Goal: Task Accomplishment & Management: Use online tool/utility

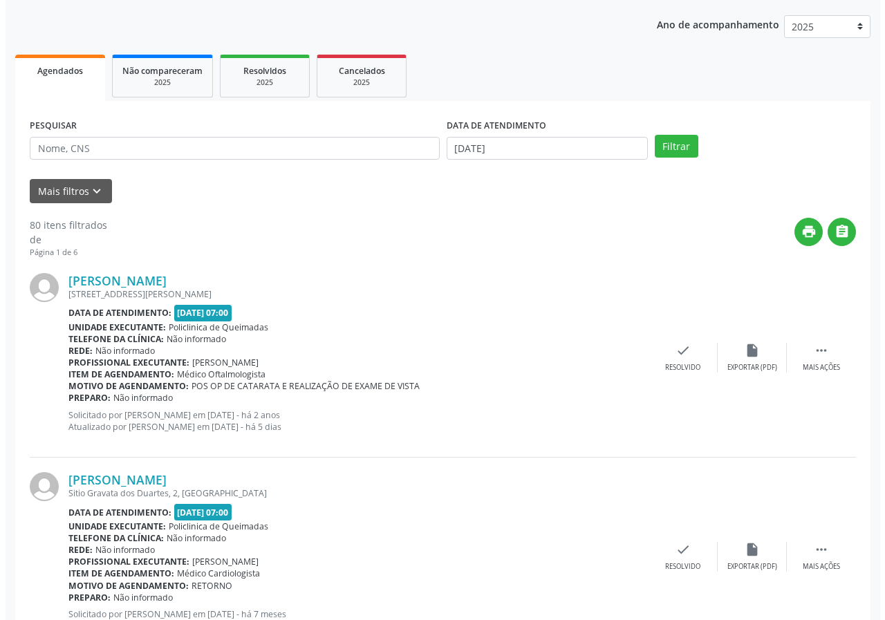
scroll to position [138, 0]
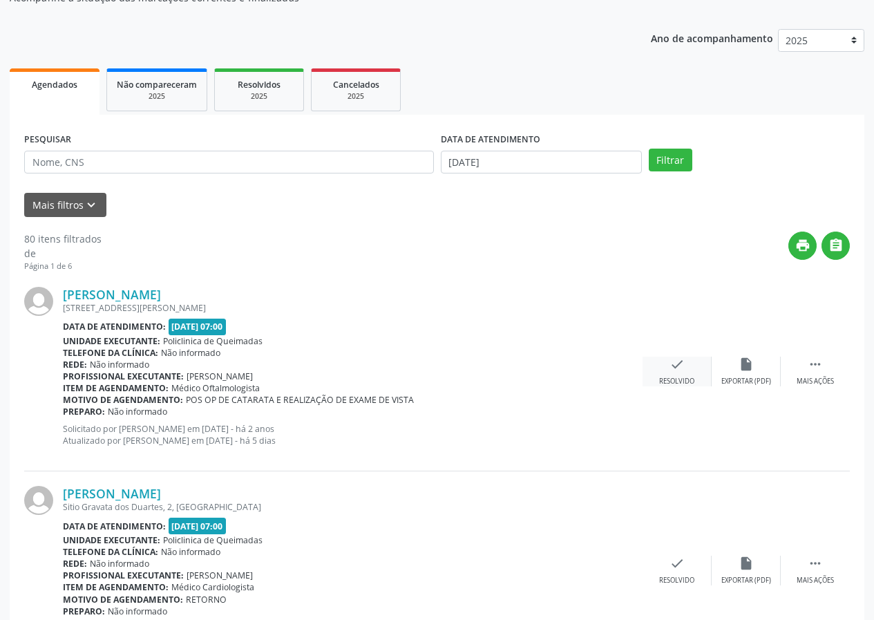
click at [685, 383] on div "Resolvido" at bounding box center [676, 382] width 35 height 10
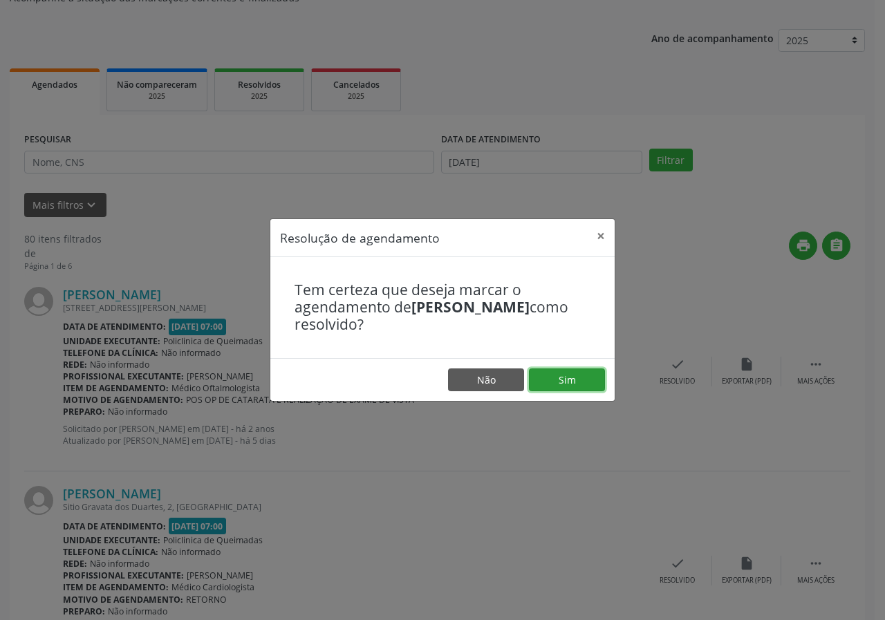
click at [585, 385] on button "Sim" at bounding box center [567, 379] width 76 height 23
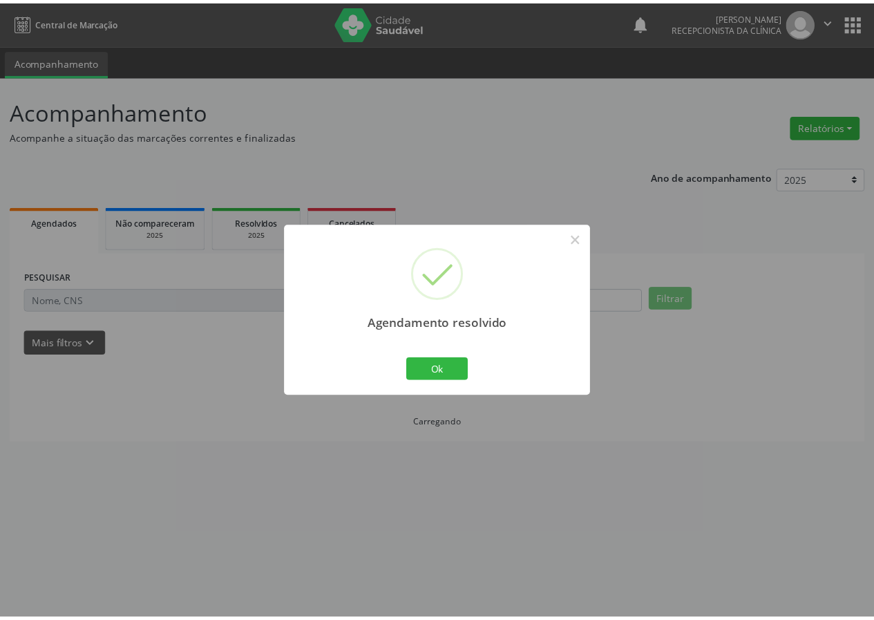
scroll to position [0, 0]
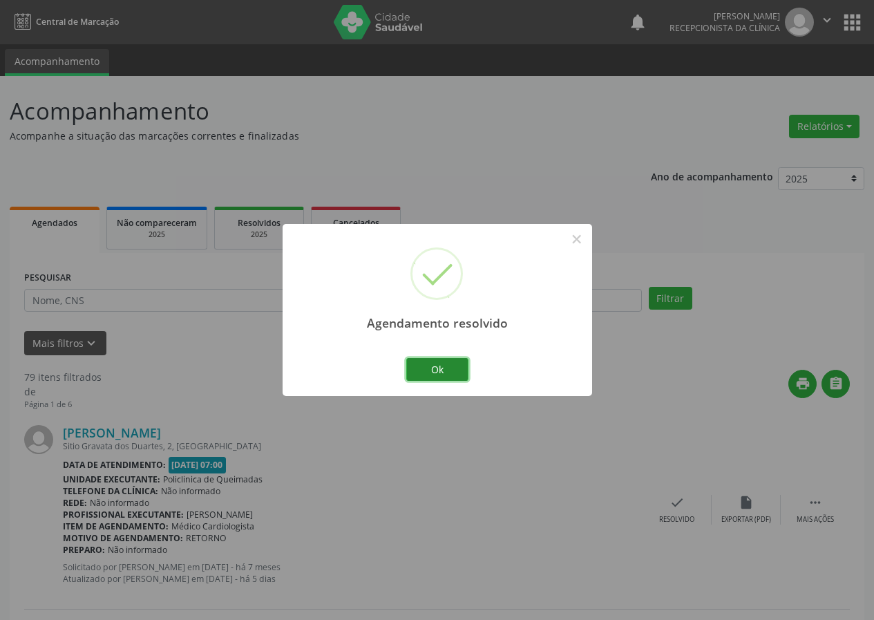
click at [424, 367] on button "Ok" at bounding box center [437, 369] width 62 height 23
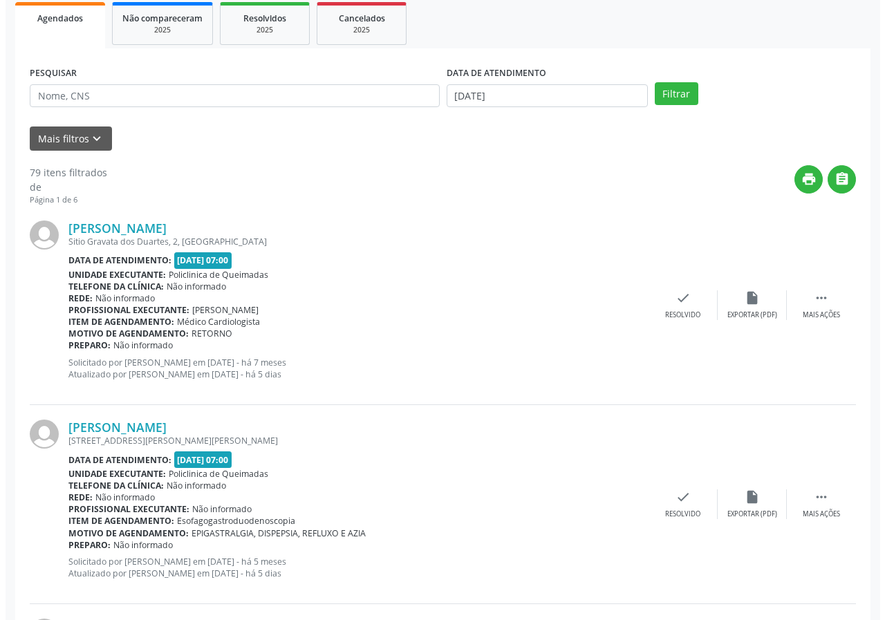
scroll to position [207, 0]
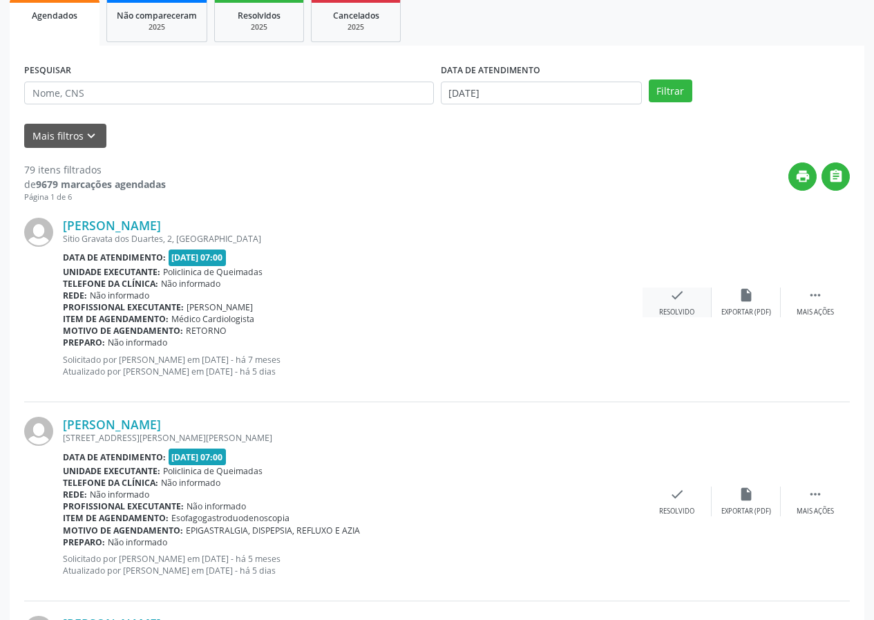
click at [679, 306] on div "check Resolvido" at bounding box center [677, 302] width 69 height 30
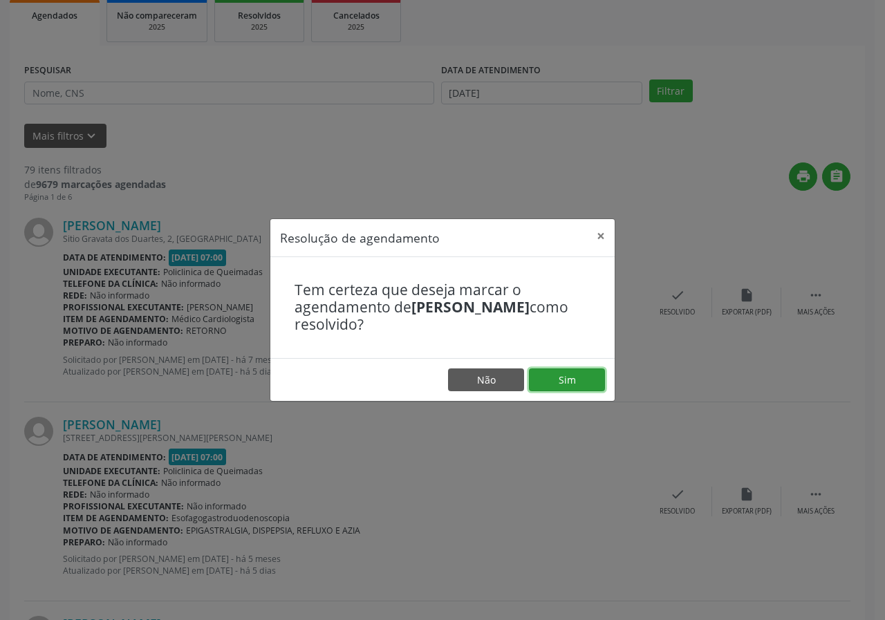
click at [551, 379] on button "Sim" at bounding box center [567, 379] width 76 height 23
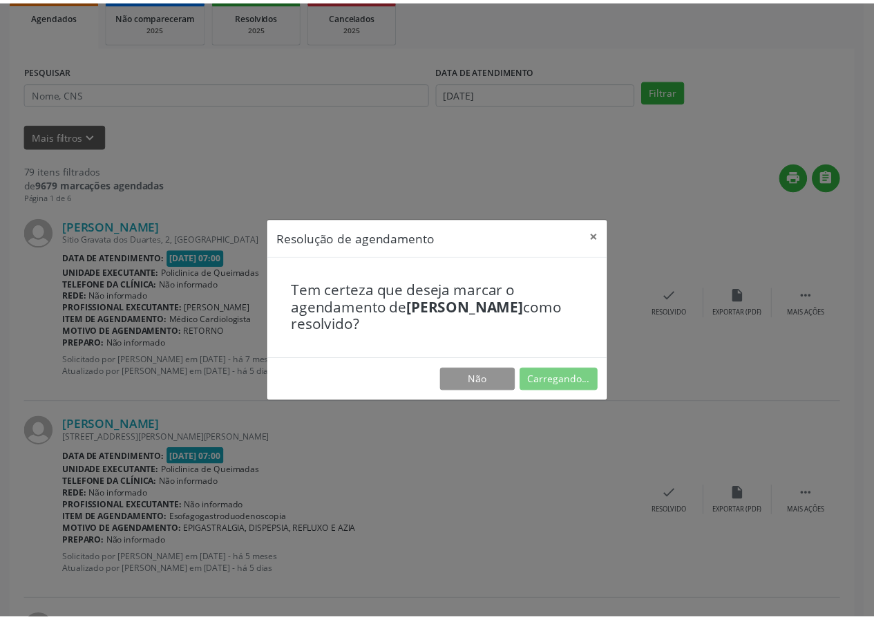
scroll to position [0, 0]
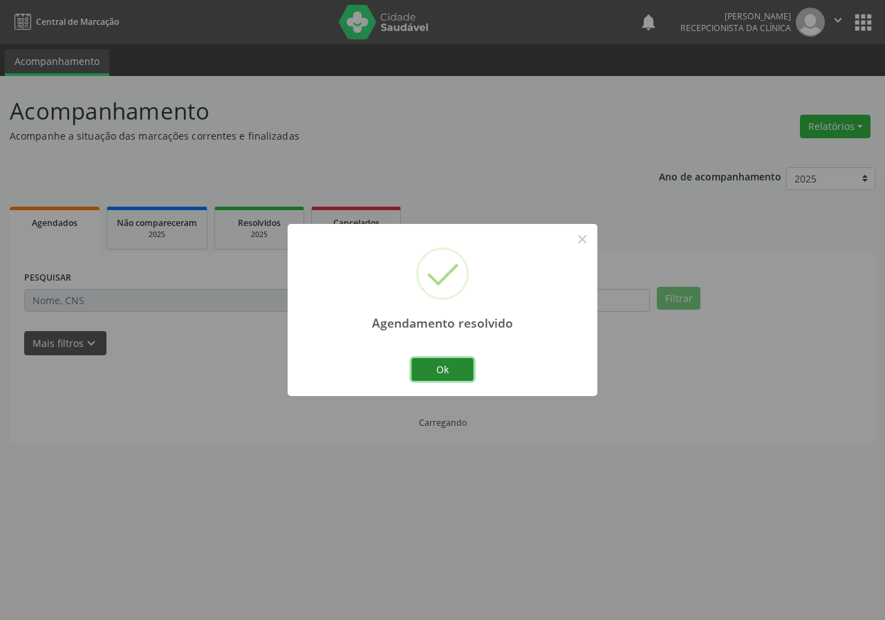
click at [442, 364] on button "Ok" at bounding box center [442, 369] width 62 height 23
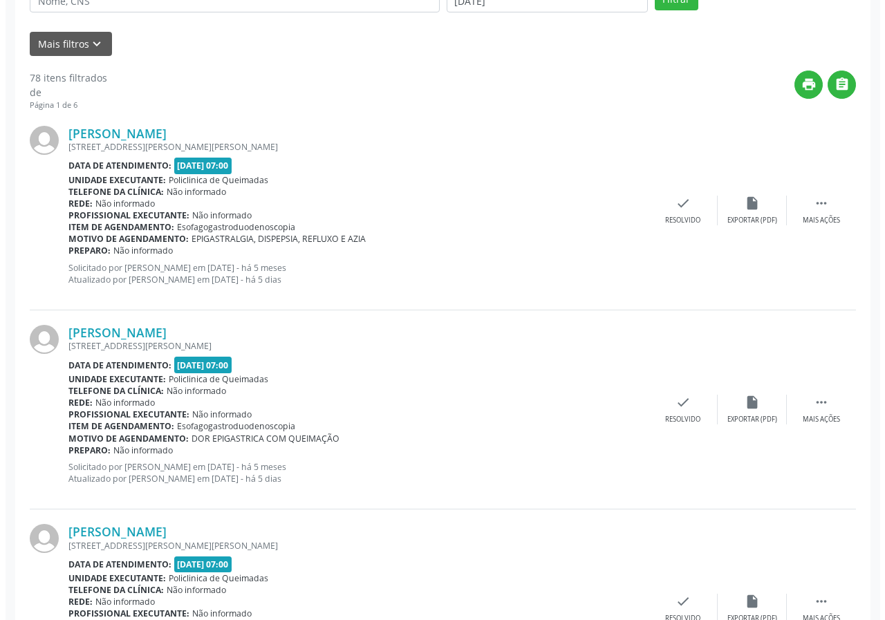
scroll to position [346, 0]
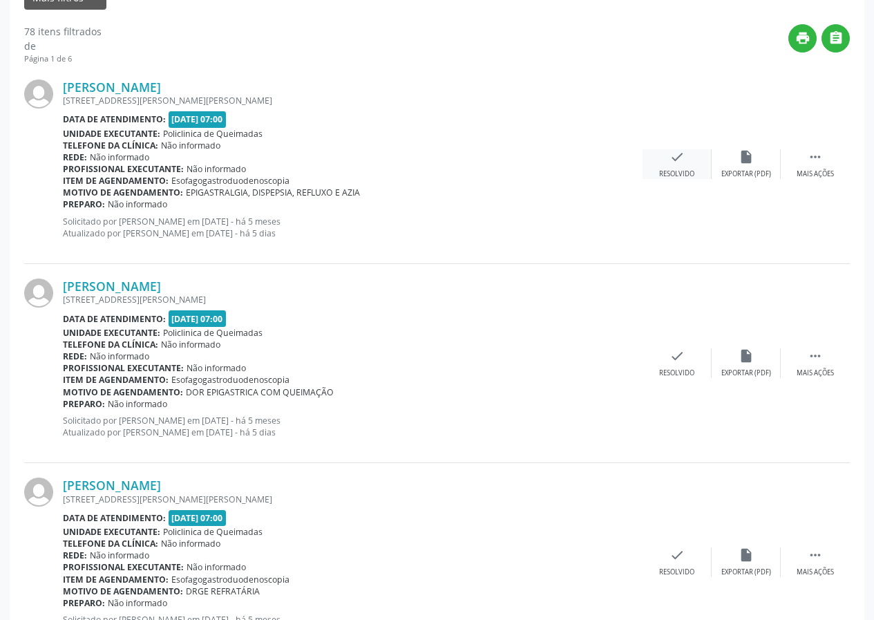
click at [680, 160] on icon "check" at bounding box center [677, 156] width 15 height 15
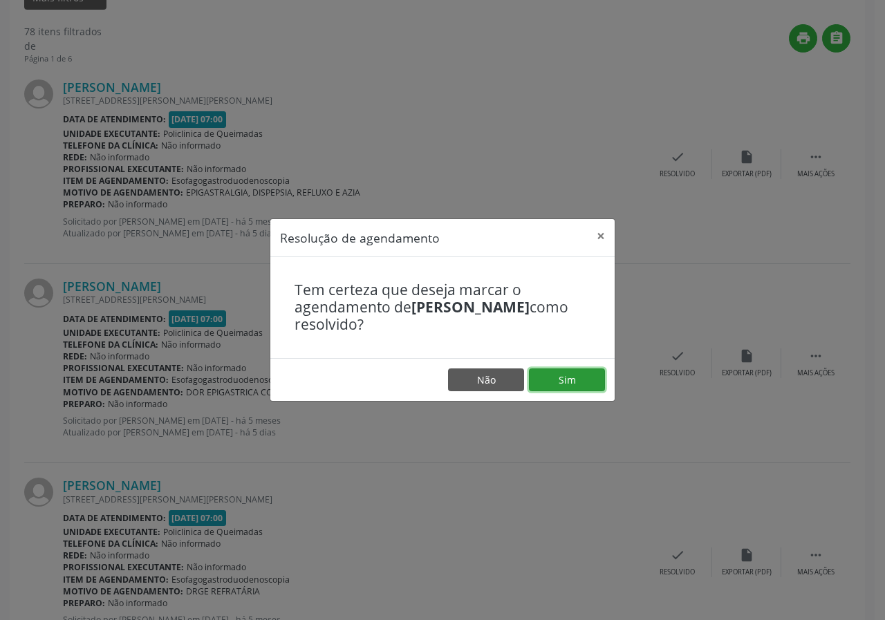
click at [566, 382] on button "Sim" at bounding box center [567, 379] width 76 height 23
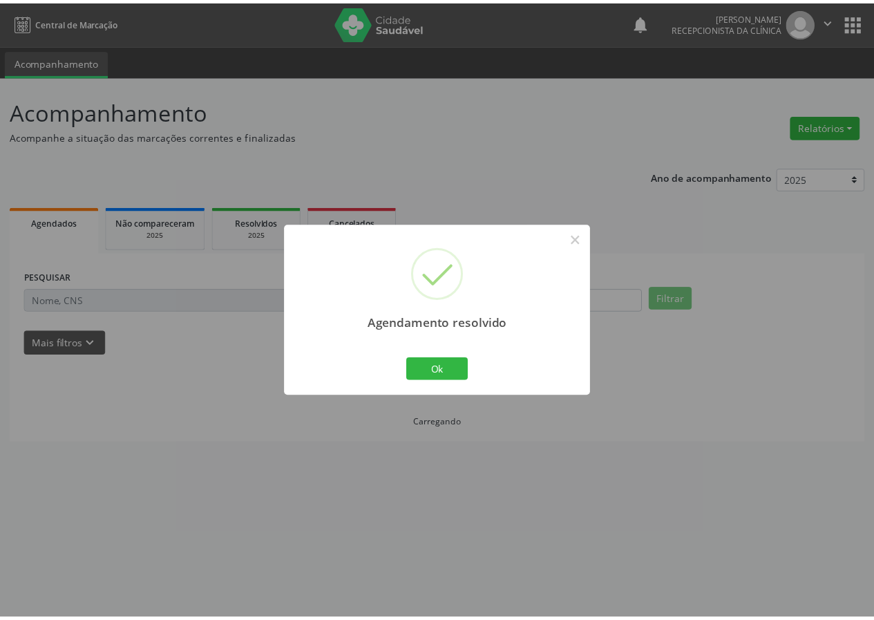
scroll to position [0, 0]
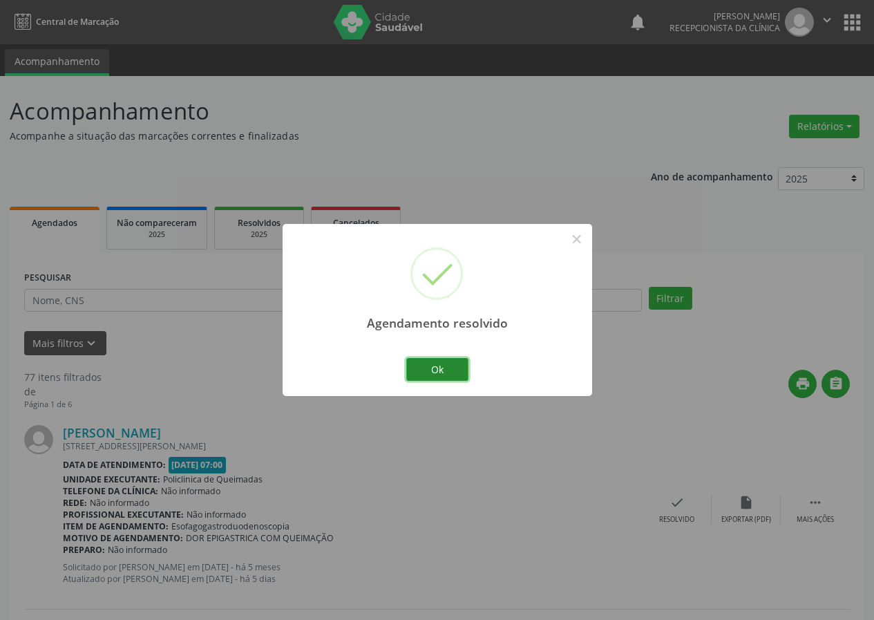
click at [447, 370] on button "Ok" at bounding box center [437, 369] width 62 height 23
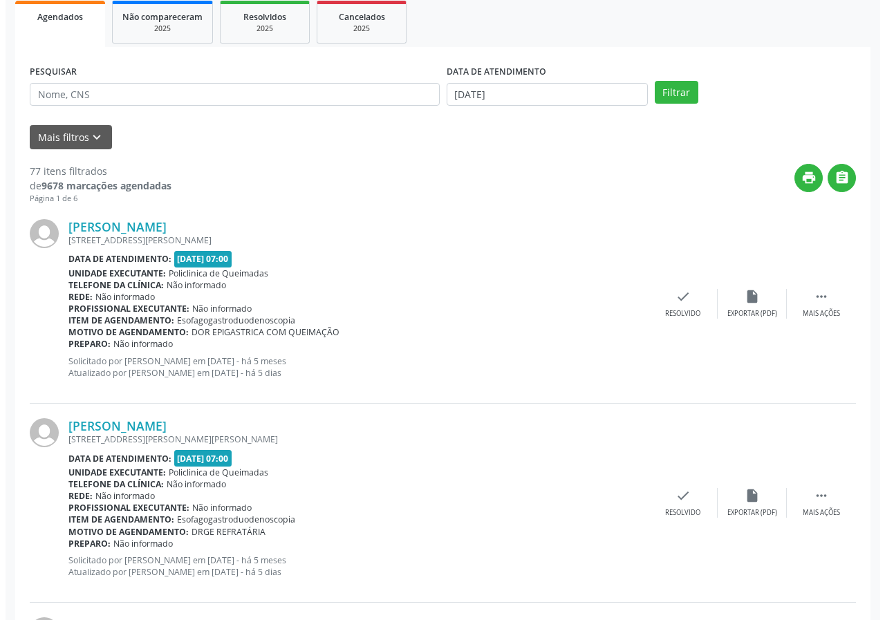
scroll to position [207, 0]
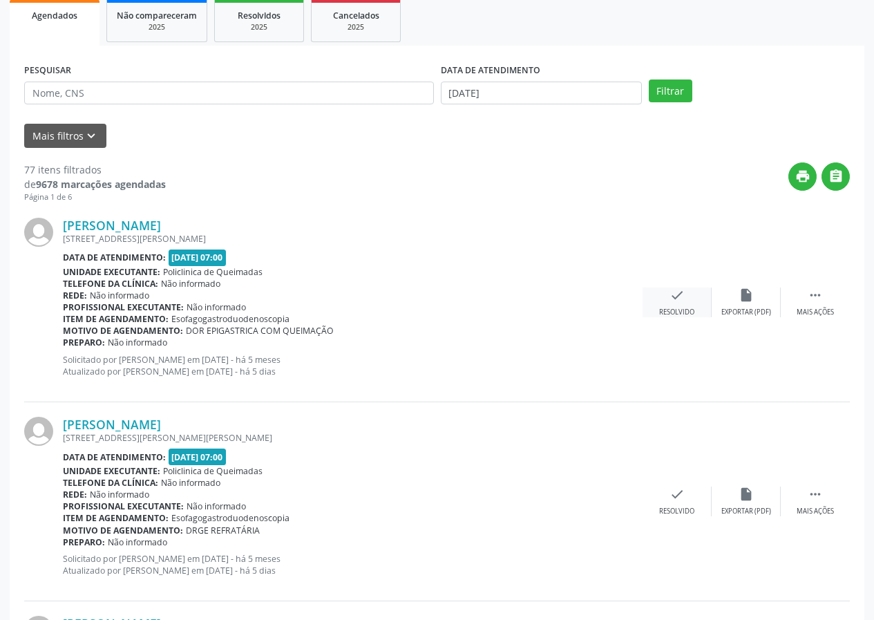
click at [688, 296] on div "check Resolvido" at bounding box center [677, 302] width 69 height 30
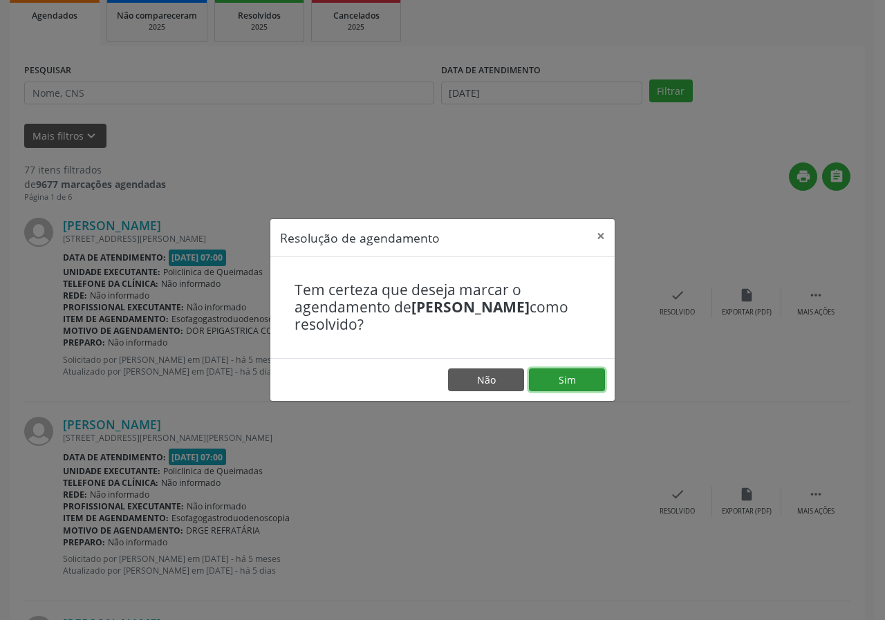
click at [537, 375] on button "Sim" at bounding box center [567, 379] width 76 height 23
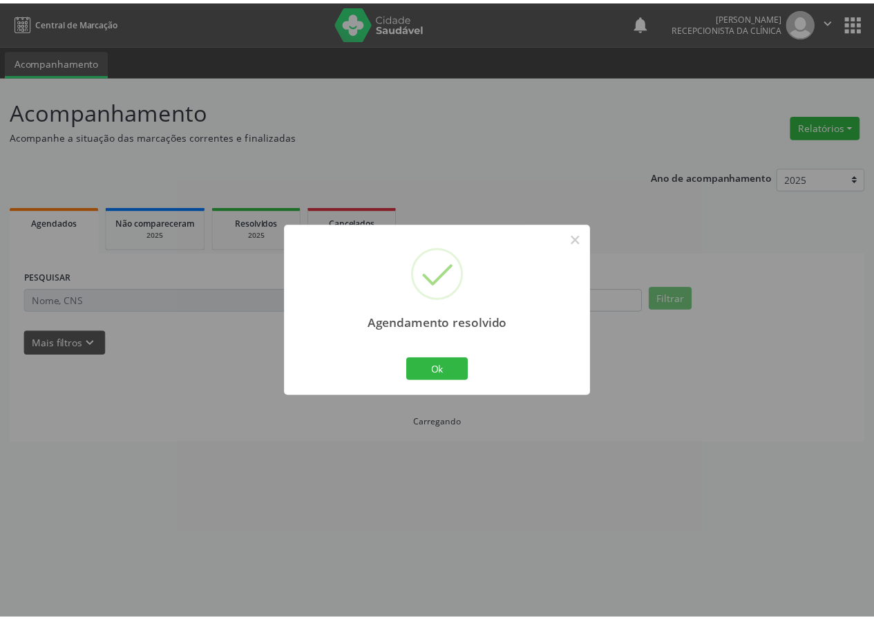
scroll to position [0, 0]
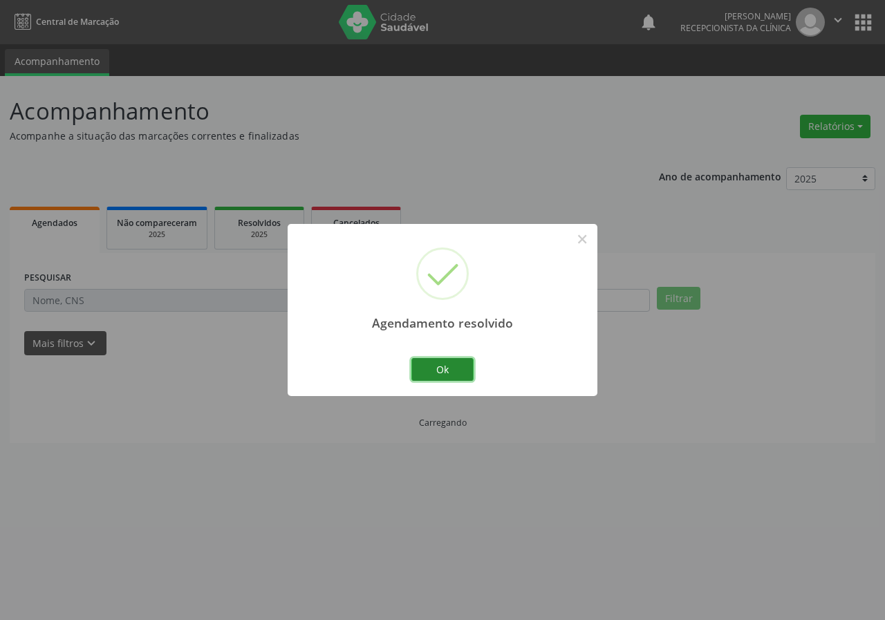
click at [447, 369] on button "Ok" at bounding box center [442, 369] width 62 height 23
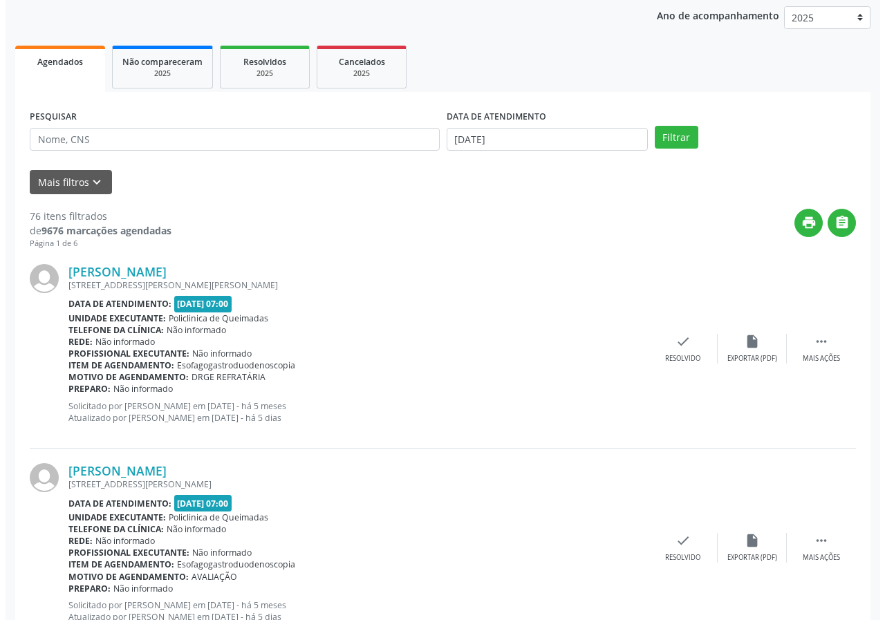
scroll to position [207, 0]
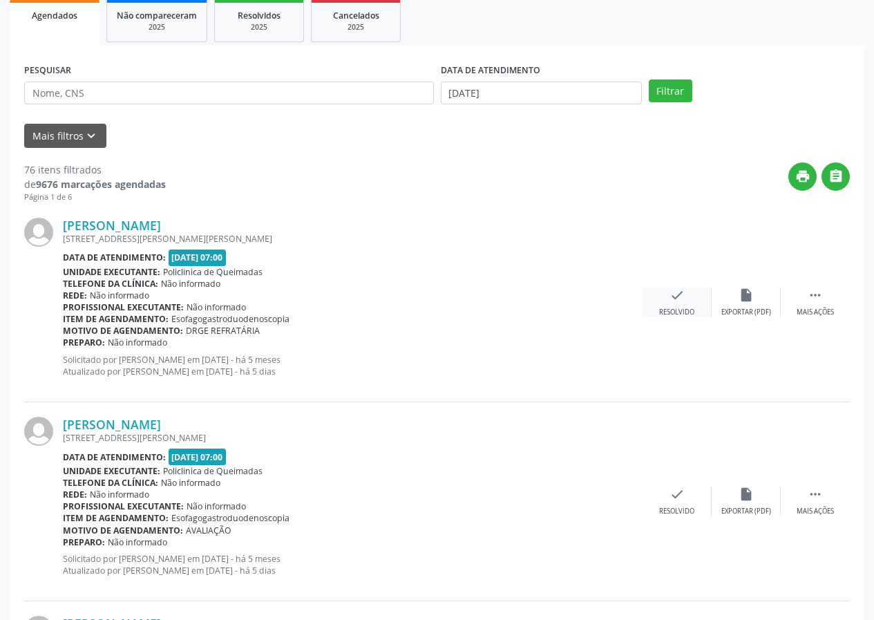
click at [678, 303] on div "check Resolvido" at bounding box center [677, 302] width 69 height 30
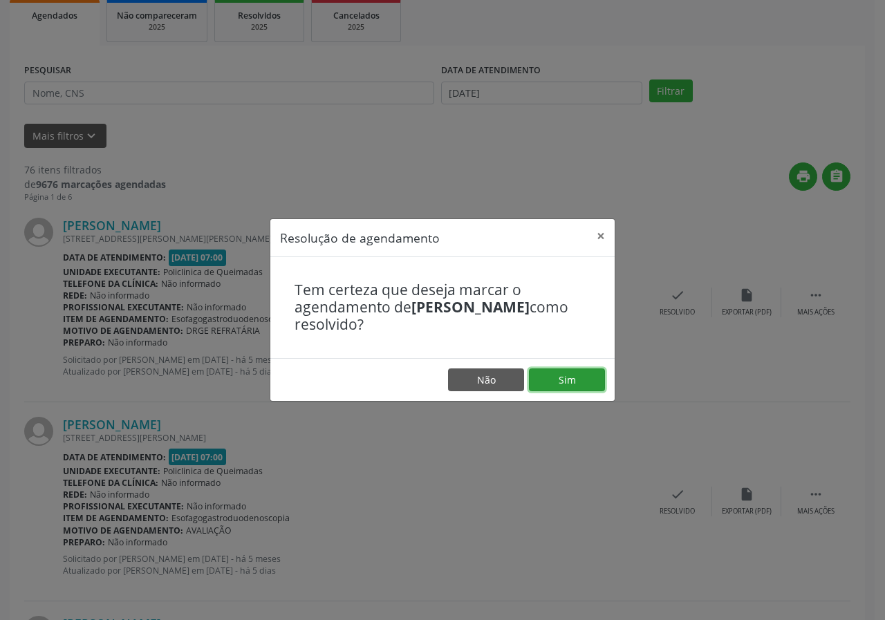
click at [566, 376] on button "Sim" at bounding box center [567, 379] width 76 height 23
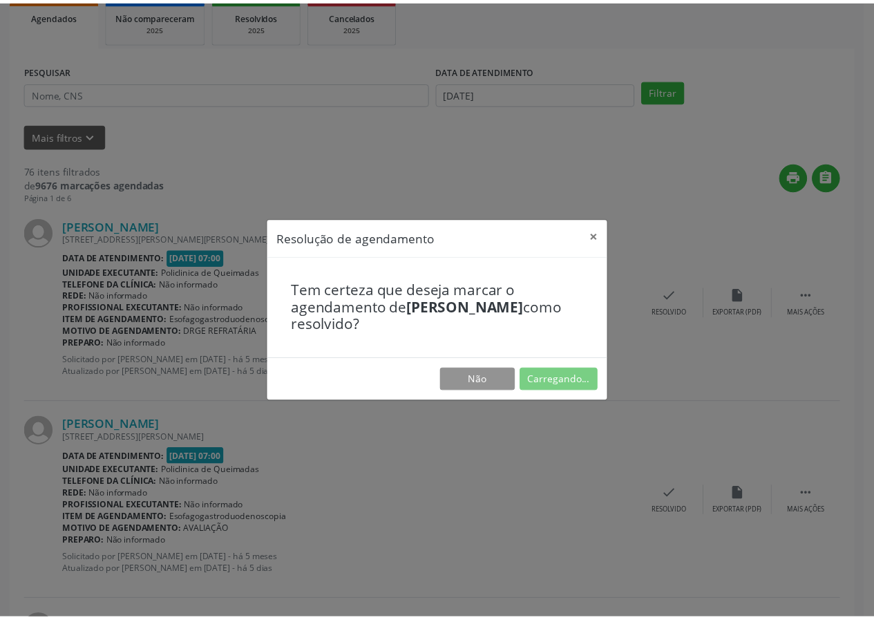
scroll to position [0, 0]
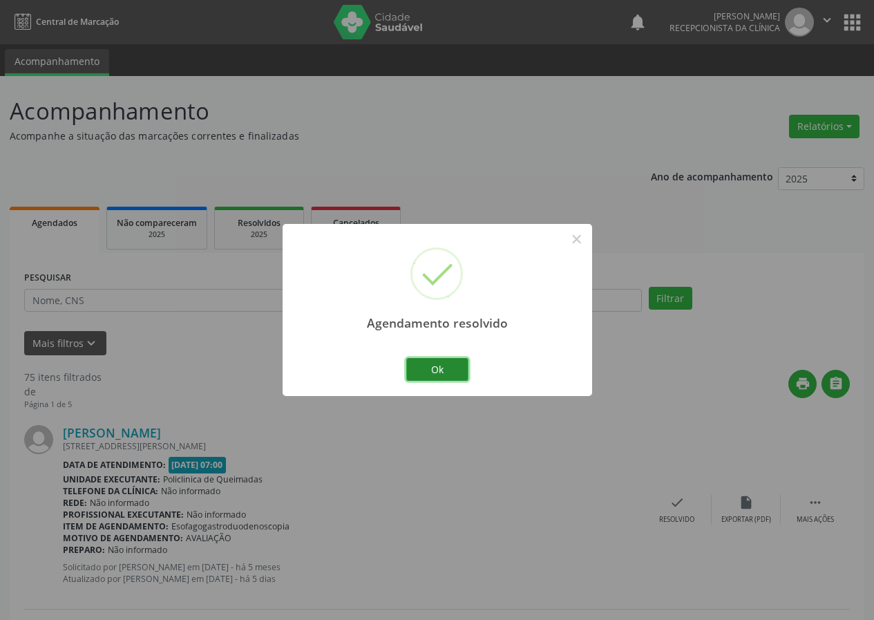
click at [449, 370] on button "Ok" at bounding box center [437, 369] width 62 height 23
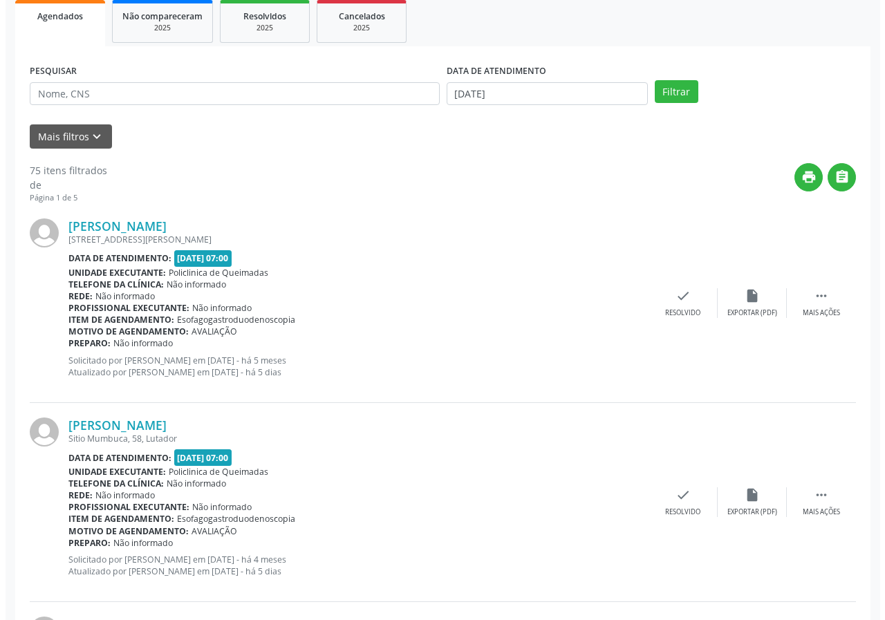
scroll to position [207, 0]
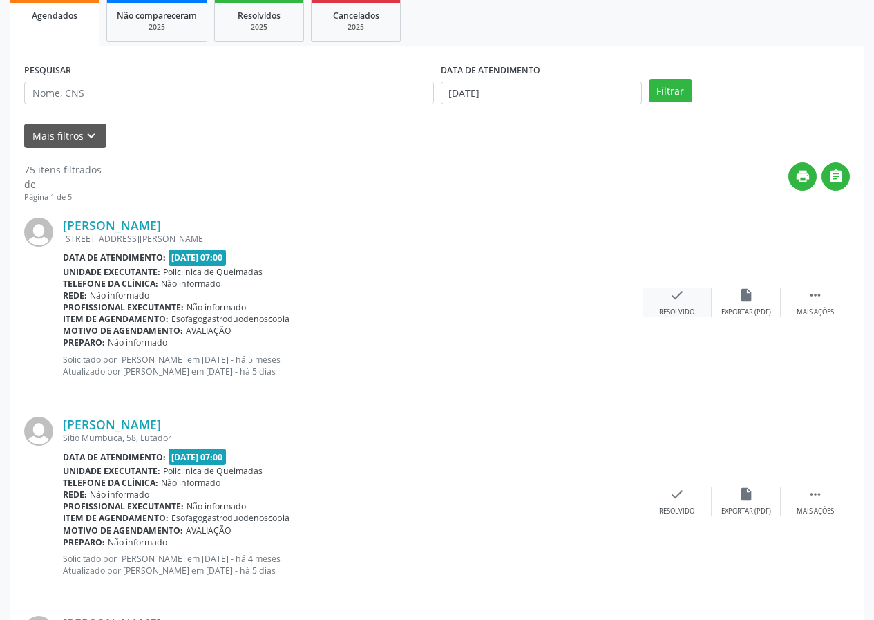
click at [667, 310] on div "Resolvido" at bounding box center [676, 313] width 35 height 10
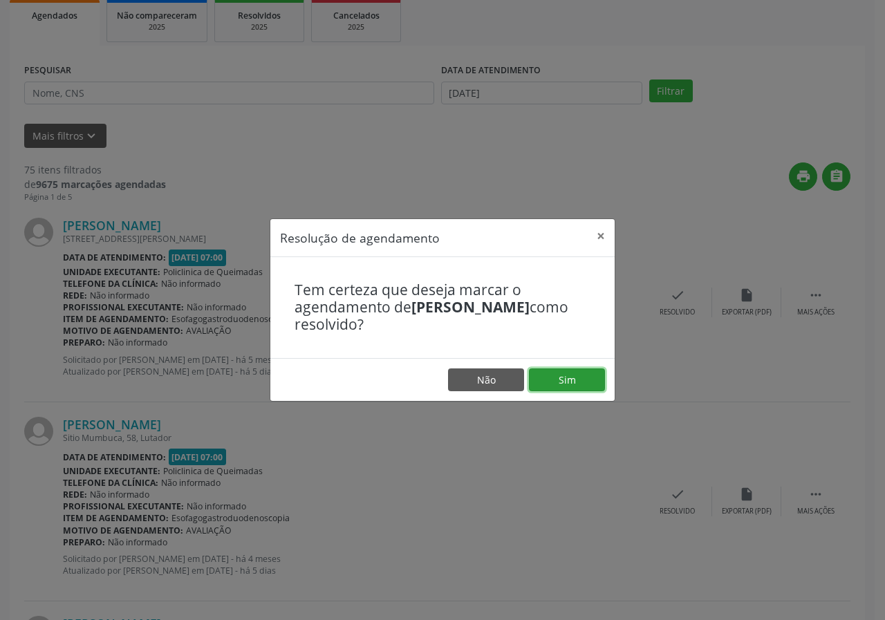
click at [583, 381] on button "Sim" at bounding box center [567, 379] width 76 height 23
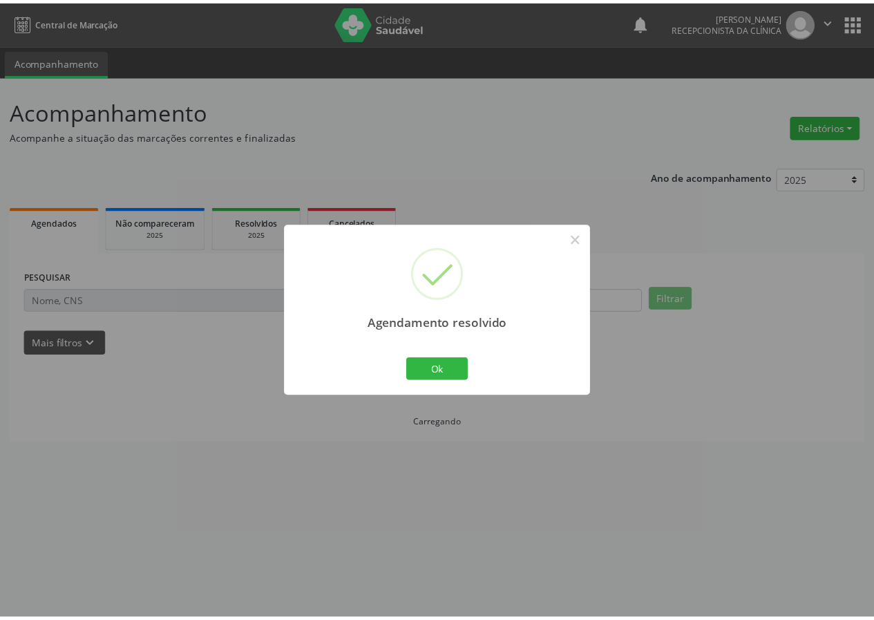
scroll to position [0, 0]
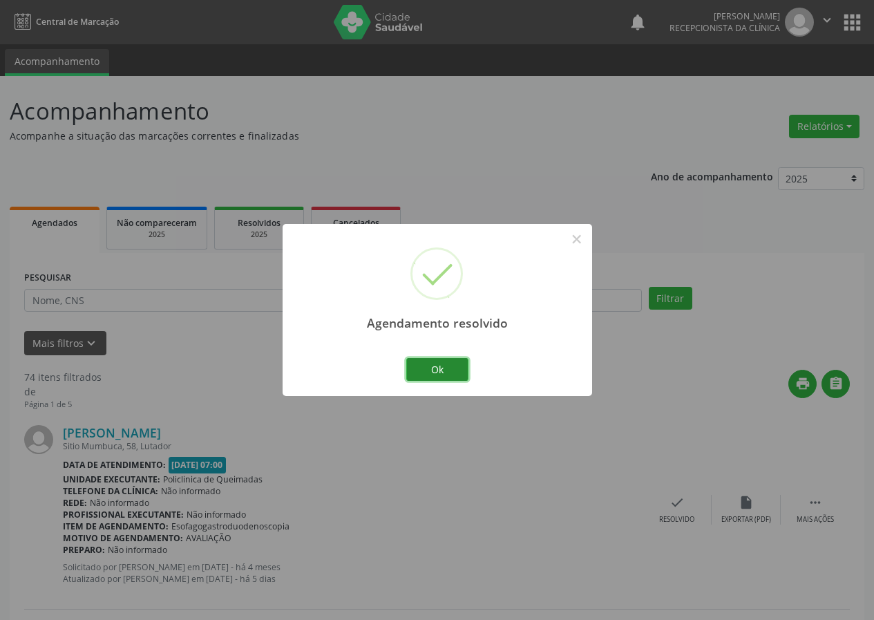
click at [449, 366] on button "Ok" at bounding box center [437, 369] width 62 height 23
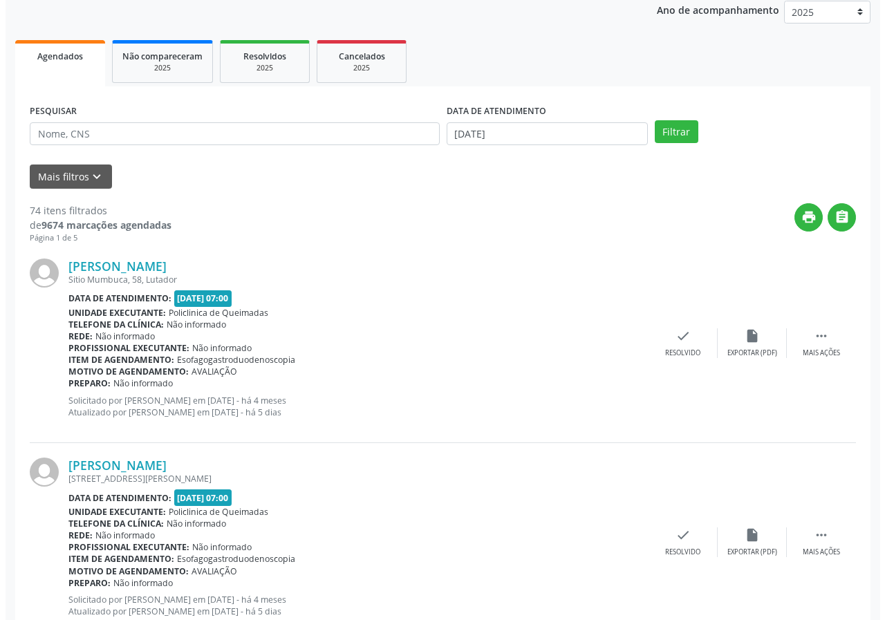
scroll to position [207, 0]
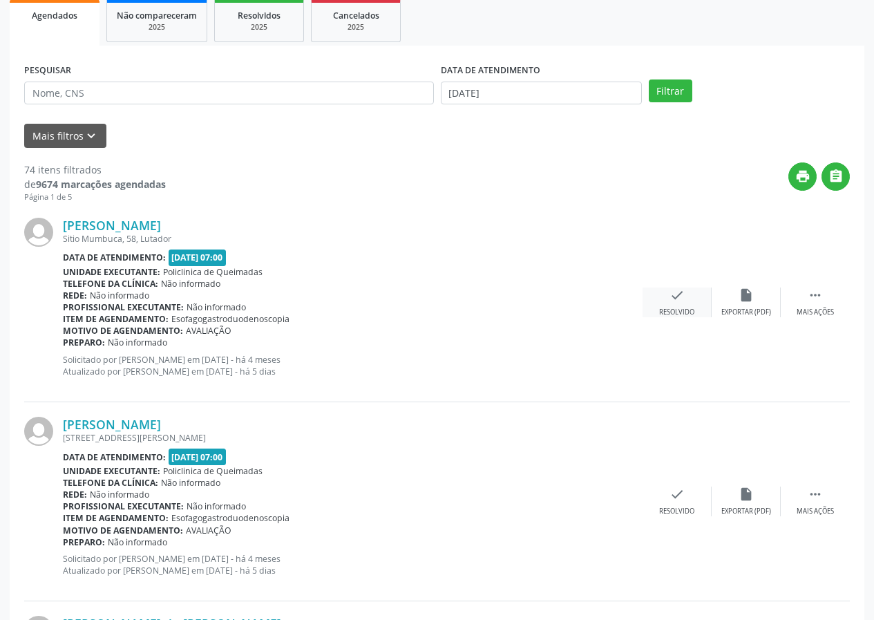
click at [682, 294] on icon "check" at bounding box center [677, 294] width 15 height 15
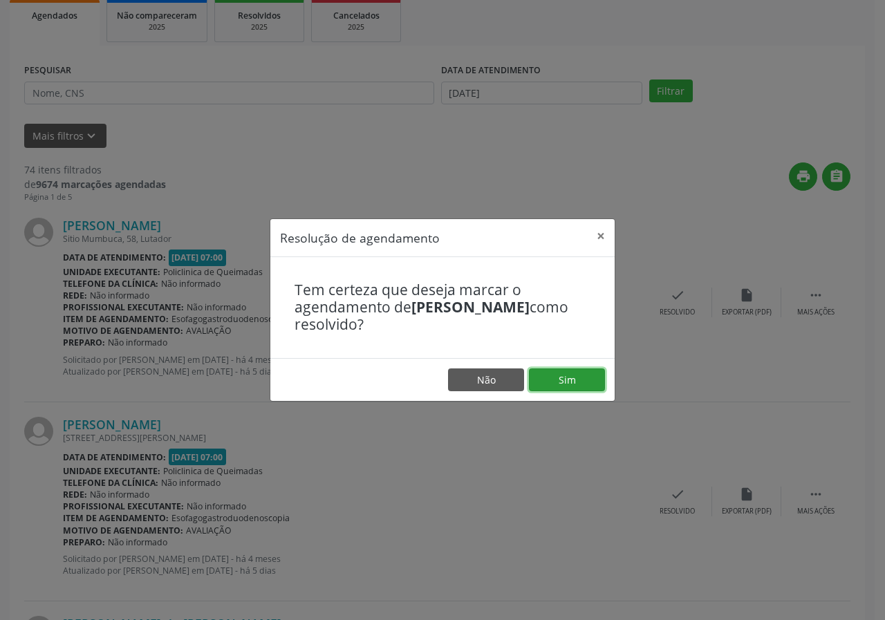
click at [569, 369] on button "Sim" at bounding box center [567, 379] width 76 height 23
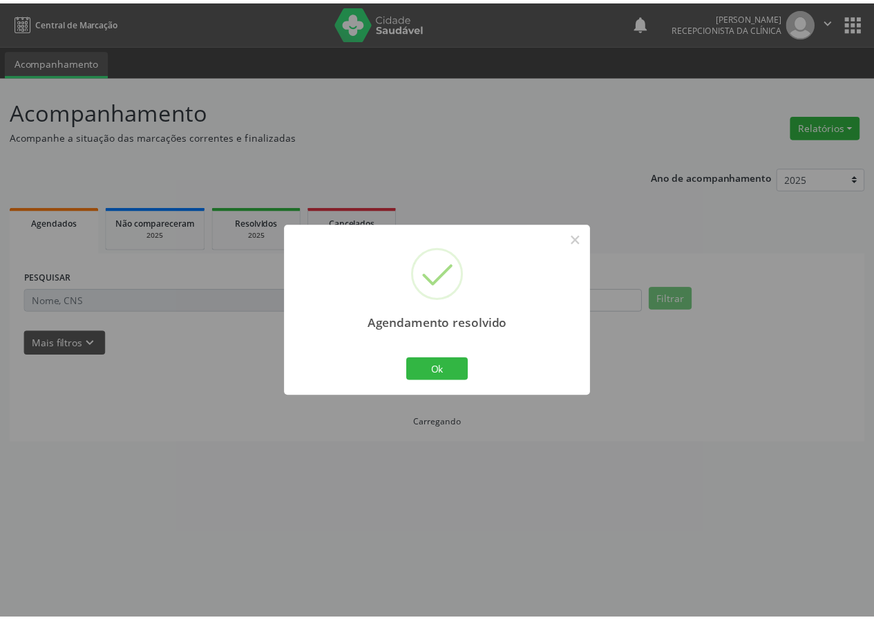
scroll to position [0, 0]
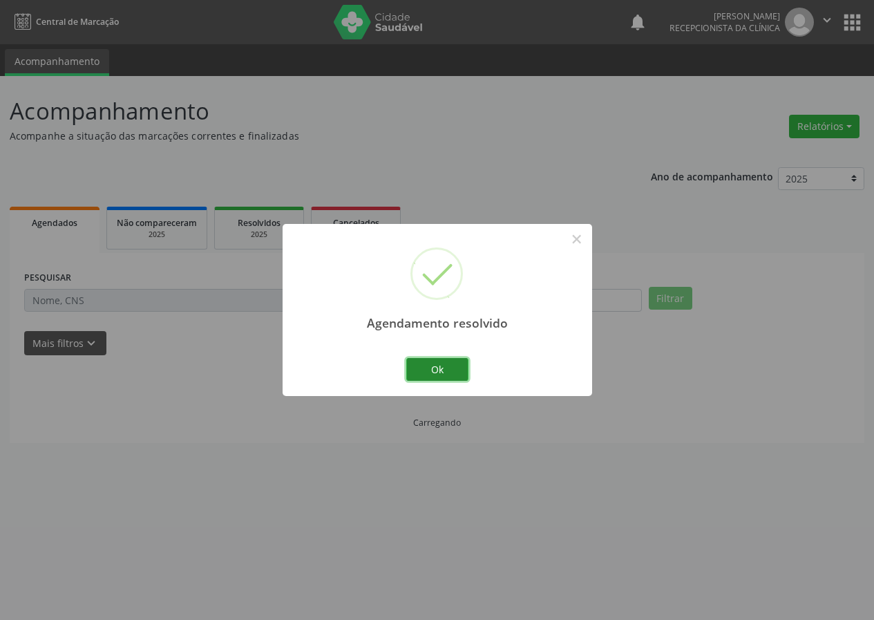
click at [453, 369] on button "Ok" at bounding box center [437, 369] width 62 height 23
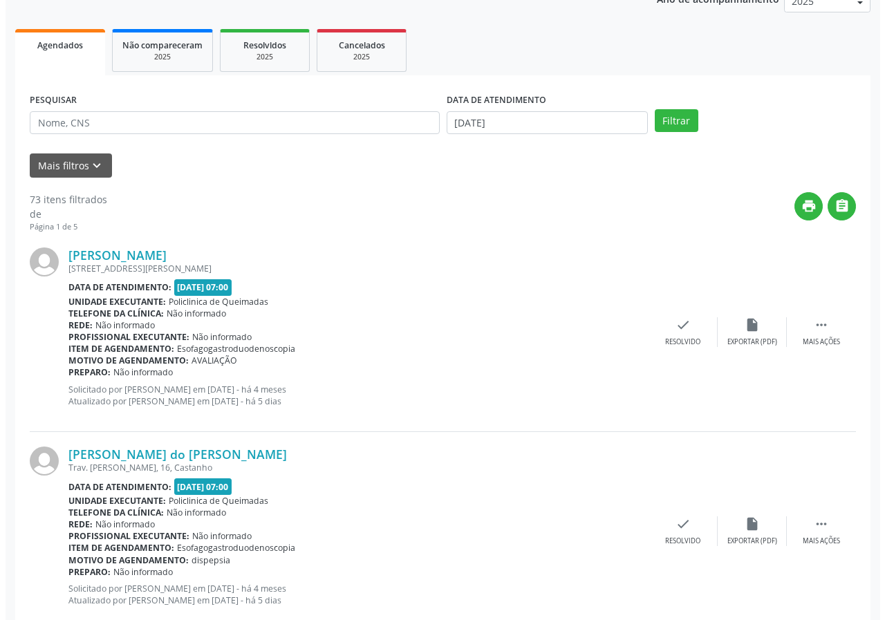
scroll to position [207, 0]
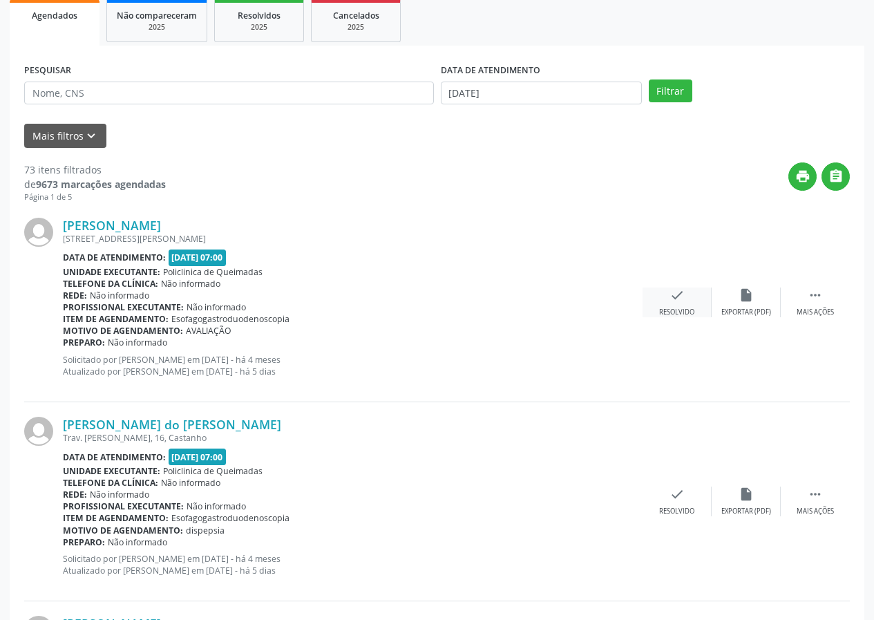
click at [677, 300] on icon "check" at bounding box center [677, 294] width 15 height 15
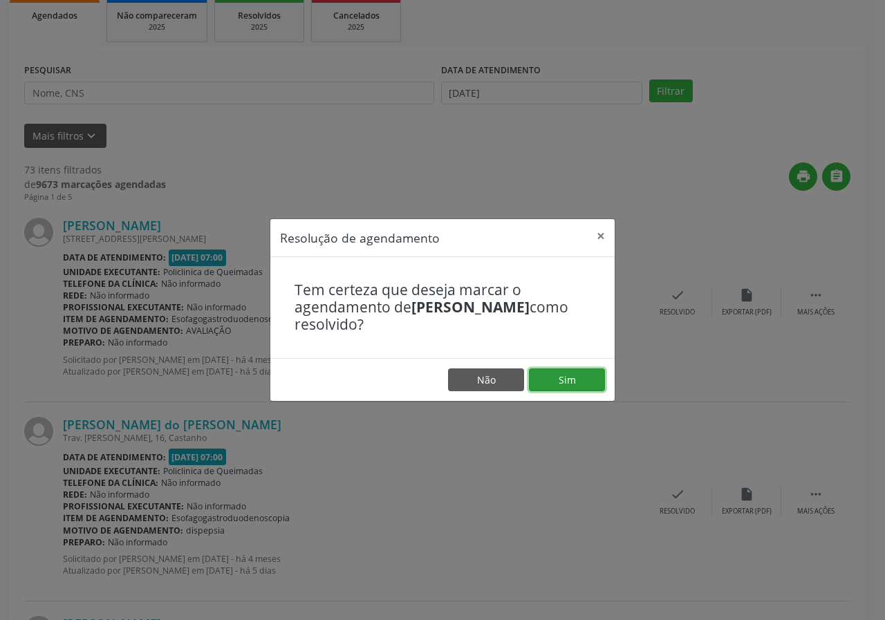
click at [558, 375] on button "Sim" at bounding box center [567, 379] width 76 height 23
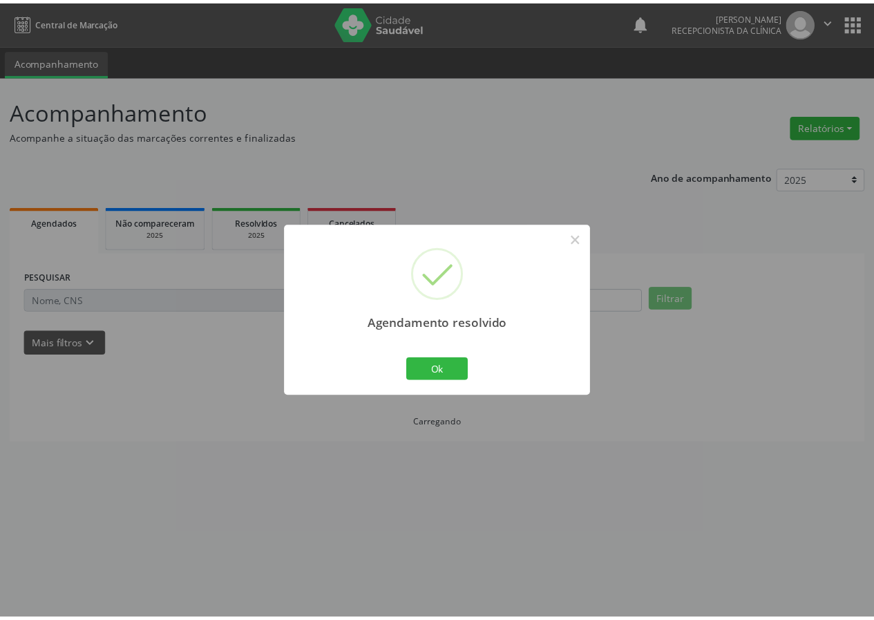
scroll to position [0, 0]
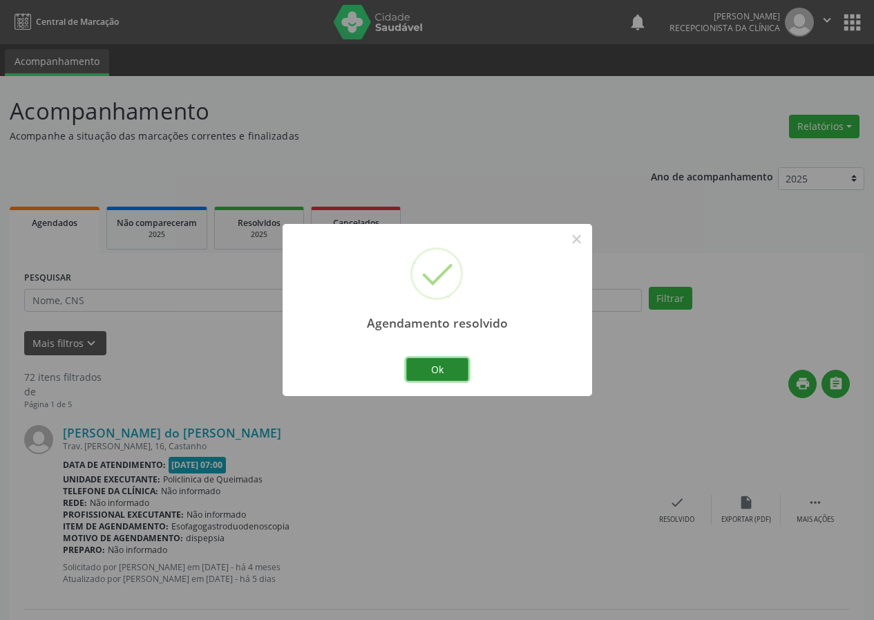
click at [451, 368] on button "Ok" at bounding box center [437, 369] width 62 height 23
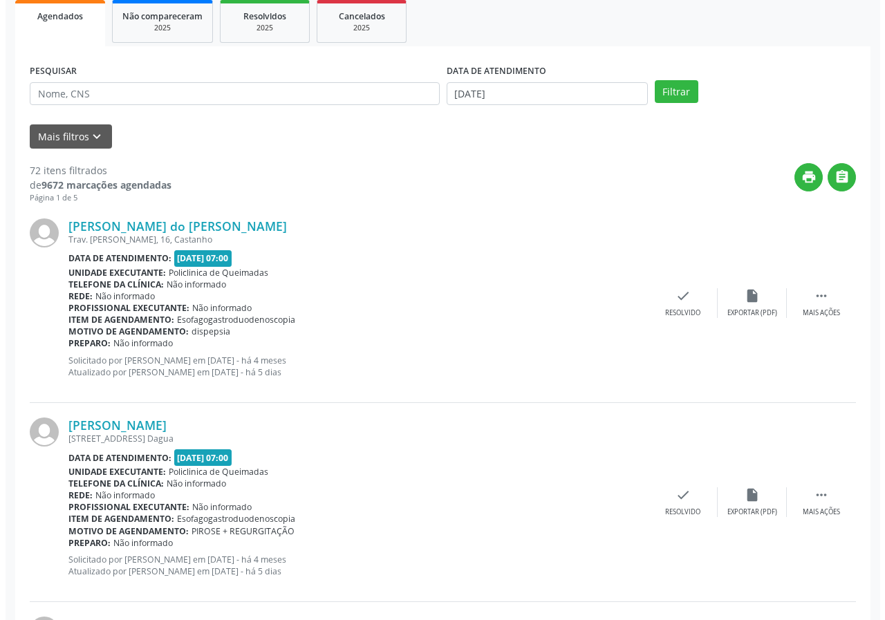
scroll to position [207, 0]
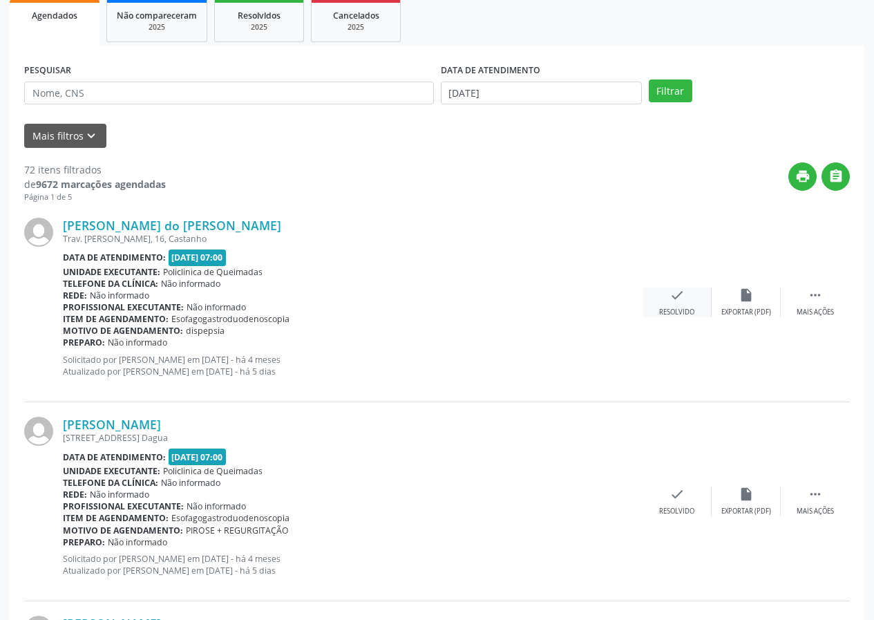
click at [681, 310] on div "Resolvido" at bounding box center [676, 313] width 35 height 10
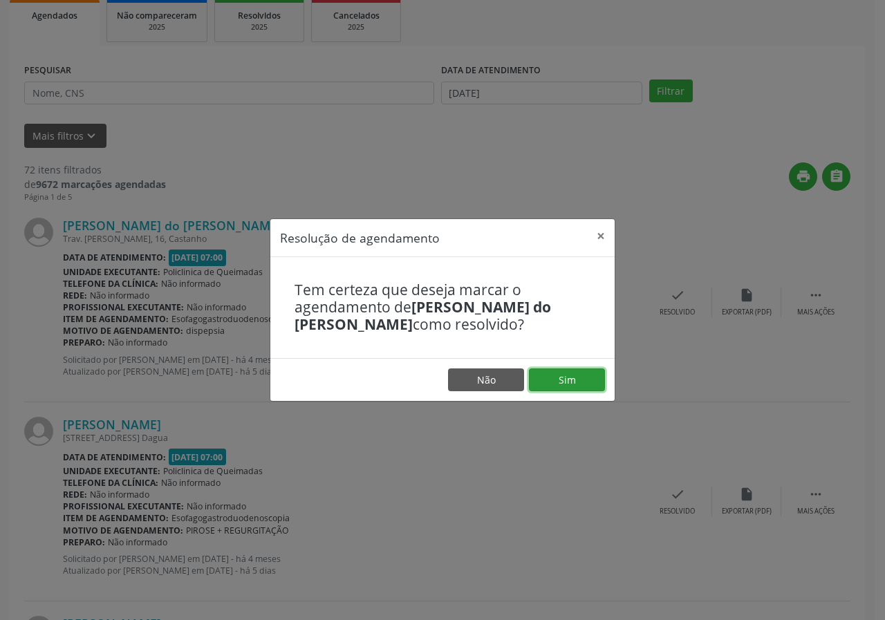
click at [592, 379] on button "Sim" at bounding box center [567, 379] width 76 height 23
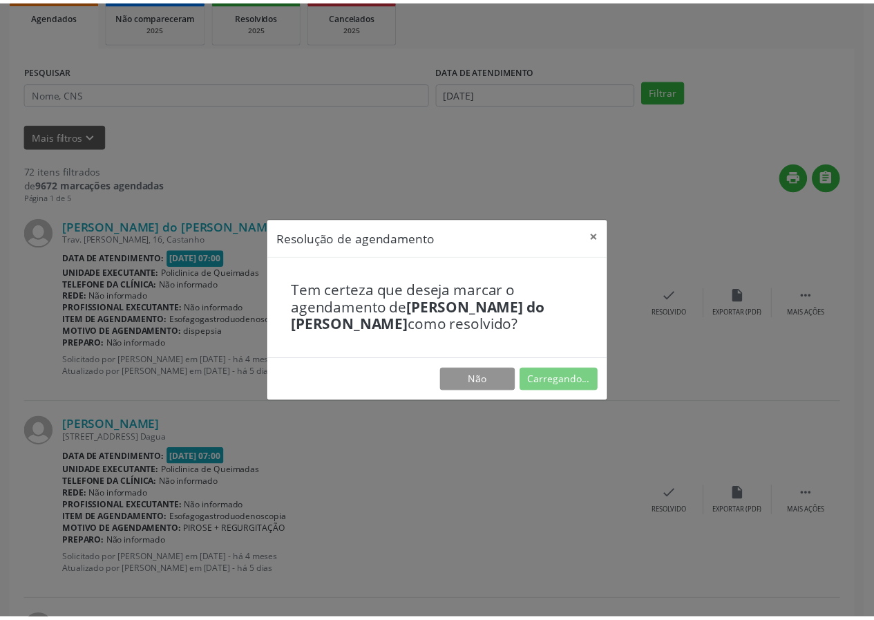
scroll to position [0, 0]
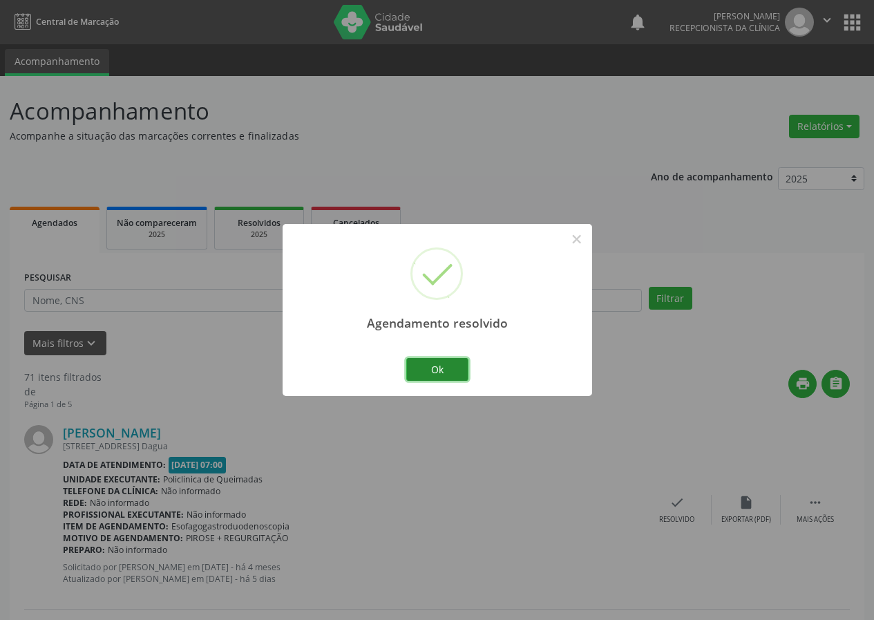
click at [442, 361] on button "Ok" at bounding box center [437, 369] width 62 height 23
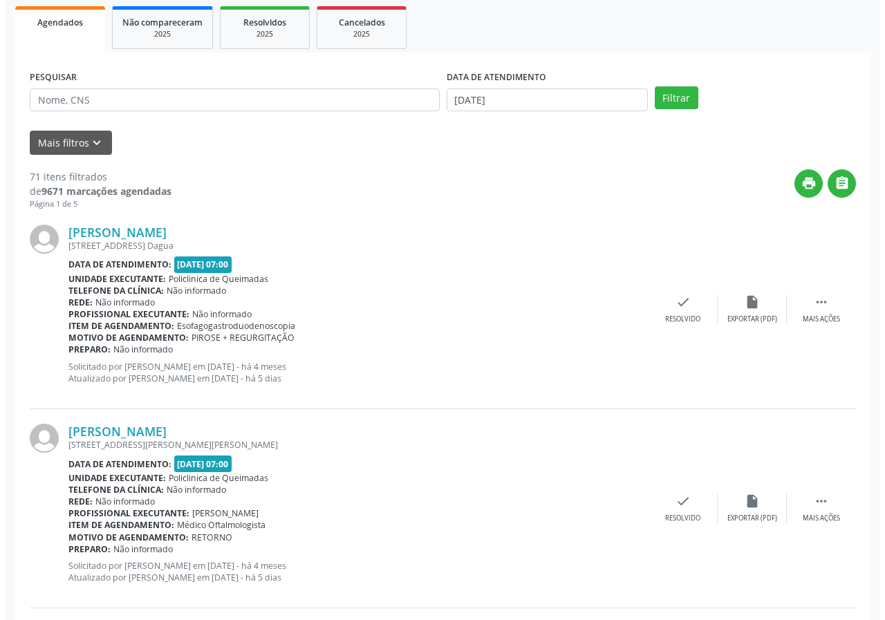
scroll to position [207, 0]
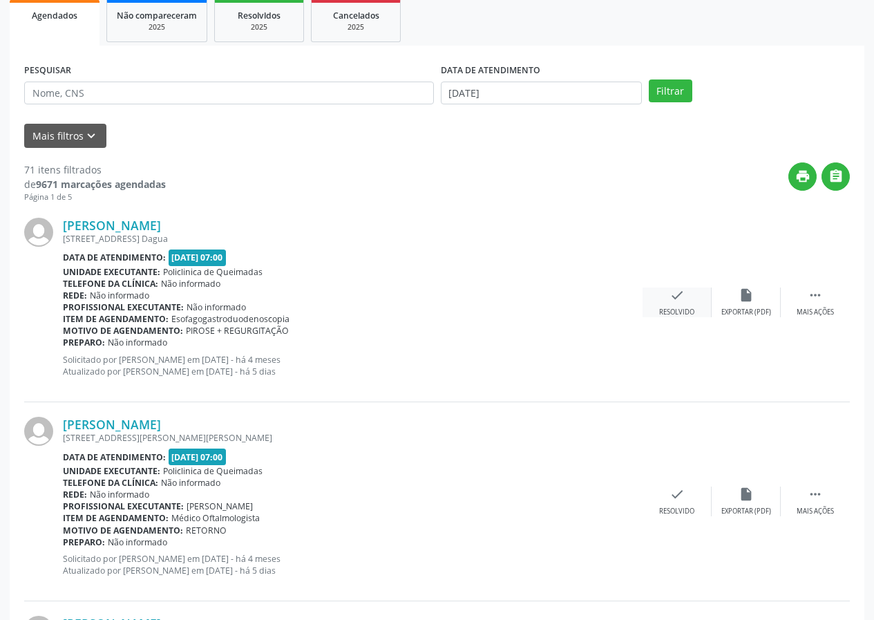
click at [675, 297] on icon "check" at bounding box center [677, 294] width 15 height 15
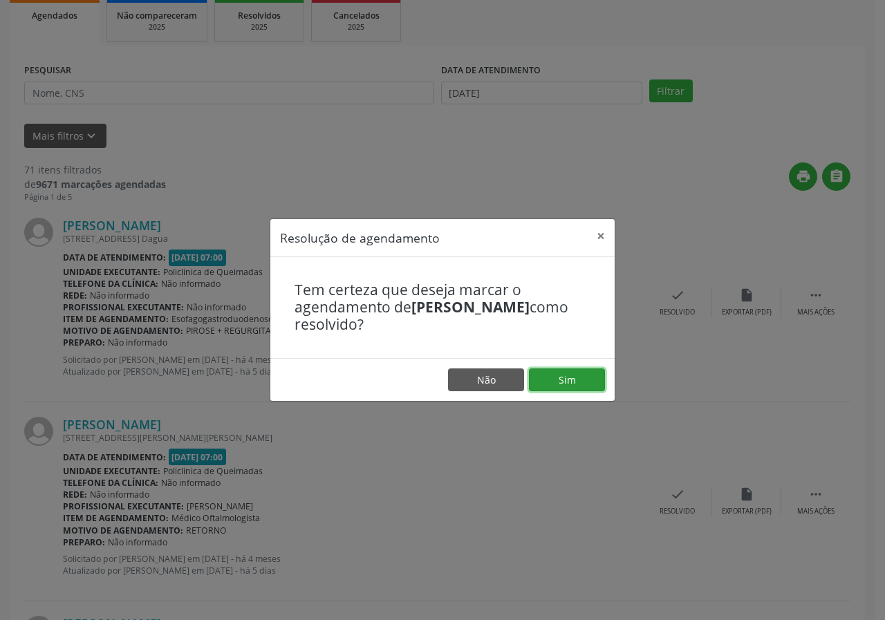
click at [566, 370] on button "Sim" at bounding box center [567, 379] width 76 height 23
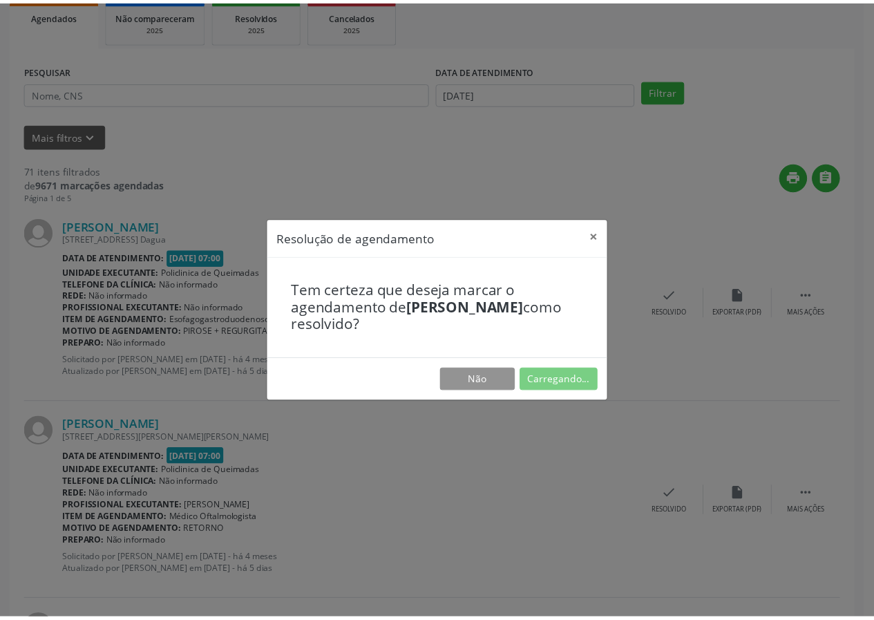
scroll to position [0, 0]
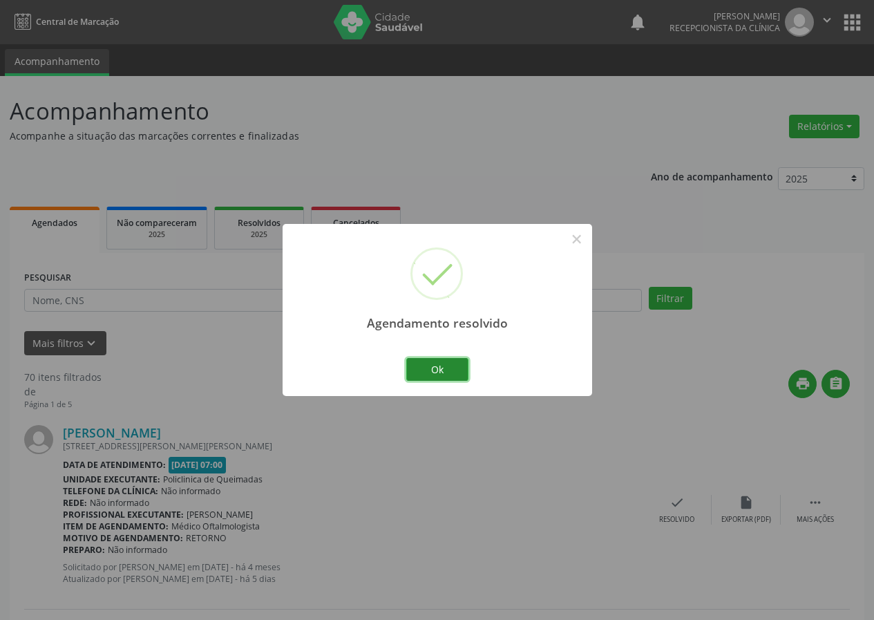
click at [446, 363] on button "Ok" at bounding box center [437, 369] width 62 height 23
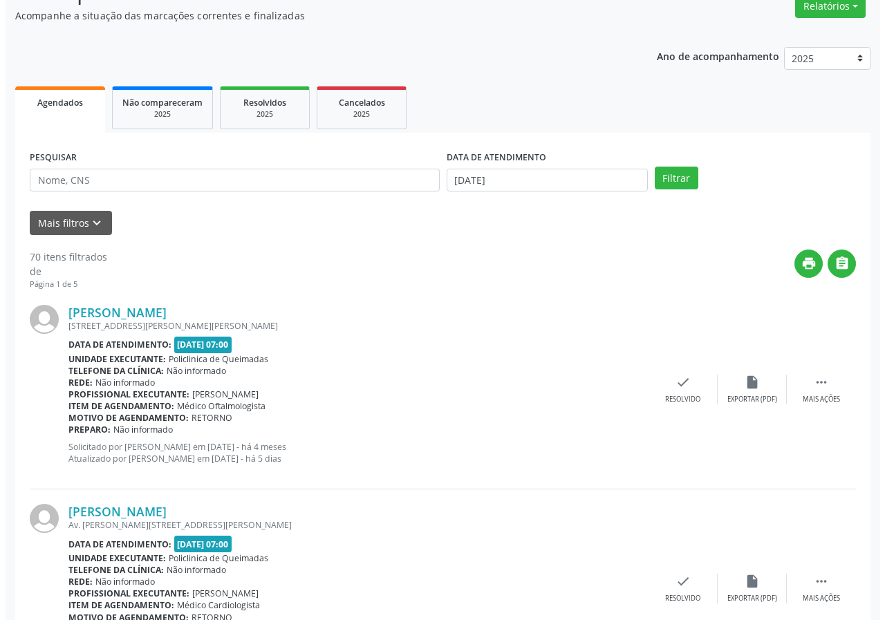
scroll to position [138, 0]
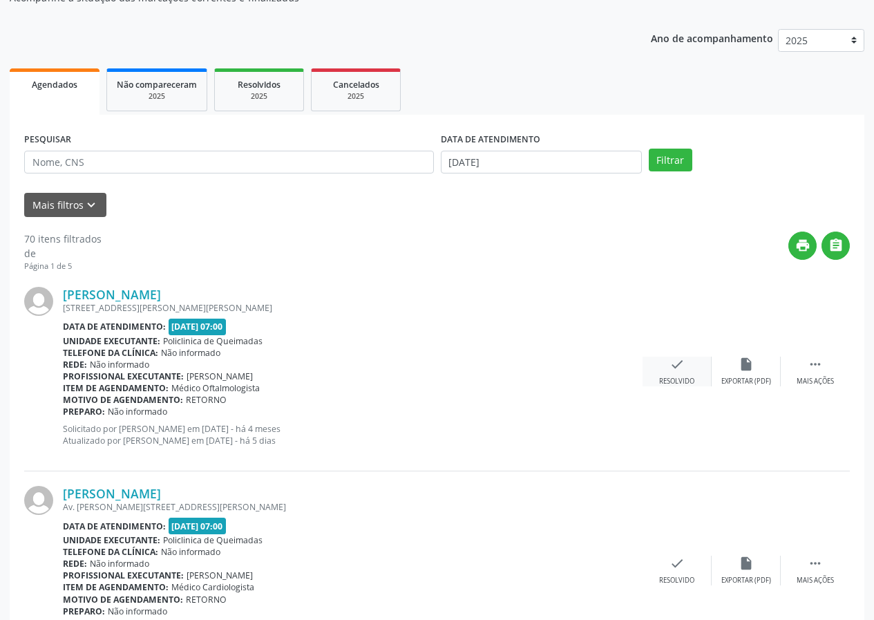
click at [679, 374] on div "check Resolvido" at bounding box center [677, 372] width 69 height 30
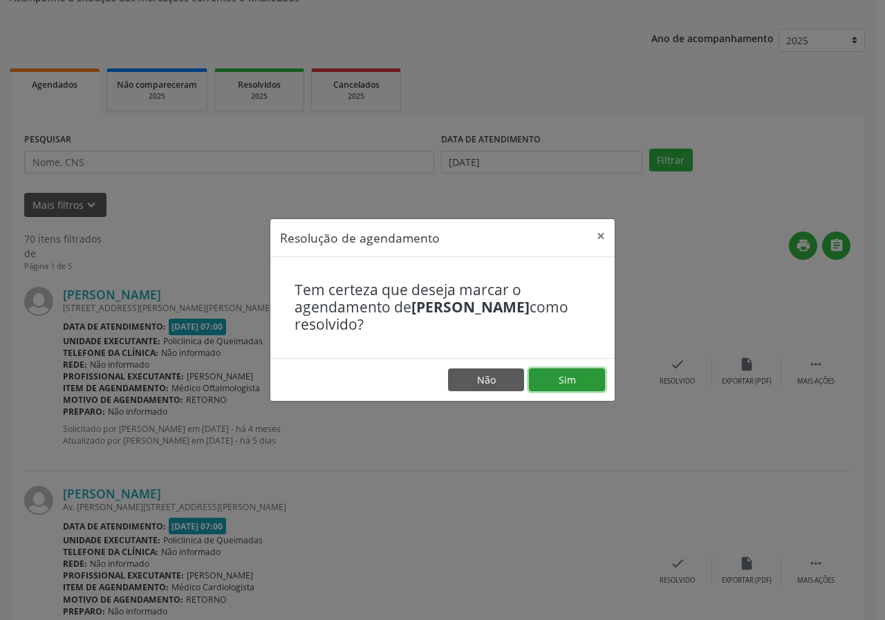
click at [581, 385] on button "Sim" at bounding box center [567, 379] width 76 height 23
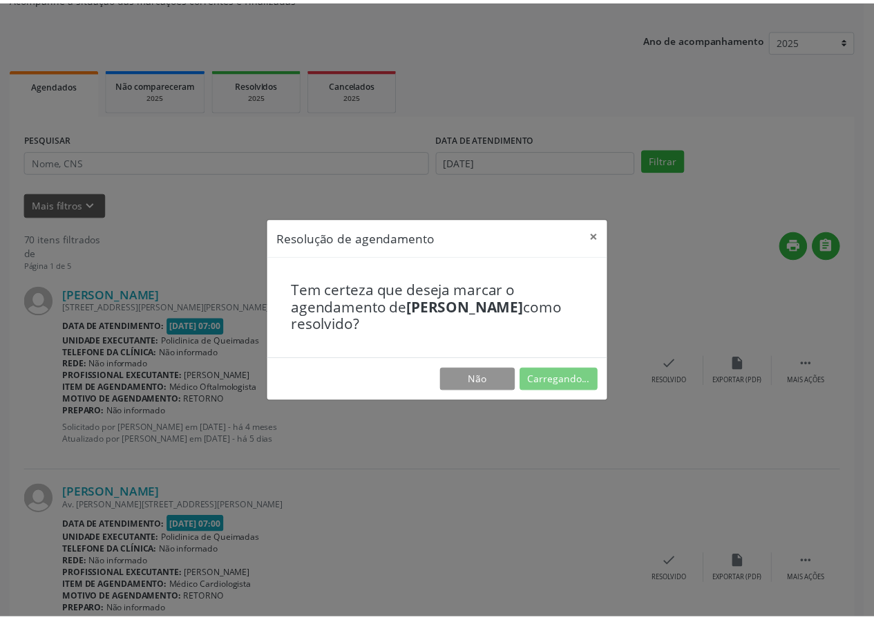
scroll to position [0, 0]
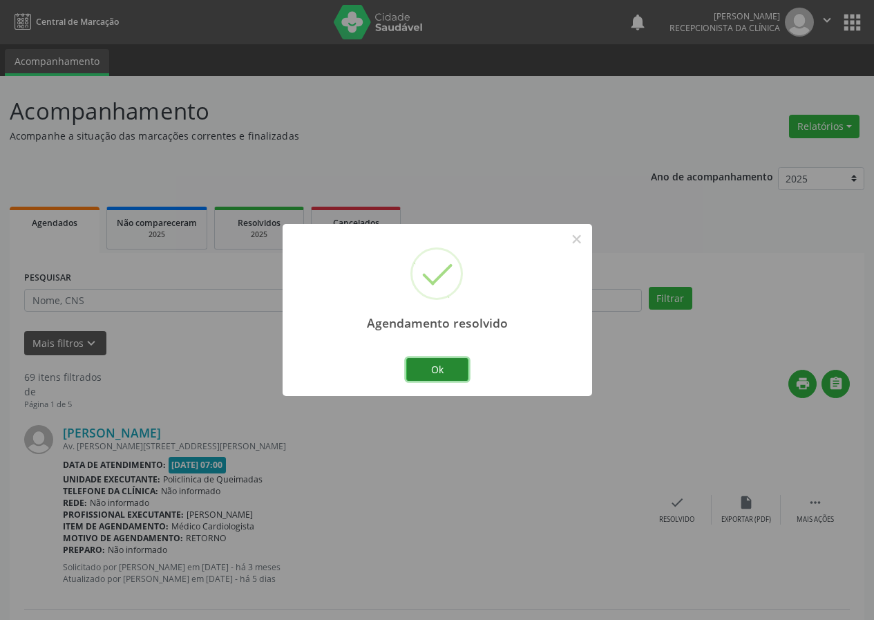
click at [442, 359] on button "Ok" at bounding box center [437, 369] width 62 height 23
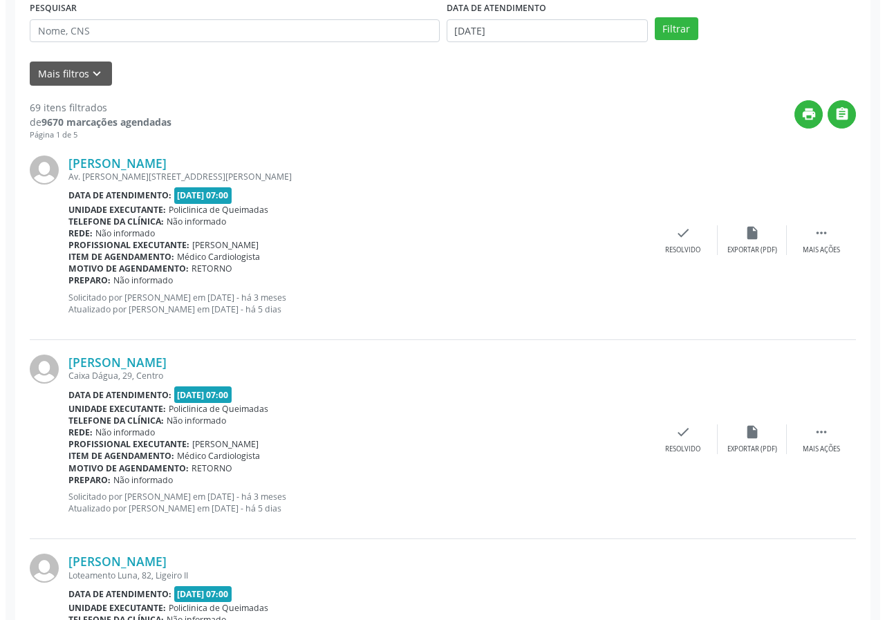
scroll to position [276, 0]
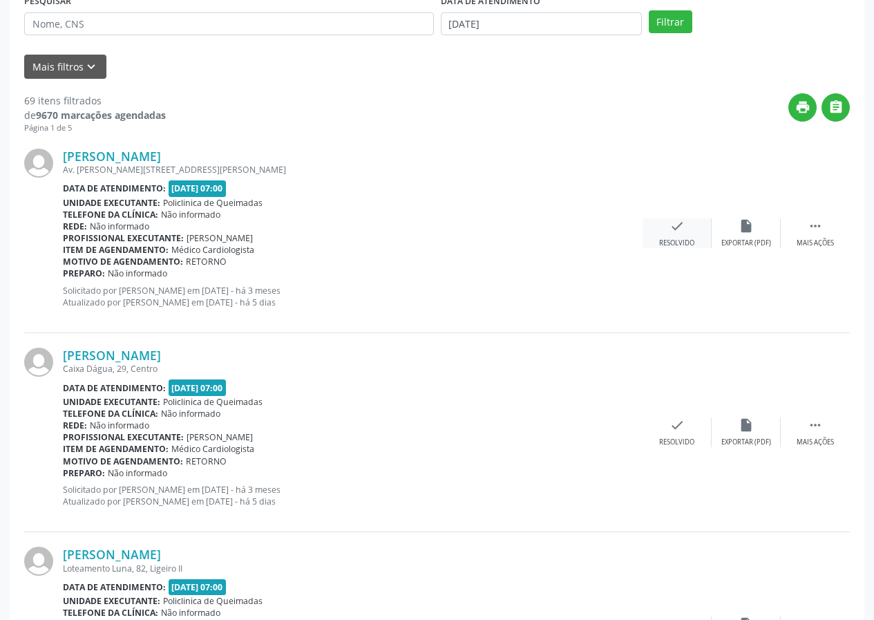
click at [677, 223] on icon "check" at bounding box center [677, 225] width 15 height 15
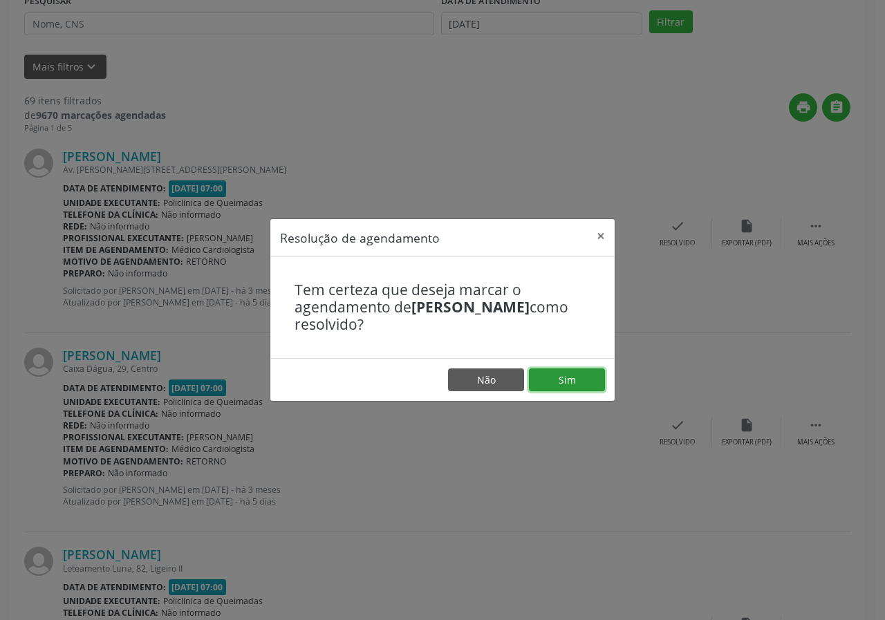
click at [556, 369] on button "Sim" at bounding box center [567, 379] width 76 height 23
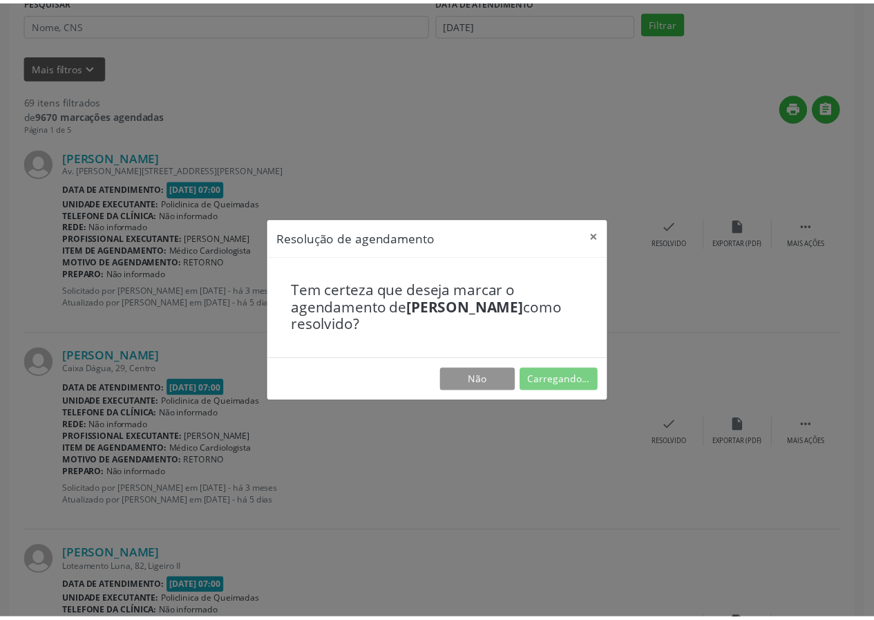
scroll to position [0, 0]
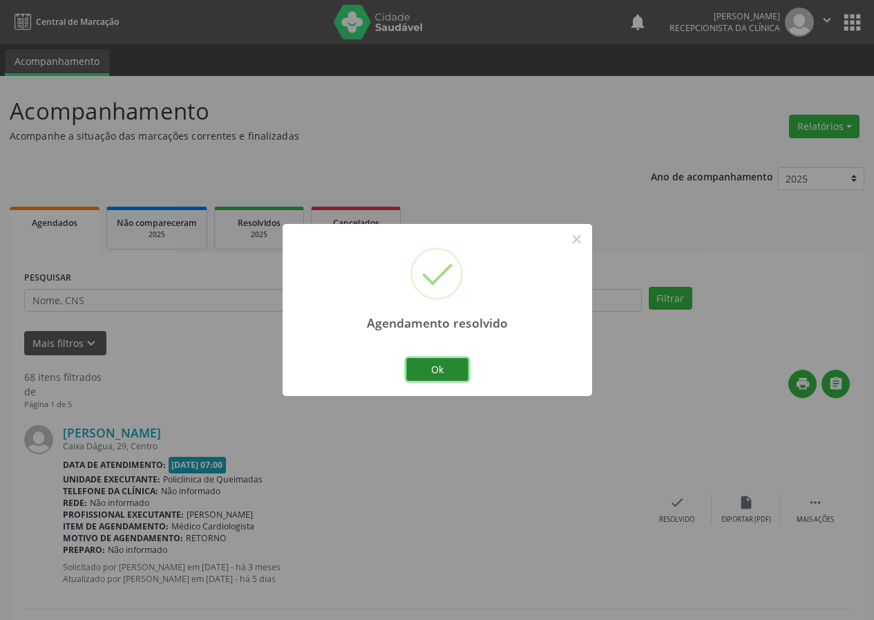
click at [448, 375] on button "Ok" at bounding box center [437, 369] width 62 height 23
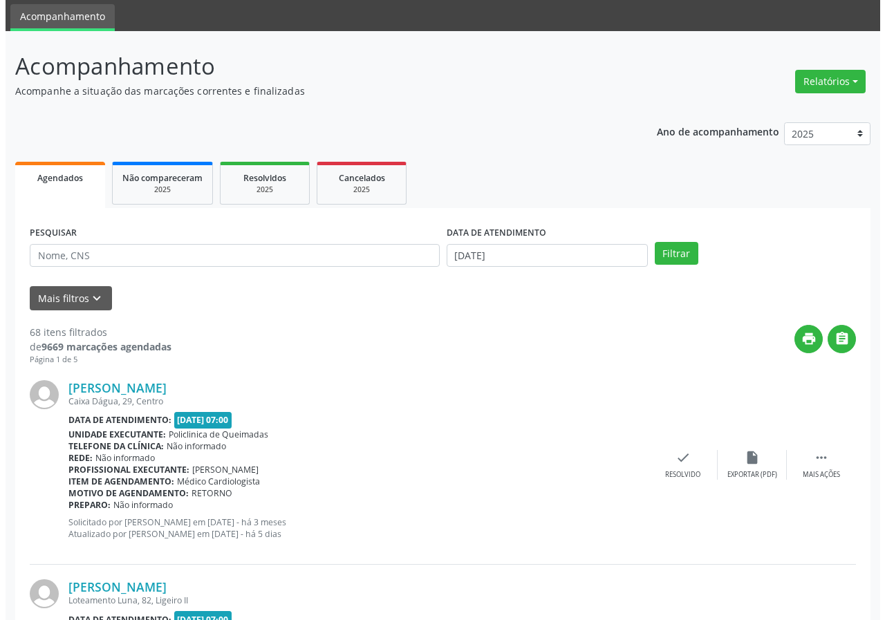
scroll to position [138, 0]
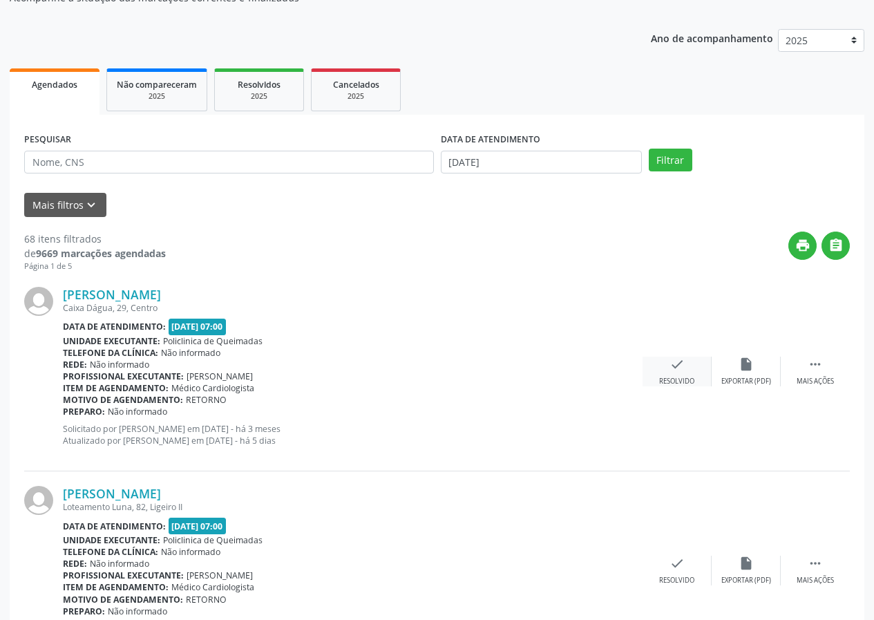
click at [677, 372] on div "check Resolvido" at bounding box center [677, 372] width 69 height 30
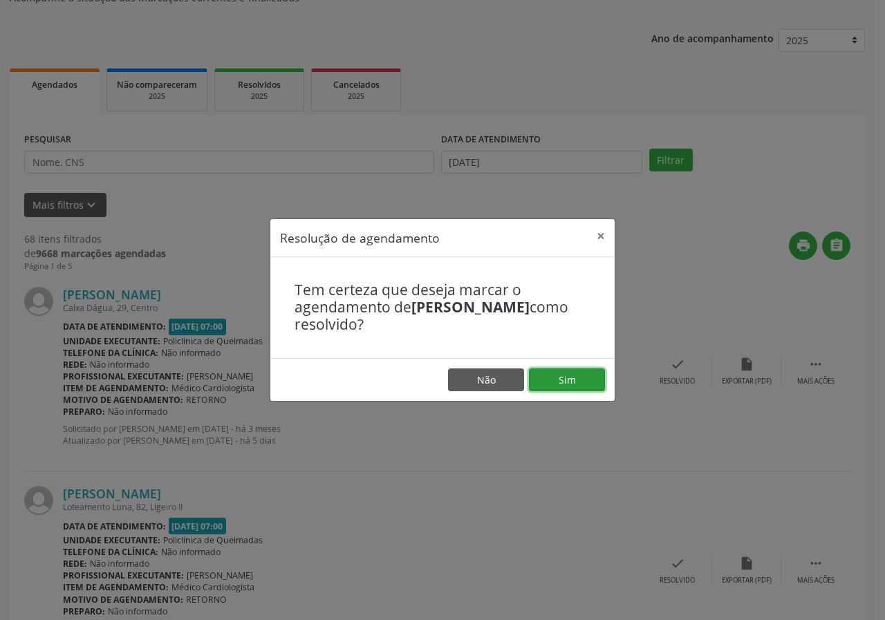
click at [579, 384] on button "Sim" at bounding box center [567, 379] width 76 height 23
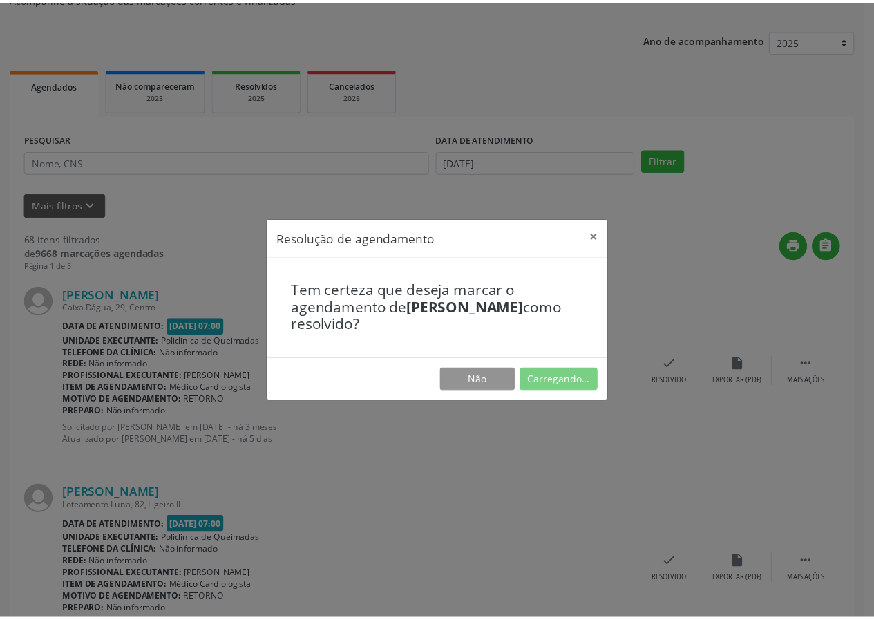
scroll to position [0, 0]
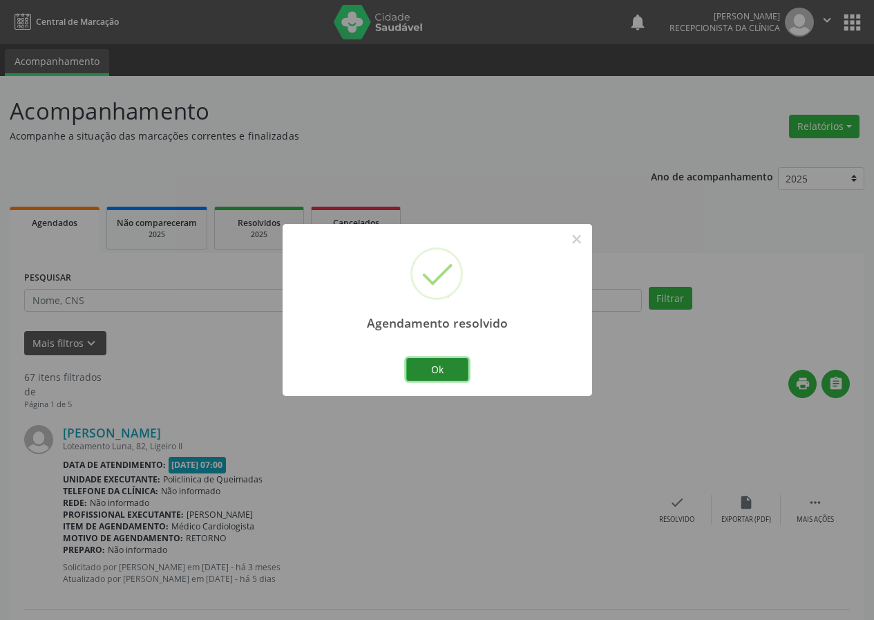
click at [435, 369] on button "Ok" at bounding box center [437, 369] width 62 height 23
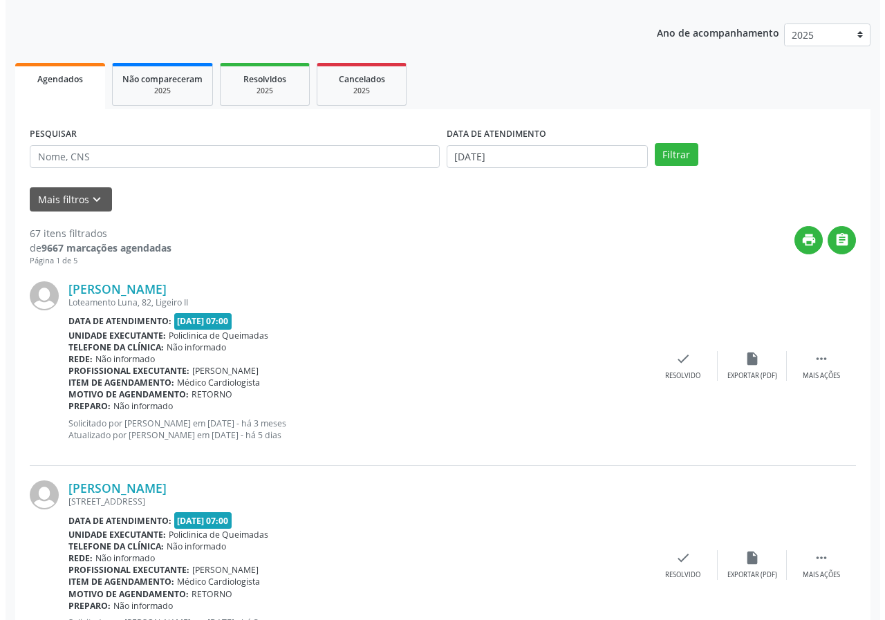
scroll to position [207, 0]
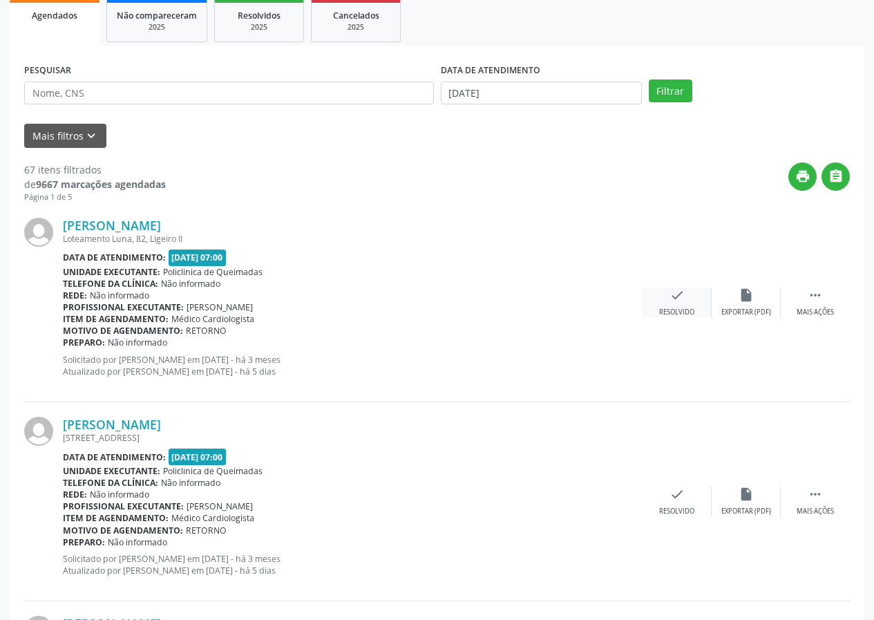
click at [683, 308] on div "Resolvido" at bounding box center [676, 313] width 35 height 10
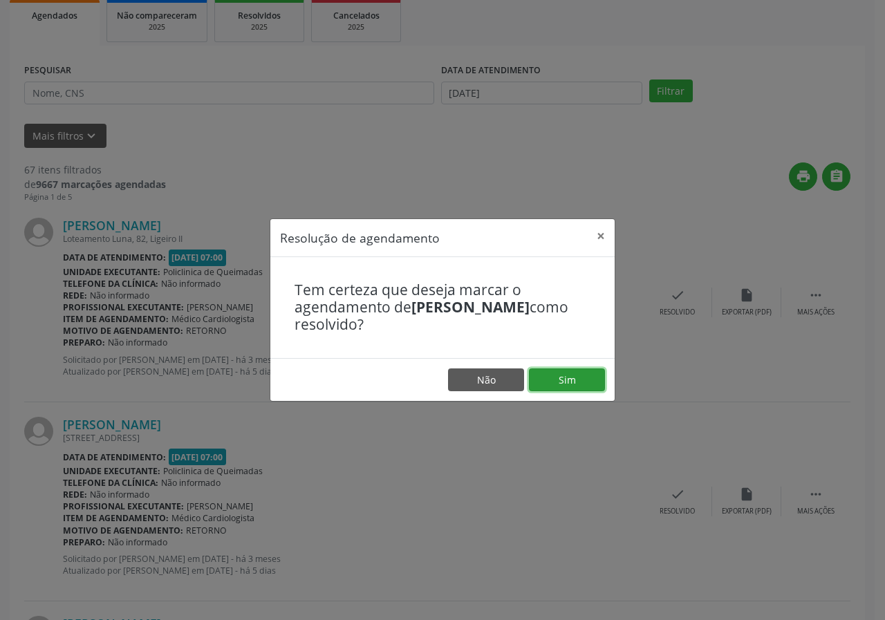
click at [568, 379] on button "Sim" at bounding box center [567, 379] width 76 height 23
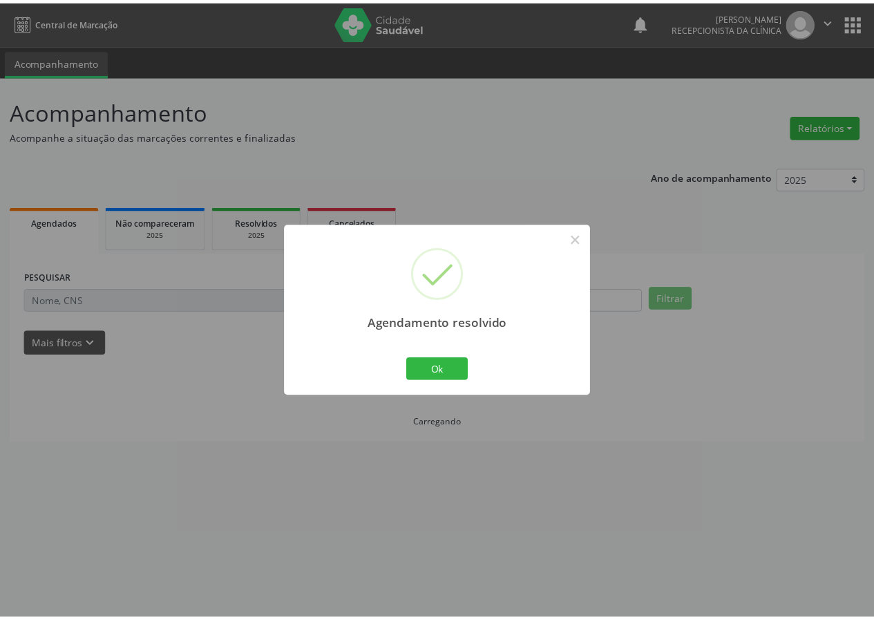
scroll to position [0, 0]
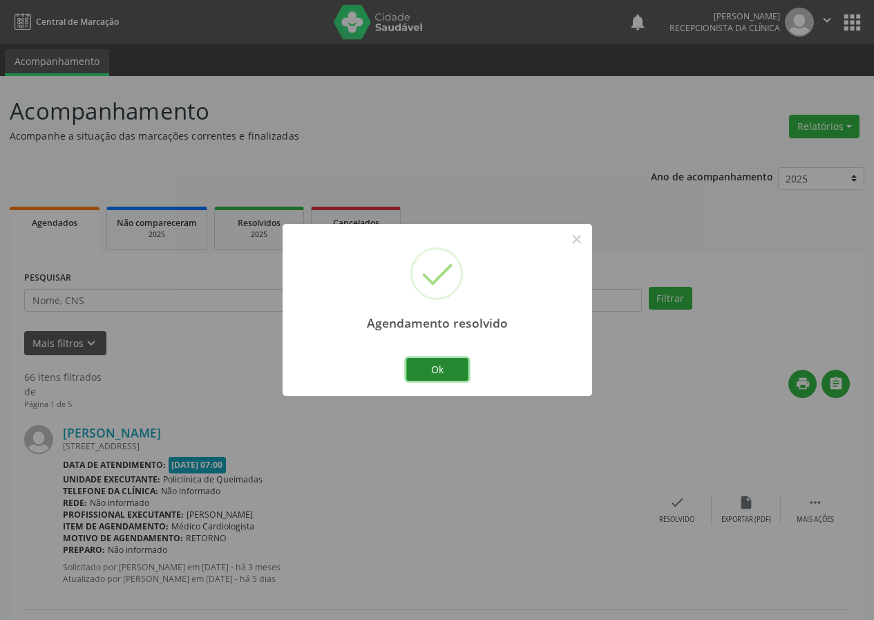
click at [464, 374] on button "Ok" at bounding box center [437, 369] width 62 height 23
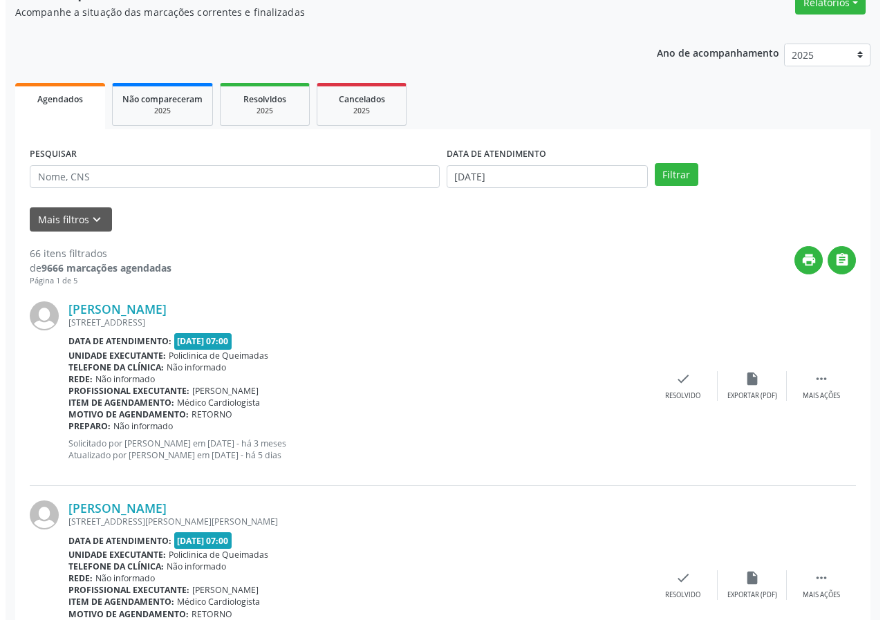
scroll to position [138, 0]
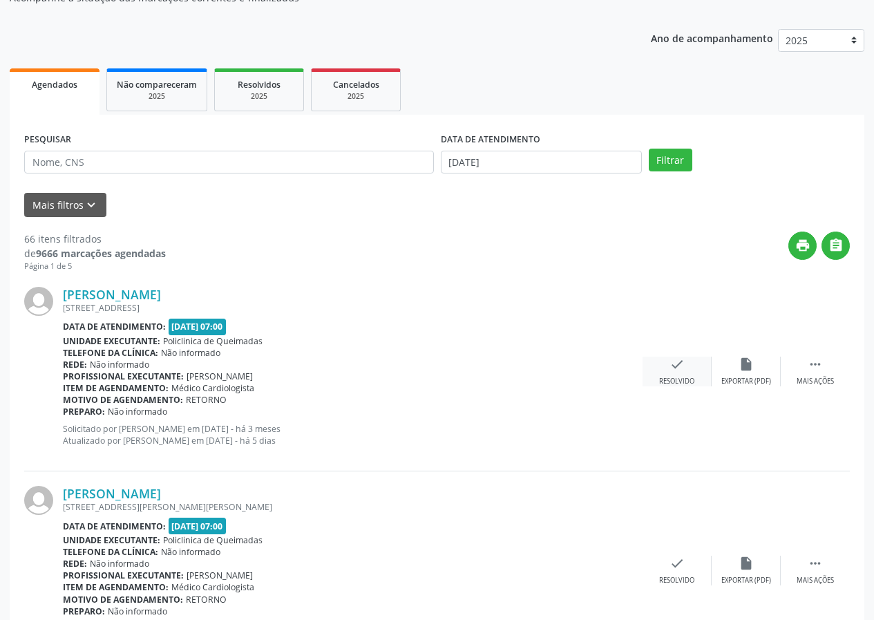
click at [675, 372] on div "check Resolvido" at bounding box center [677, 372] width 69 height 30
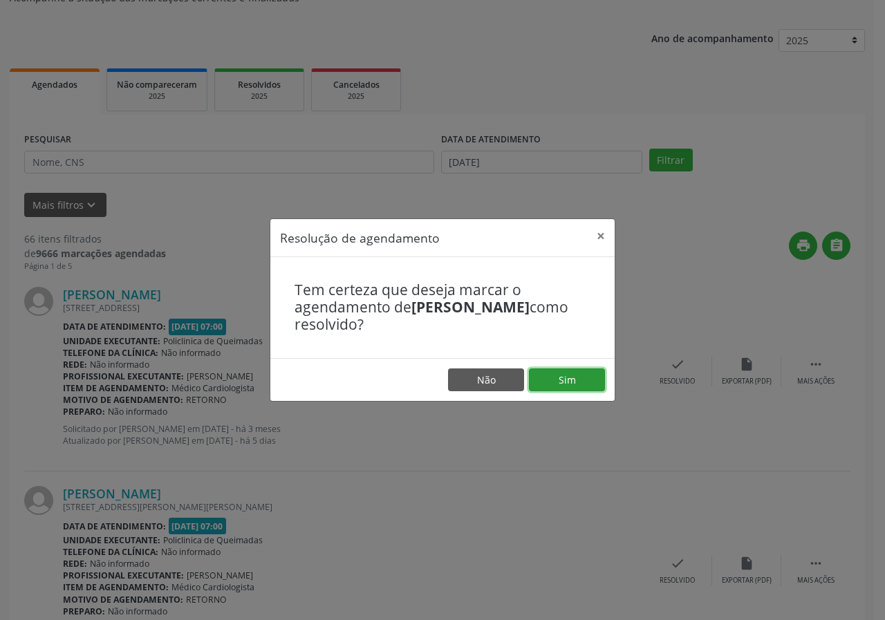
click at [565, 379] on button "Sim" at bounding box center [567, 379] width 76 height 23
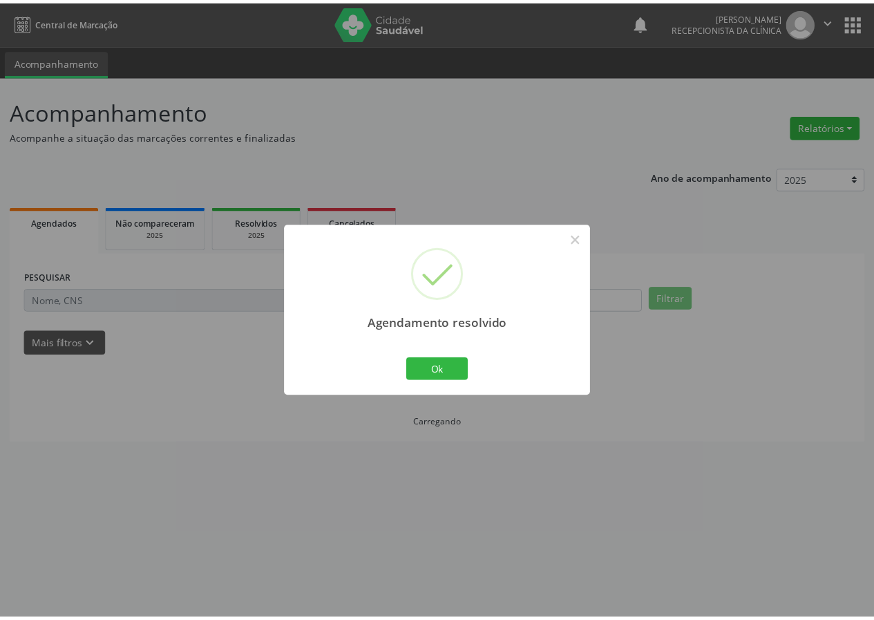
scroll to position [0, 0]
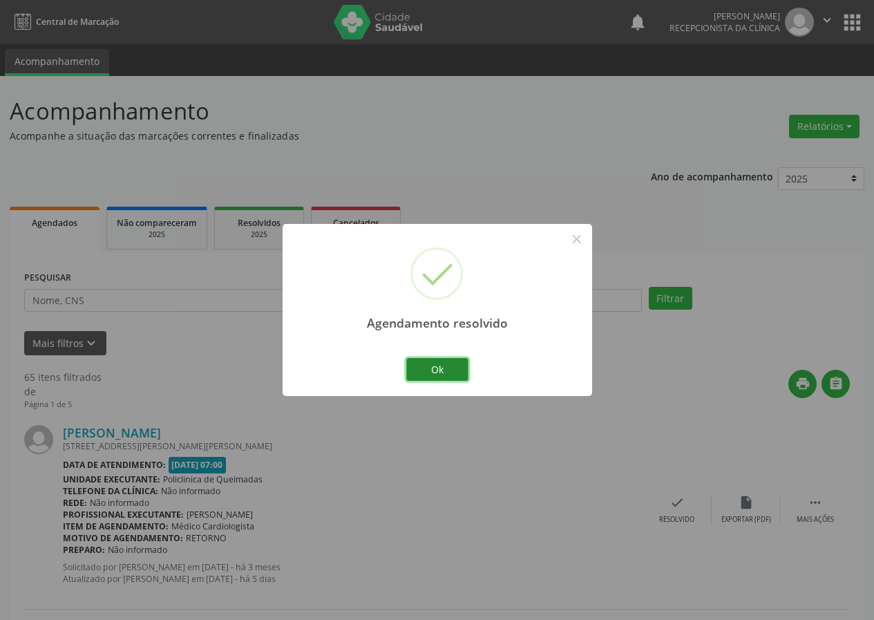
click at [462, 377] on button "Ok" at bounding box center [437, 369] width 62 height 23
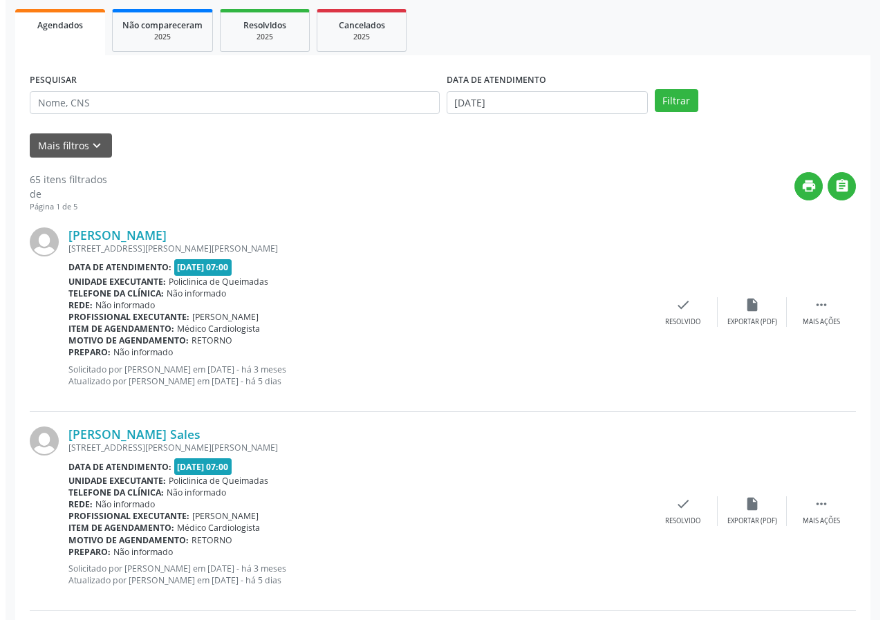
scroll to position [207, 0]
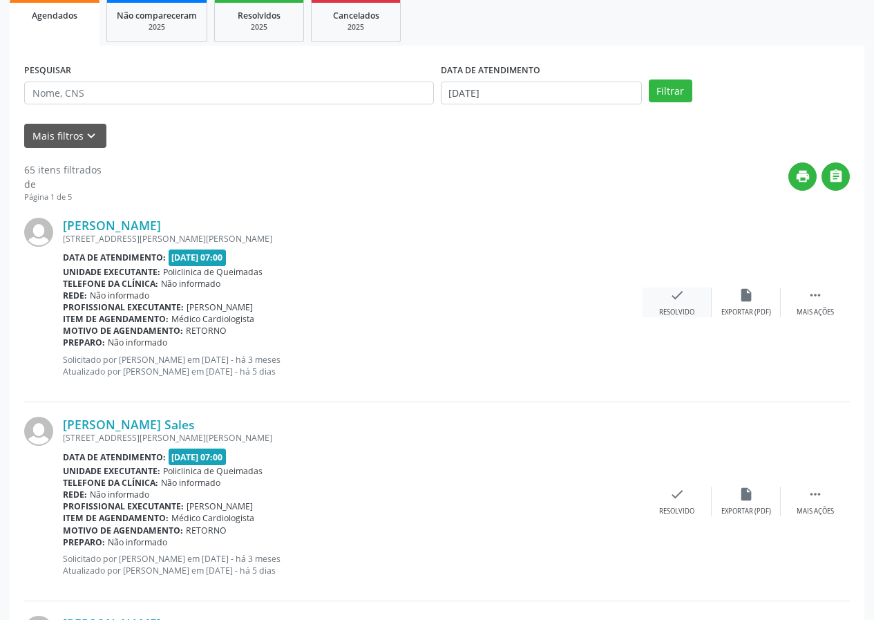
click at [678, 308] on div "Resolvido" at bounding box center [676, 313] width 35 height 10
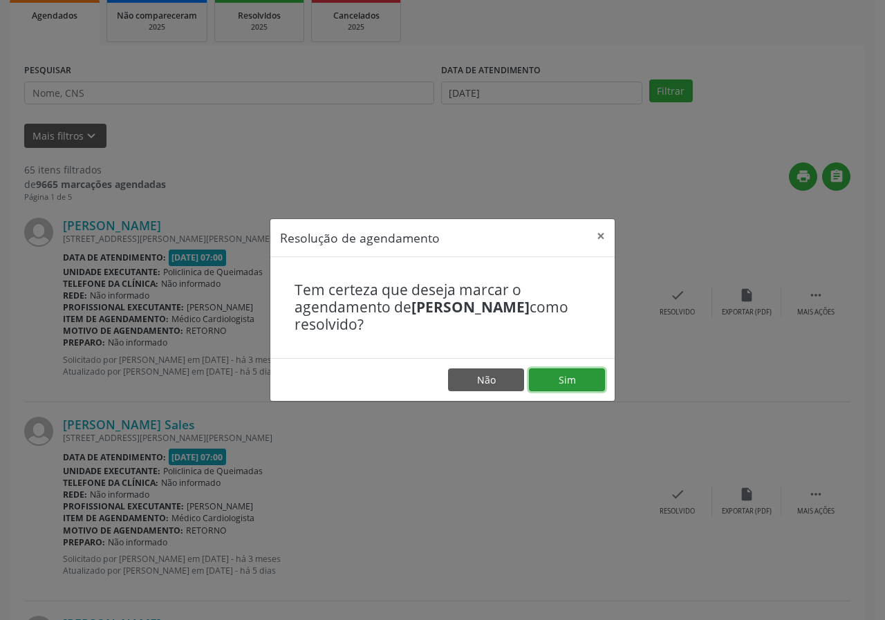
click at [583, 382] on button "Sim" at bounding box center [567, 379] width 76 height 23
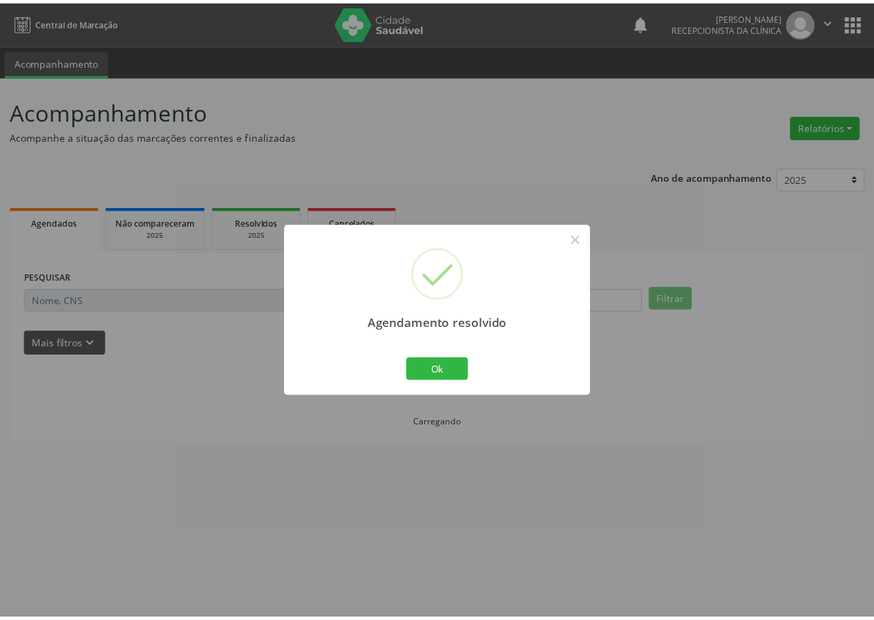
scroll to position [0, 0]
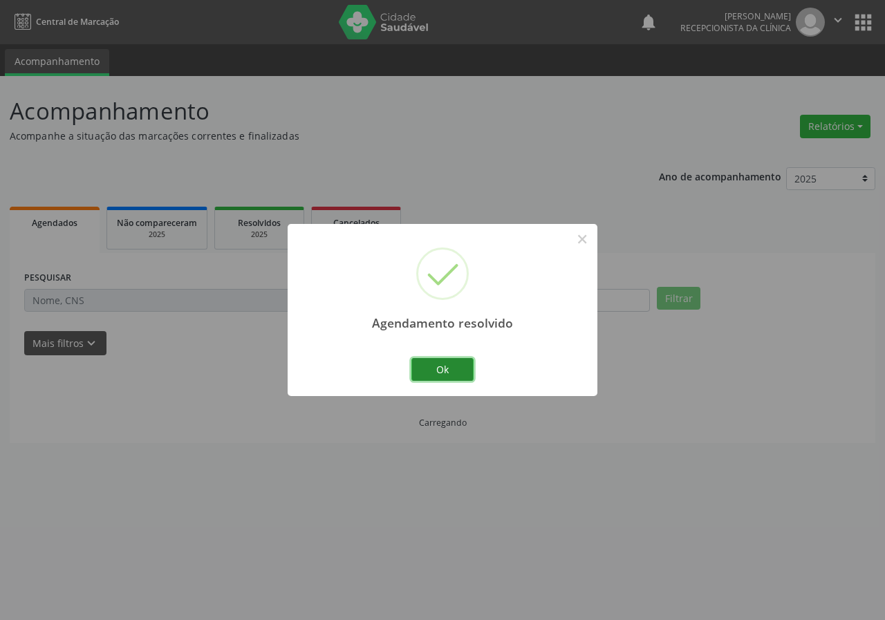
click at [446, 370] on button "Ok" at bounding box center [442, 369] width 62 height 23
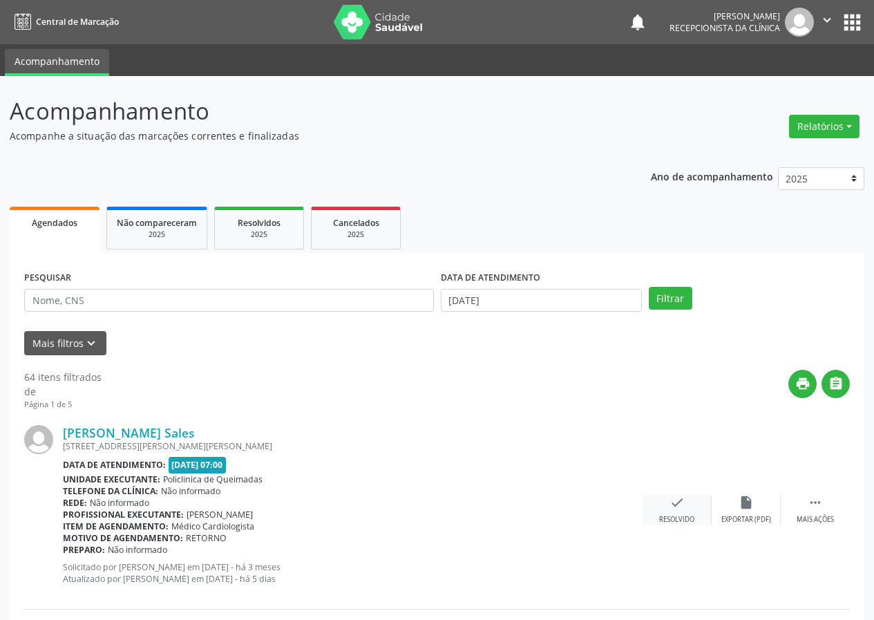
click at [672, 513] on div "check Resolvido" at bounding box center [677, 510] width 69 height 30
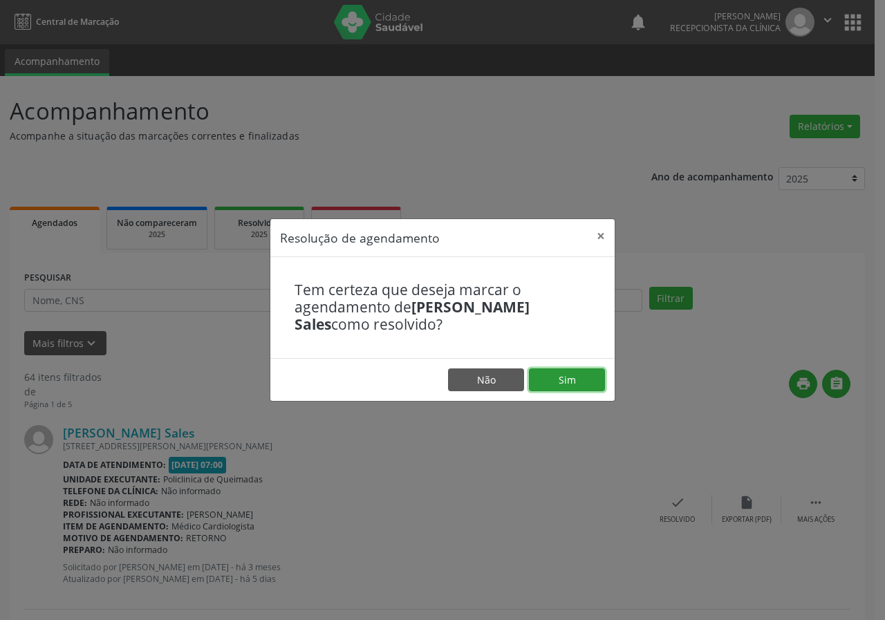
click at [561, 381] on button "Sim" at bounding box center [567, 379] width 76 height 23
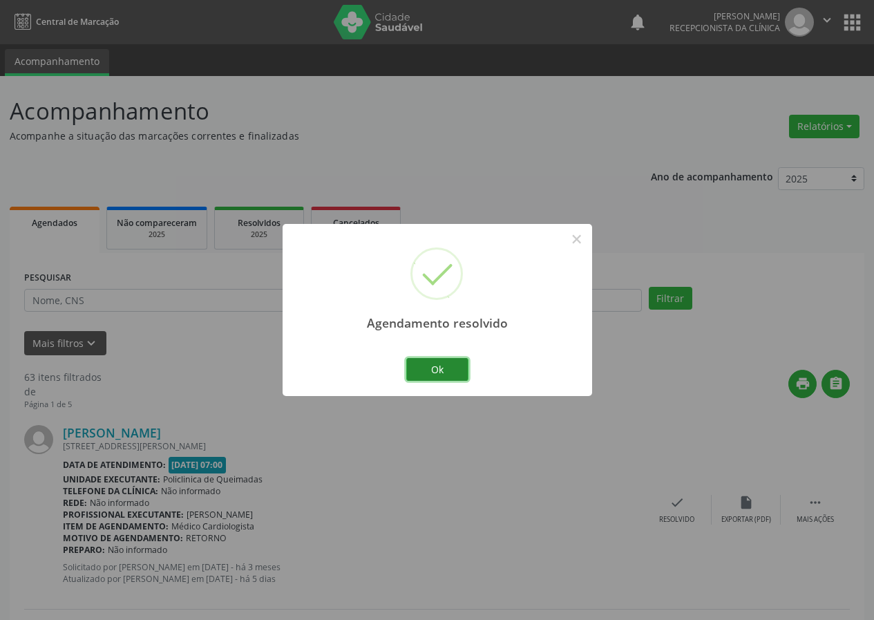
click at [464, 374] on button "Ok" at bounding box center [437, 369] width 62 height 23
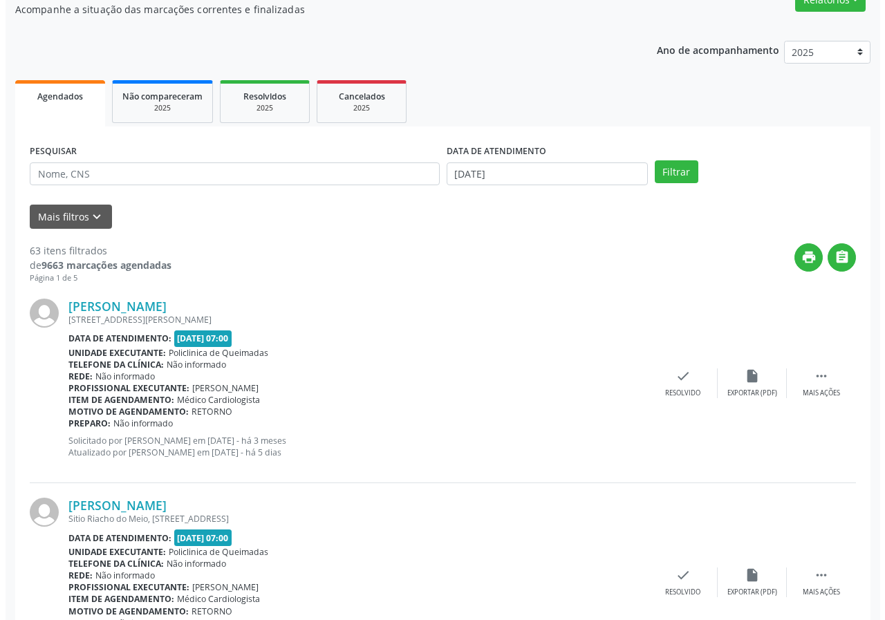
scroll to position [138, 0]
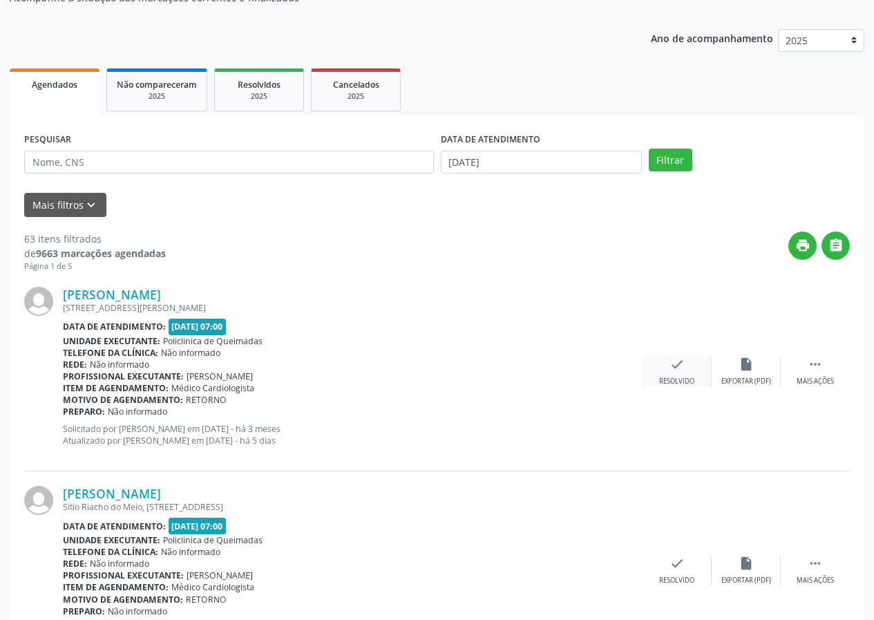
click at [665, 368] on div "check Resolvido" at bounding box center [677, 372] width 69 height 30
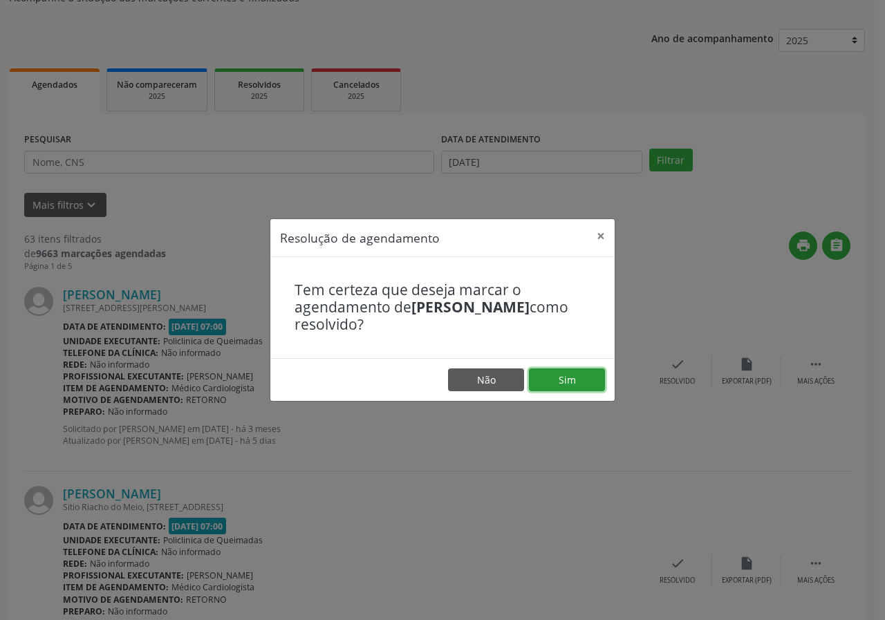
click at [583, 384] on button "Sim" at bounding box center [567, 379] width 76 height 23
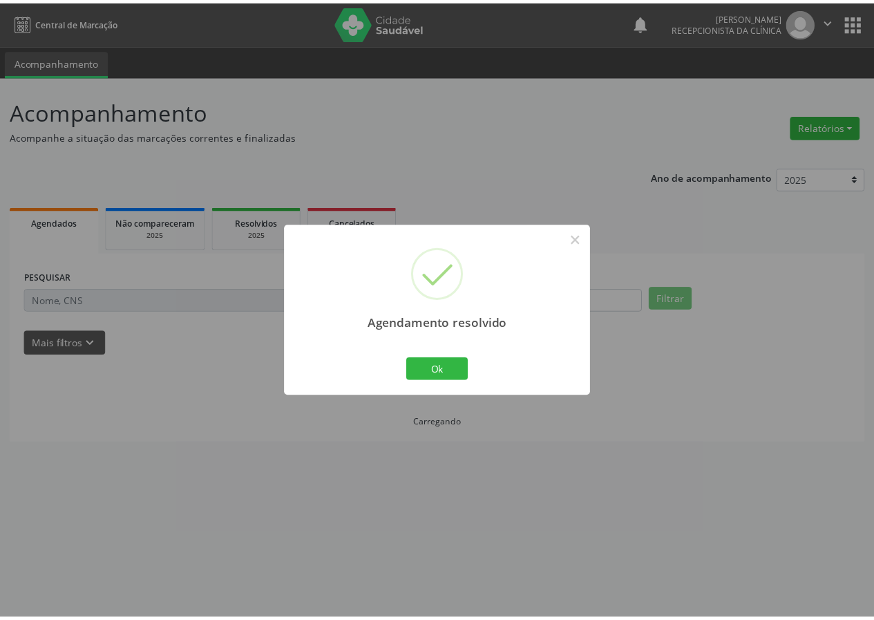
scroll to position [0, 0]
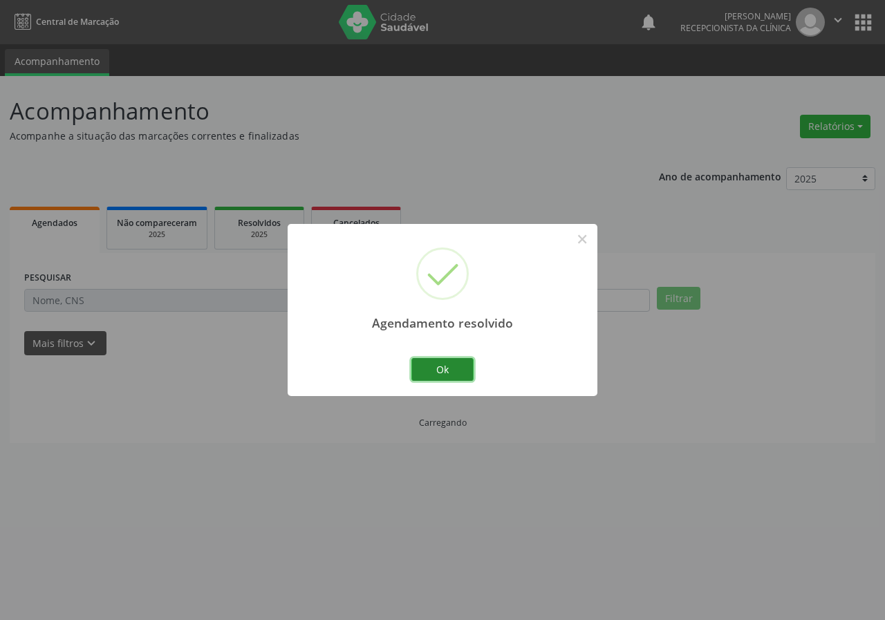
click at [430, 368] on button "Ok" at bounding box center [442, 369] width 62 height 23
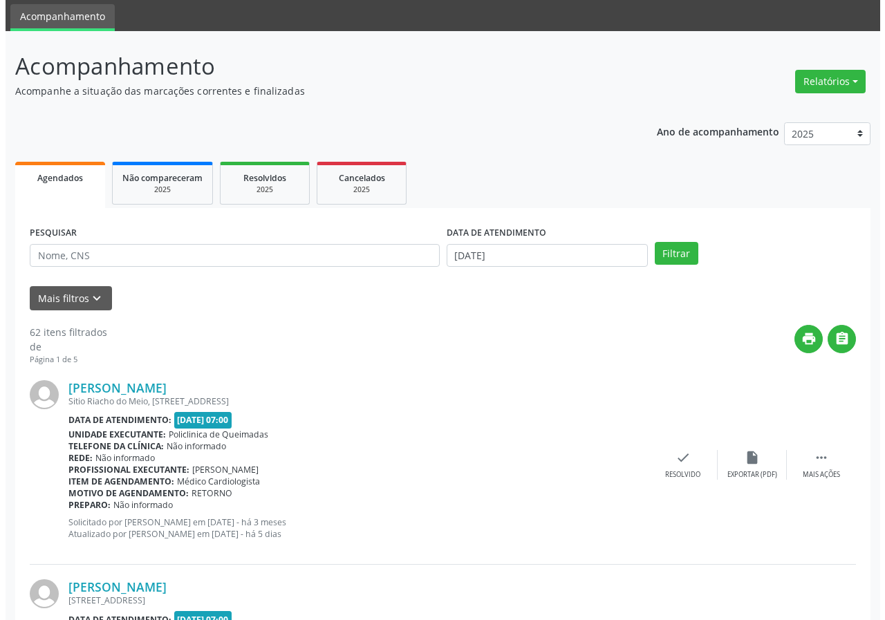
scroll to position [69, 0]
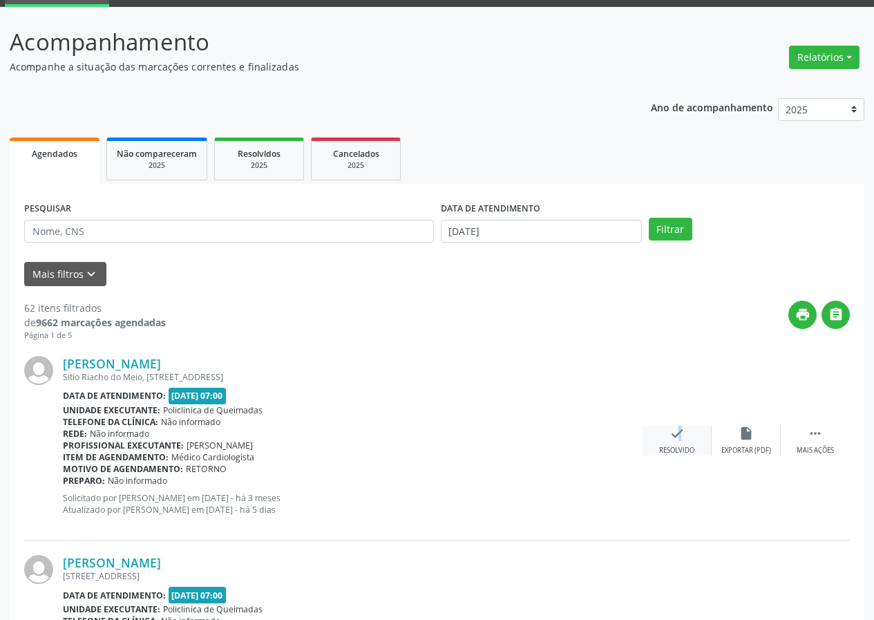
click at [674, 435] on icon "check" at bounding box center [677, 433] width 15 height 15
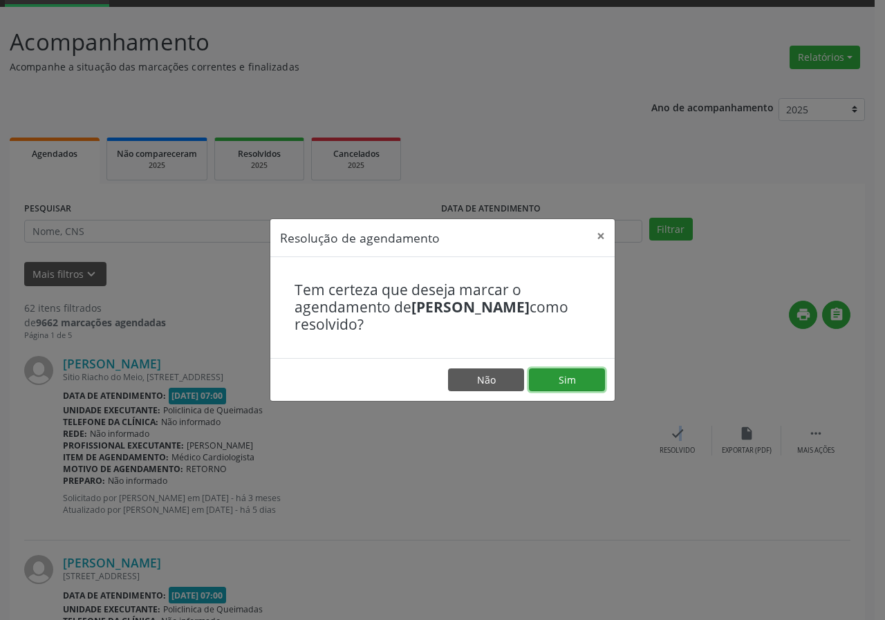
click at [580, 381] on button "Sim" at bounding box center [567, 379] width 76 height 23
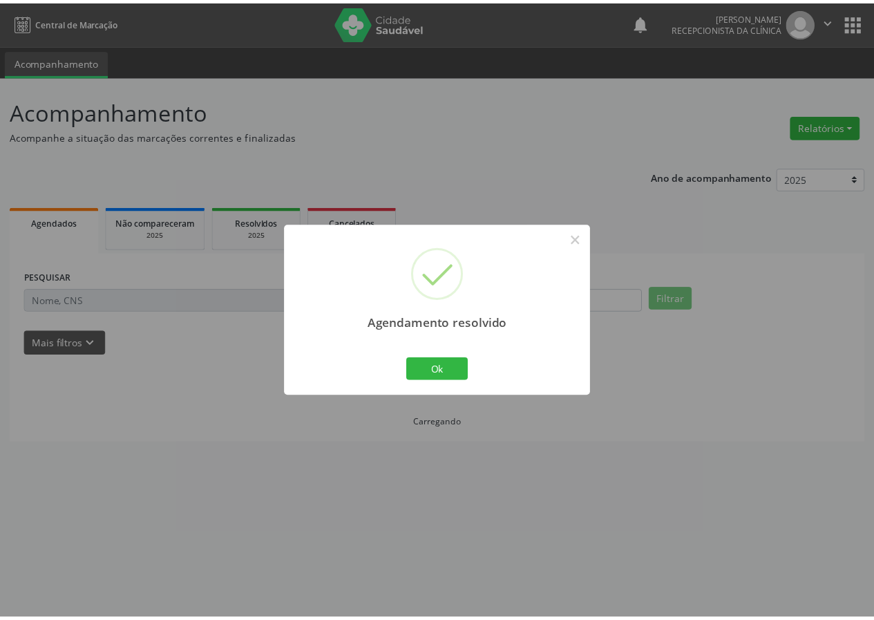
scroll to position [0, 0]
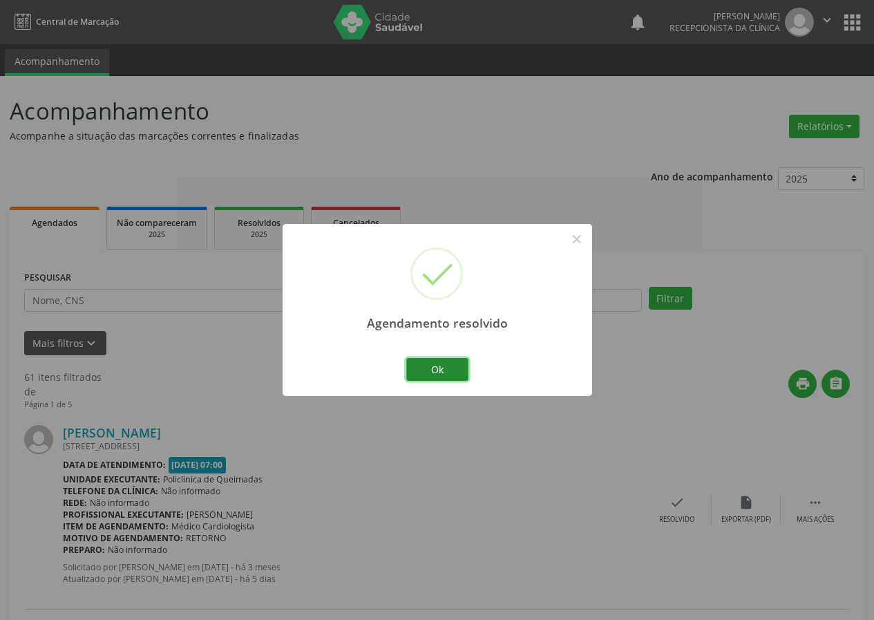
click at [415, 373] on button "Ok" at bounding box center [437, 369] width 62 height 23
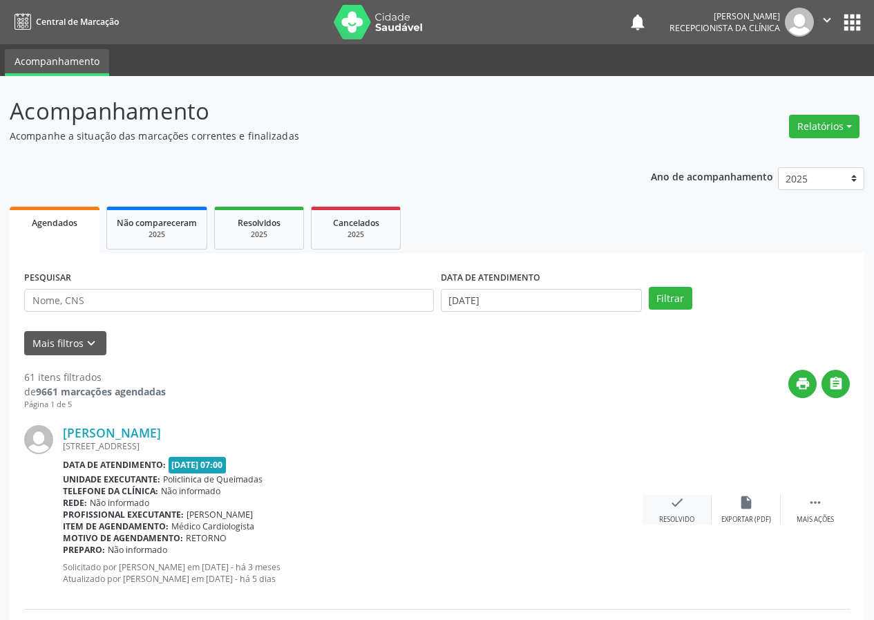
click at [685, 504] on div "check Resolvido" at bounding box center [677, 510] width 69 height 30
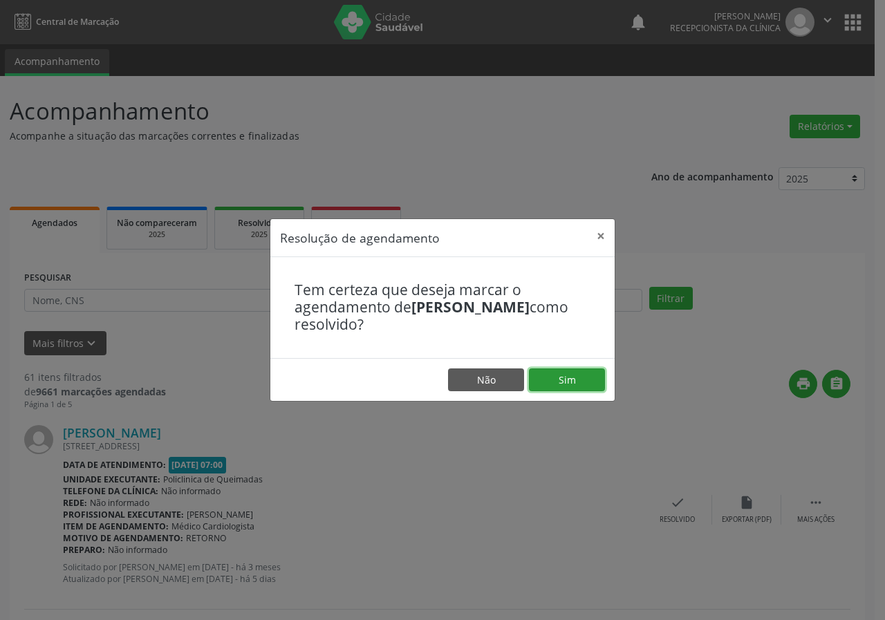
click at [538, 377] on button "Sim" at bounding box center [567, 379] width 76 height 23
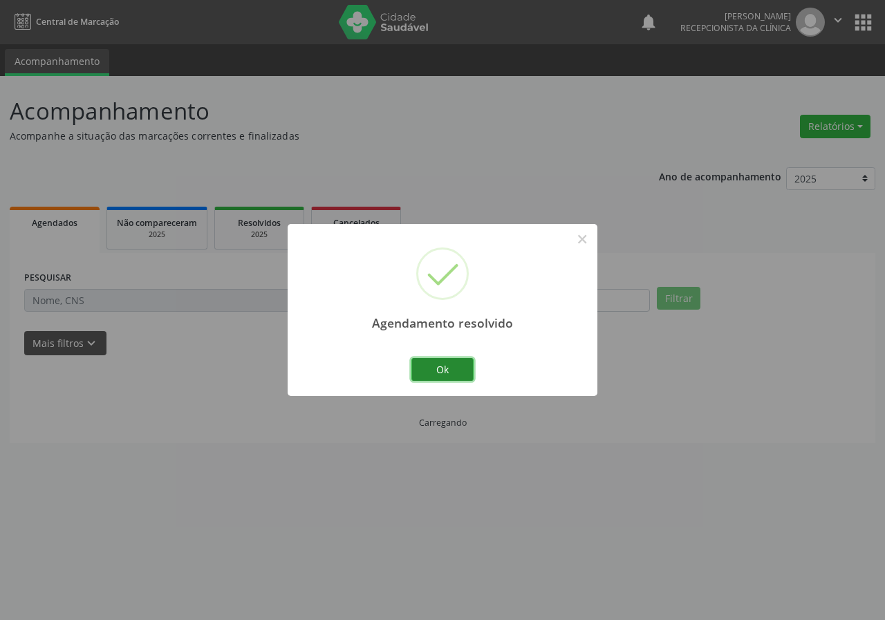
click at [451, 359] on button "Ok" at bounding box center [442, 369] width 62 height 23
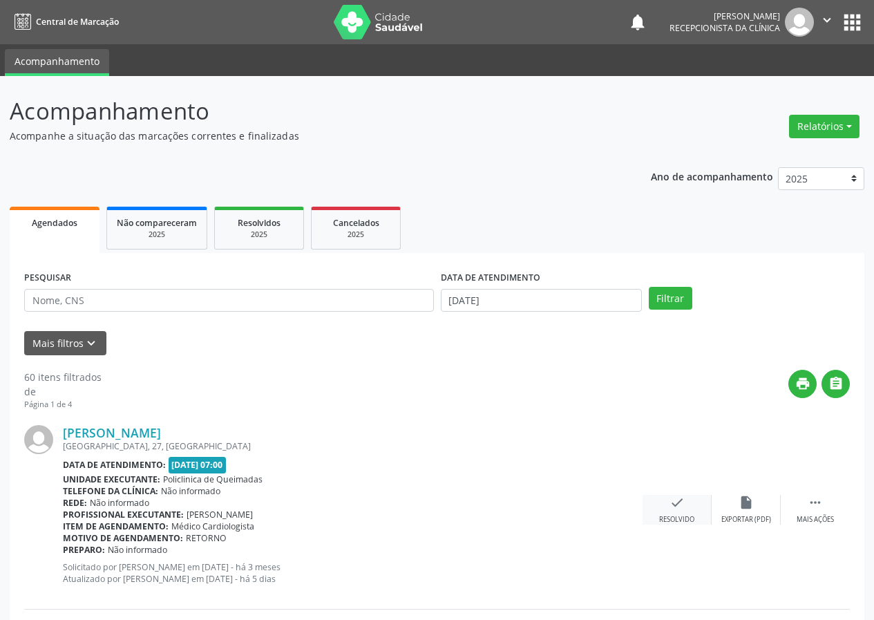
click at [678, 509] on icon "check" at bounding box center [677, 502] width 15 height 15
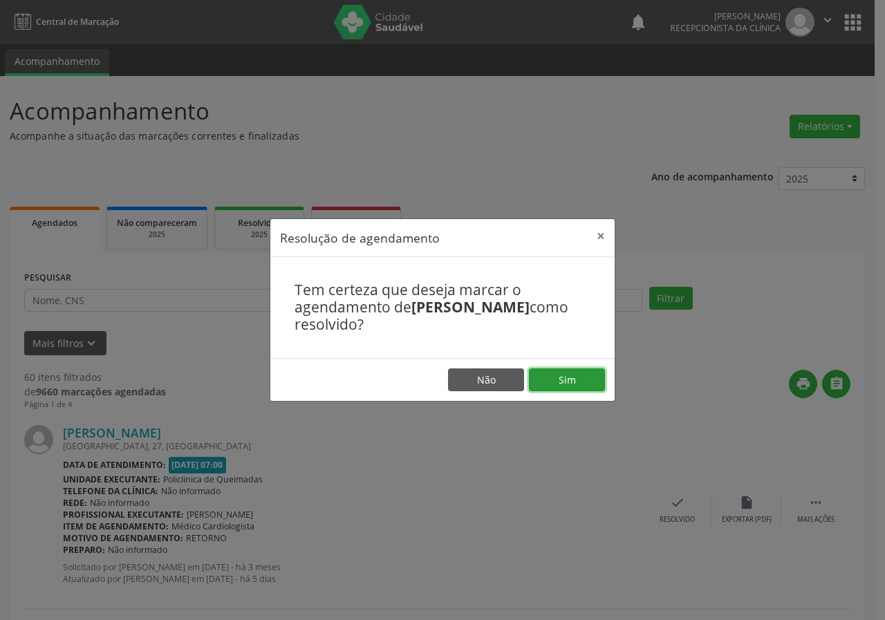
click at [576, 379] on button "Sim" at bounding box center [567, 379] width 76 height 23
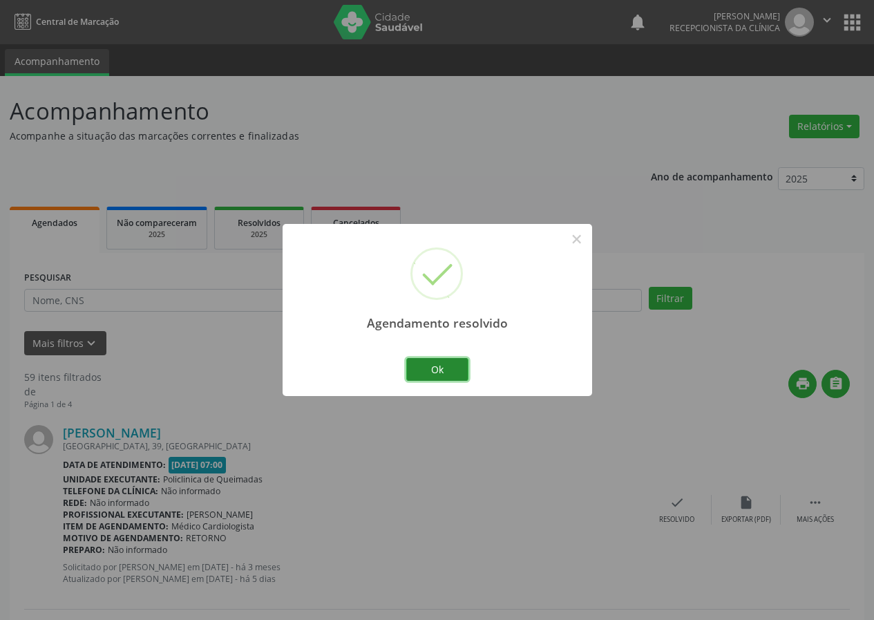
click at [444, 371] on button "Ok" at bounding box center [437, 369] width 62 height 23
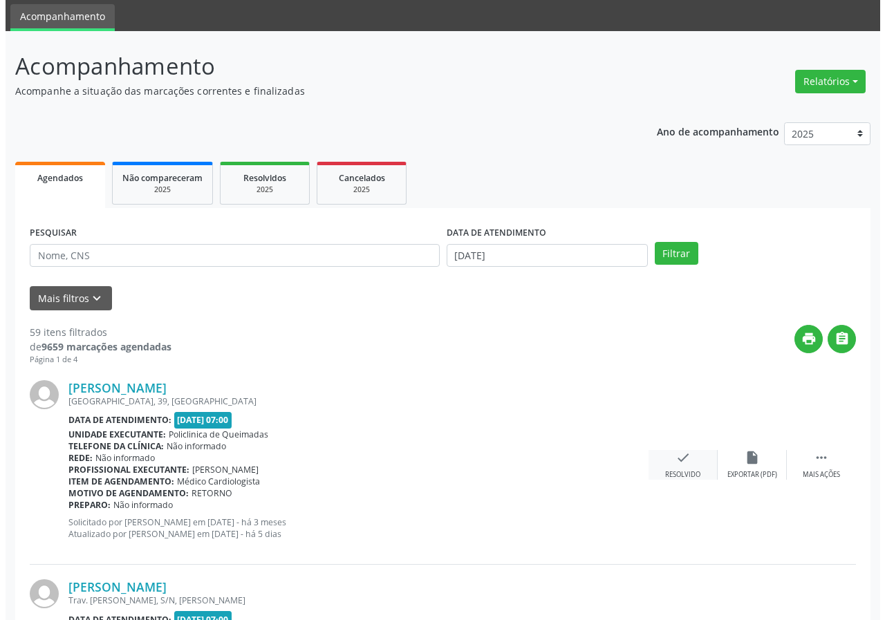
scroll to position [69, 0]
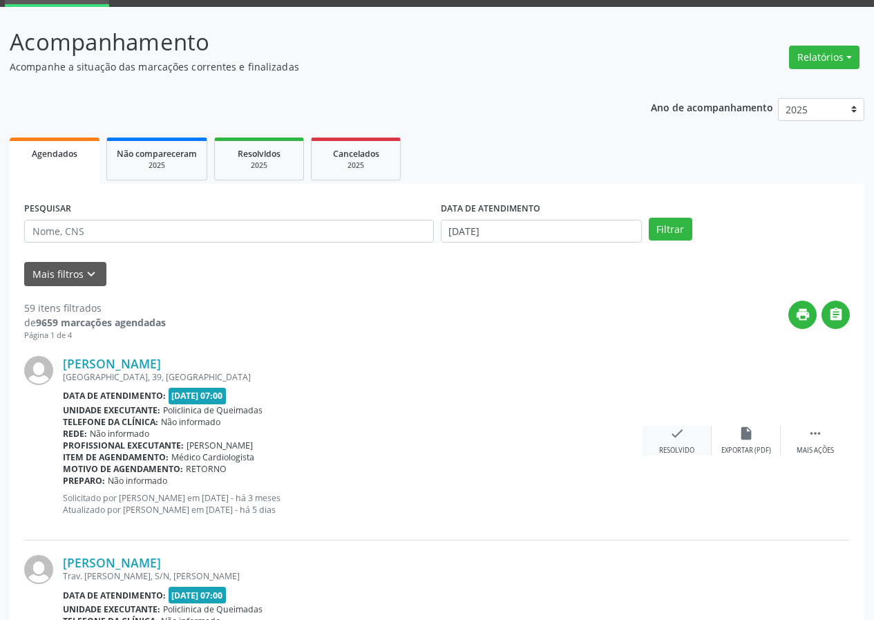
click at [683, 430] on icon "check" at bounding box center [677, 433] width 15 height 15
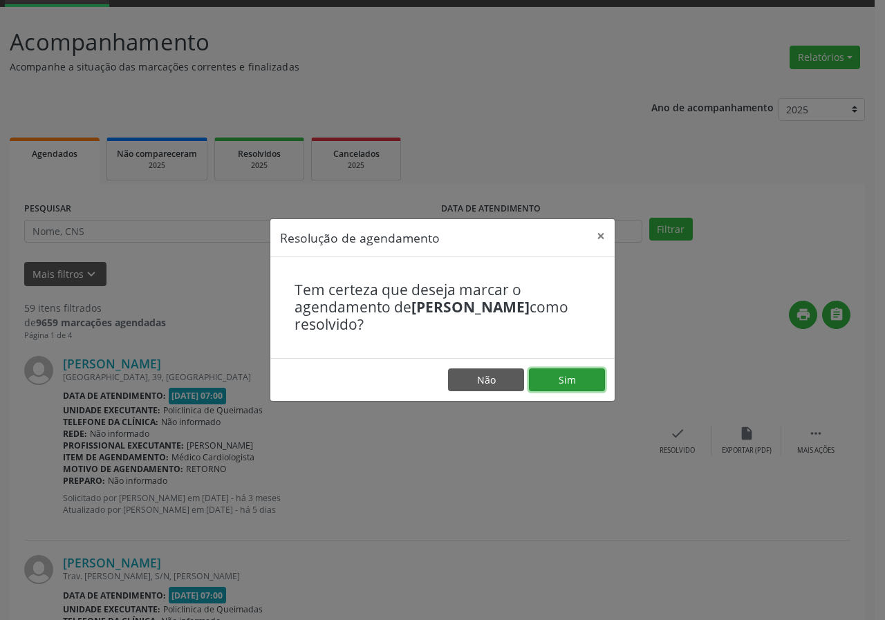
click at [558, 382] on button "Sim" at bounding box center [567, 379] width 76 height 23
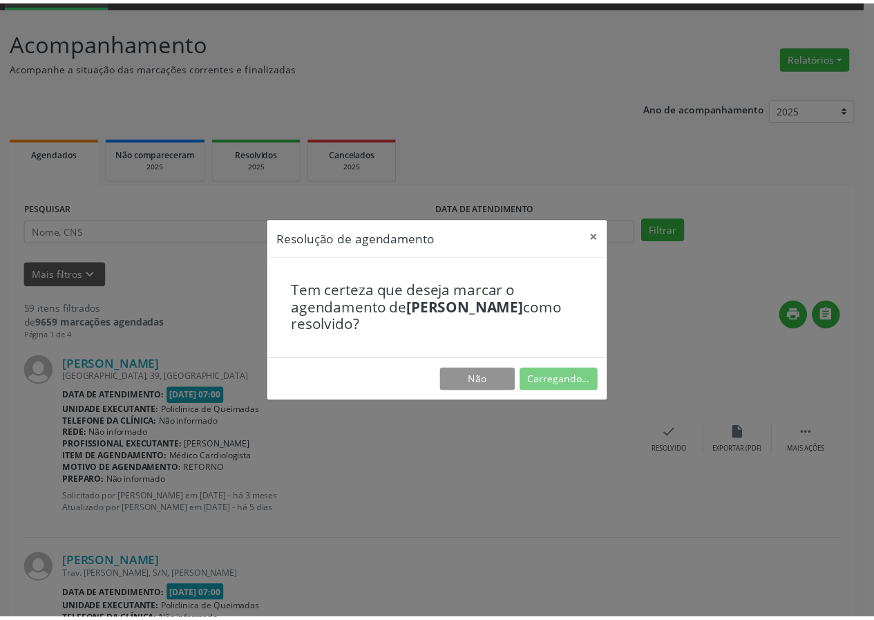
scroll to position [0, 0]
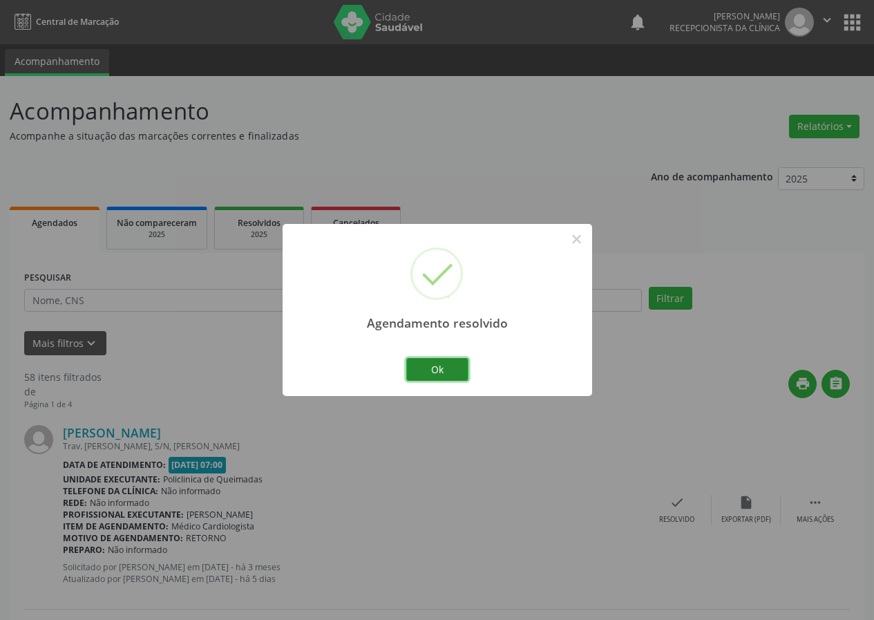
click at [446, 361] on button "Ok" at bounding box center [437, 369] width 62 height 23
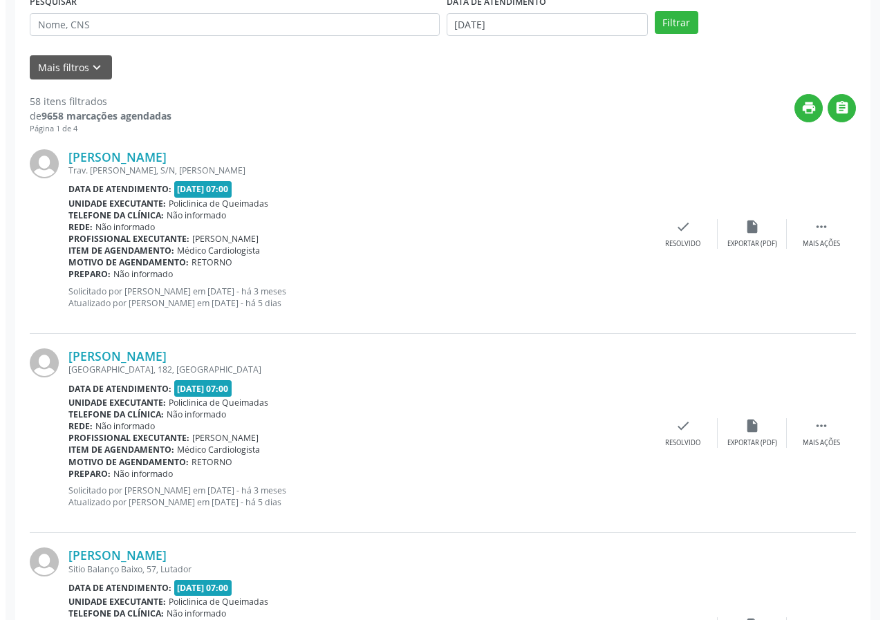
scroll to position [276, 0]
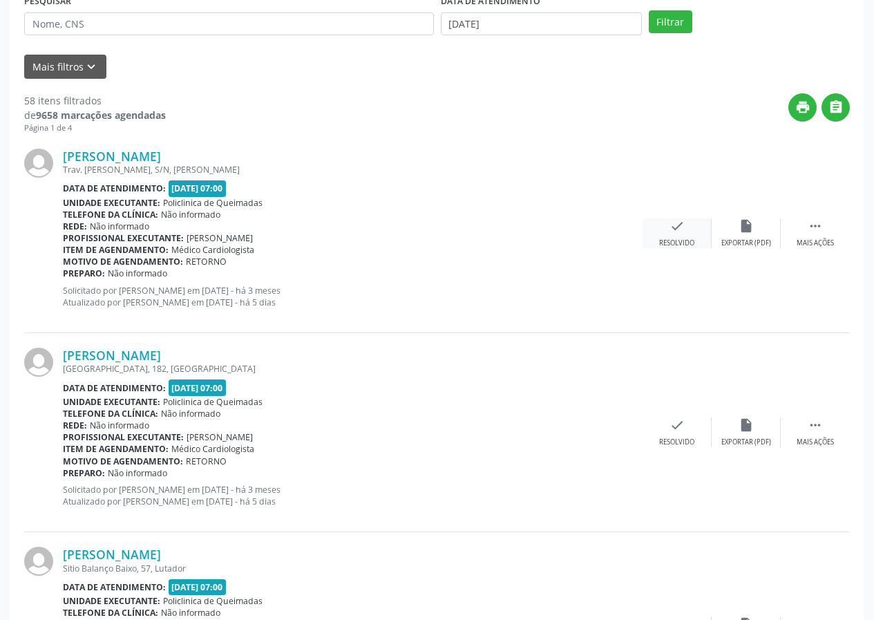
click at [672, 234] on div "check Resolvido" at bounding box center [677, 233] width 69 height 30
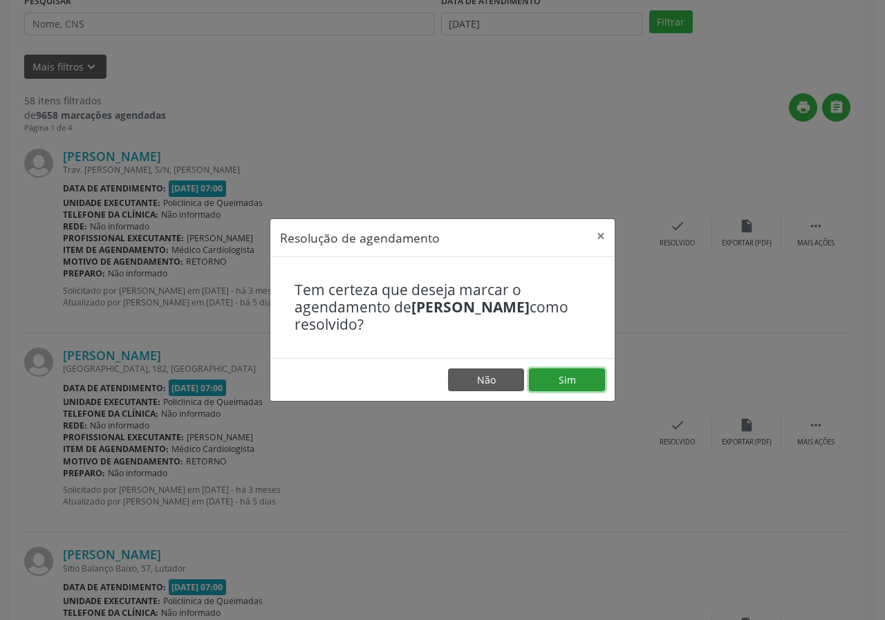
click at [567, 375] on button "Sim" at bounding box center [567, 379] width 76 height 23
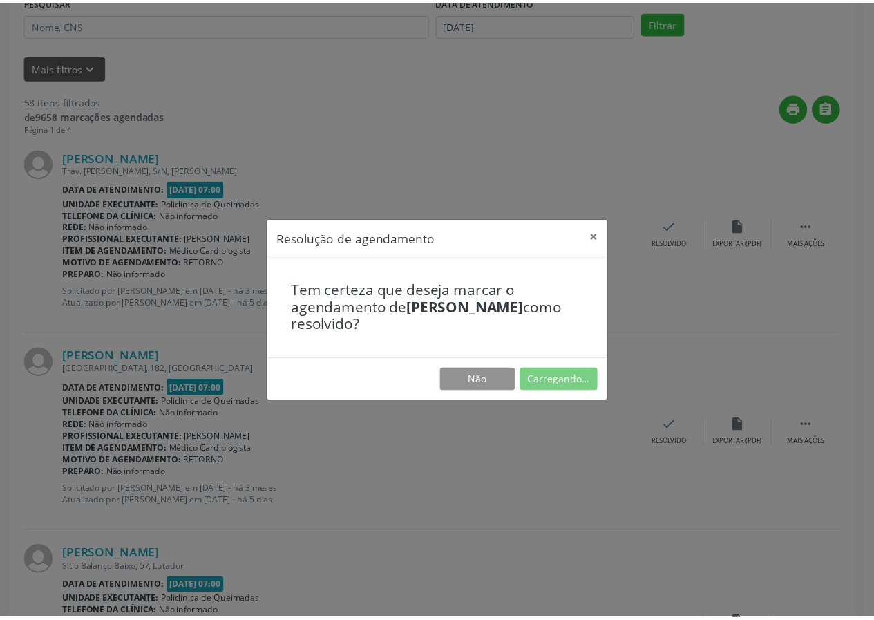
scroll to position [0, 0]
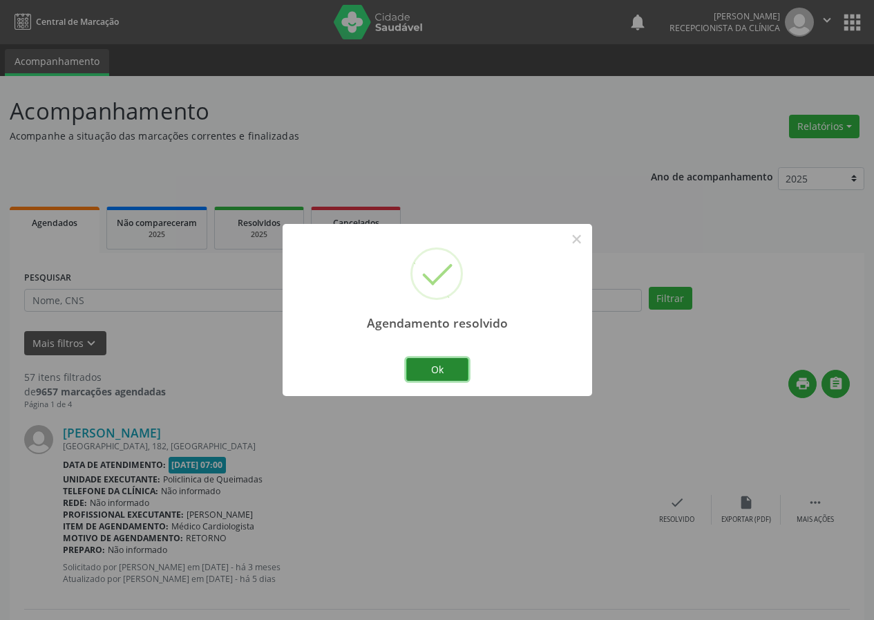
click at [466, 370] on button "Ok" at bounding box center [437, 369] width 62 height 23
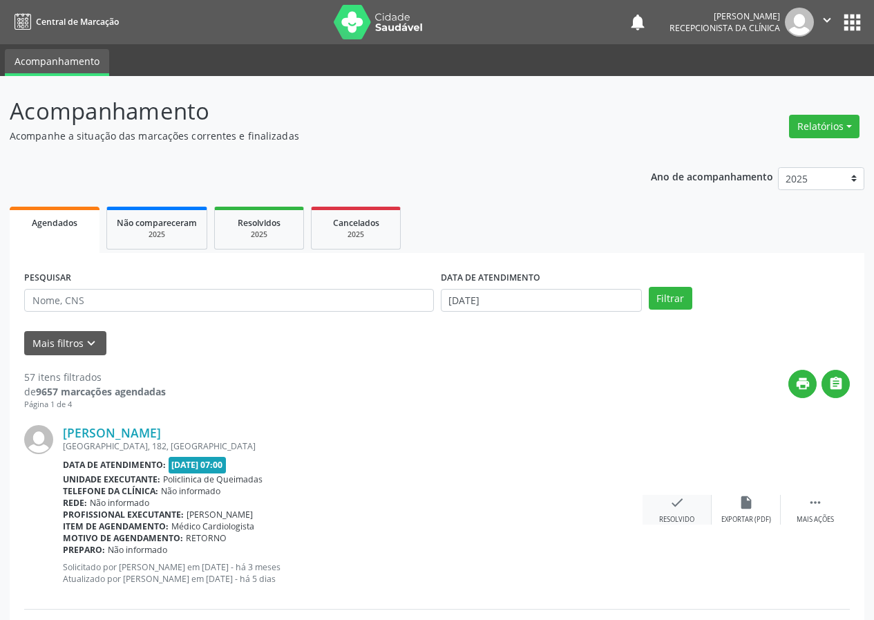
click at [679, 506] on icon "check" at bounding box center [677, 502] width 15 height 15
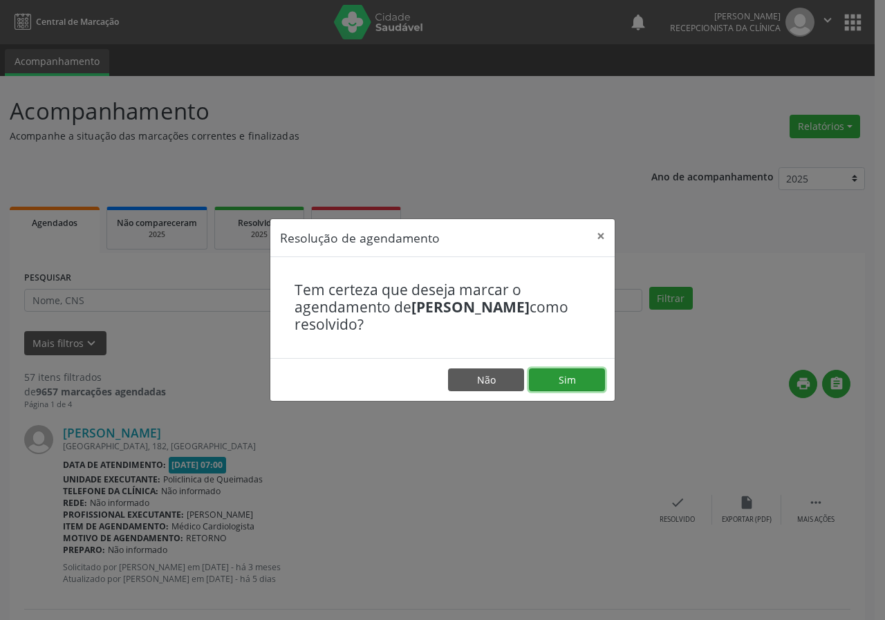
click at [562, 384] on button "Sim" at bounding box center [567, 379] width 76 height 23
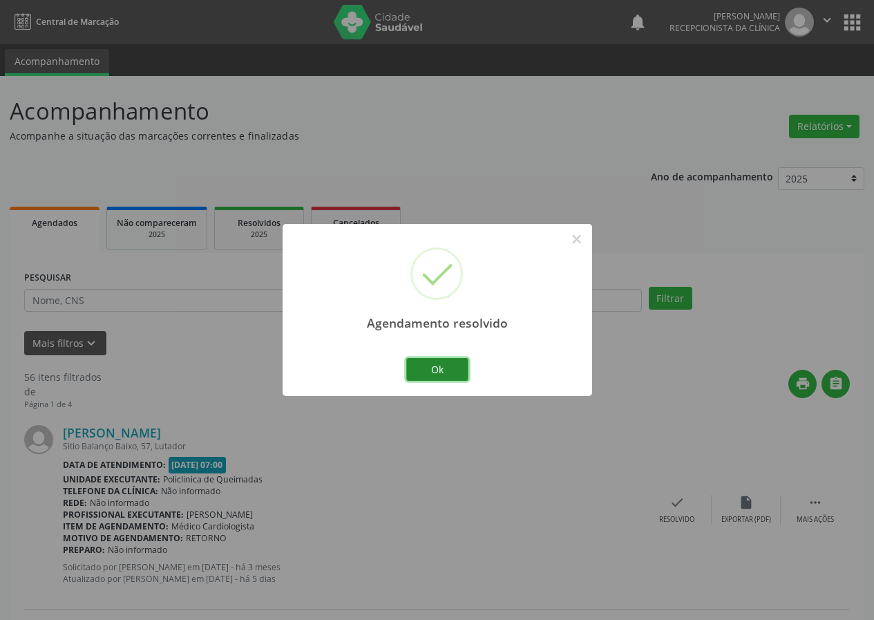
click at [453, 374] on button "Ok" at bounding box center [437, 369] width 62 height 23
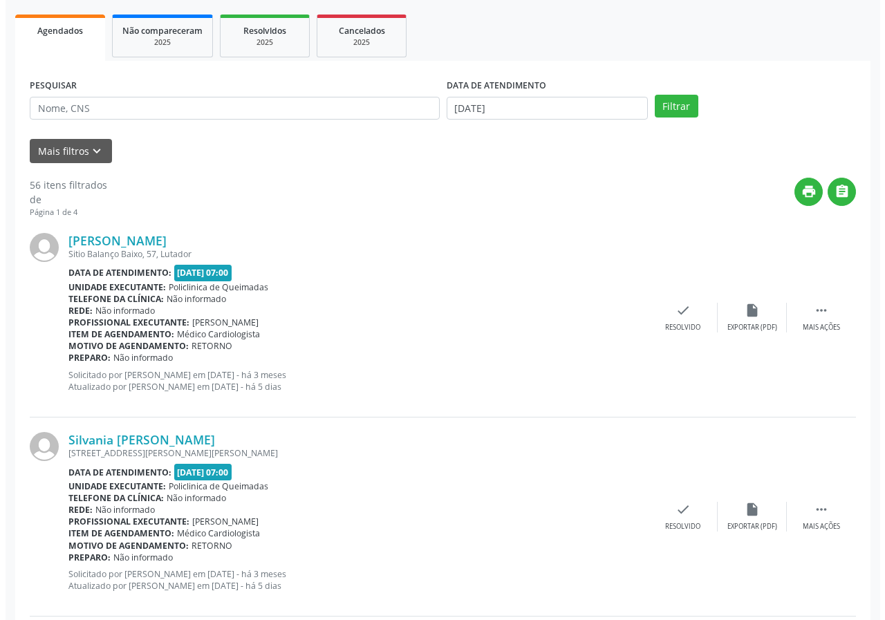
scroll to position [207, 0]
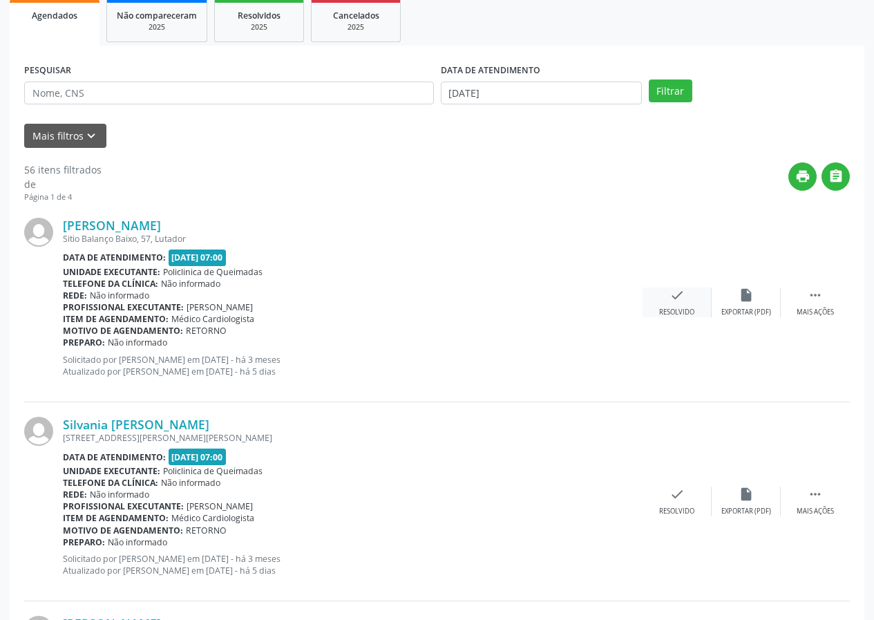
click at [679, 301] on icon "check" at bounding box center [677, 294] width 15 height 15
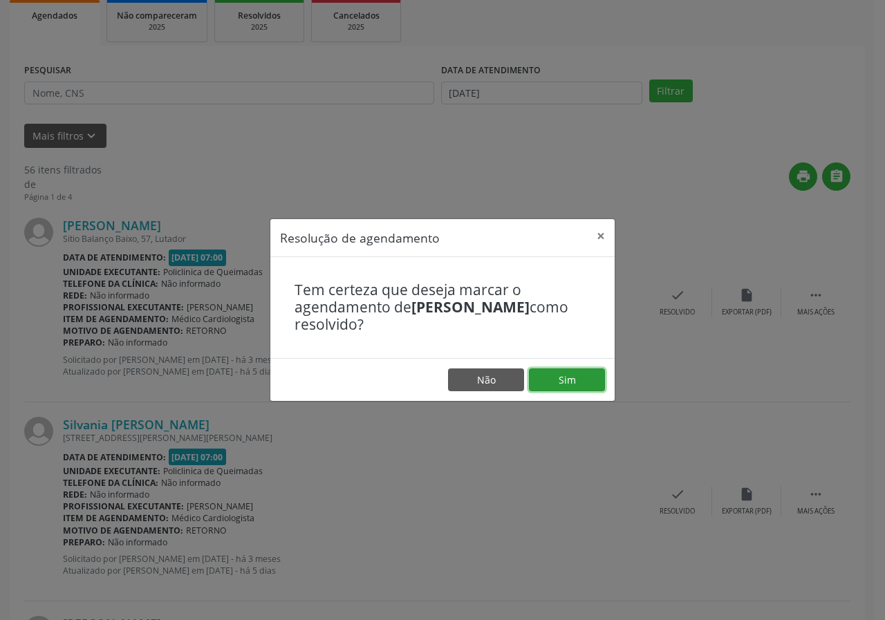
click at [576, 372] on button "Sim" at bounding box center [567, 379] width 76 height 23
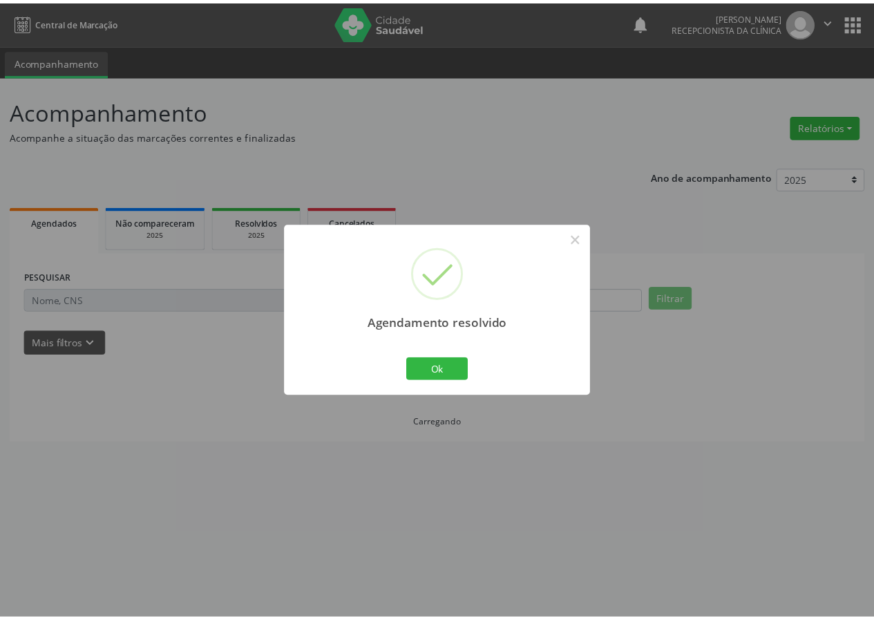
scroll to position [0, 0]
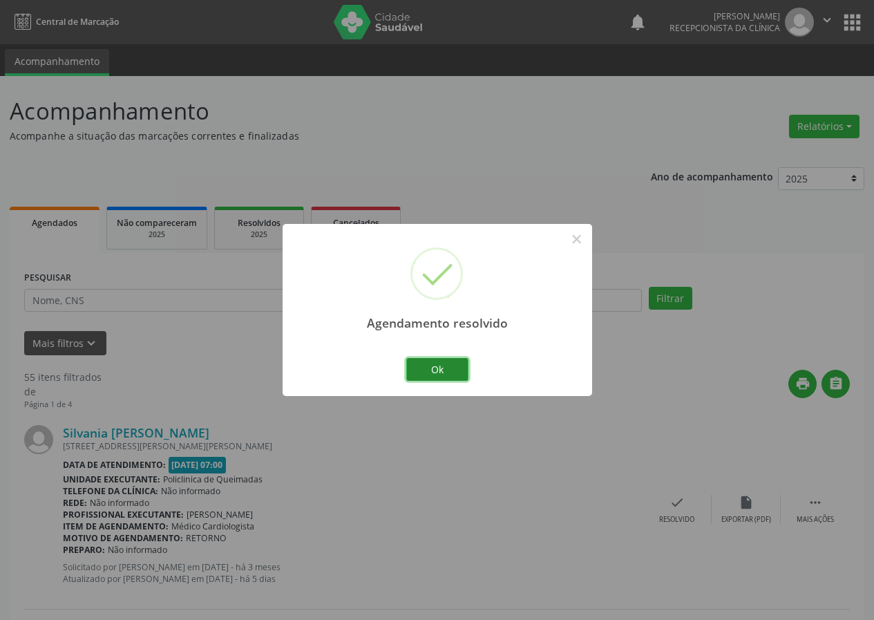
click at [432, 364] on button "Ok" at bounding box center [437, 369] width 62 height 23
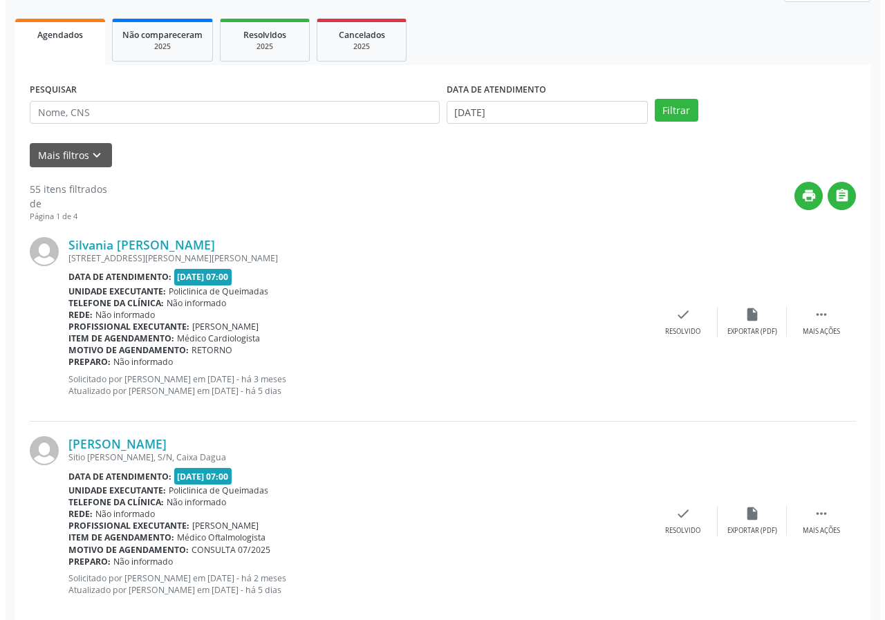
scroll to position [207, 0]
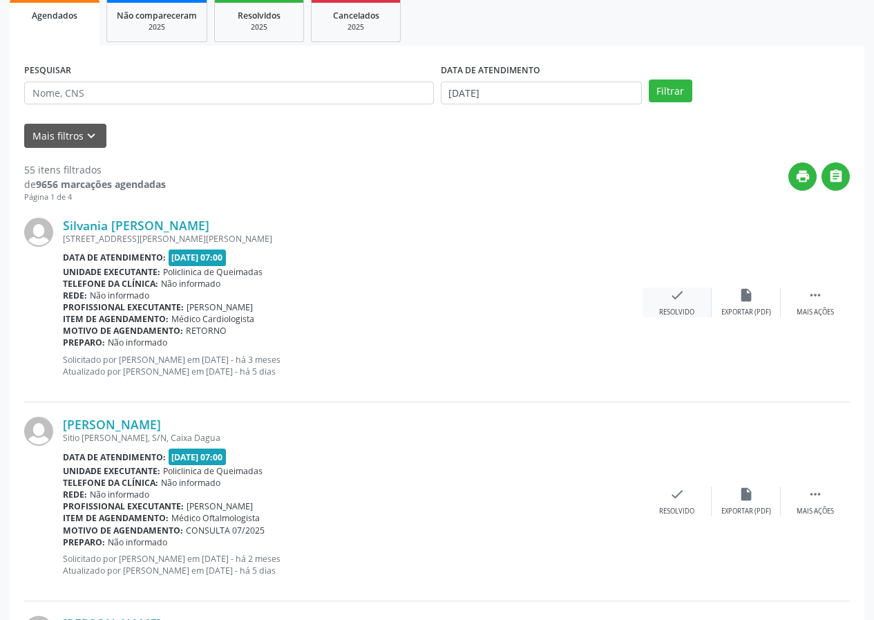
click at [673, 301] on icon "check" at bounding box center [677, 294] width 15 height 15
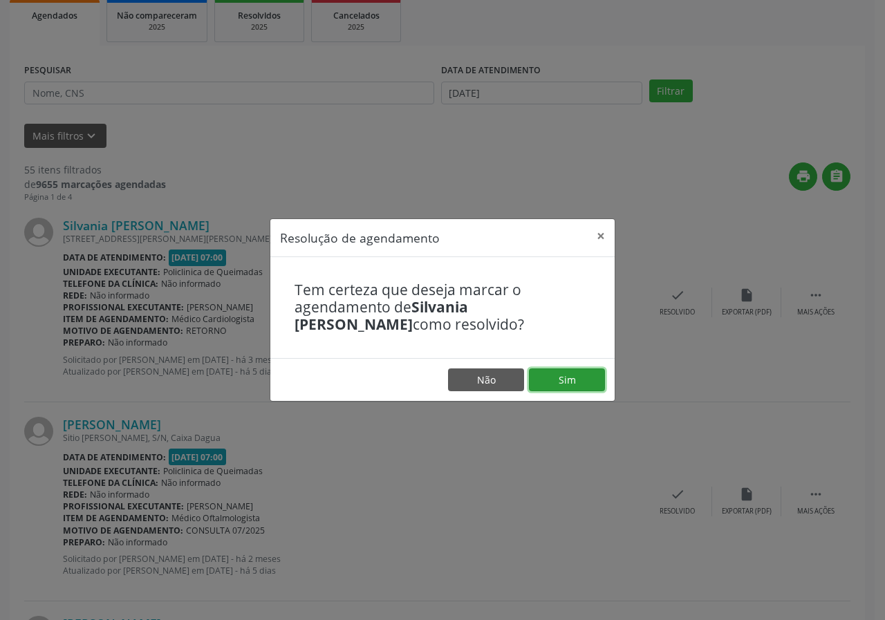
click at [560, 375] on button "Sim" at bounding box center [567, 379] width 76 height 23
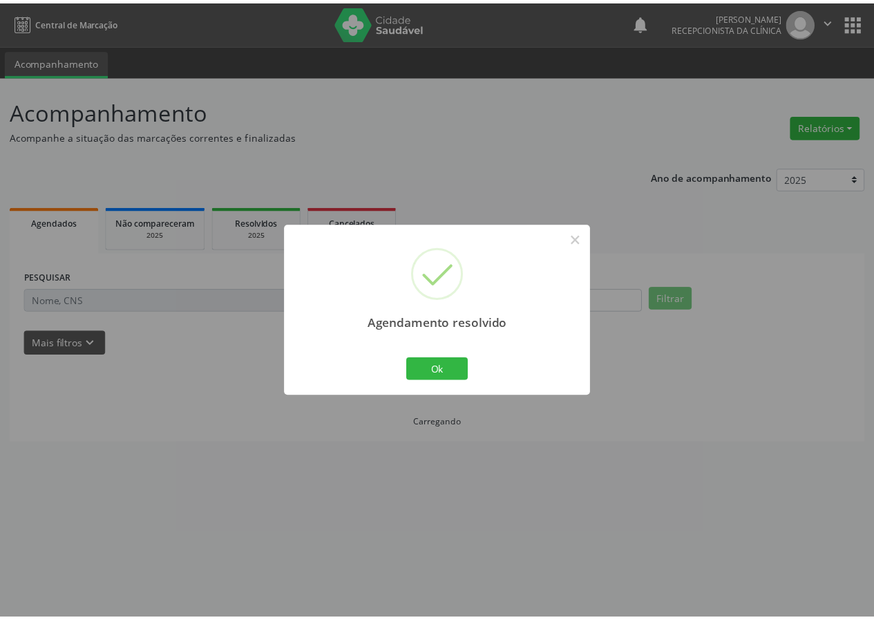
scroll to position [0, 0]
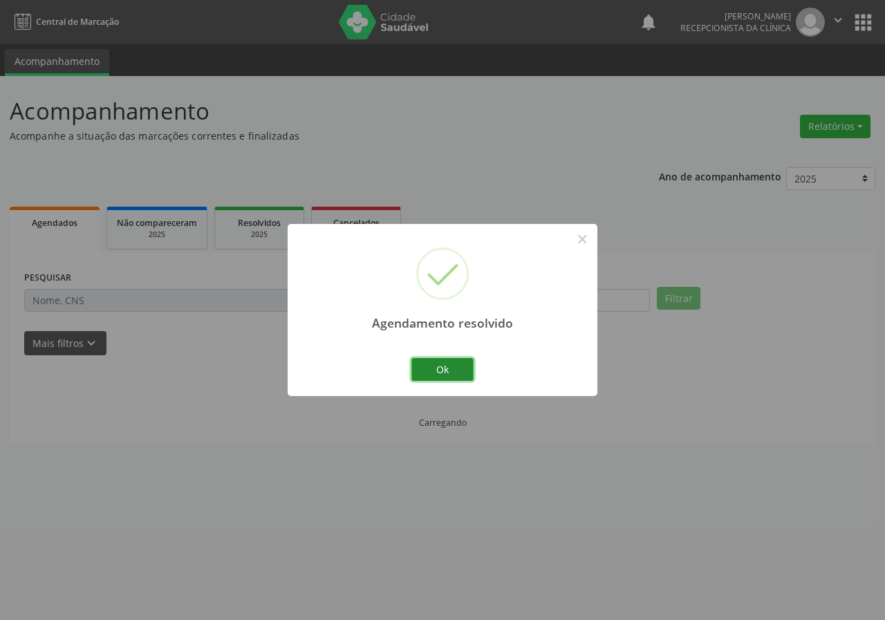
click at [462, 359] on button "Ok" at bounding box center [442, 369] width 62 height 23
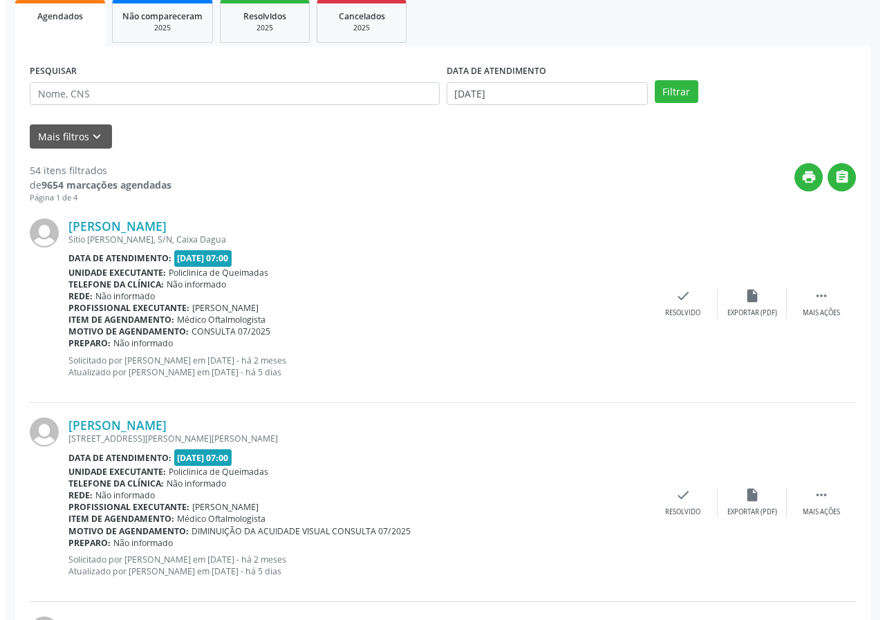
scroll to position [207, 0]
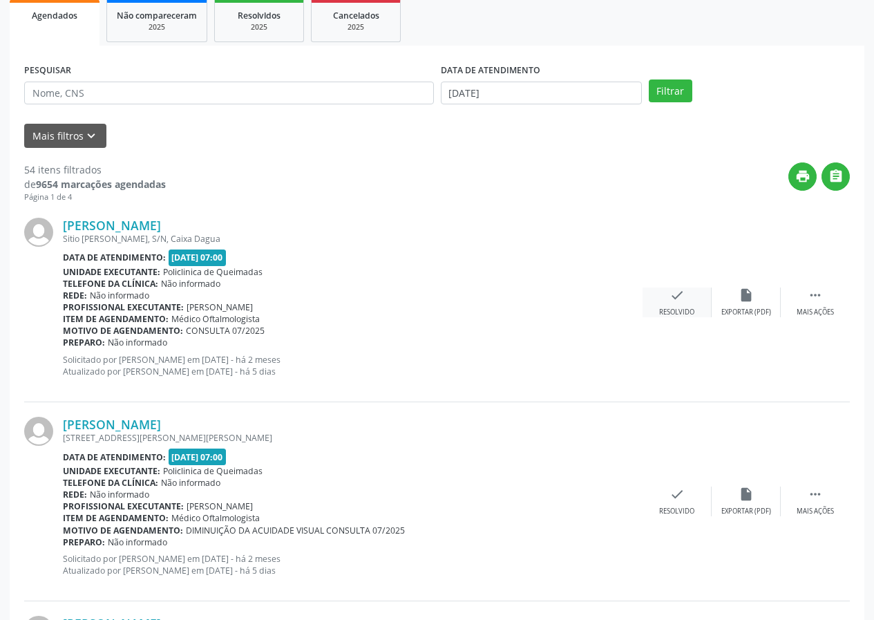
click at [685, 305] on div "check Resolvido" at bounding box center [677, 302] width 69 height 30
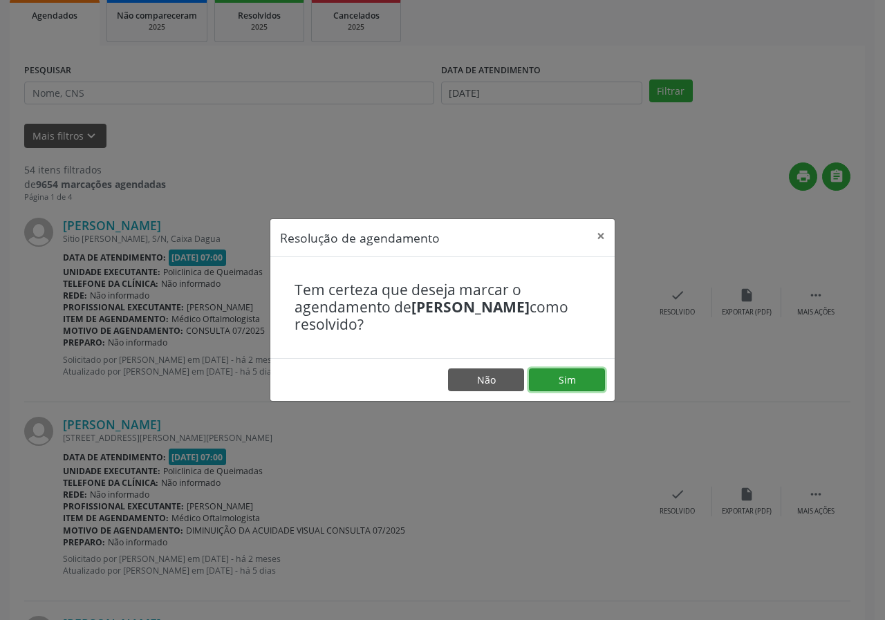
click at [581, 379] on button "Sim" at bounding box center [567, 379] width 76 height 23
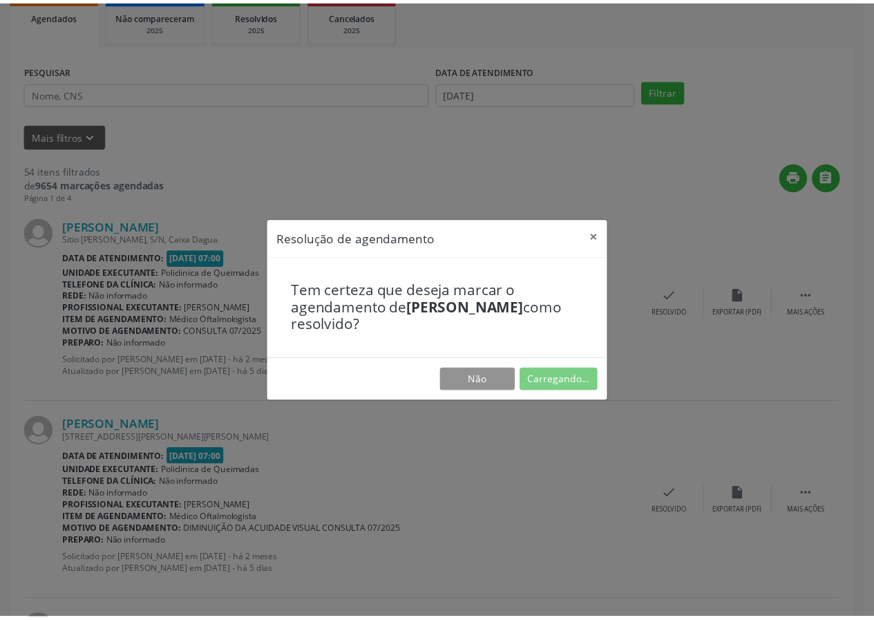
scroll to position [0, 0]
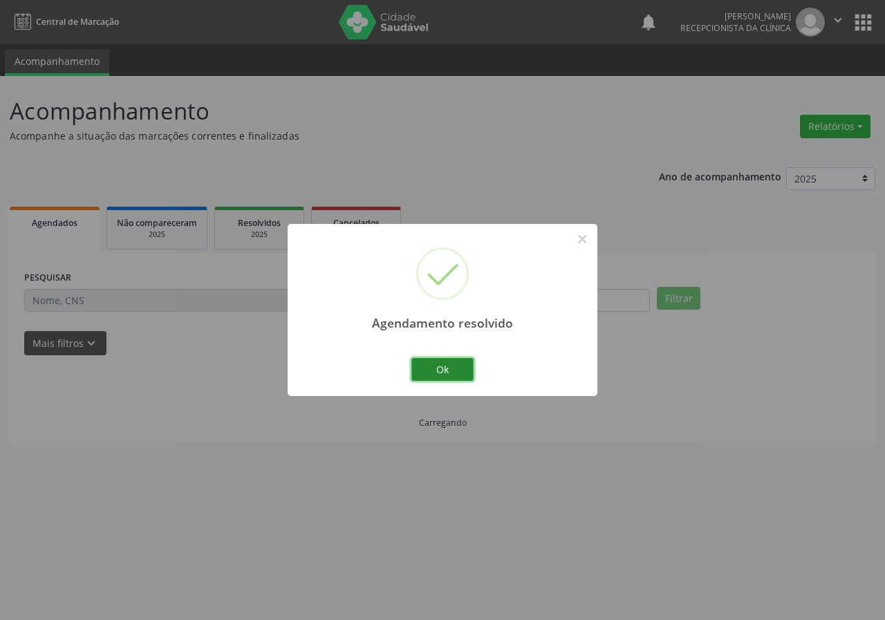
click at [464, 365] on button "Ok" at bounding box center [442, 369] width 62 height 23
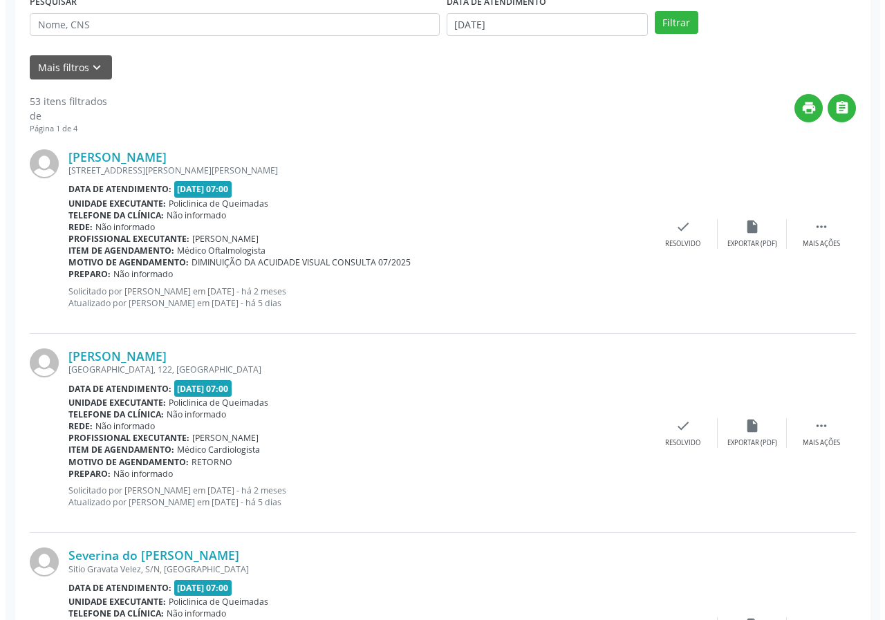
scroll to position [276, 0]
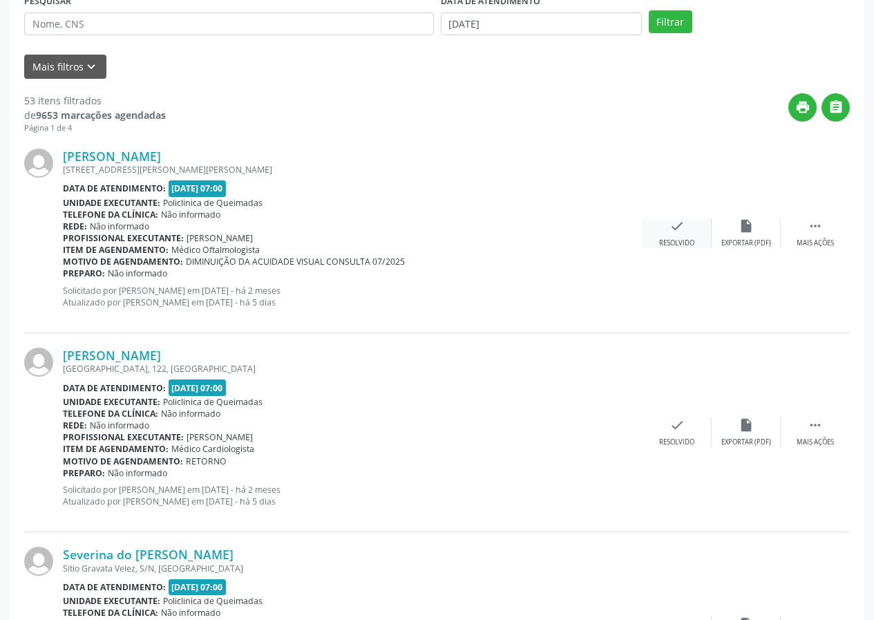
click at [681, 229] on icon "check" at bounding box center [677, 225] width 15 height 15
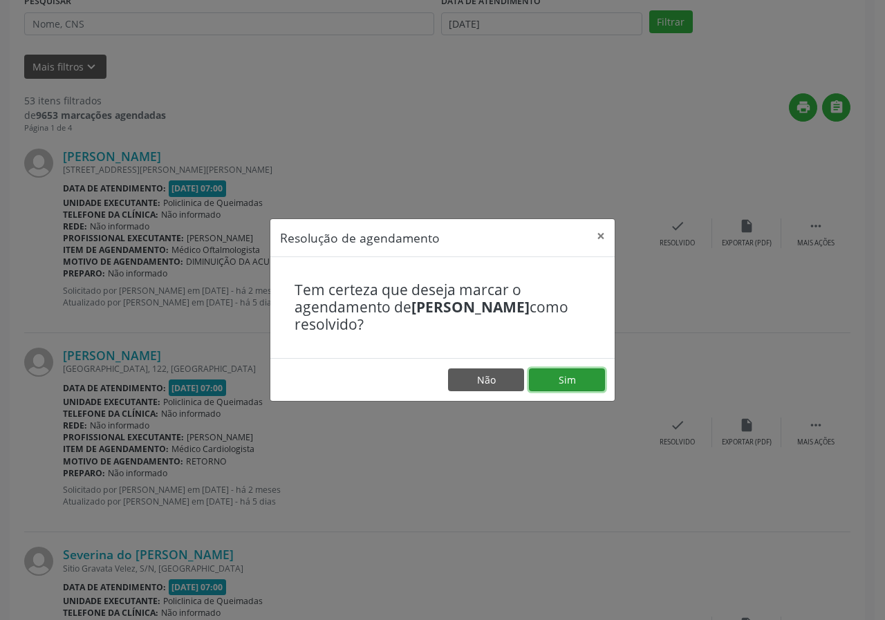
click at [553, 383] on button "Sim" at bounding box center [567, 379] width 76 height 23
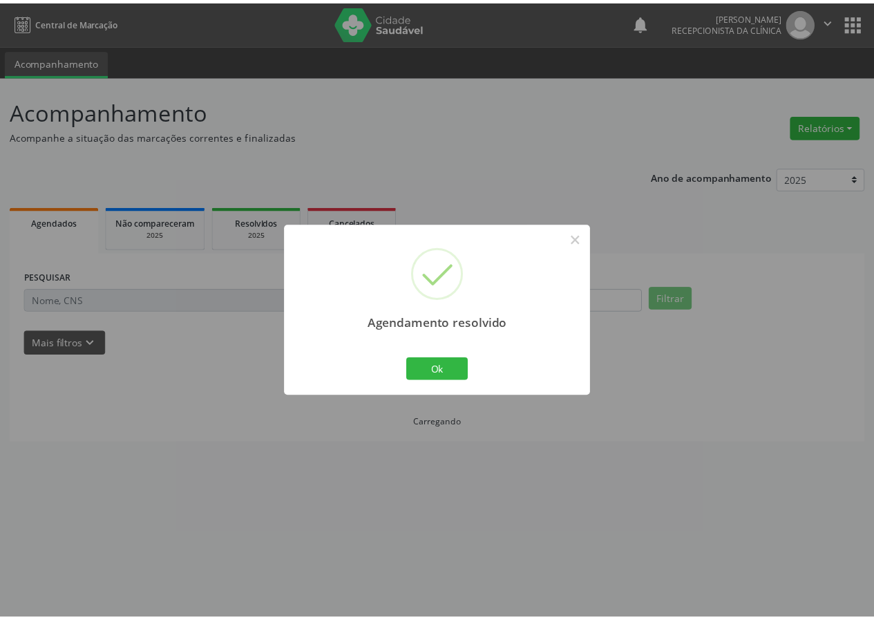
scroll to position [0, 0]
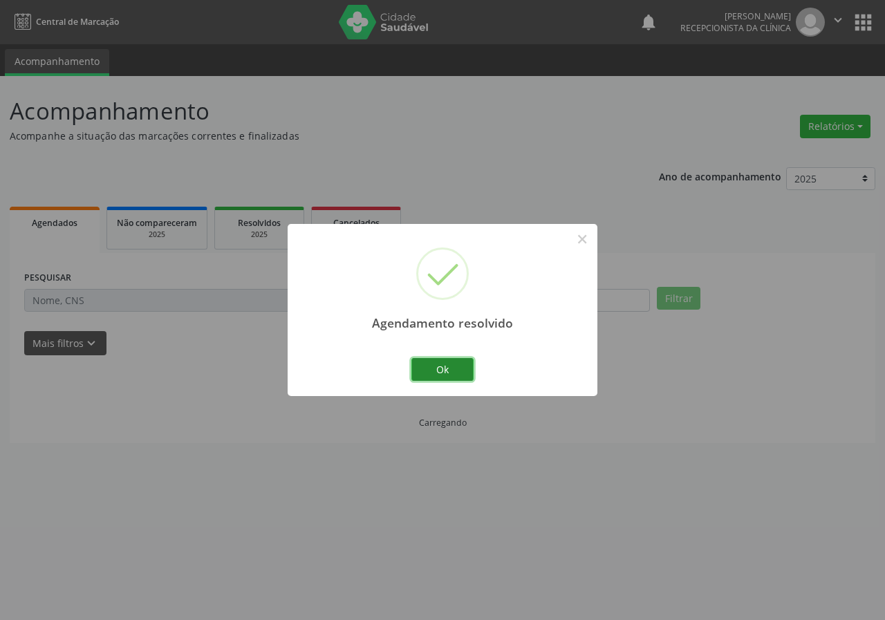
click at [455, 370] on button "Ok" at bounding box center [442, 369] width 62 height 23
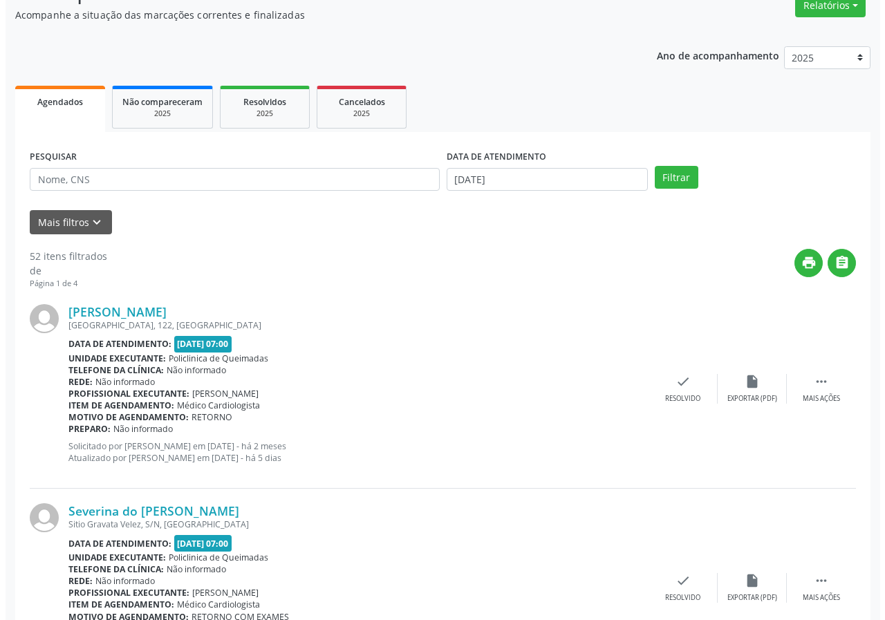
scroll to position [138, 0]
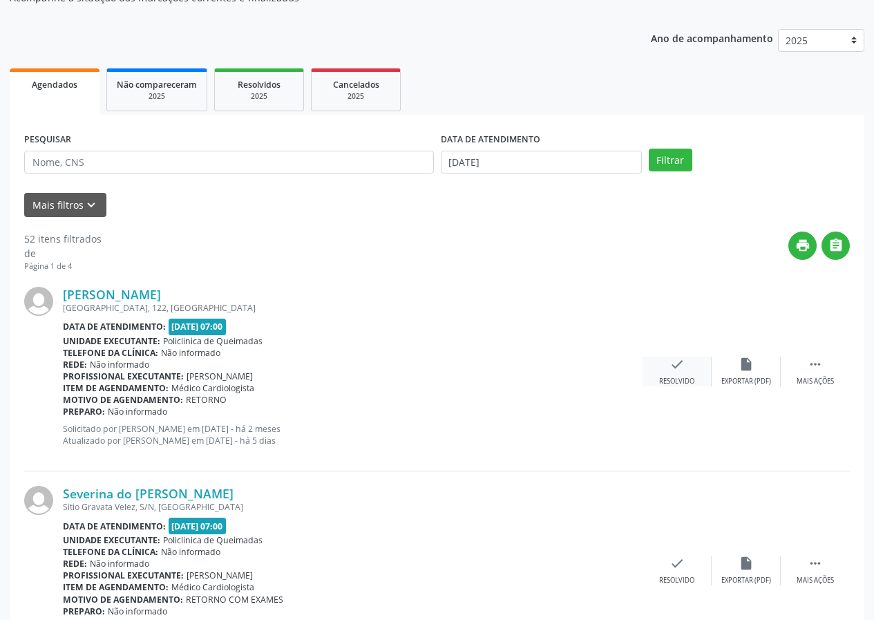
click at [682, 357] on icon "check" at bounding box center [677, 364] width 15 height 15
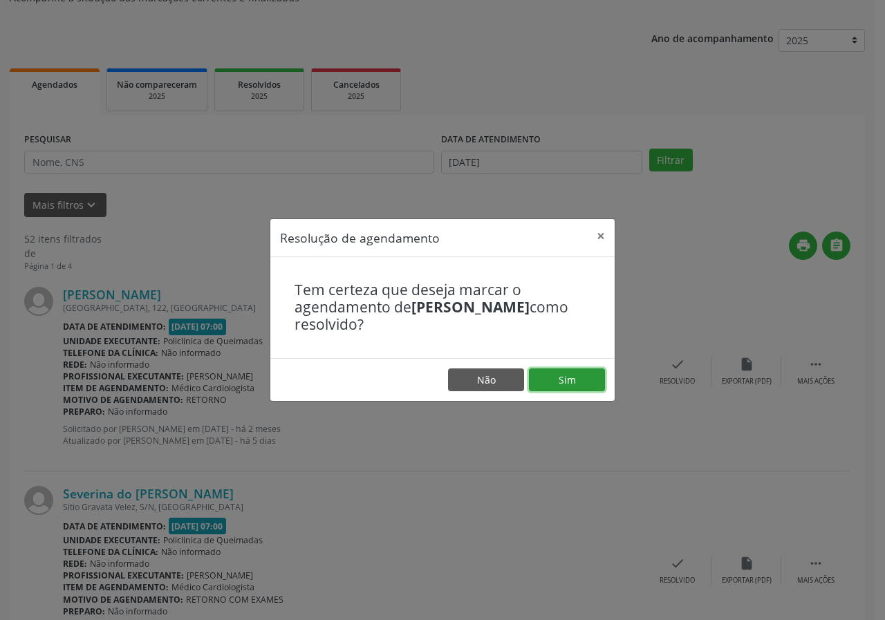
click at [577, 379] on button "Sim" at bounding box center [567, 379] width 76 height 23
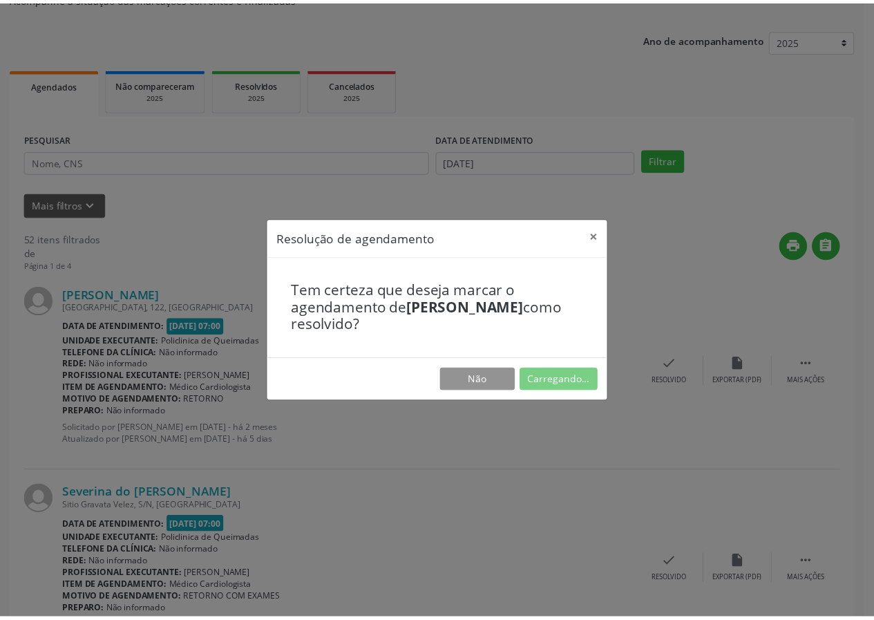
scroll to position [0, 0]
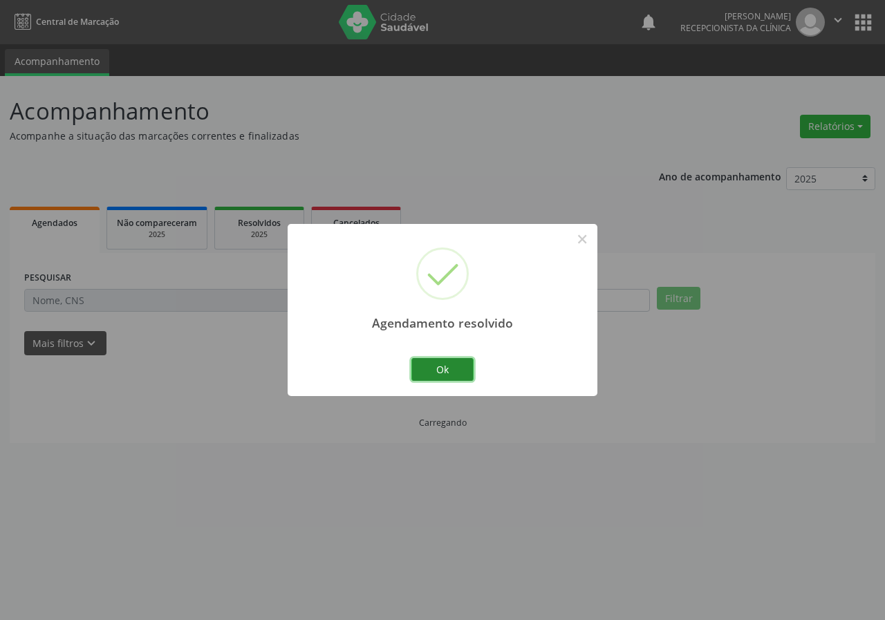
click at [448, 364] on button "Ok" at bounding box center [442, 369] width 62 height 23
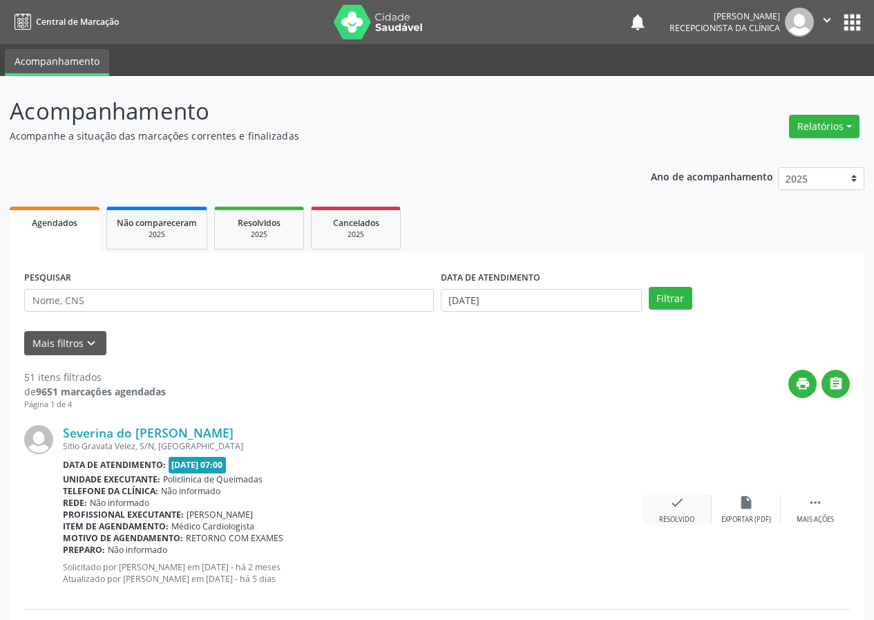
click at [681, 515] on div "Resolvido" at bounding box center [676, 520] width 35 height 10
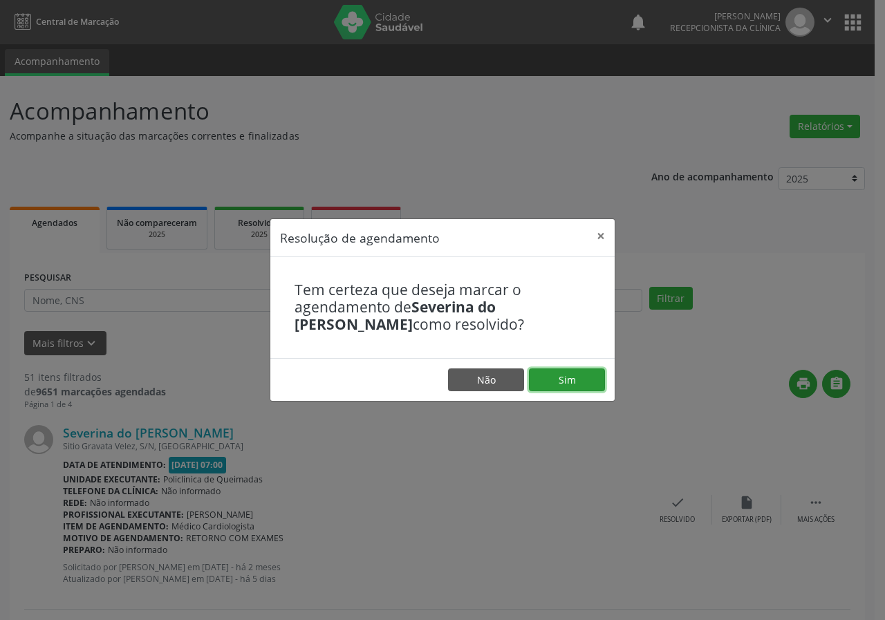
click at [567, 375] on button "Sim" at bounding box center [567, 379] width 76 height 23
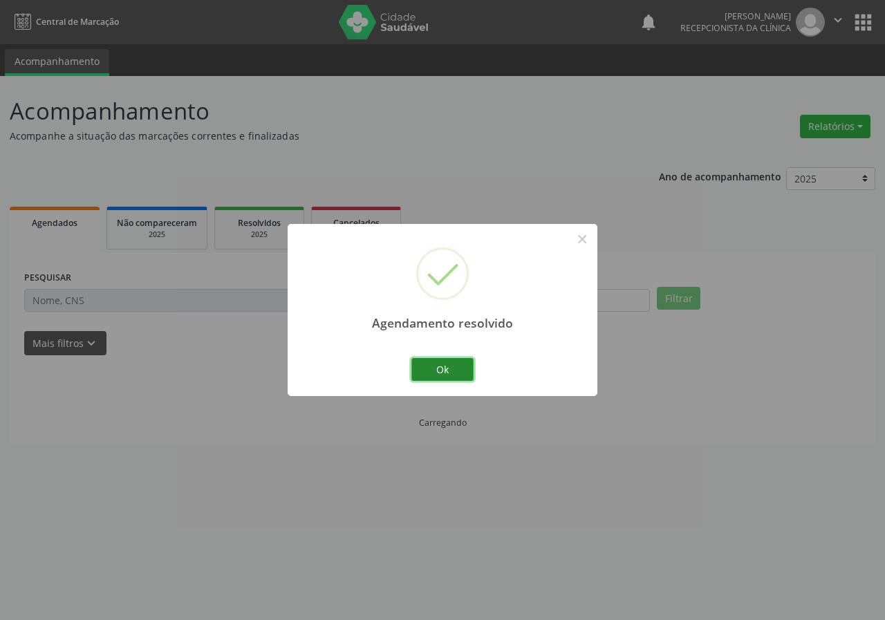
click at [428, 375] on button "Ok" at bounding box center [442, 369] width 62 height 23
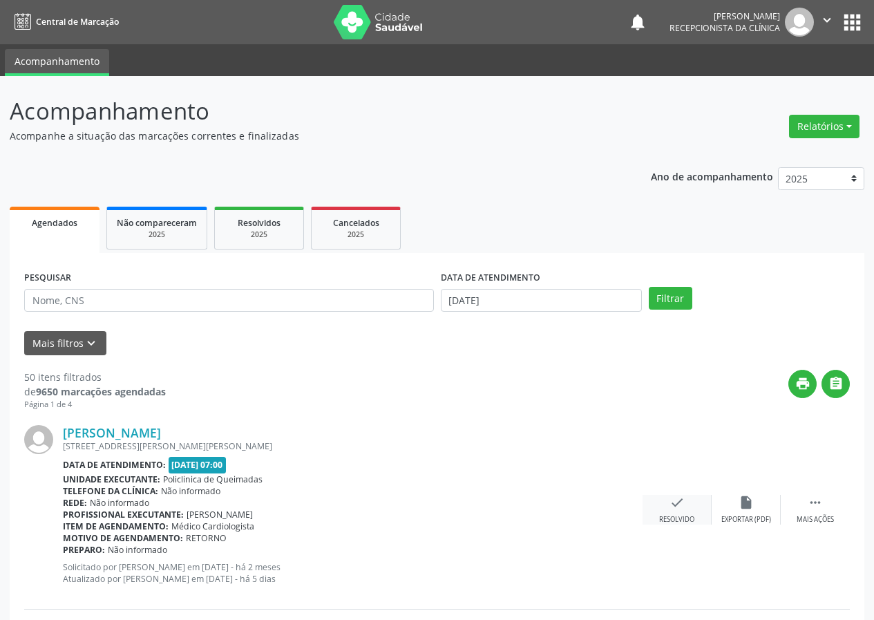
click at [670, 497] on icon "check" at bounding box center [677, 502] width 15 height 15
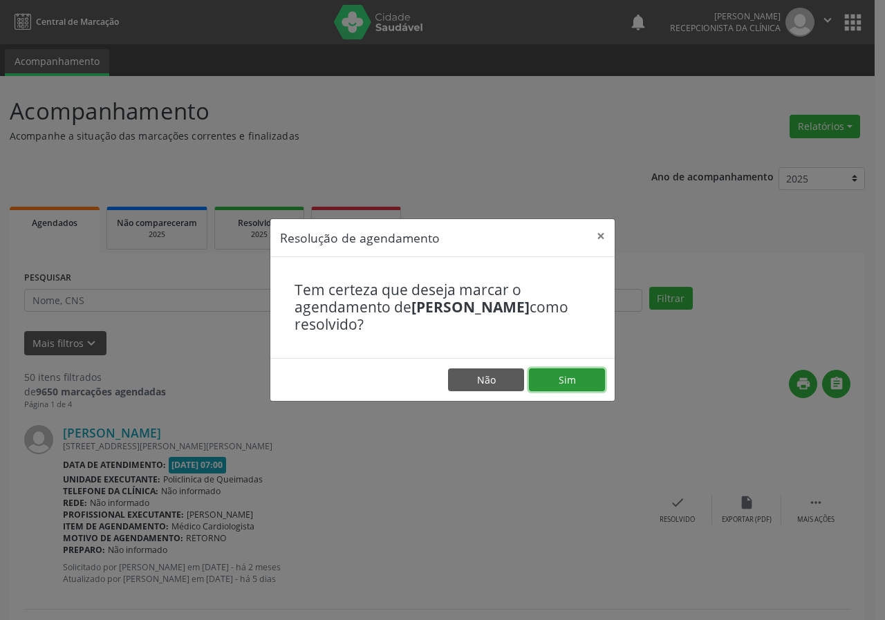
click at [550, 378] on button "Sim" at bounding box center [567, 379] width 76 height 23
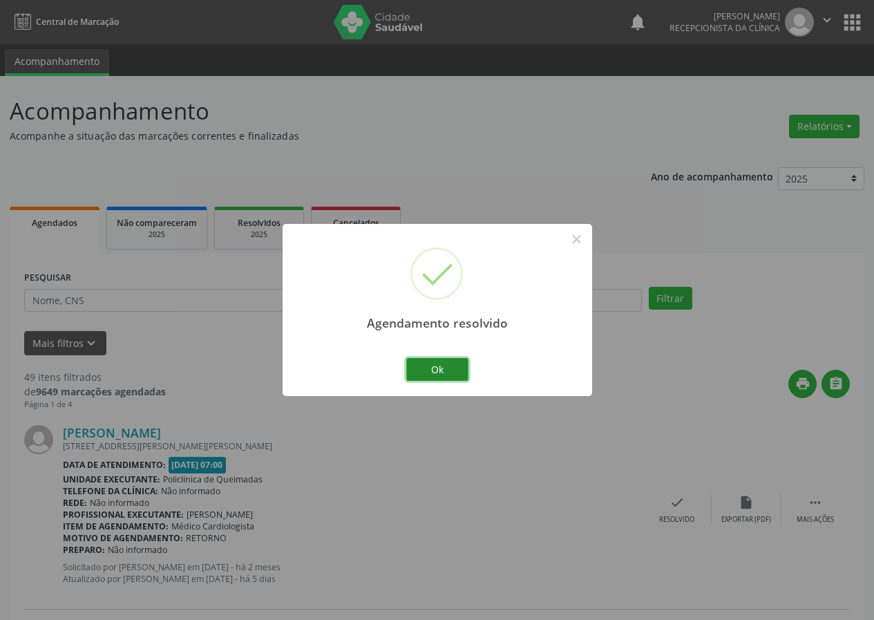
click at [433, 368] on button "Ok" at bounding box center [437, 369] width 62 height 23
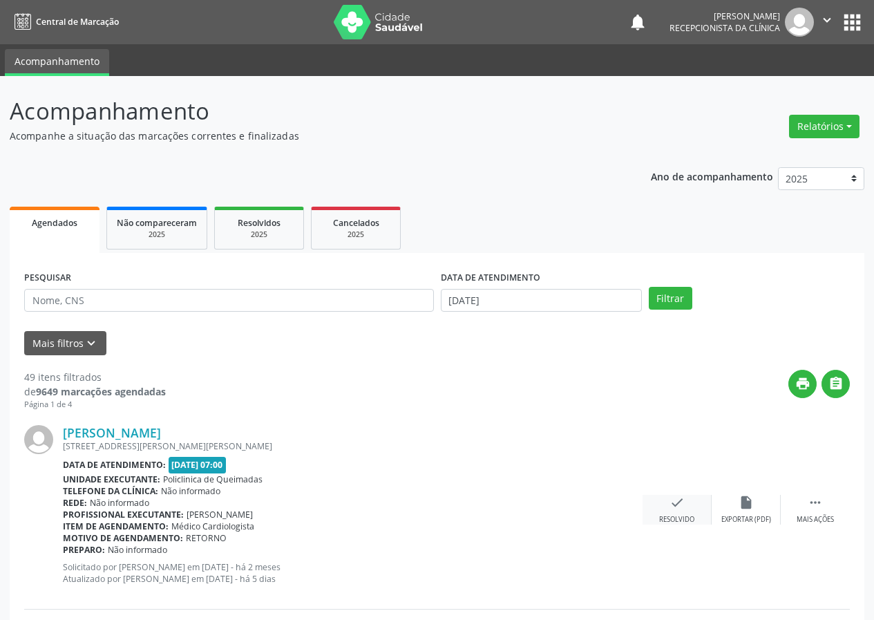
click at [679, 515] on div "Resolvido" at bounding box center [676, 520] width 35 height 10
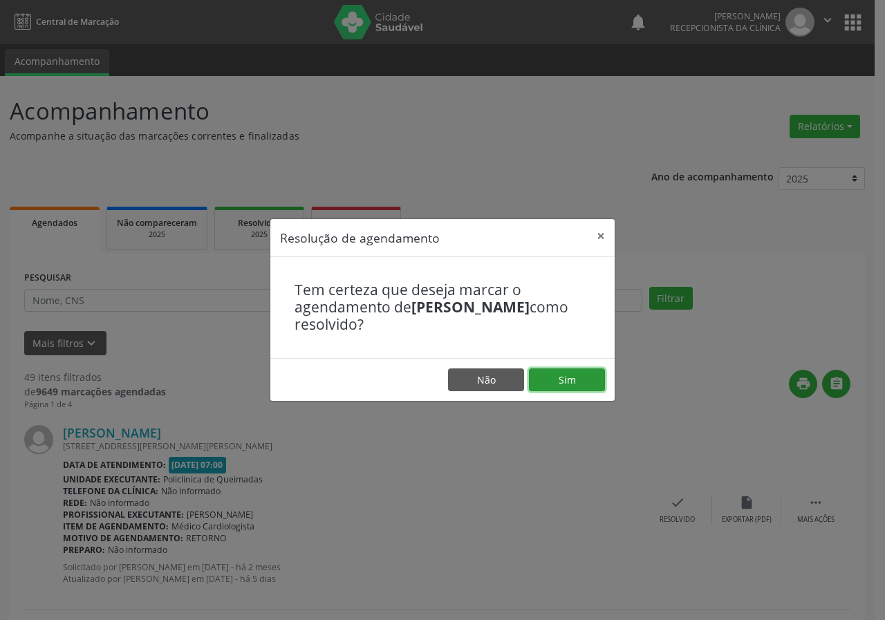
click at [584, 390] on button "Sim" at bounding box center [567, 379] width 76 height 23
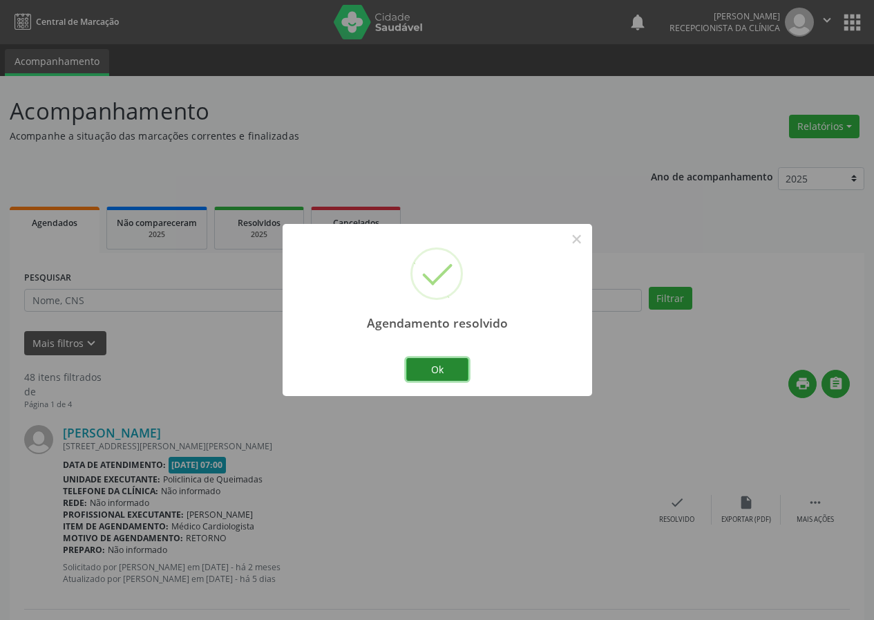
click at [445, 367] on button "Ok" at bounding box center [437, 369] width 62 height 23
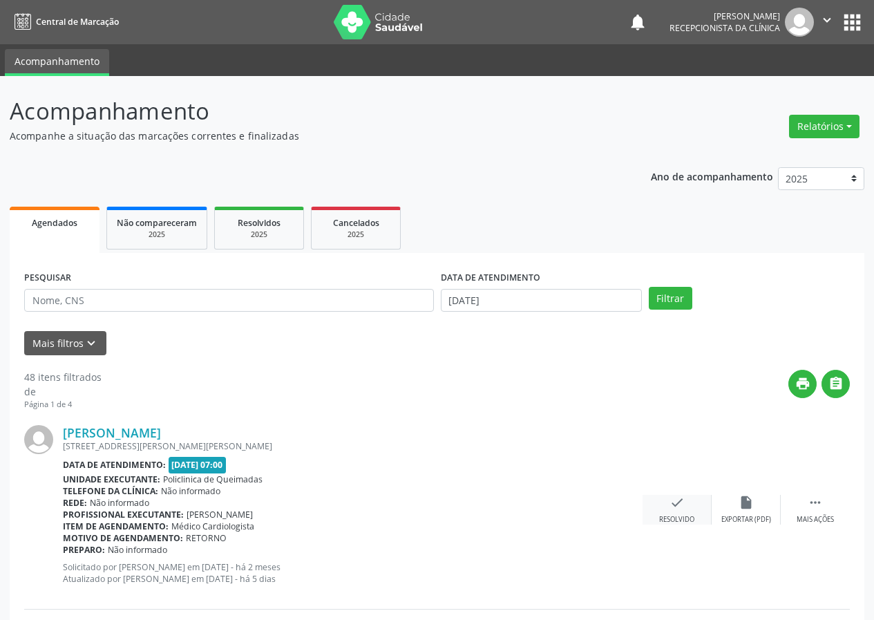
click at [684, 516] on div "Resolvido" at bounding box center [676, 520] width 35 height 10
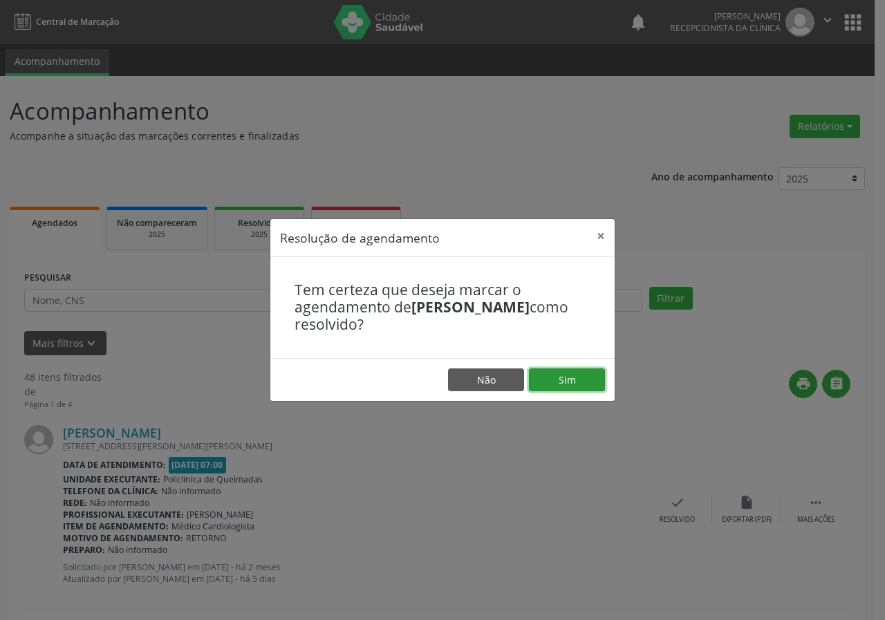
click at [578, 384] on button "Sim" at bounding box center [567, 379] width 76 height 23
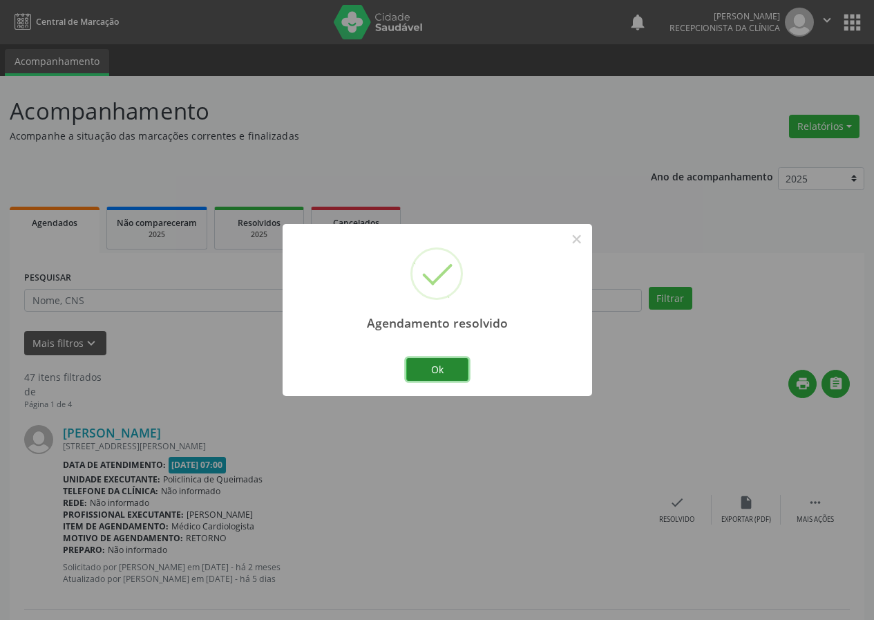
click at [451, 369] on button "Ok" at bounding box center [437, 369] width 62 height 23
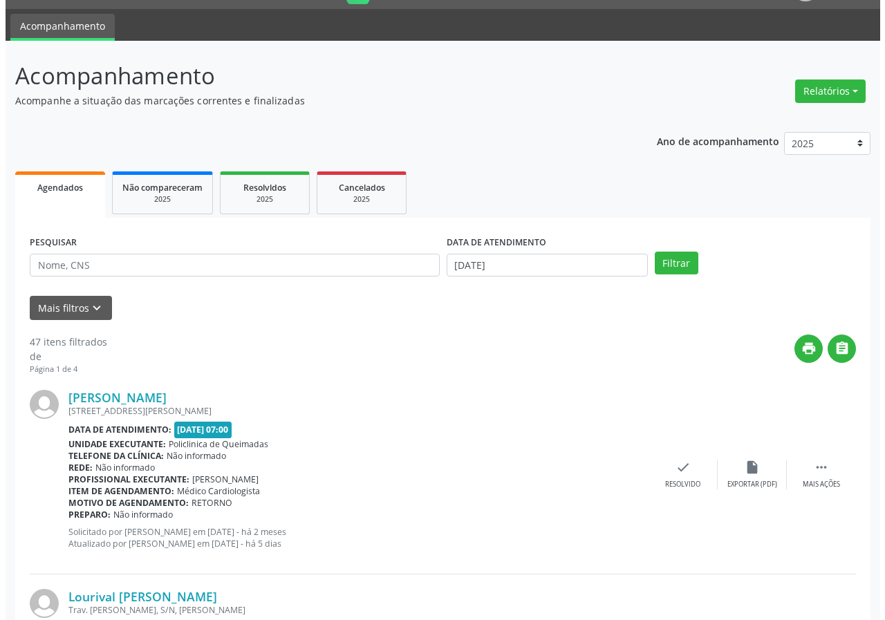
scroll to position [69, 0]
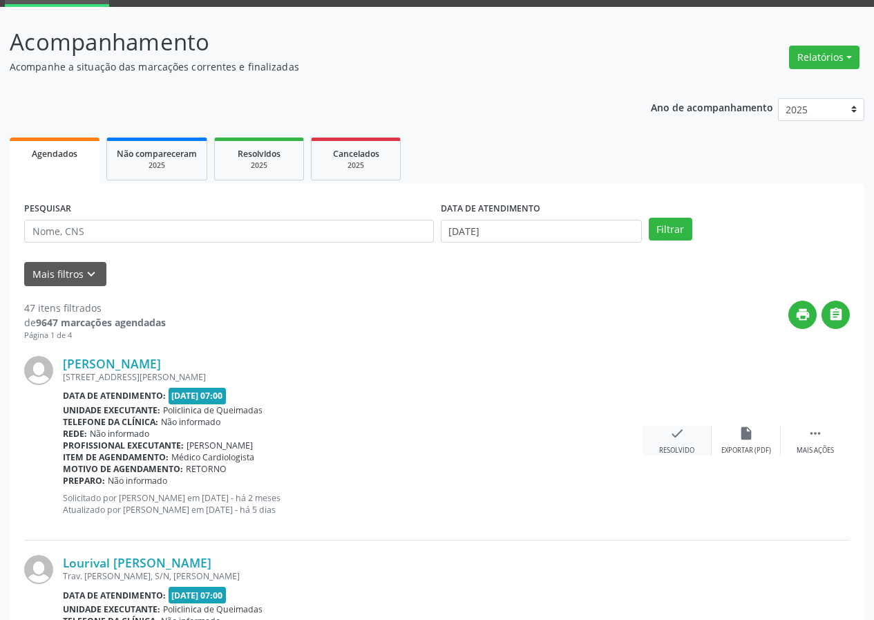
click at [675, 435] on icon "check" at bounding box center [677, 433] width 15 height 15
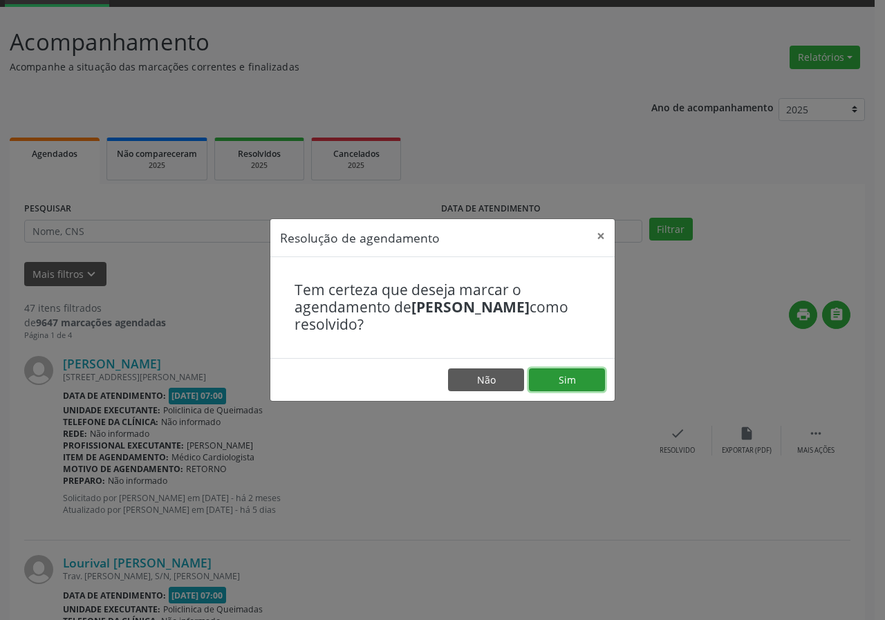
click at [576, 377] on button "Sim" at bounding box center [567, 379] width 76 height 23
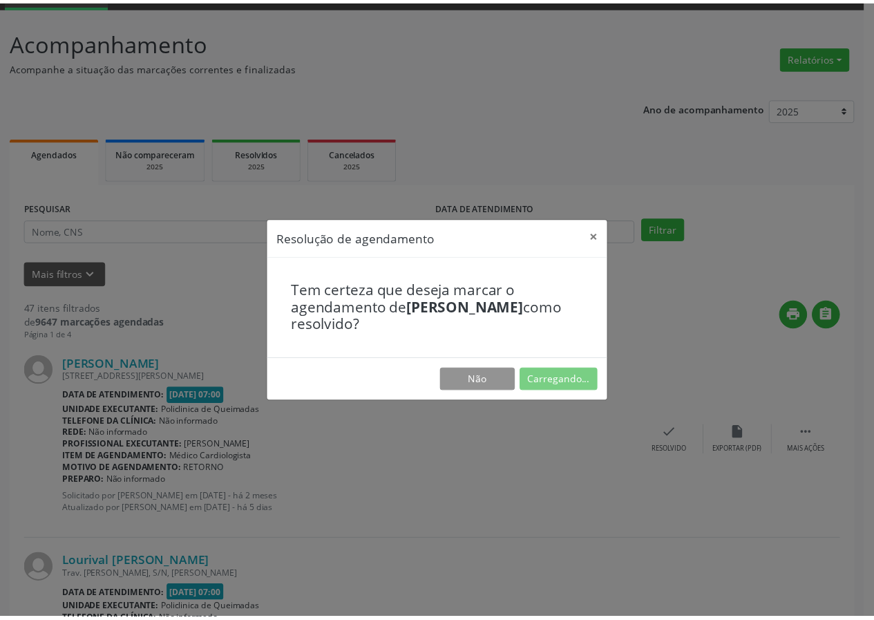
scroll to position [0, 0]
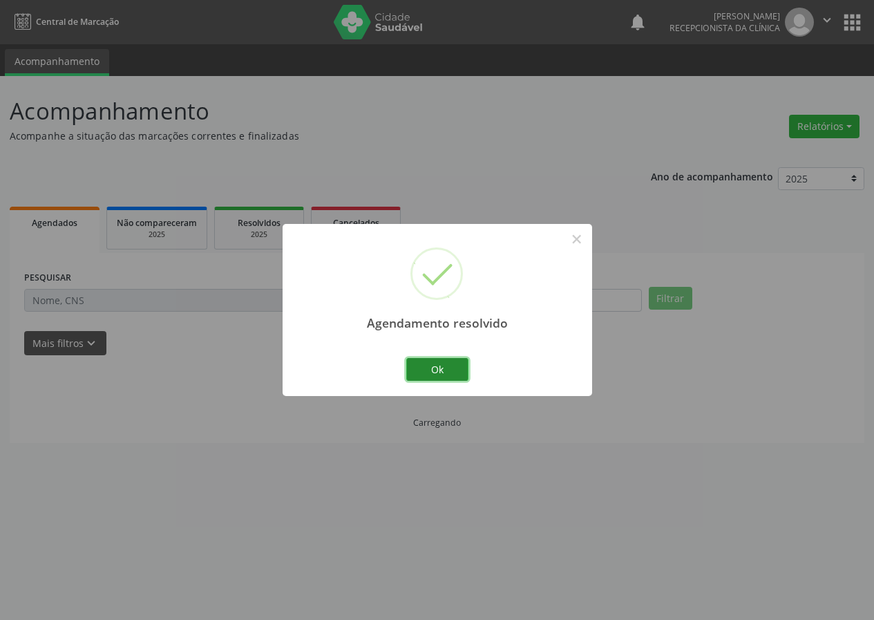
click at [444, 371] on button "Ok" at bounding box center [437, 369] width 62 height 23
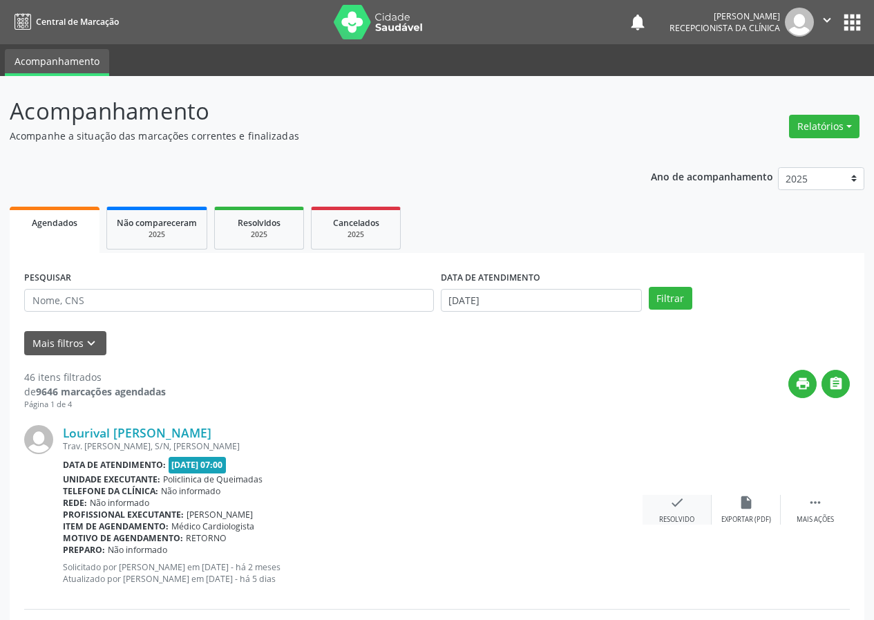
click at [674, 495] on icon "check" at bounding box center [677, 502] width 15 height 15
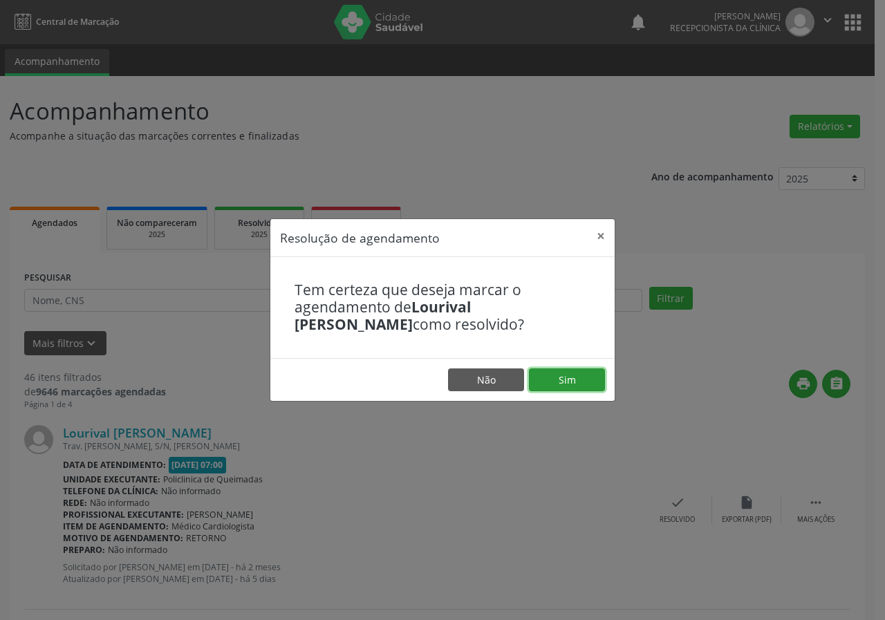
click at [567, 377] on button "Sim" at bounding box center [567, 379] width 76 height 23
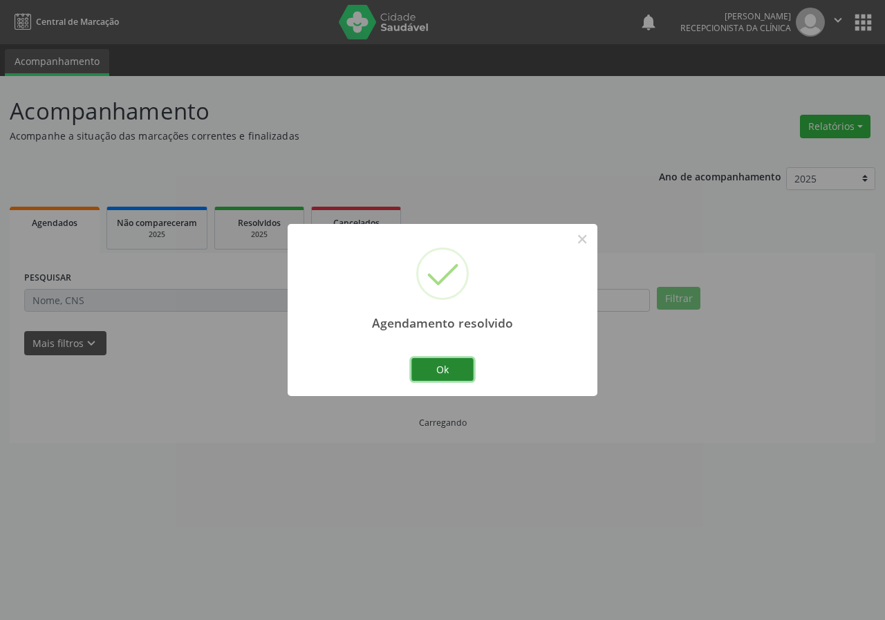
click at [449, 363] on button "Ok" at bounding box center [442, 369] width 62 height 23
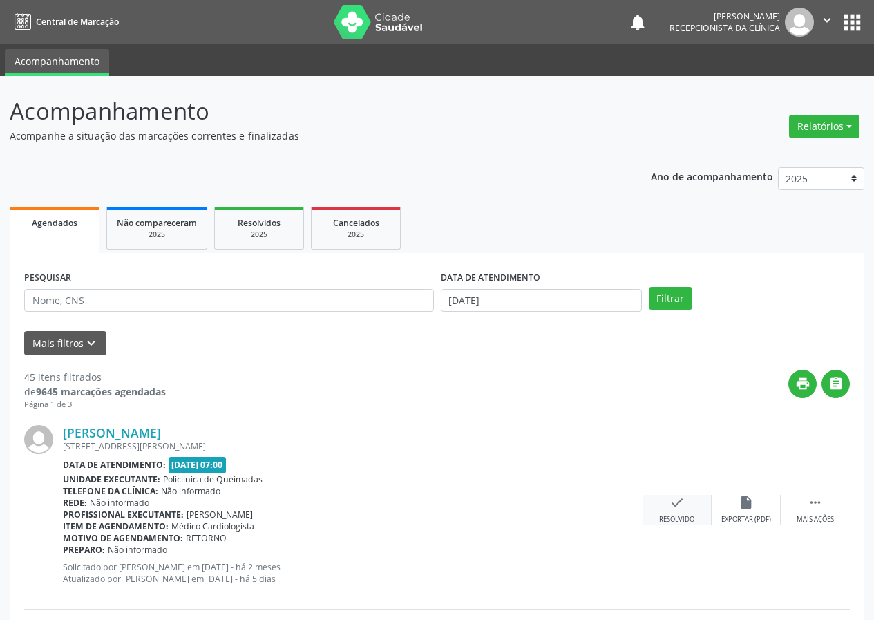
click at [684, 500] on icon "check" at bounding box center [677, 502] width 15 height 15
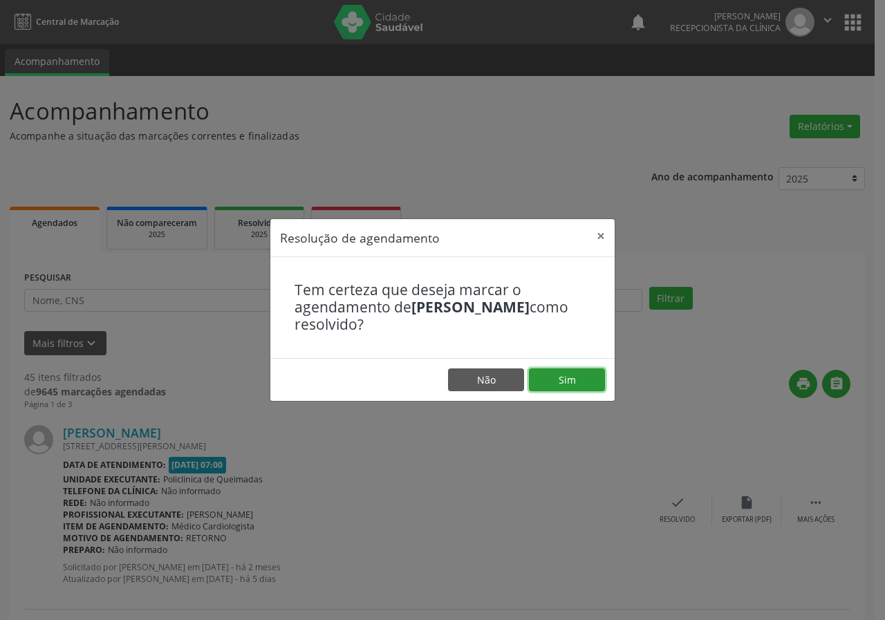
click at [556, 376] on button "Sim" at bounding box center [567, 379] width 76 height 23
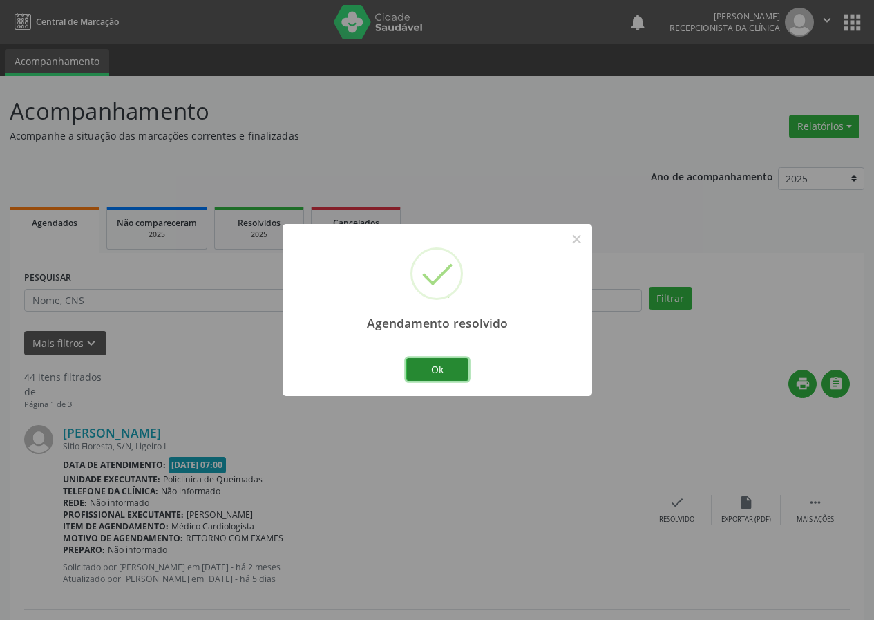
click at [446, 377] on button "Ok" at bounding box center [437, 369] width 62 height 23
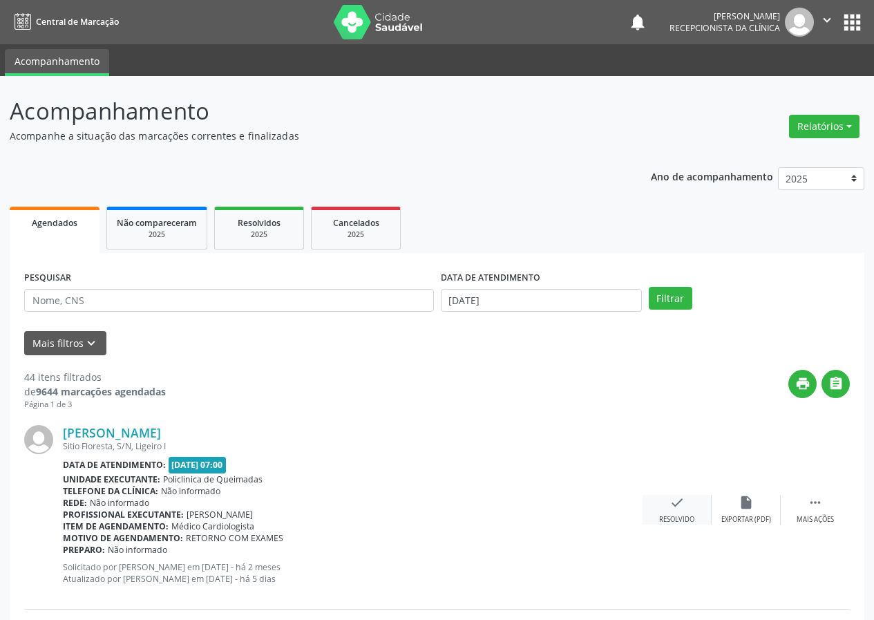
click at [682, 508] on icon "check" at bounding box center [677, 502] width 15 height 15
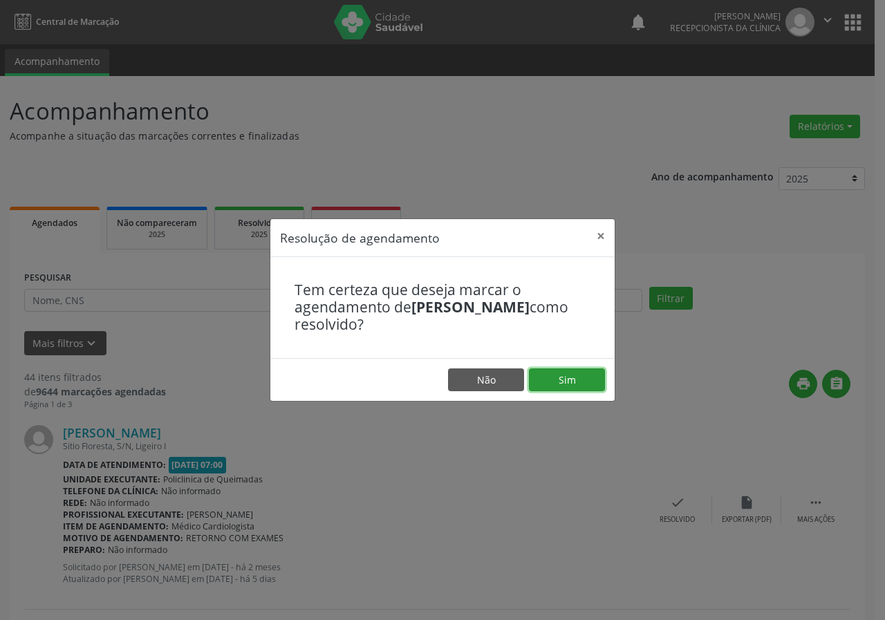
click at [573, 381] on button "Sim" at bounding box center [567, 379] width 76 height 23
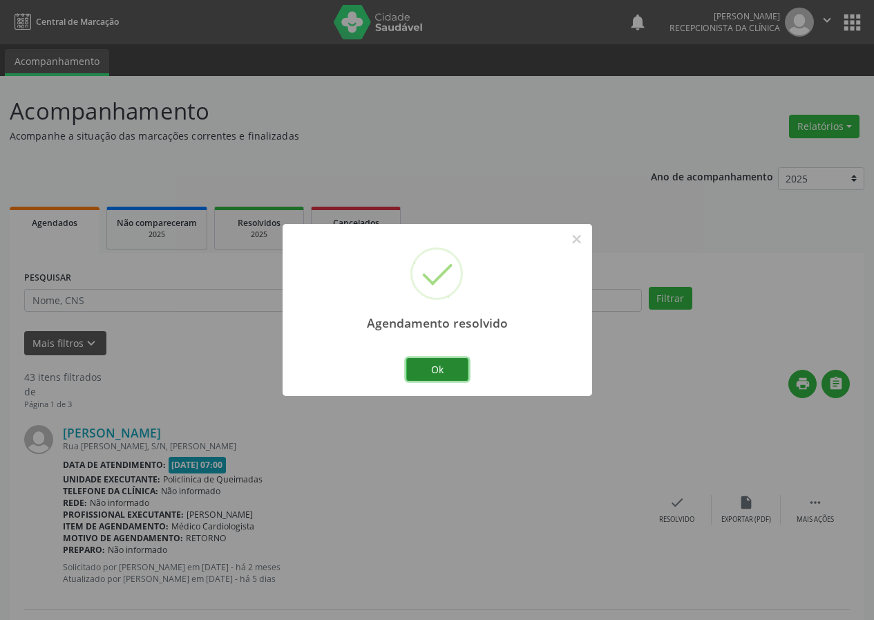
click at [431, 361] on button "Ok" at bounding box center [437, 369] width 62 height 23
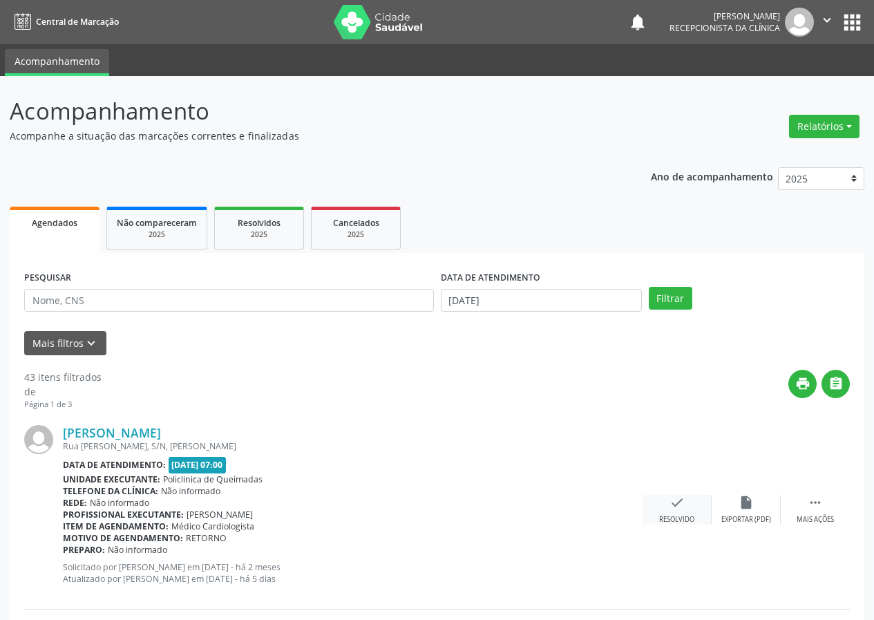
click at [672, 506] on icon "check" at bounding box center [677, 502] width 15 height 15
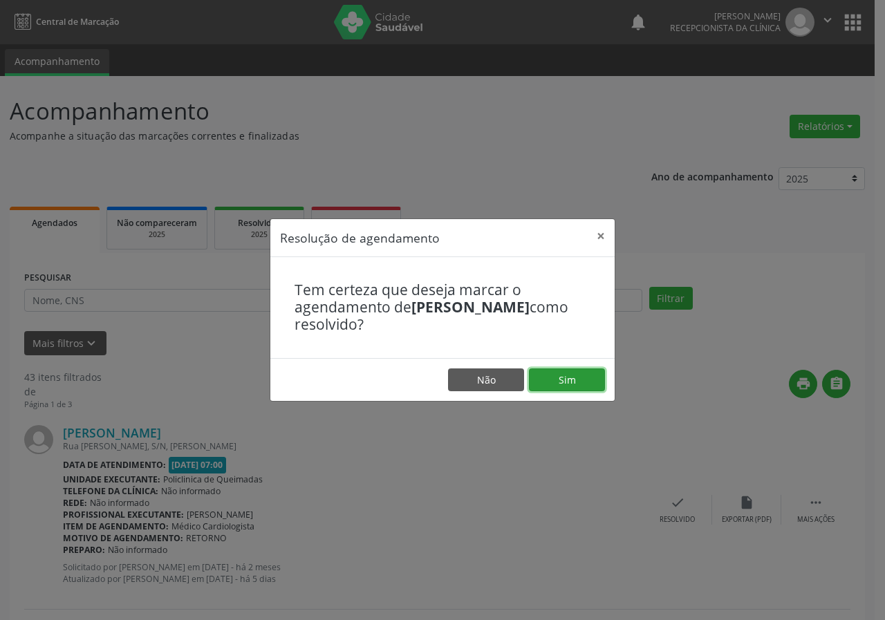
click at [565, 372] on button "Sim" at bounding box center [567, 379] width 76 height 23
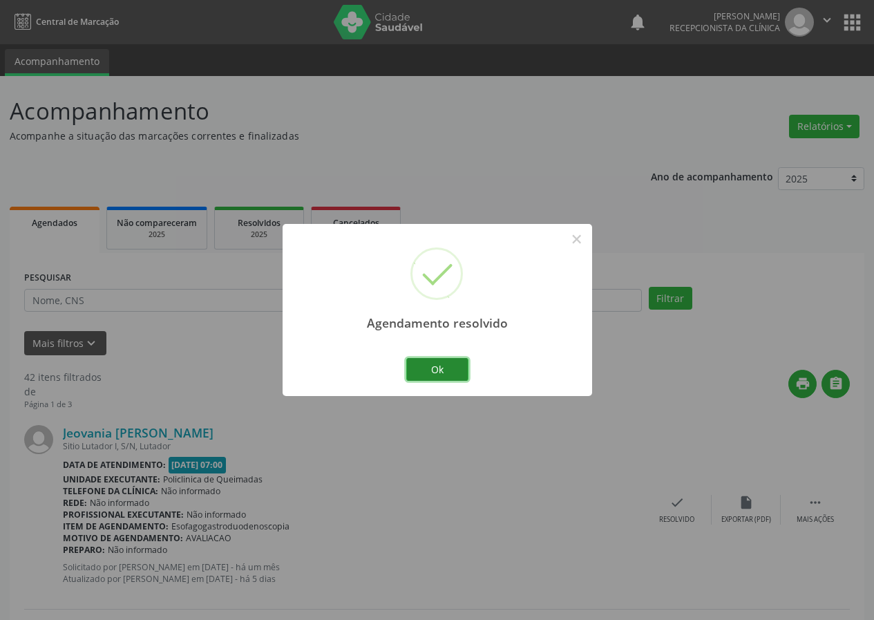
click at [451, 364] on button "Ok" at bounding box center [437, 369] width 62 height 23
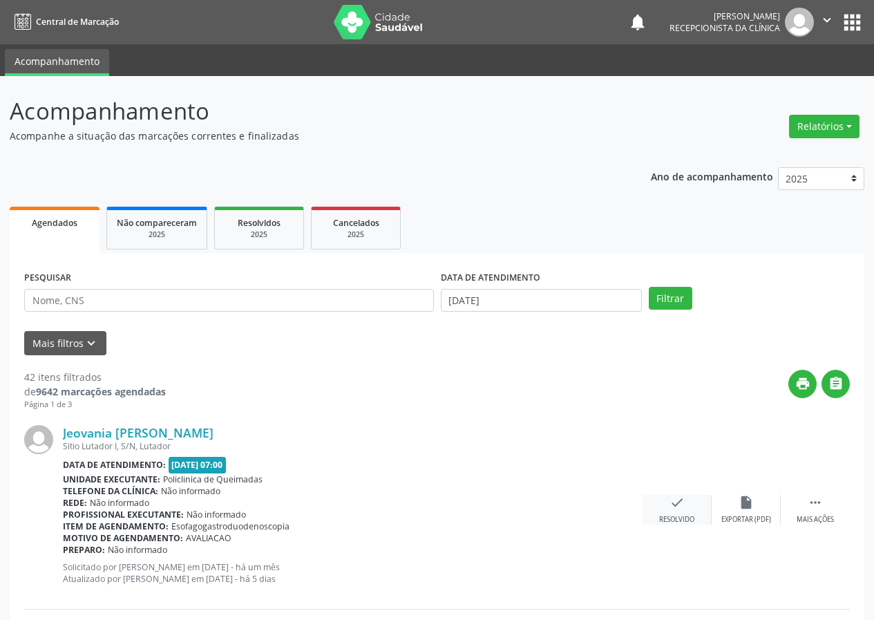
click at [677, 510] on div "check Resolvido" at bounding box center [677, 510] width 69 height 30
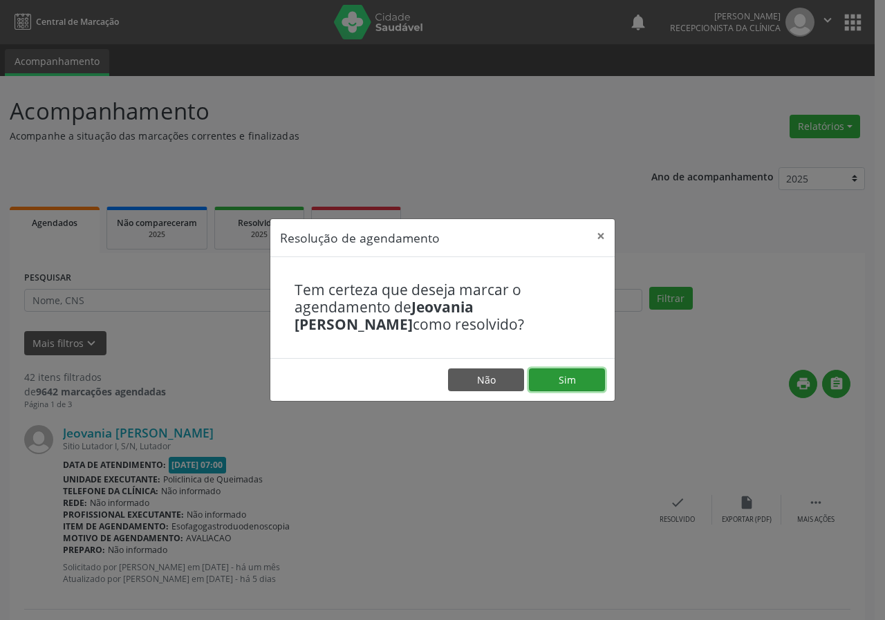
click at [538, 378] on button "Sim" at bounding box center [567, 379] width 76 height 23
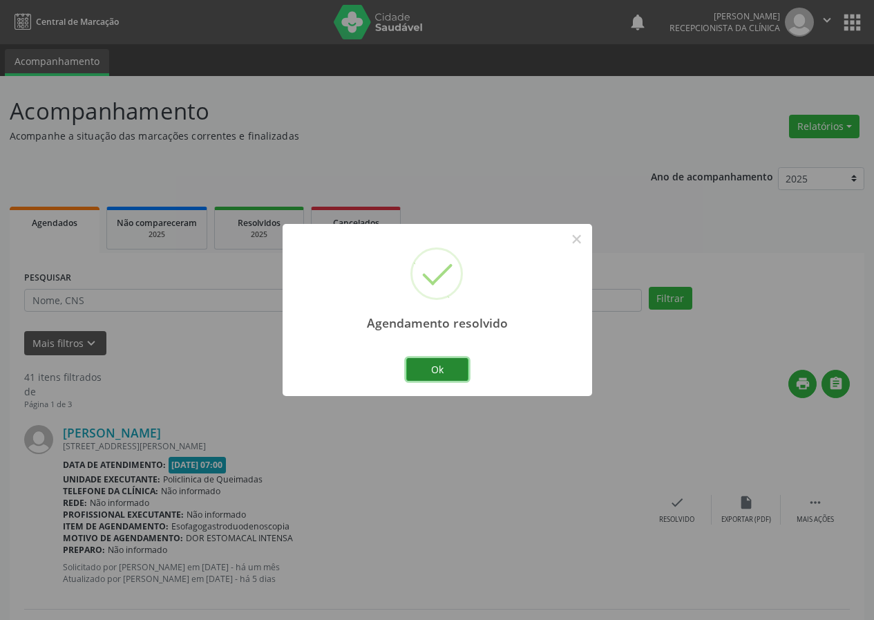
click at [442, 369] on button "Ok" at bounding box center [437, 369] width 62 height 23
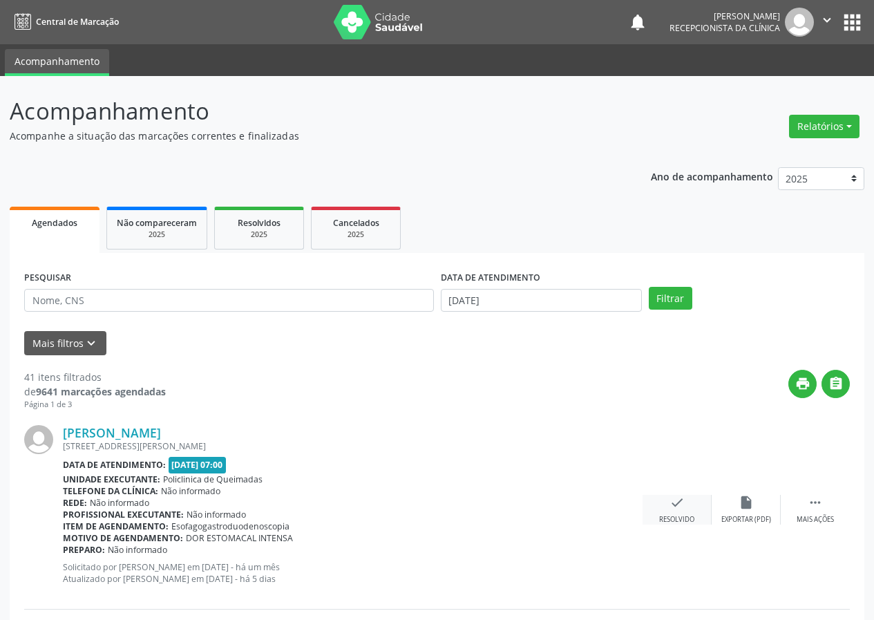
click at [676, 499] on icon "check" at bounding box center [677, 502] width 15 height 15
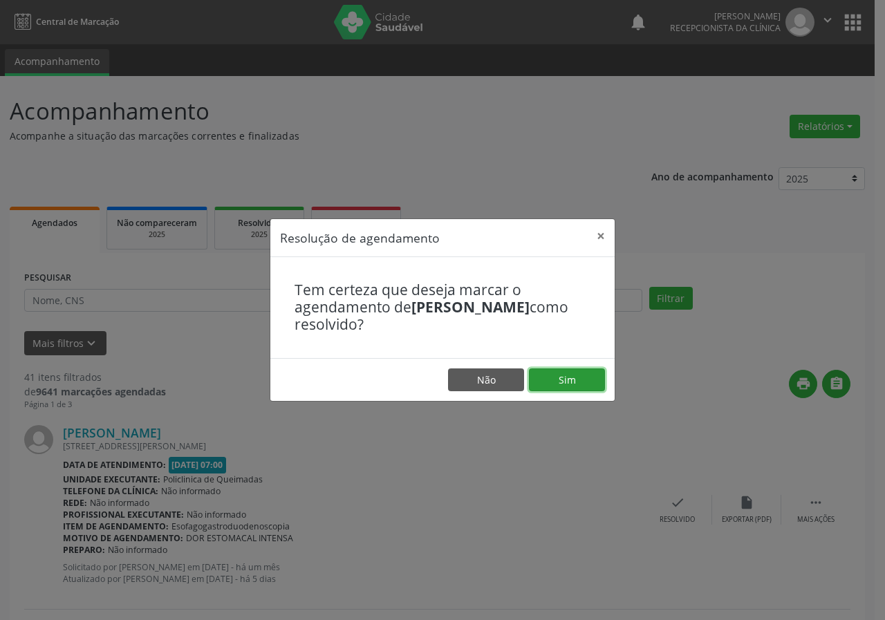
click at [558, 379] on button "Sim" at bounding box center [567, 379] width 76 height 23
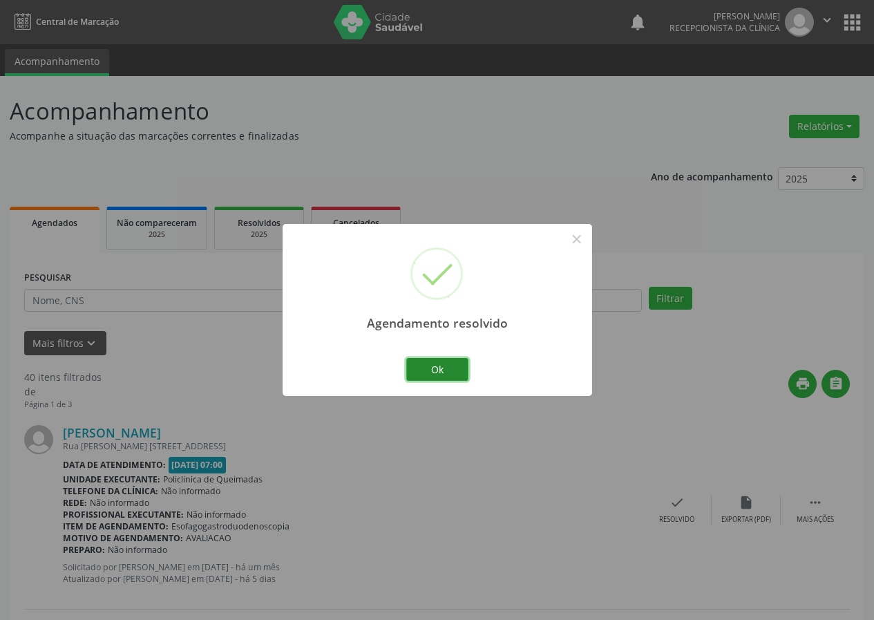
click at [447, 368] on button "Ok" at bounding box center [437, 369] width 62 height 23
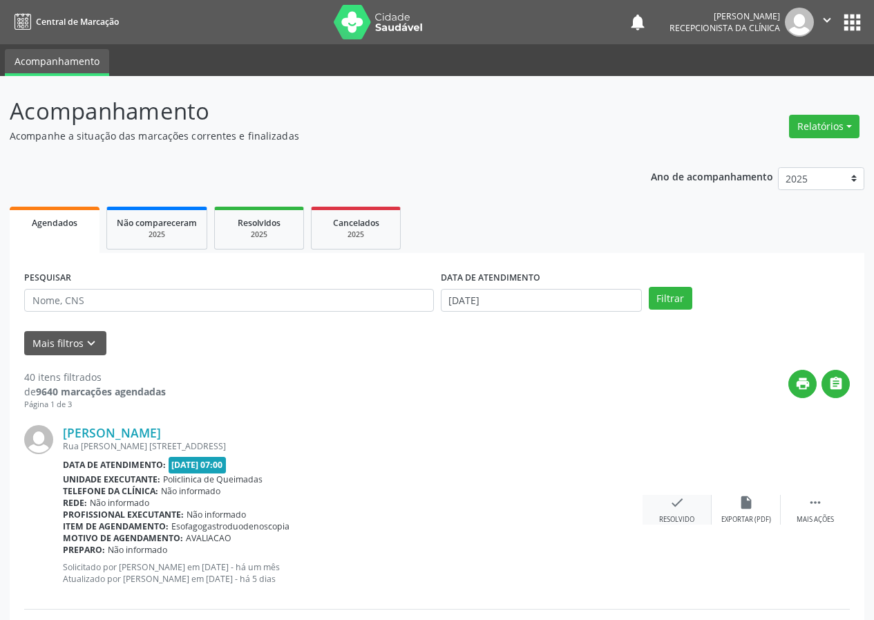
click at [687, 507] on div "check Resolvido" at bounding box center [677, 510] width 69 height 30
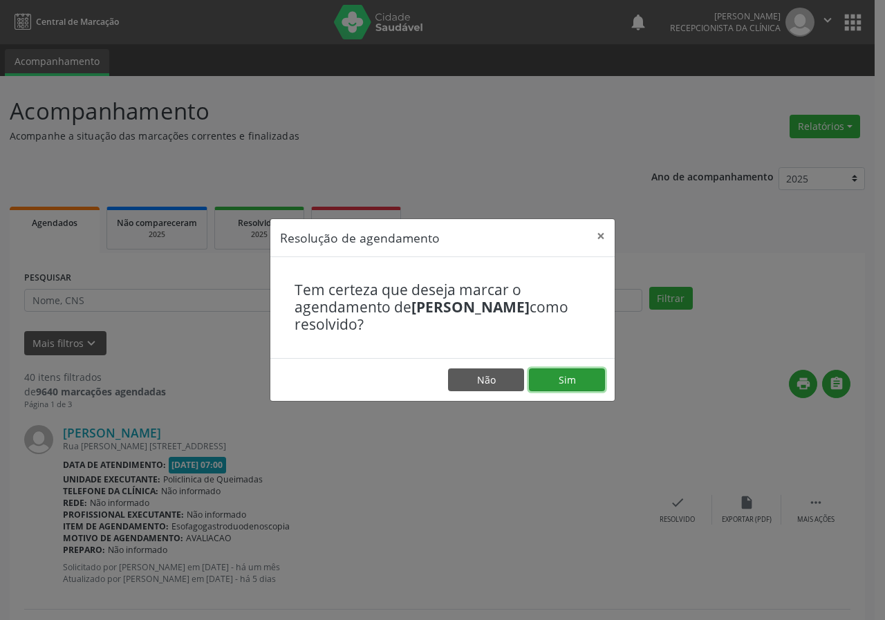
click at [560, 386] on button "Sim" at bounding box center [567, 379] width 76 height 23
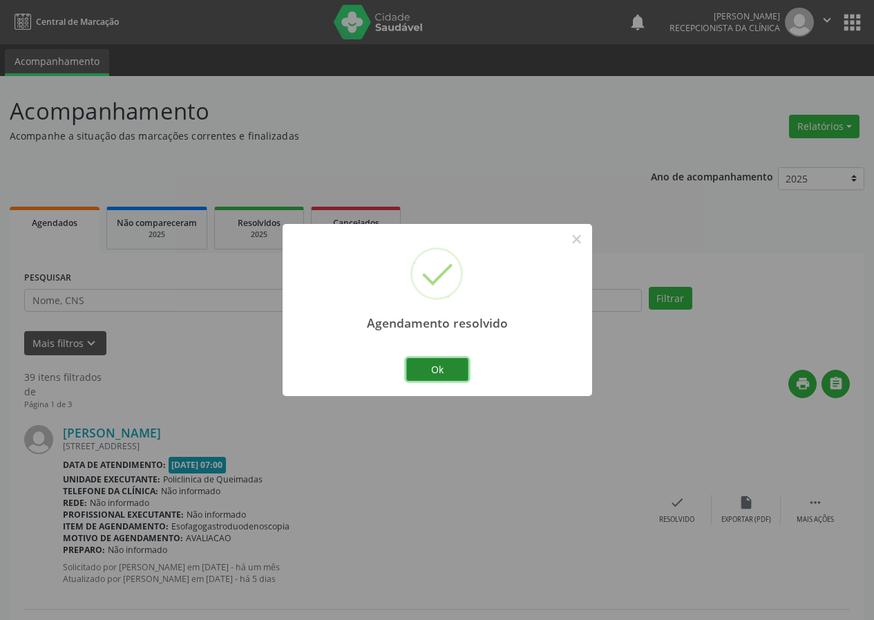
click at [456, 368] on button "Ok" at bounding box center [437, 369] width 62 height 23
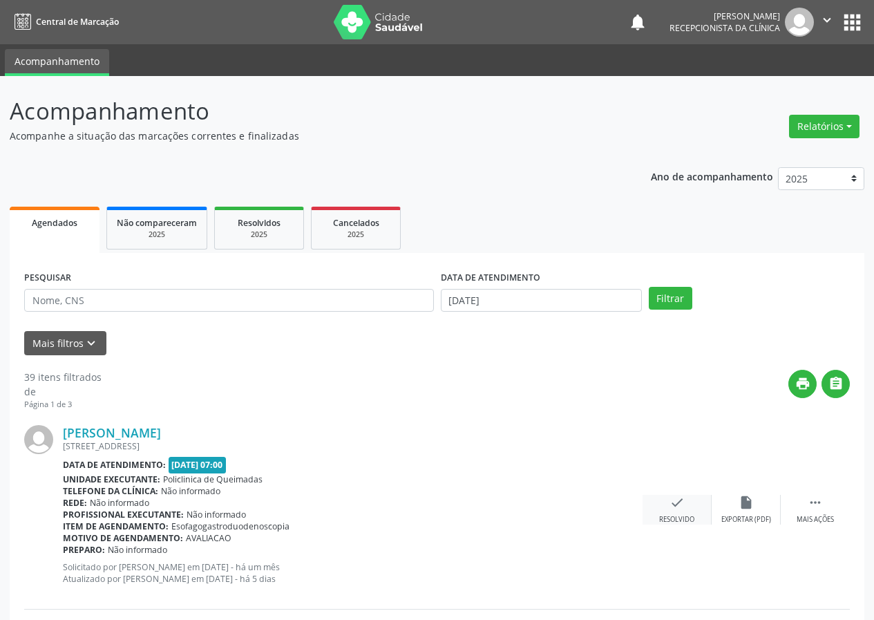
click at [676, 515] on div "Resolvido" at bounding box center [676, 520] width 35 height 10
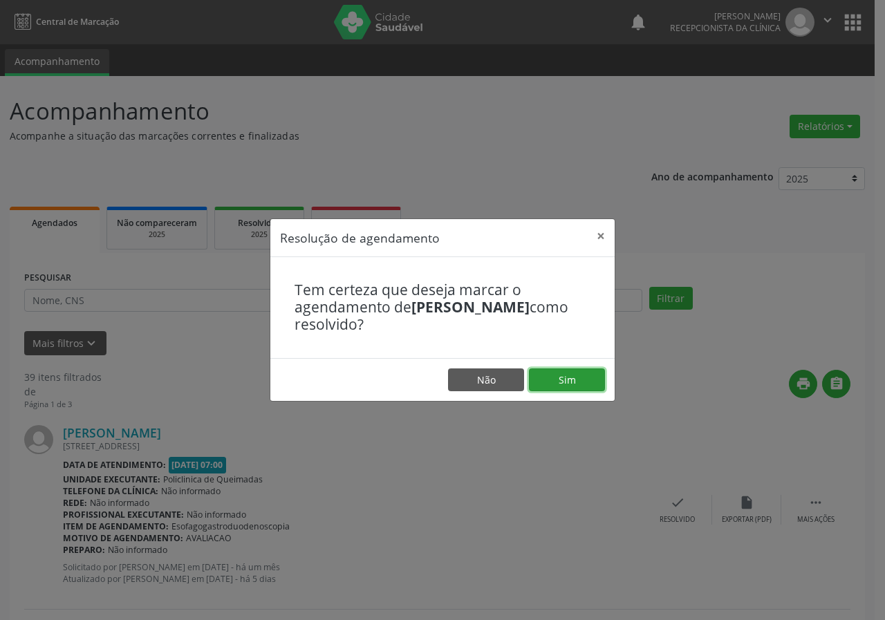
click at [562, 378] on button "Sim" at bounding box center [567, 379] width 76 height 23
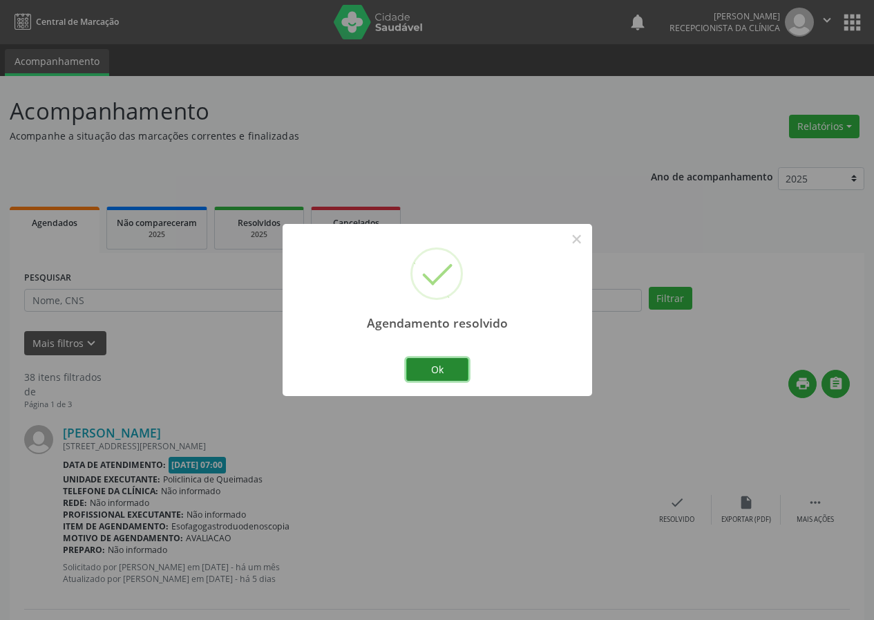
click at [459, 363] on button "Ok" at bounding box center [437, 369] width 62 height 23
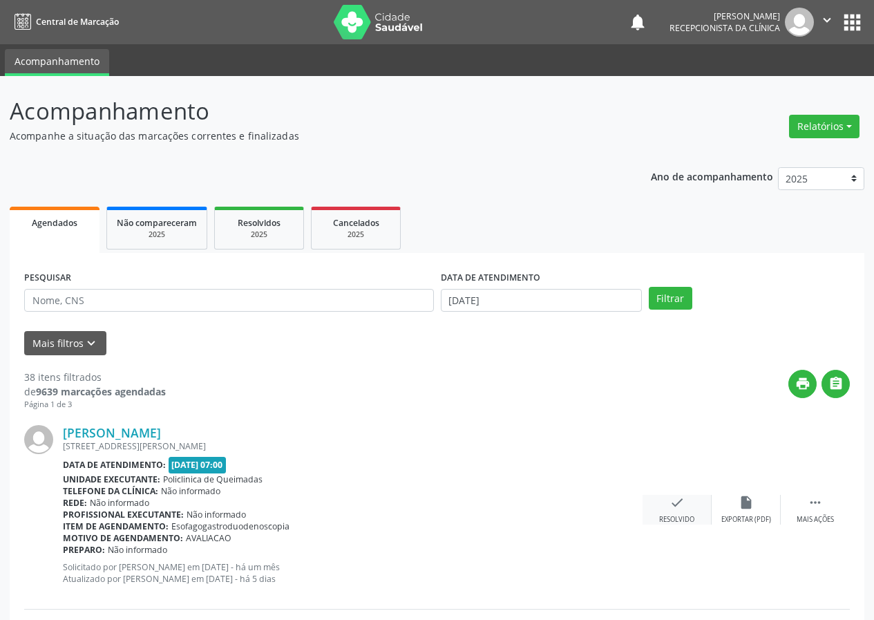
click at [687, 515] on div "Resolvido" at bounding box center [676, 520] width 35 height 10
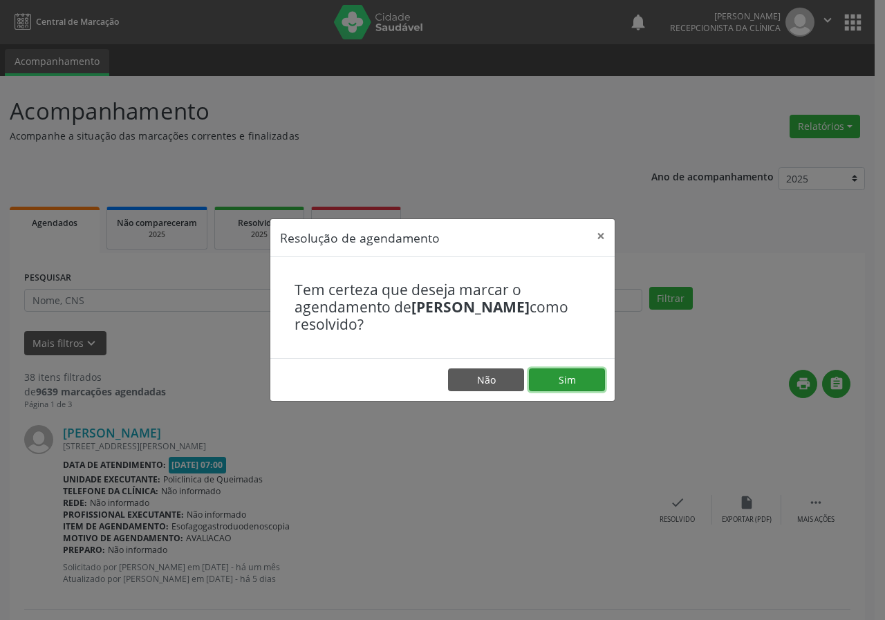
click at [584, 381] on button "Sim" at bounding box center [567, 379] width 76 height 23
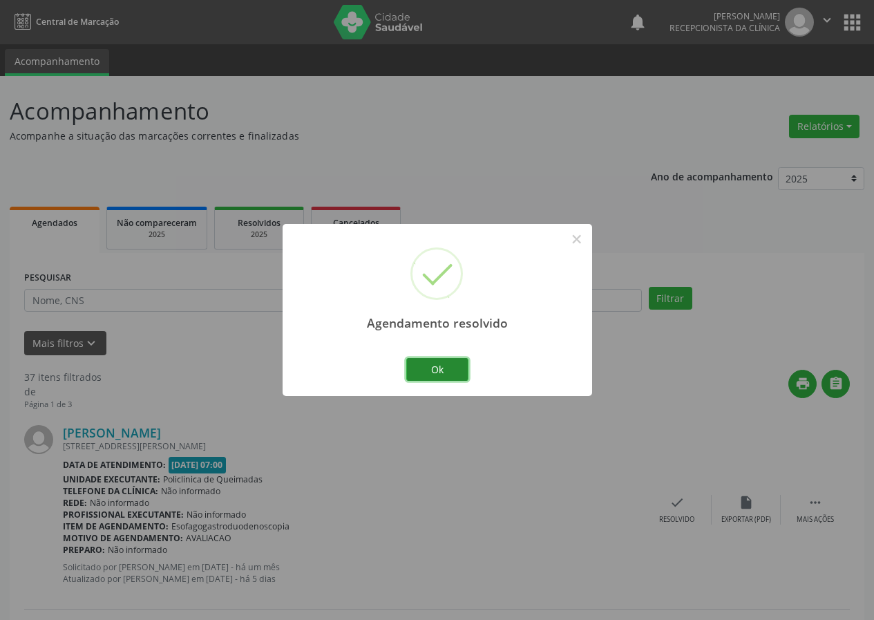
click at [462, 368] on button "Ok" at bounding box center [437, 369] width 62 height 23
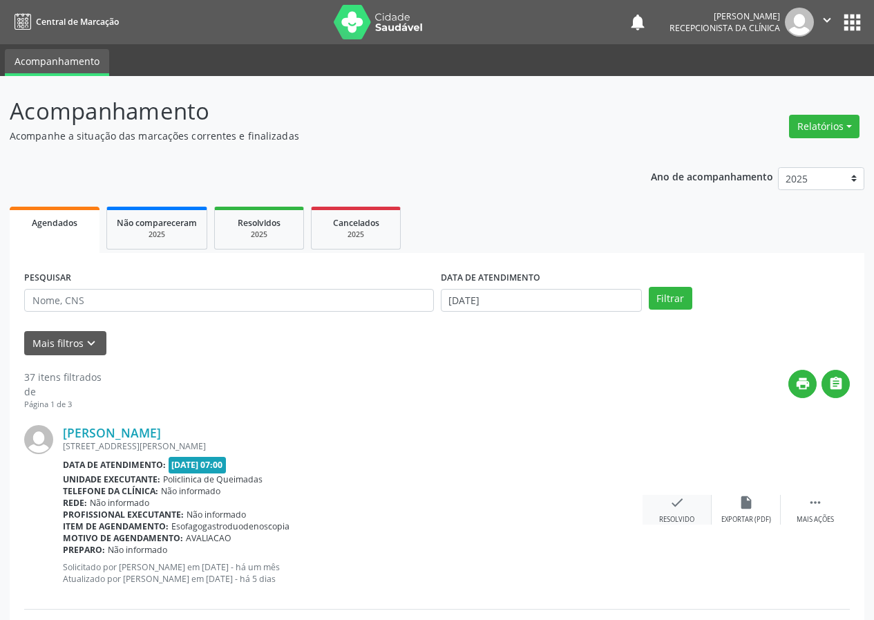
click at [670, 507] on icon "check" at bounding box center [677, 502] width 15 height 15
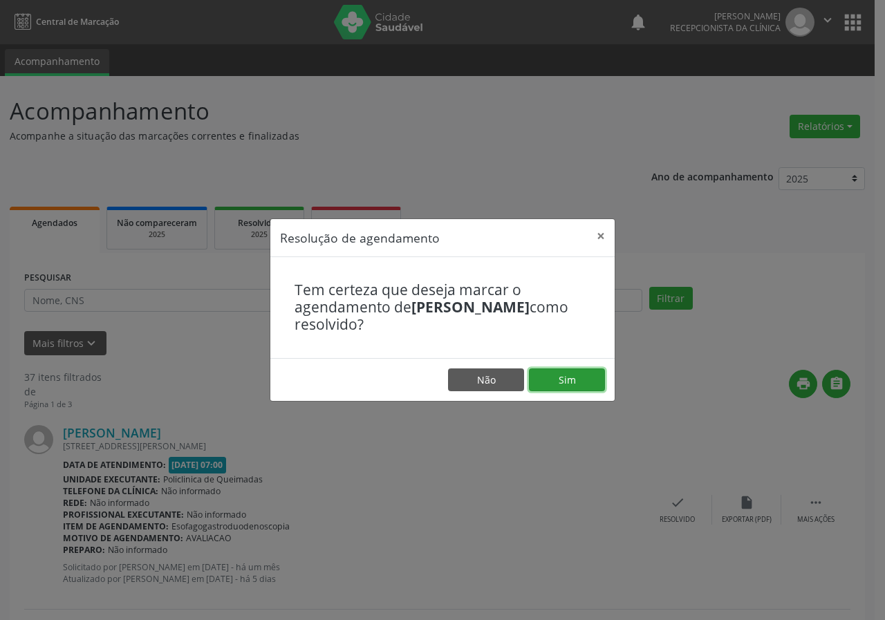
click at [563, 378] on button "Sim" at bounding box center [567, 379] width 76 height 23
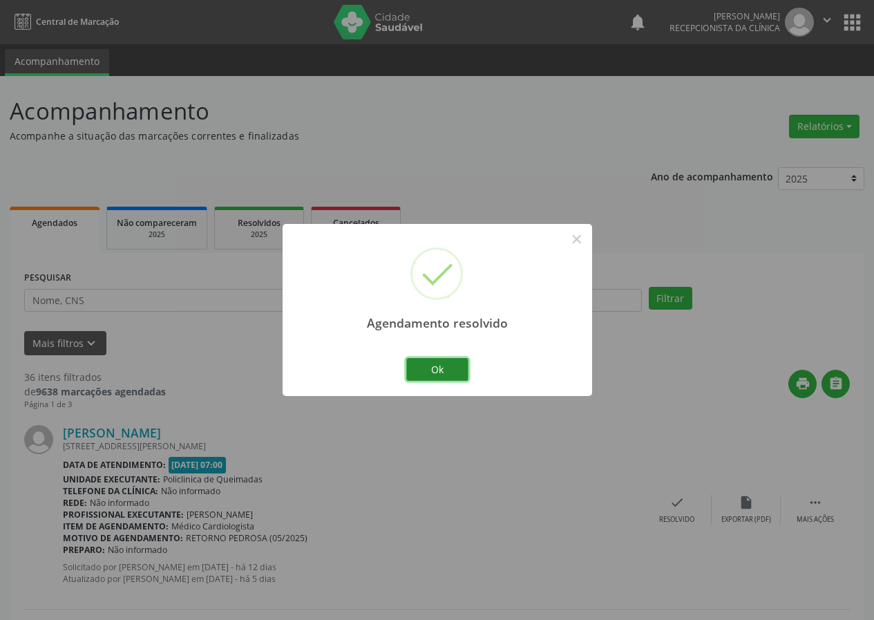
click at [445, 362] on button "Ok" at bounding box center [437, 369] width 62 height 23
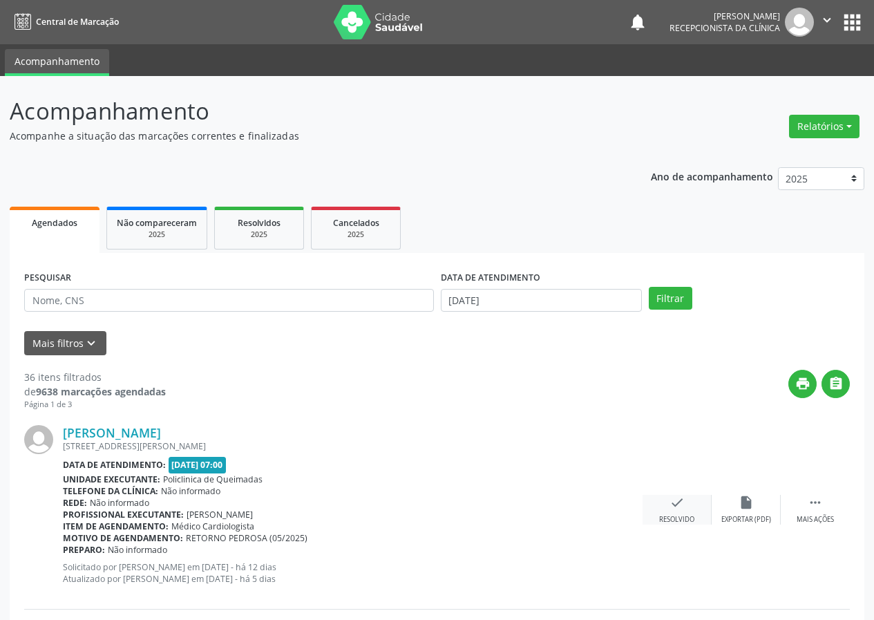
click at [678, 517] on div "Resolvido" at bounding box center [676, 520] width 35 height 10
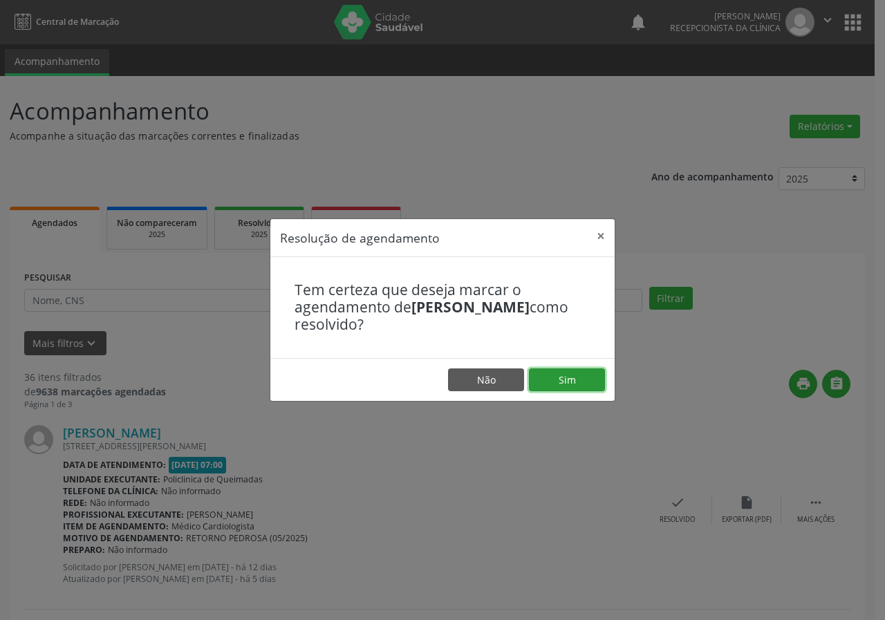
click at [541, 373] on button "Sim" at bounding box center [567, 379] width 76 height 23
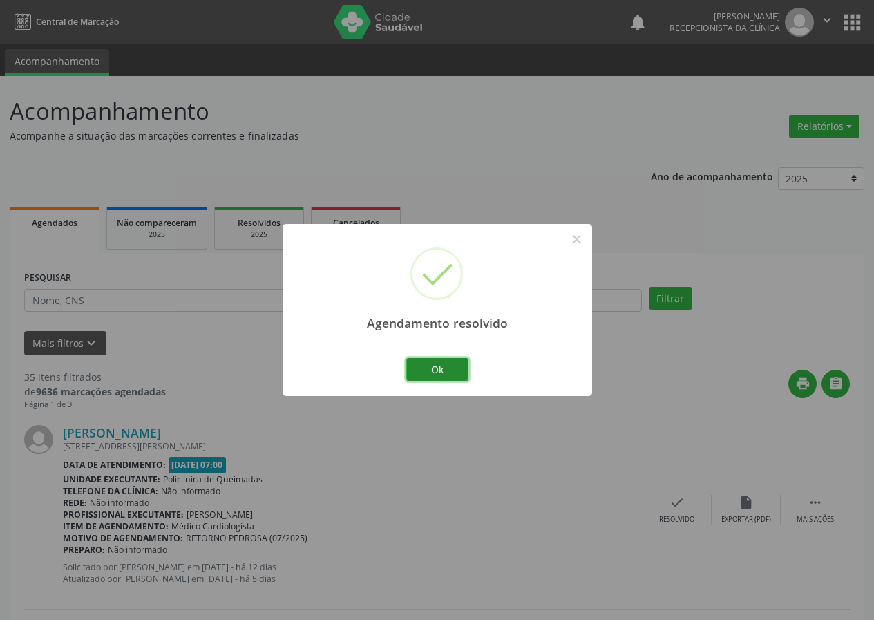
click at [466, 370] on button "Ok" at bounding box center [437, 369] width 62 height 23
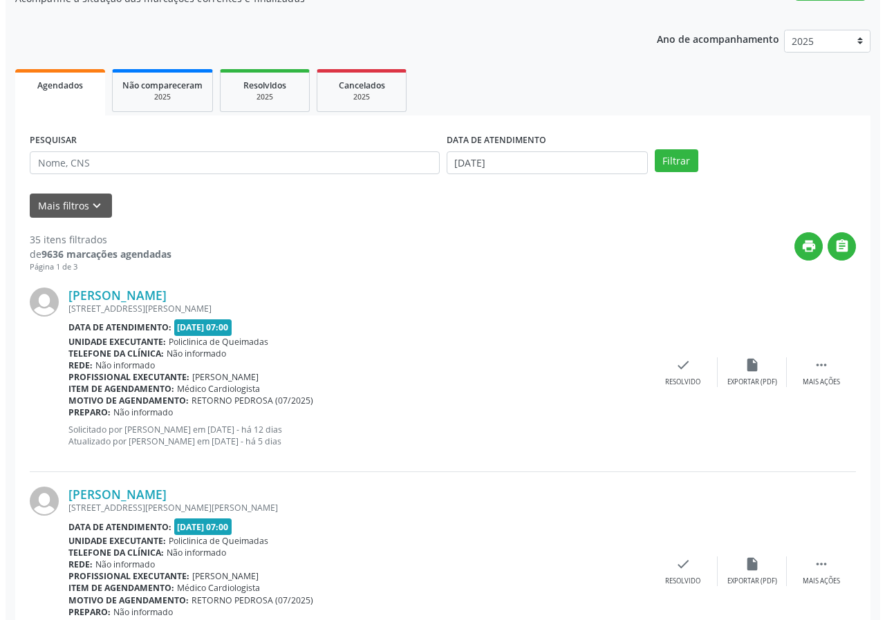
scroll to position [138, 0]
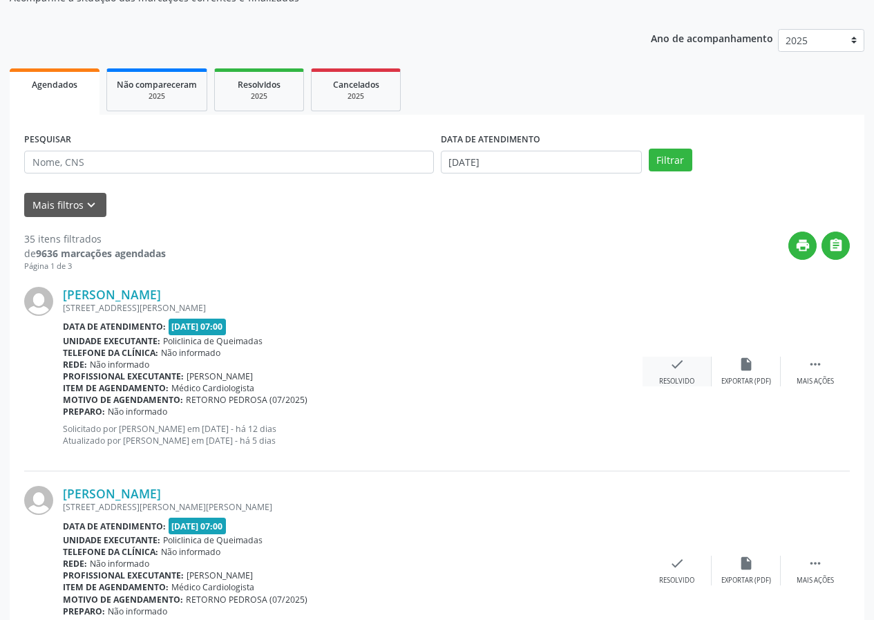
click at [674, 367] on icon "check" at bounding box center [677, 364] width 15 height 15
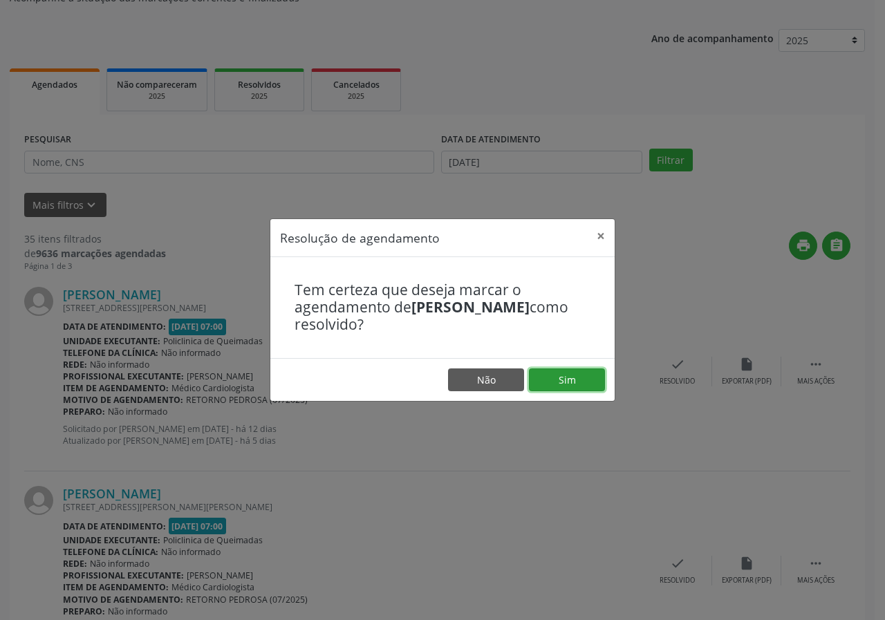
click at [567, 386] on button "Sim" at bounding box center [567, 379] width 76 height 23
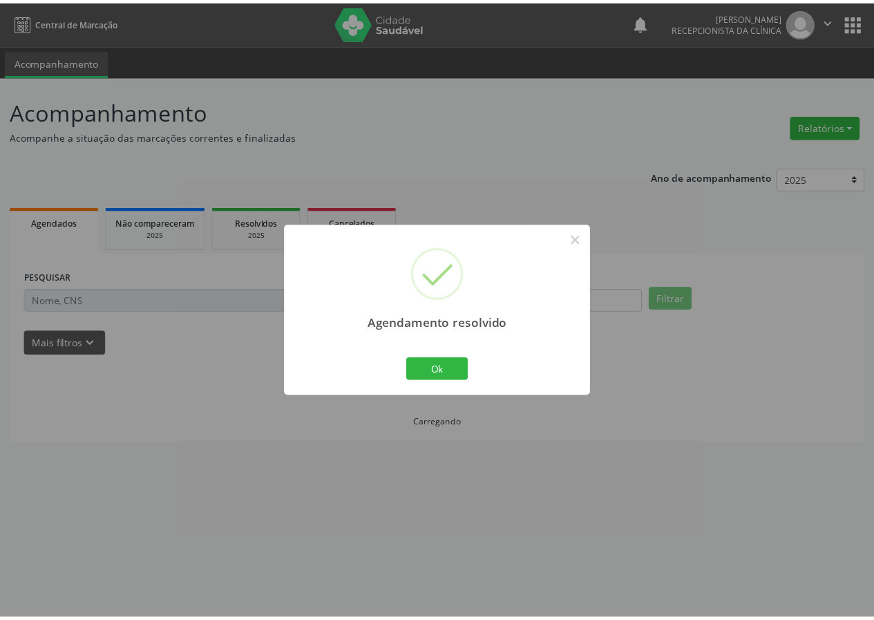
scroll to position [0, 0]
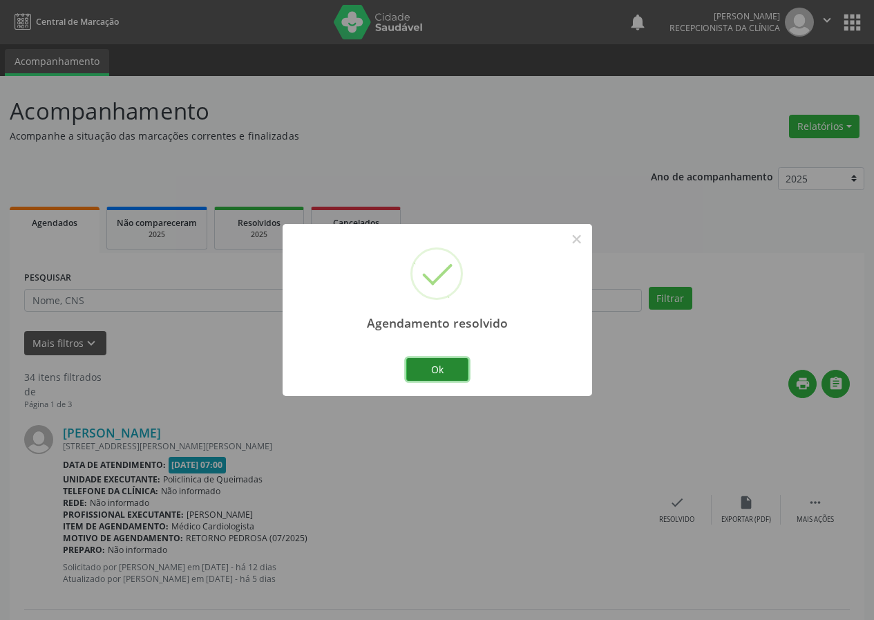
click at [444, 366] on button "Ok" at bounding box center [437, 369] width 62 height 23
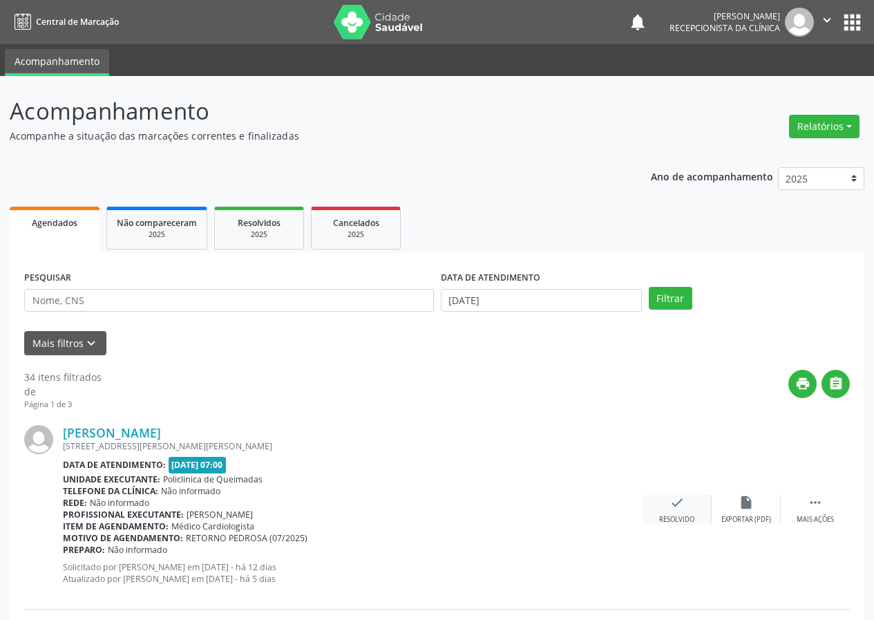
click at [672, 506] on icon "check" at bounding box center [677, 502] width 15 height 15
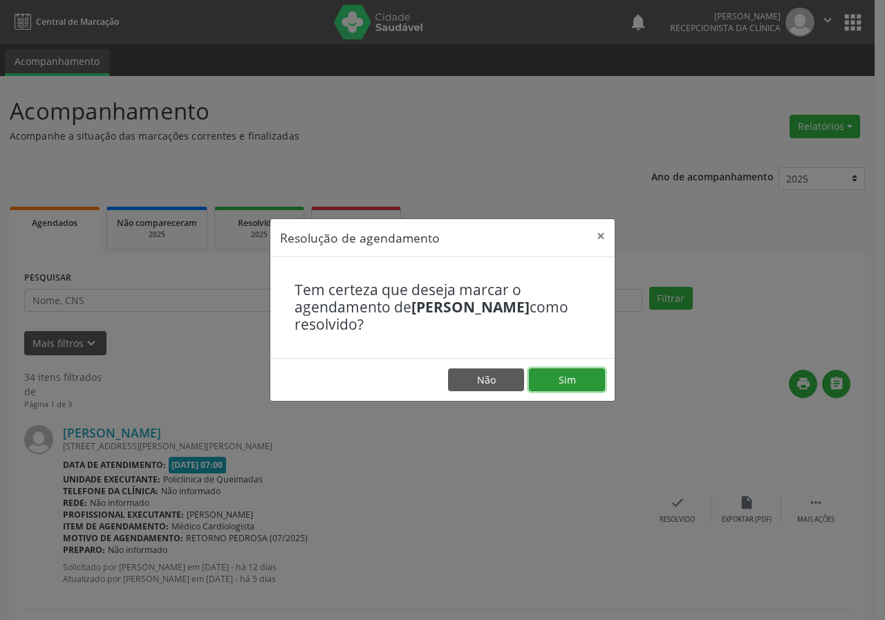
click at [557, 382] on button "Sim" at bounding box center [567, 379] width 76 height 23
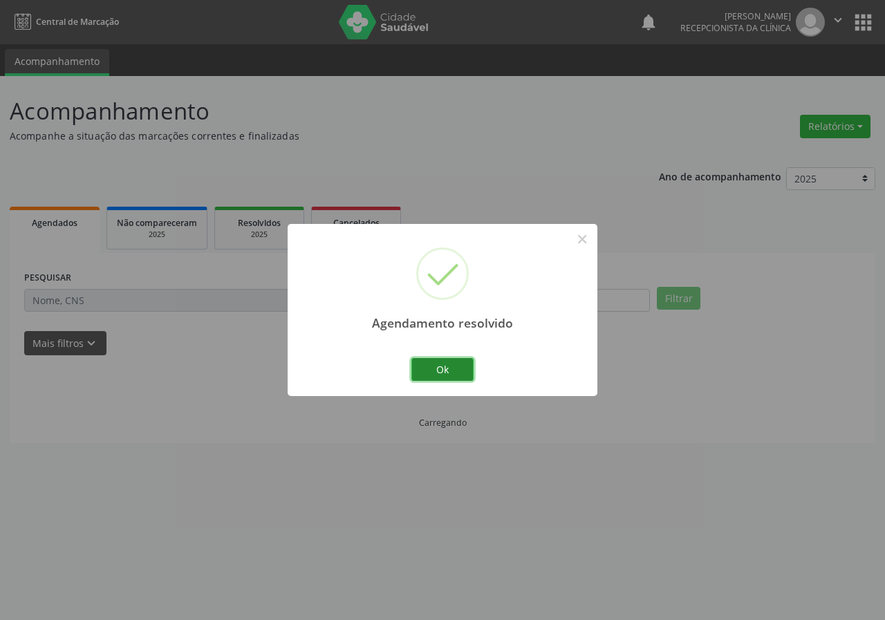
click at [457, 363] on button "Ok" at bounding box center [442, 369] width 62 height 23
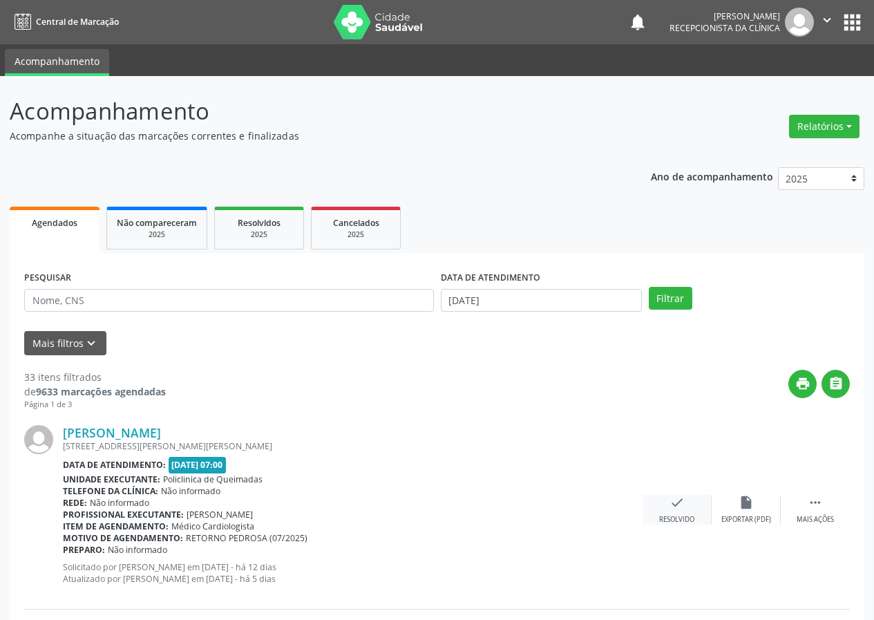
click at [683, 507] on icon "check" at bounding box center [677, 502] width 15 height 15
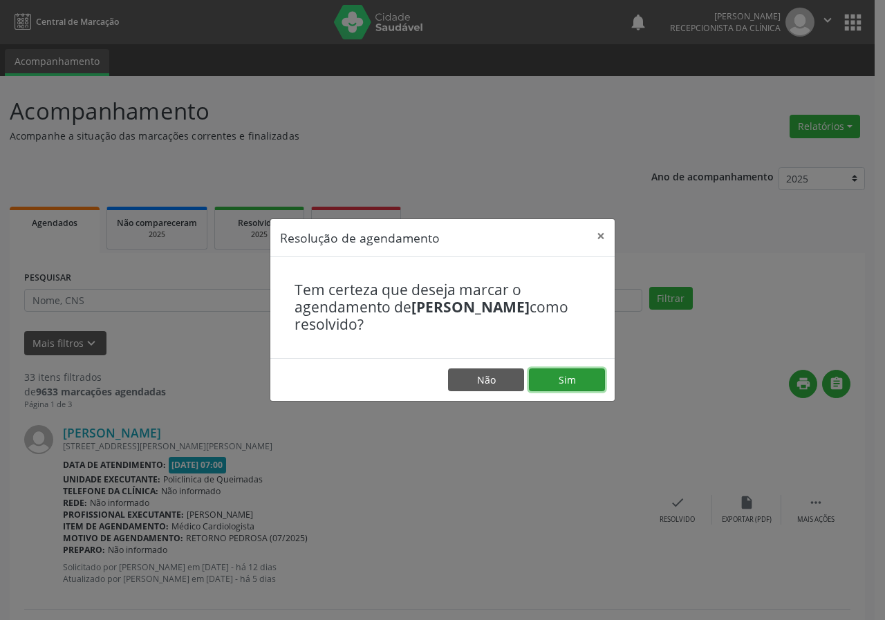
click at [569, 382] on button "Sim" at bounding box center [567, 379] width 76 height 23
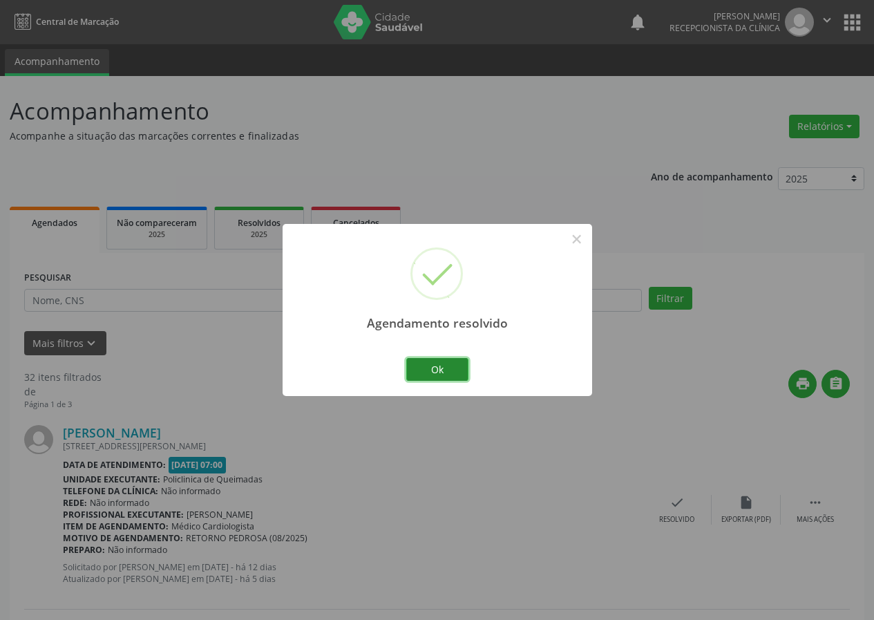
click at [455, 363] on button "Ok" at bounding box center [437, 369] width 62 height 23
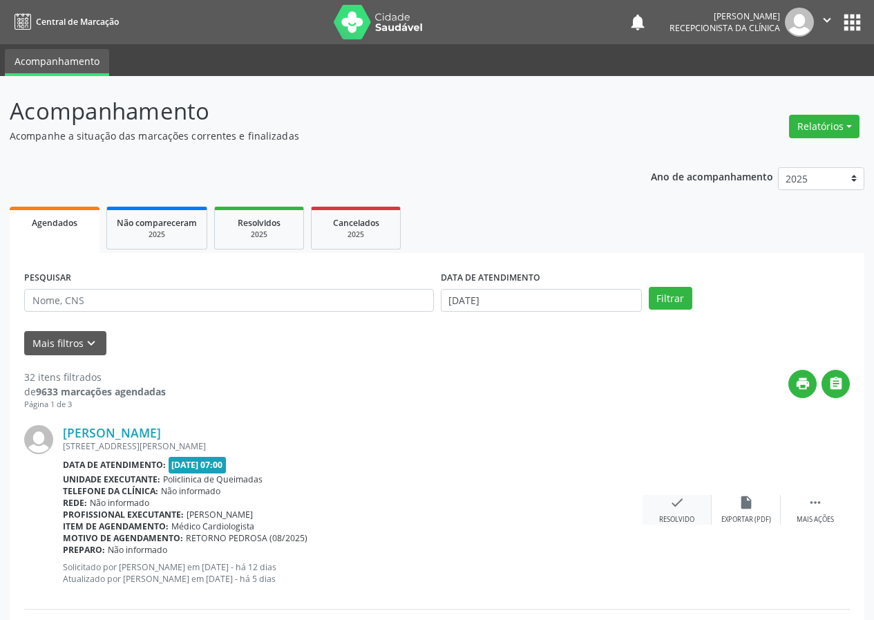
click at [677, 509] on icon "check" at bounding box center [677, 502] width 15 height 15
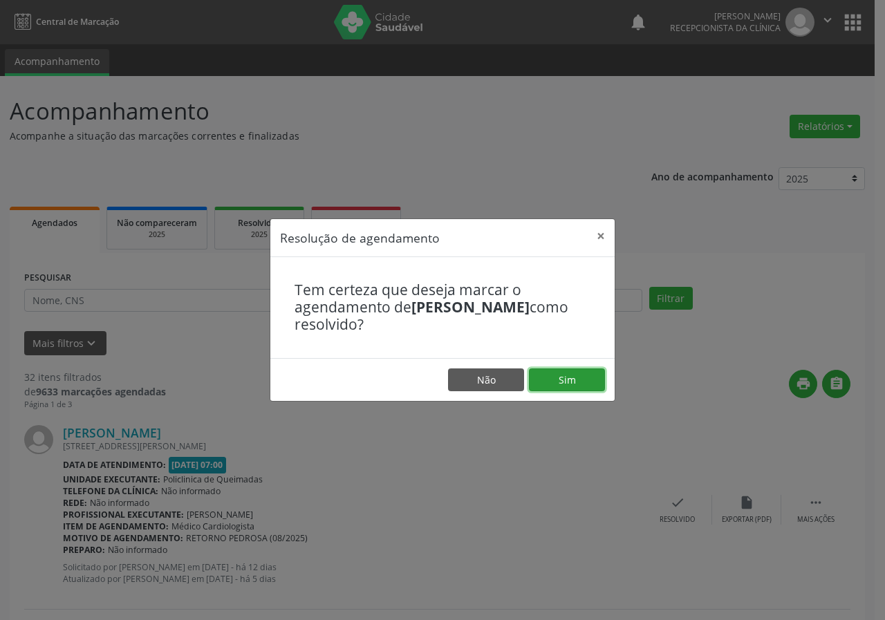
click at [562, 384] on button "Sim" at bounding box center [567, 379] width 76 height 23
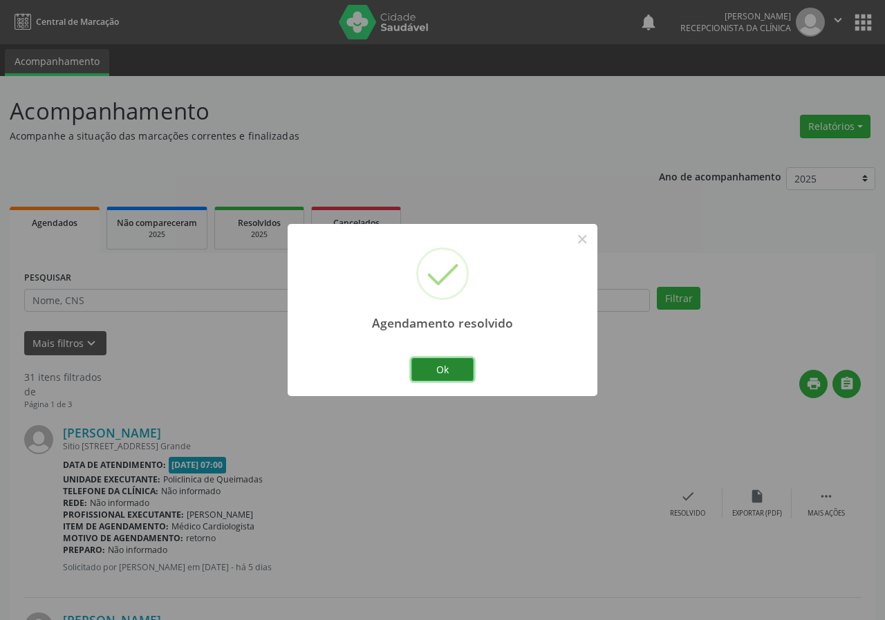
click at [452, 370] on button "Ok" at bounding box center [442, 369] width 62 height 23
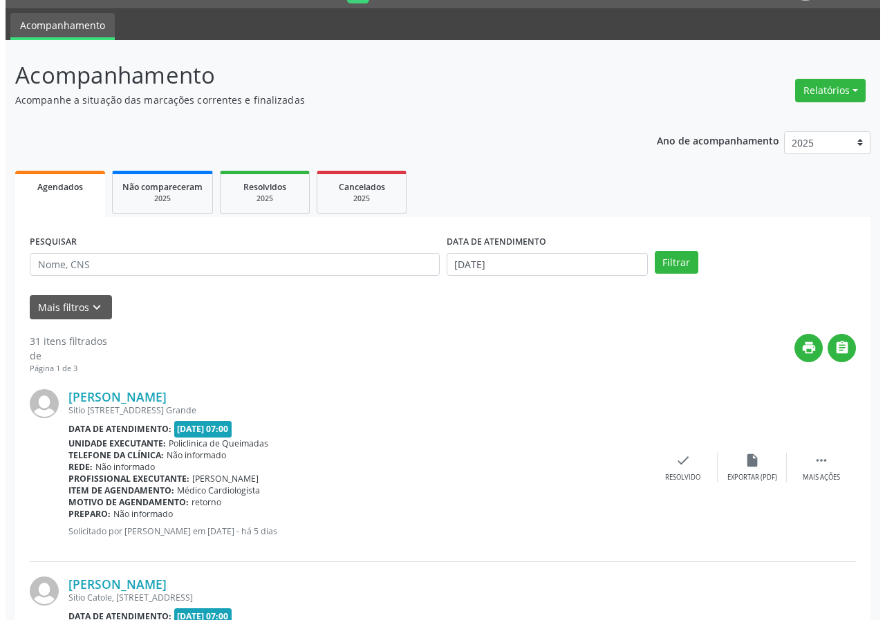
scroll to position [69, 0]
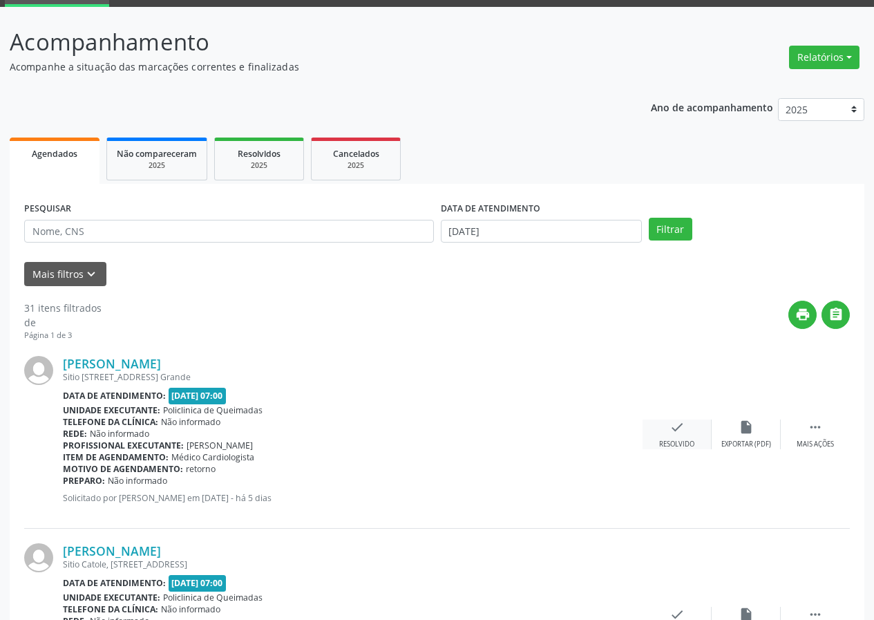
click at [683, 435] on div "check Resolvido" at bounding box center [677, 434] width 69 height 30
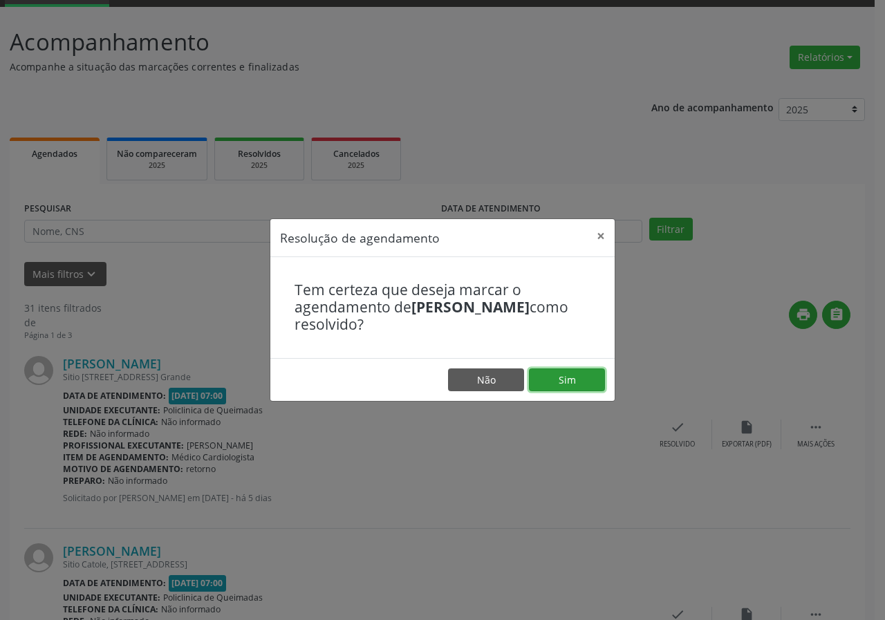
click at [574, 386] on button "Sim" at bounding box center [567, 379] width 76 height 23
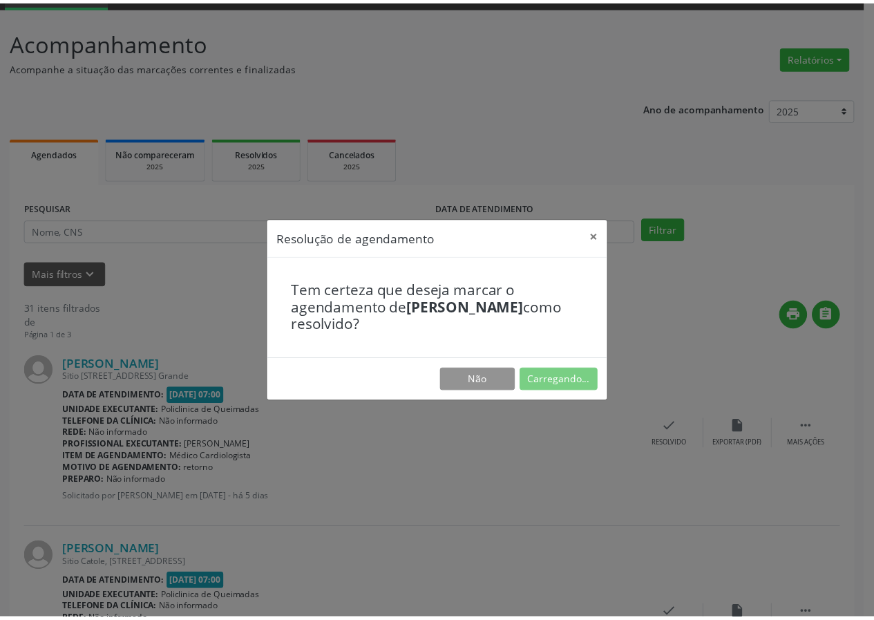
scroll to position [0, 0]
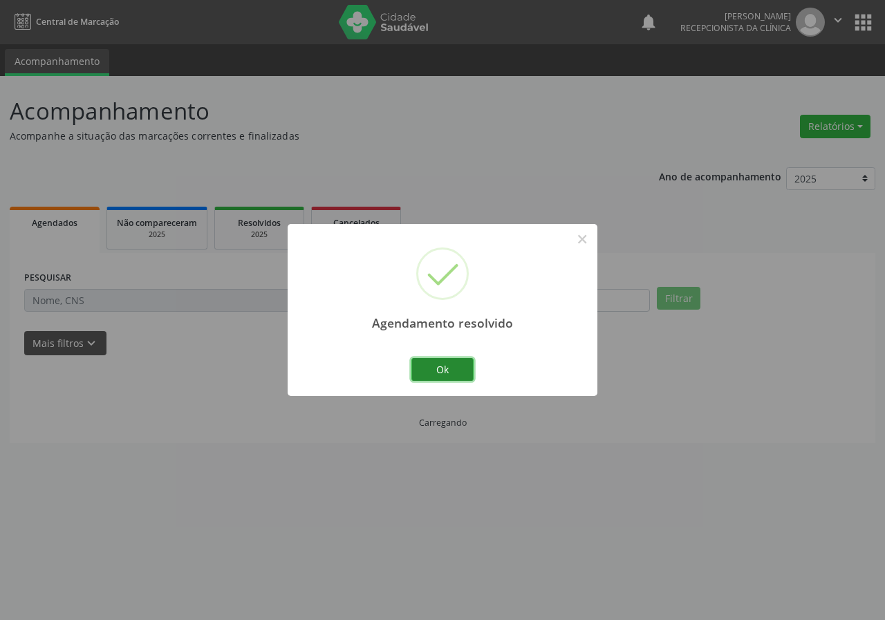
click at [460, 368] on button "Ok" at bounding box center [442, 369] width 62 height 23
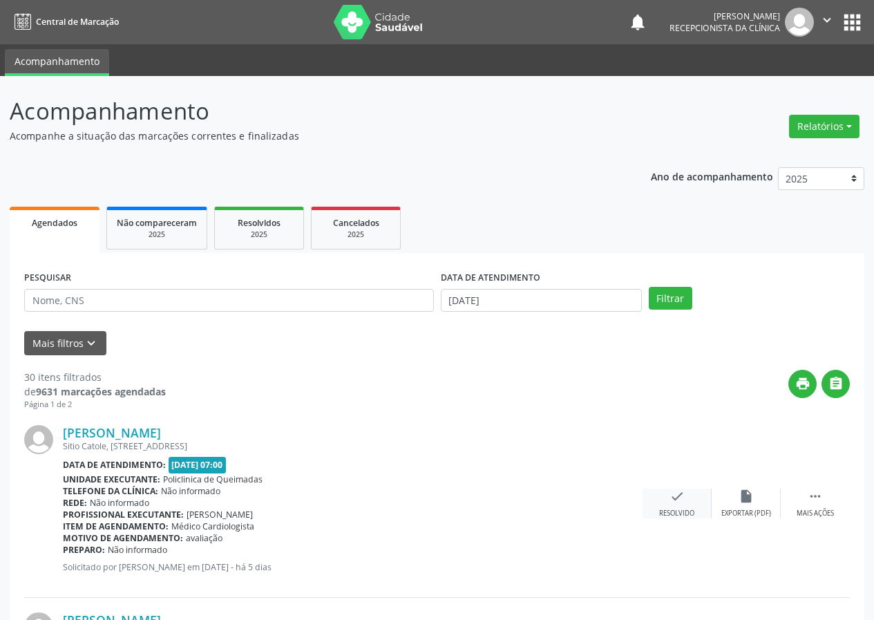
click at [672, 498] on icon "check" at bounding box center [677, 496] width 15 height 15
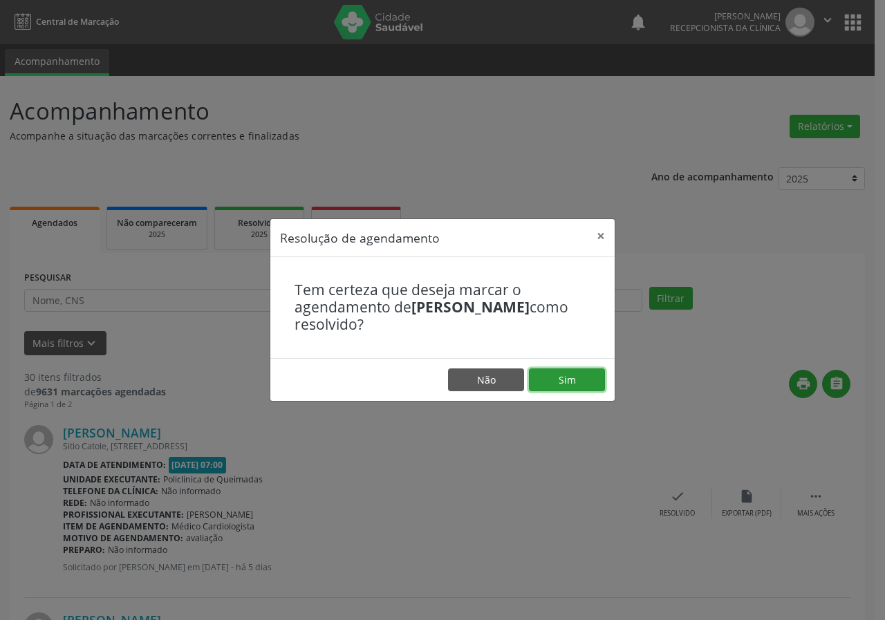
click at [568, 381] on button "Sim" at bounding box center [567, 379] width 76 height 23
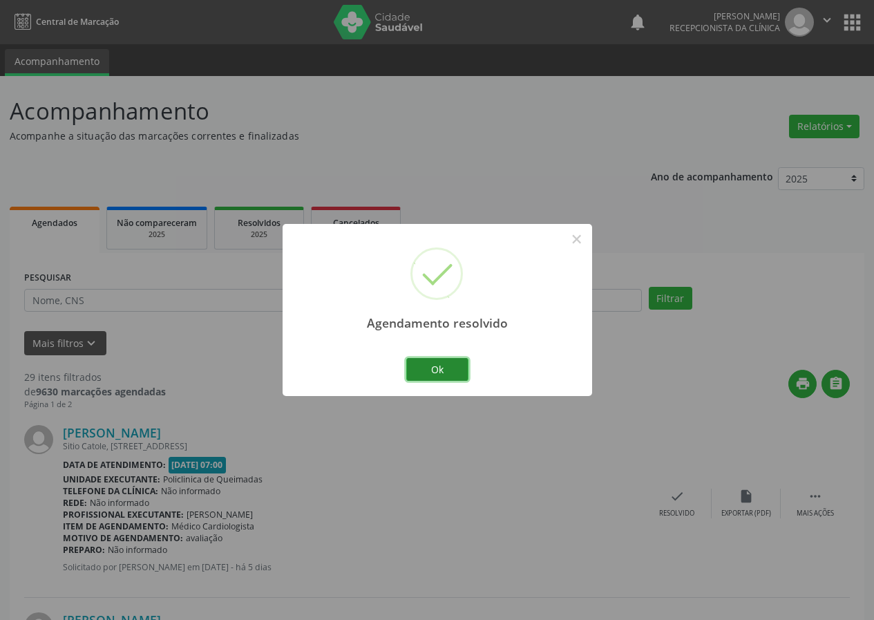
click at [441, 364] on button "Ok" at bounding box center [437, 369] width 62 height 23
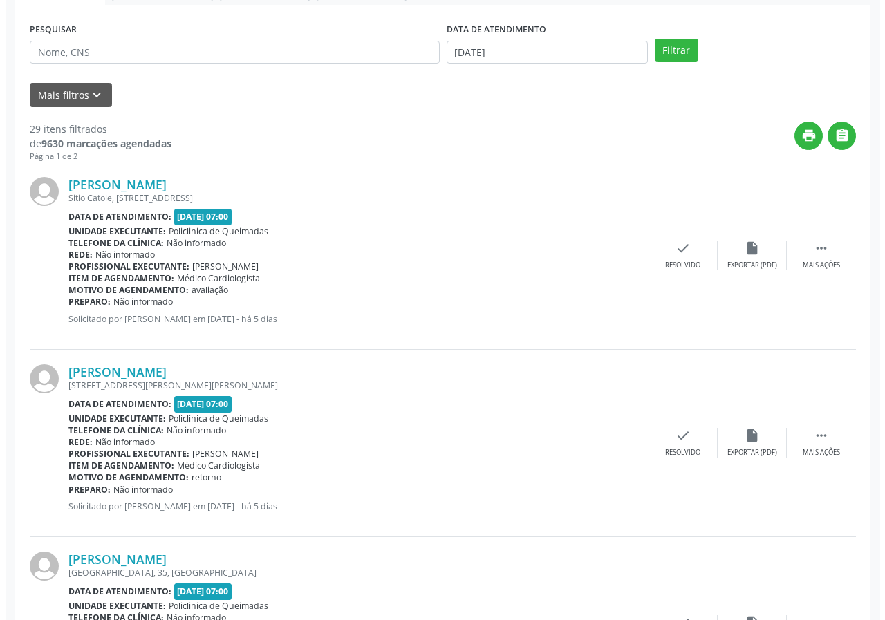
scroll to position [276, 0]
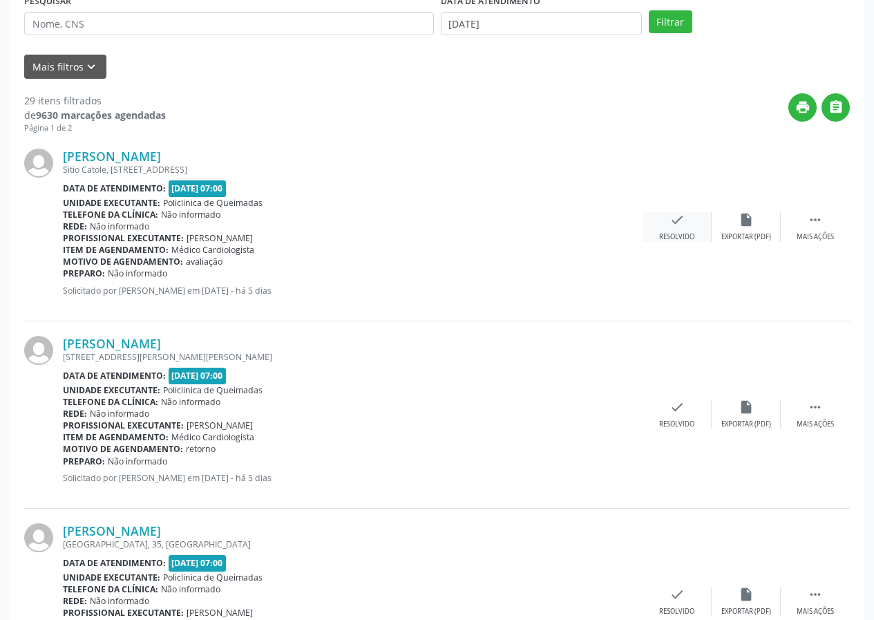
click at [681, 234] on div "Resolvido" at bounding box center [676, 237] width 35 height 10
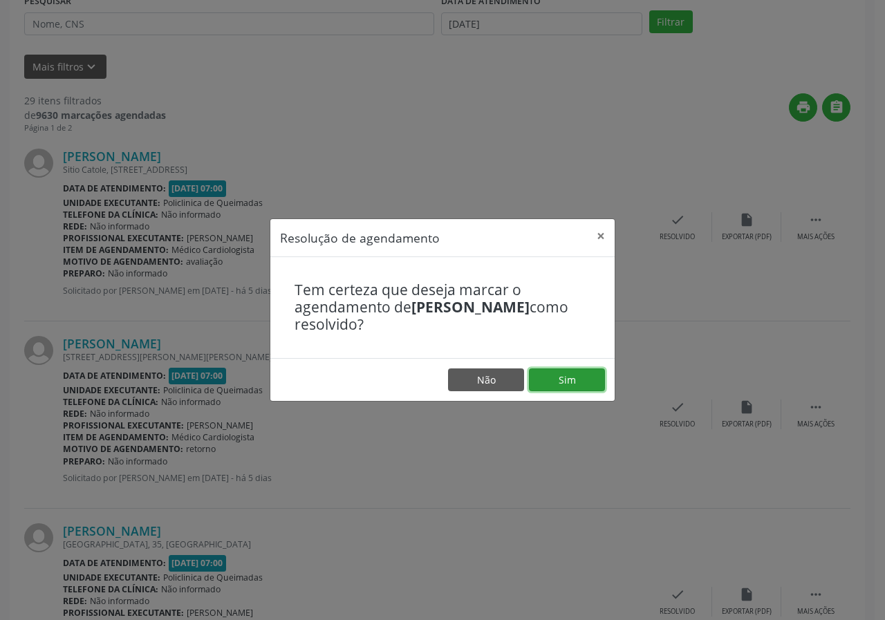
click at [588, 377] on button "Sim" at bounding box center [567, 379] width 76 height 23
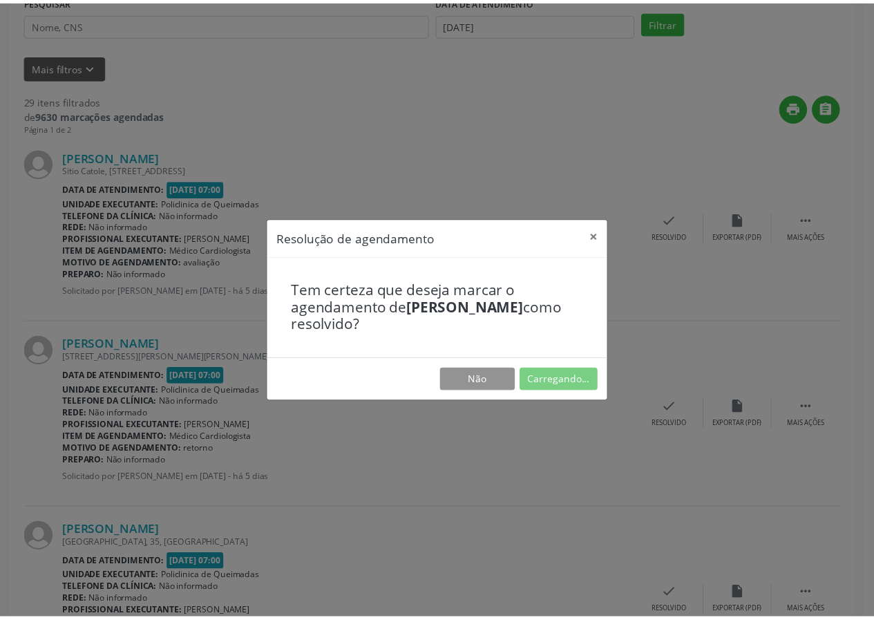
scroll to position [0, 0]
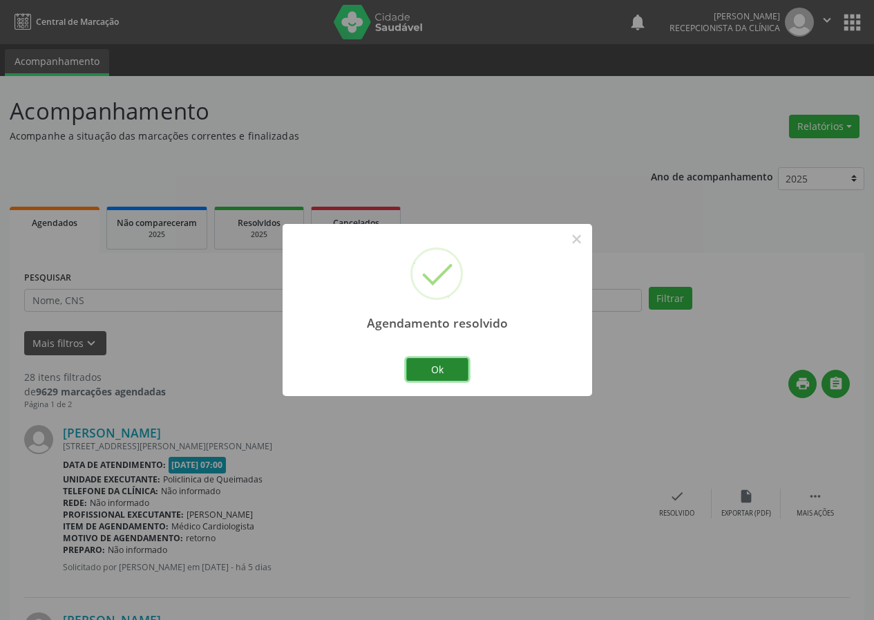
click at [451, 365] on button "Ok" at bounding box center [437, 369] width 62 height 23
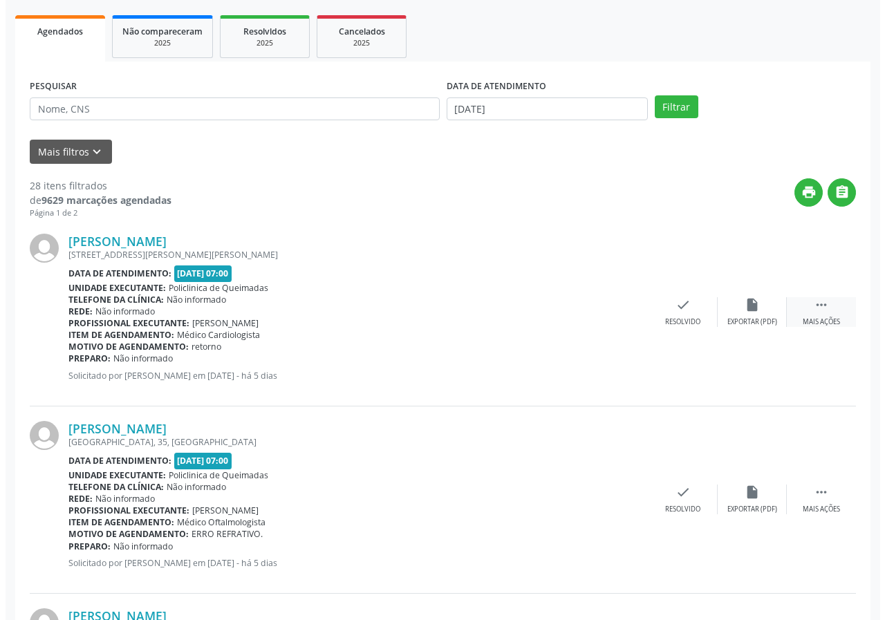
scroll to position [207, 0]
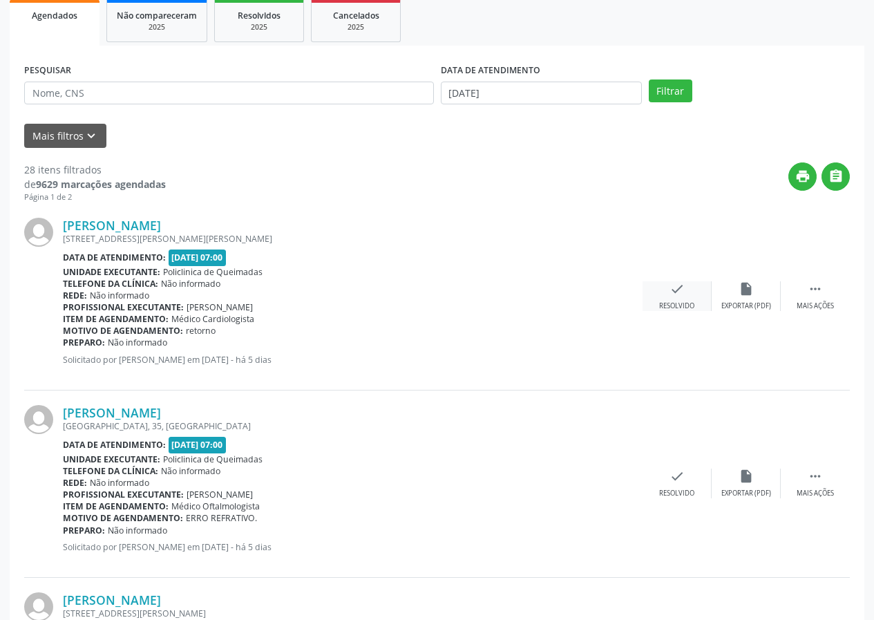
click at [679, 301] on div "Resolvido" at bounding box center [676, 306] width 35 height 10
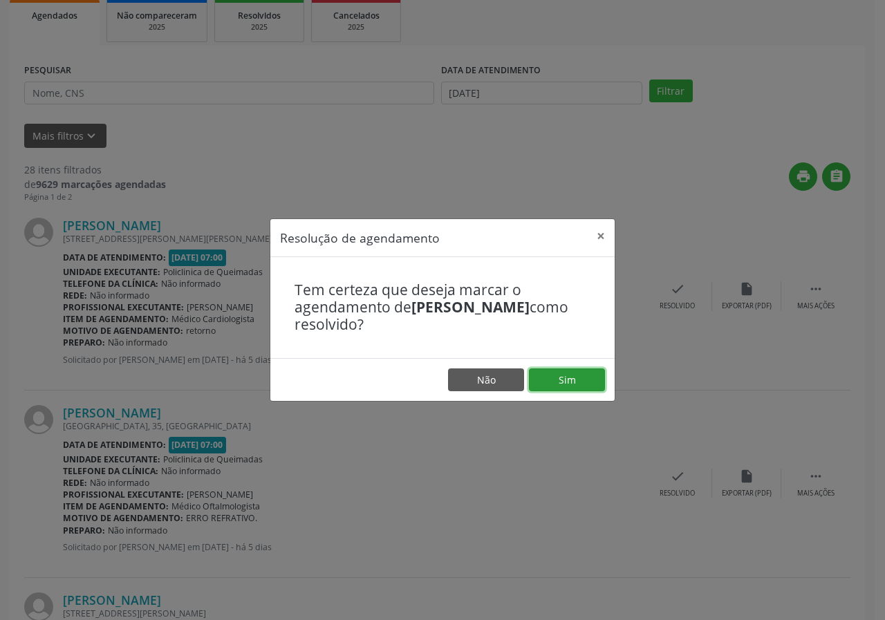
click at [580, 373] on button "Sim" at bounding box center [567, 379] width 76 height 23
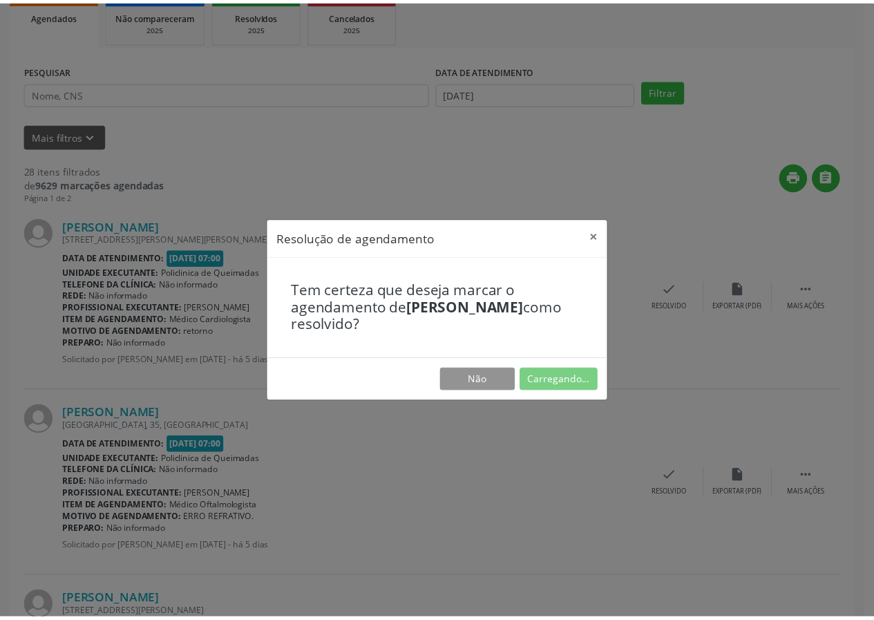
scroll to position [0, 0]
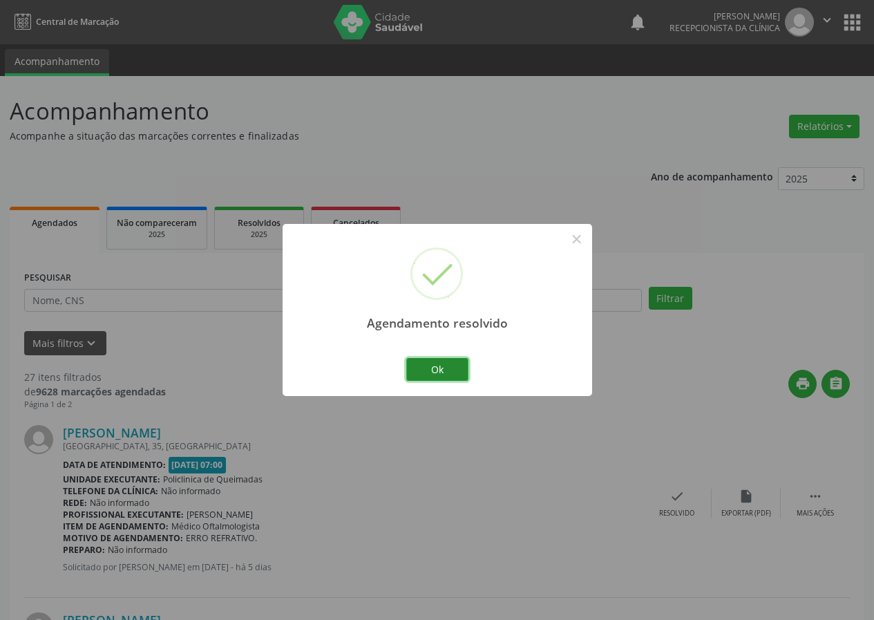
click at [427, 361] on button "Ok" at bounding box center [437, 369] width 62 height 23
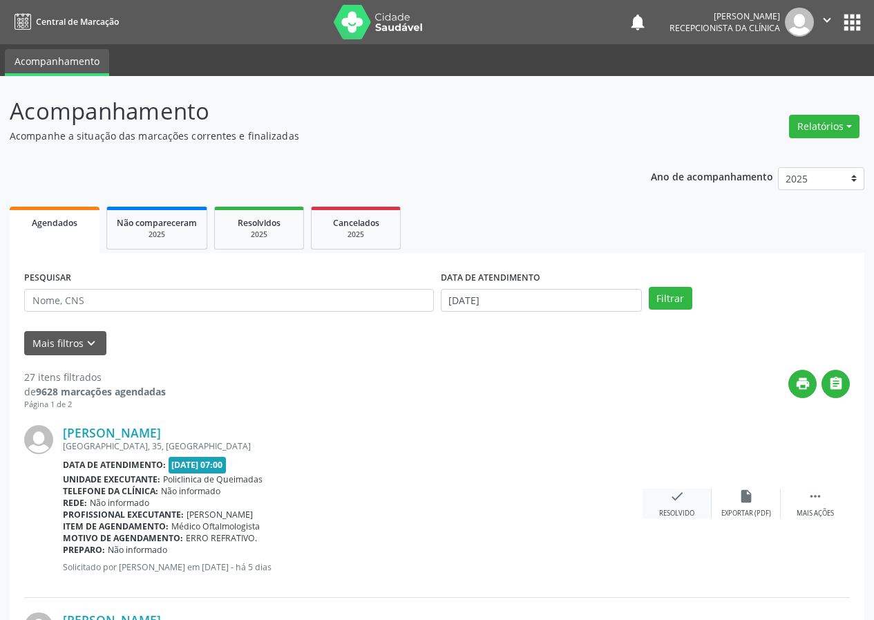
click at [663, 510] on div "Resolvido" at bounding box center [676, 514] width 35 height 10
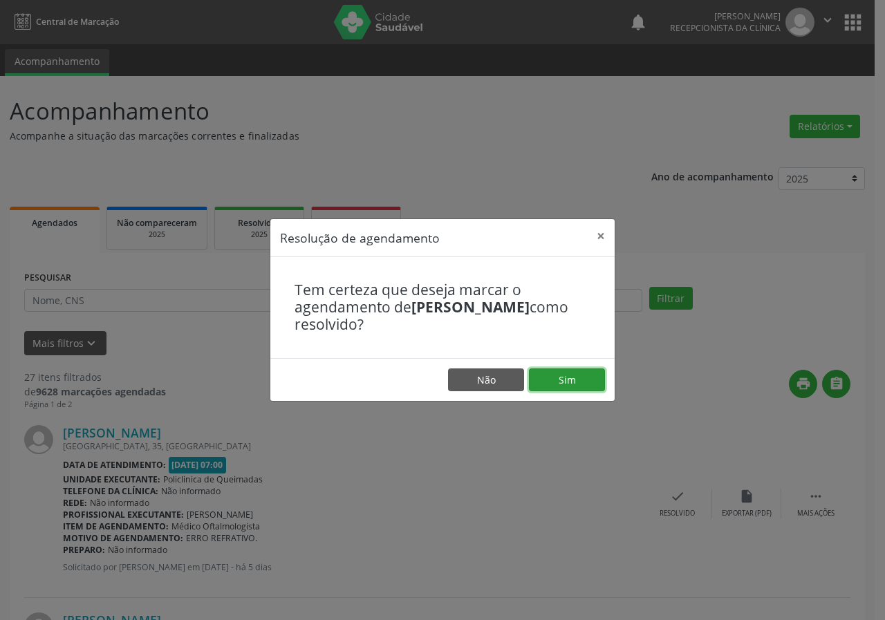
click at [562, 380] on button "Sim" at bounding box center [567, 379] width 76 height 23
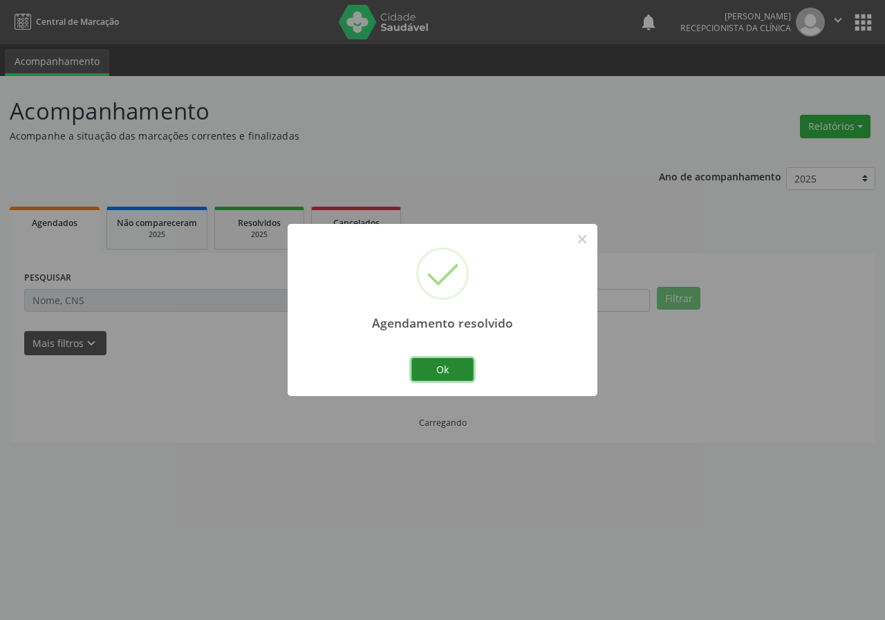
click at [429, 368] on button "Ok" at bounding box center [442, 369] width 62 height 23
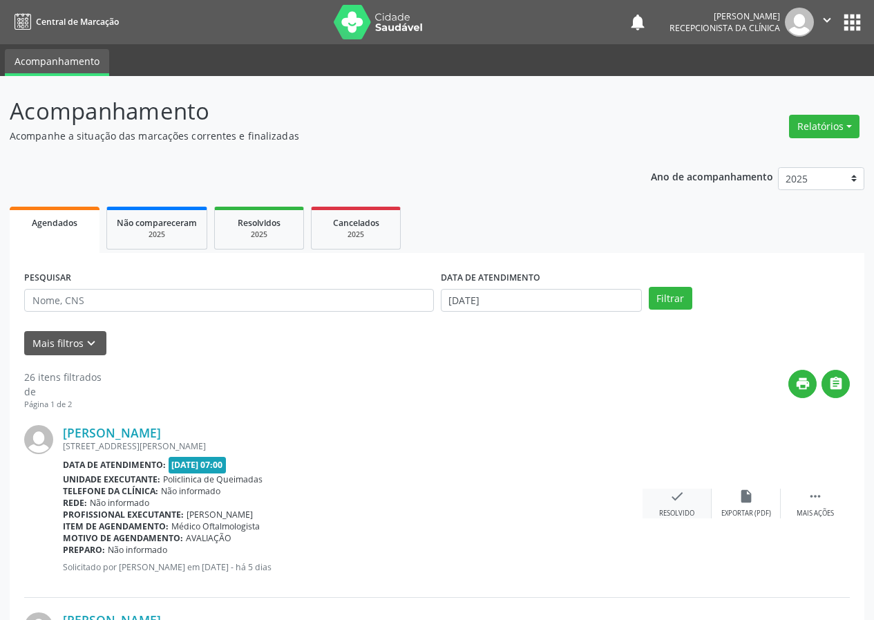
click at [681, 504] on div "check Resolvido" at bounding box center [677, 504] width 69 height 30
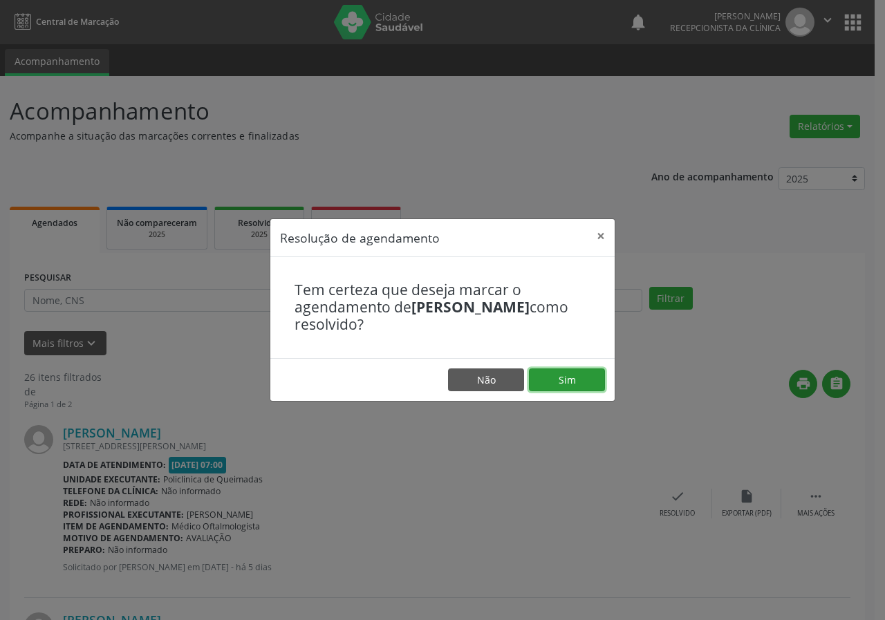
click at [580, 389] on button "Sim" at bounding box center [567, 379] width 76 height 23
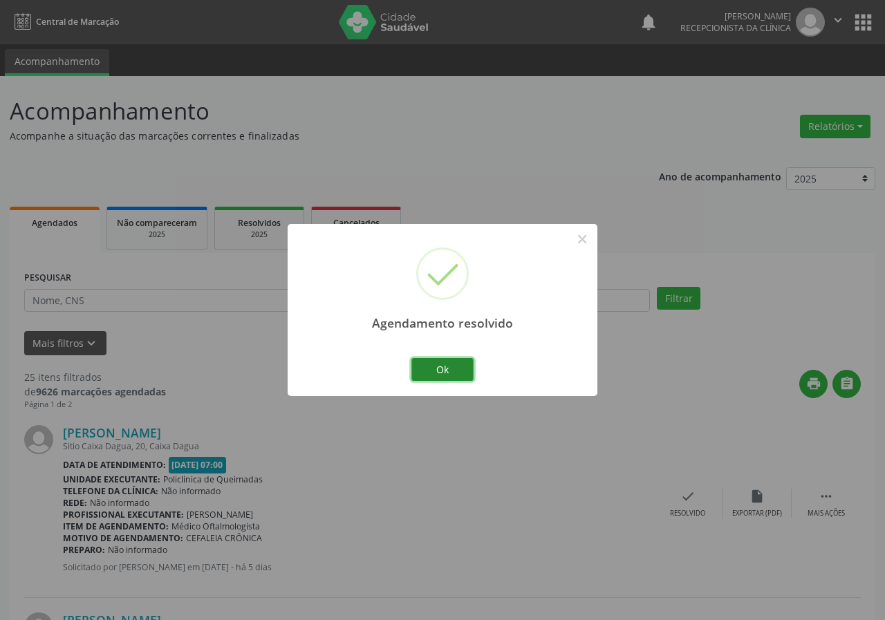
click at [446, 368] on button "Ok" at bounding box center [442, 369] width 62 height 23
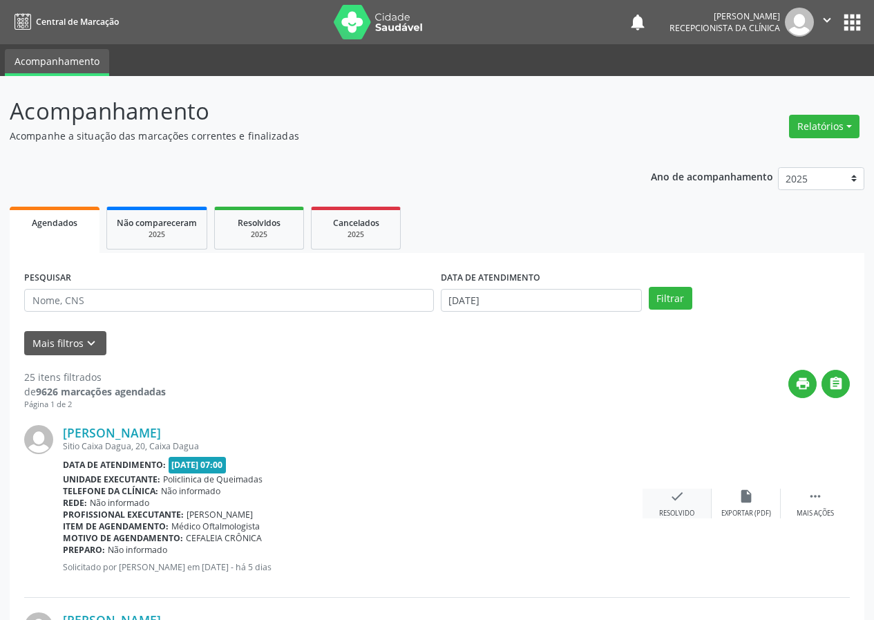
click at [681, 506] on div "check Resolvido" at bounding box center [677, 504] width 69 height 30
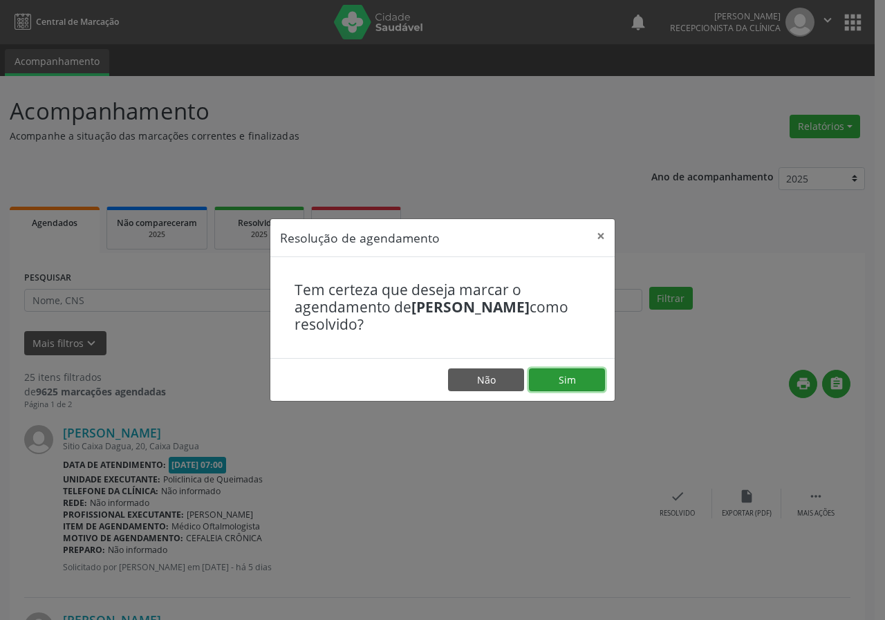
click at [562, 381] on button "Sim" at bounding box center [567, 379] width 76 height 23
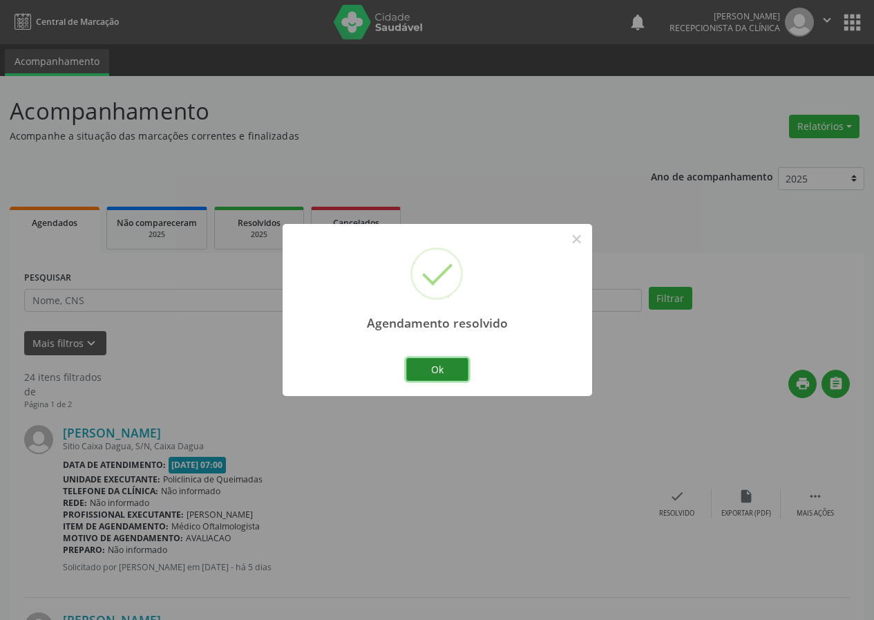
click at [445, 368] on button "Ok" at bounding box center [437, 369] width 62 height 23
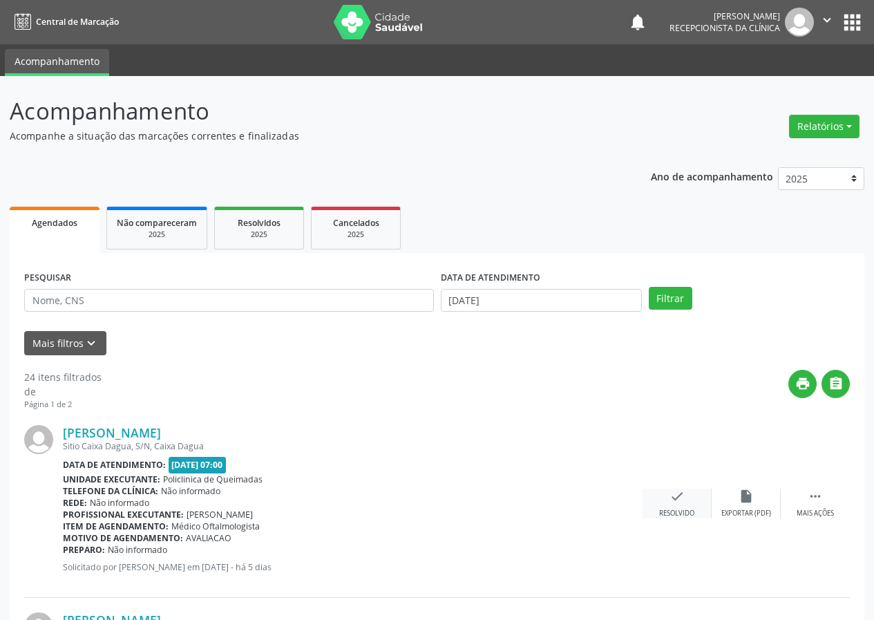
click at [673, 505] on div "check Resolvido" at bounding box center [677, 504] width 69 height 30
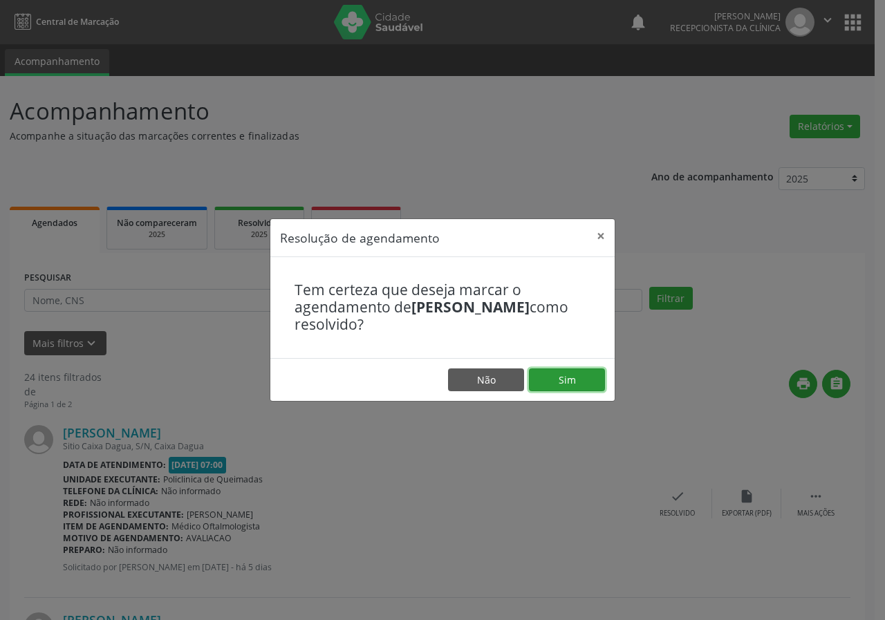
click at [577, 381] on button "Sim" at bounding box center [567, 379] width 76 height 23
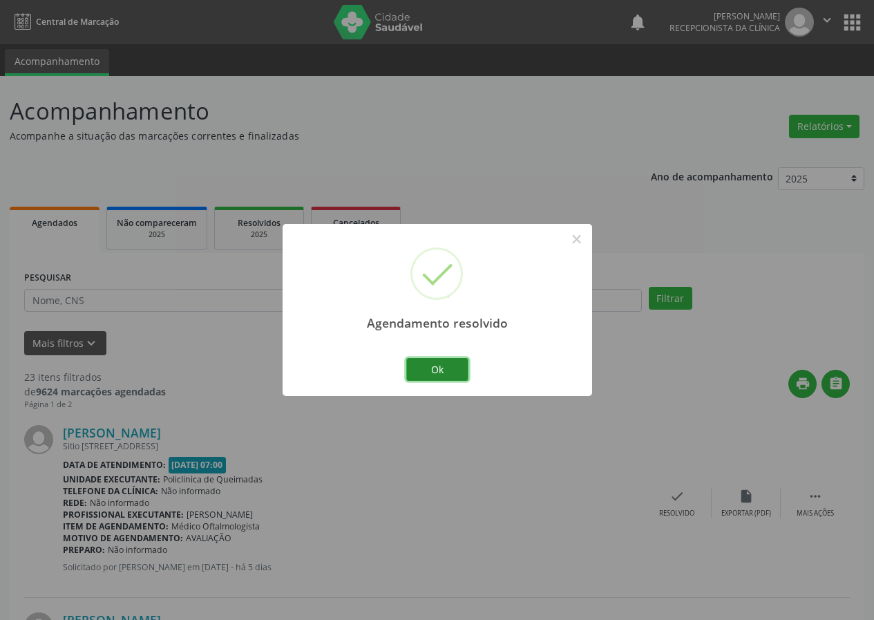
click at [456, 375] on button "Ok" at bounding box center [437, 369] width 62 height 23
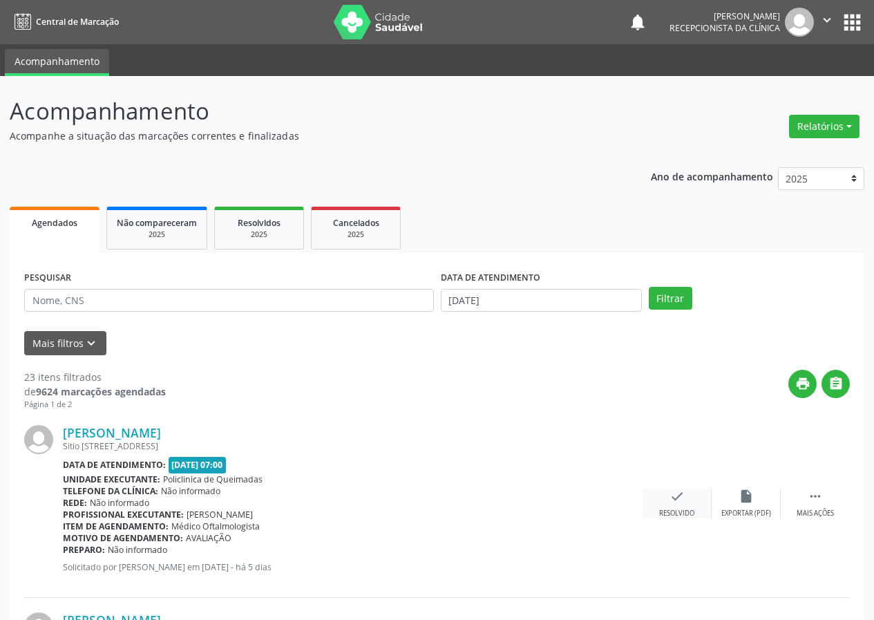
click at [688, 507] on div "check Resolvido" at bounding box center [677, 504] width 69 height 30
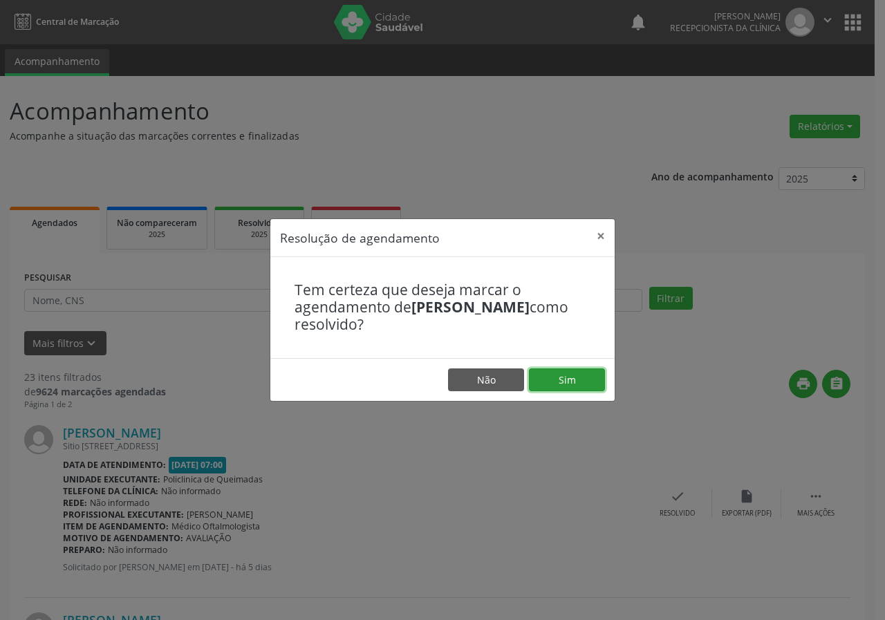
click at [547, 376] on button "Sim" at bounding box center [567, 379] width 76 height 23
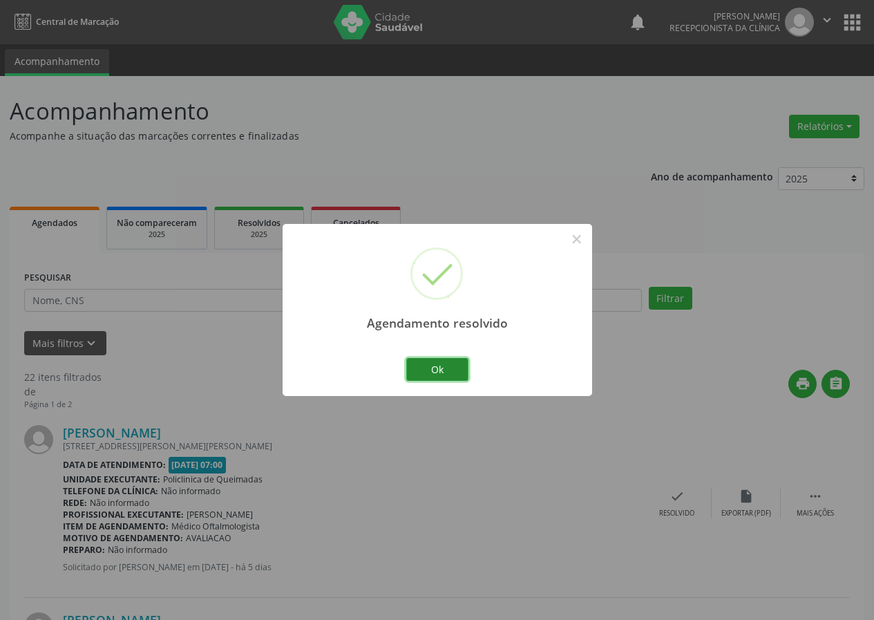
click at [444, 368] on button "Ok" at bounding box center [437, 369] width 62 height 23
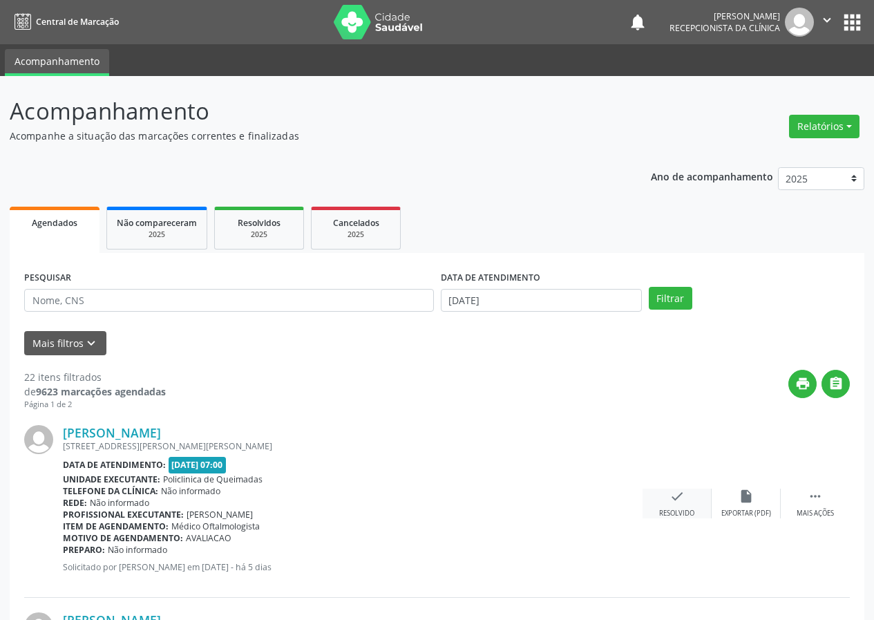
click at [675, 507] on div "check Resolvido" at bounding box center [677, 504] width 69 height 30
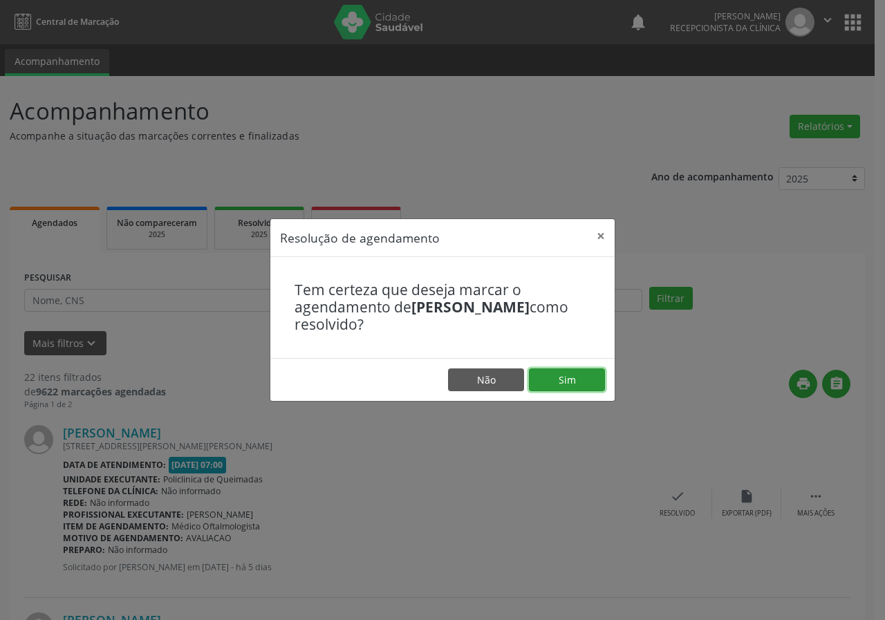
click at [569, 380] on button "Sim" at bounding box center [567, 379] width 76 height 23
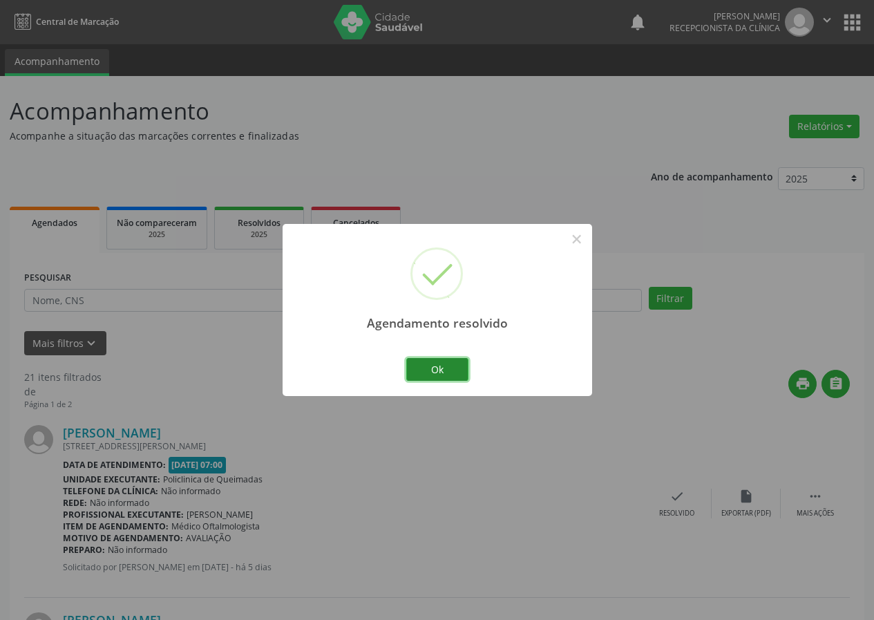
click at [443, 374] on button "Ok" at bounding box center [437, 369] width 62 height 23
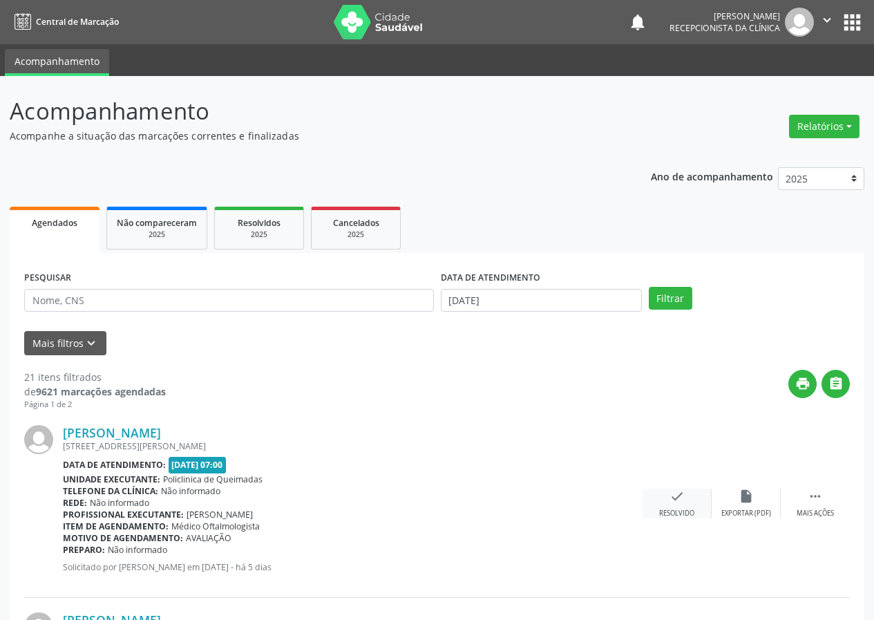
click at [681, 500] on icon "check" at bounding box center [677, 496] width 15 height 15
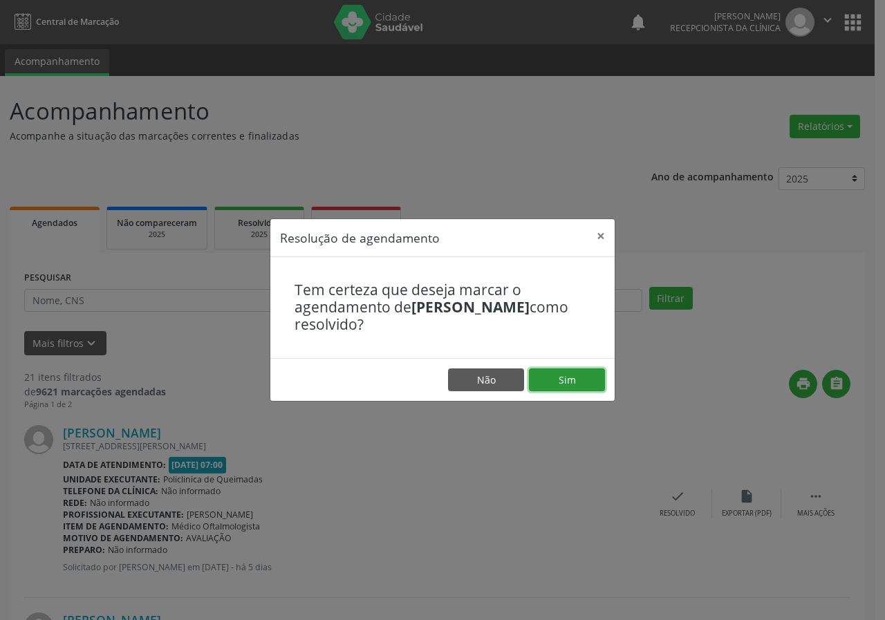
click at [573, 375] on button "Sim" at bounding box center [567, 379] width 76 height 23
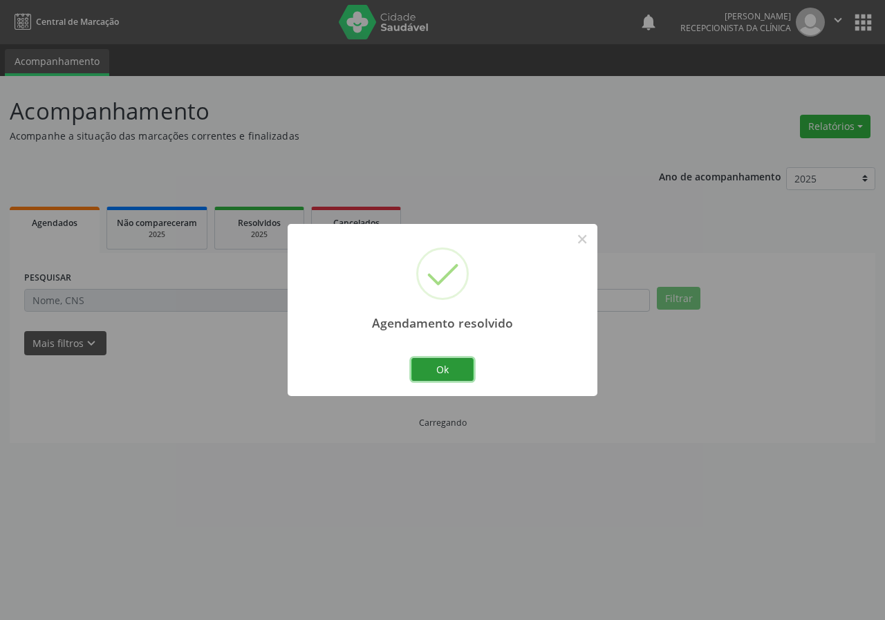
click at [425, 361] on button "Ok" at bounding box center [442, 369] width 62 height 23
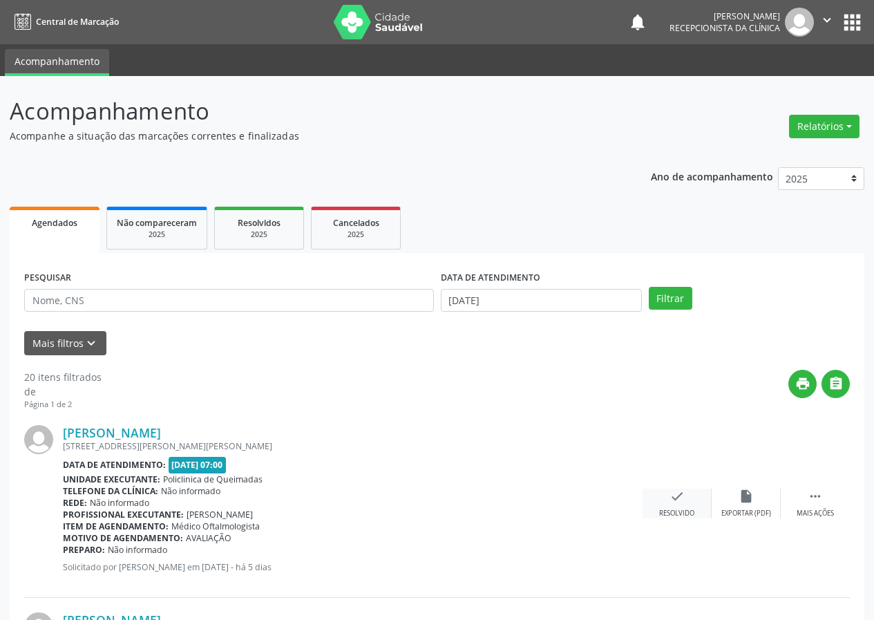
click at [683, 505] on div "check Resolvido" at bounding box center [677, 504] width 69 height 30
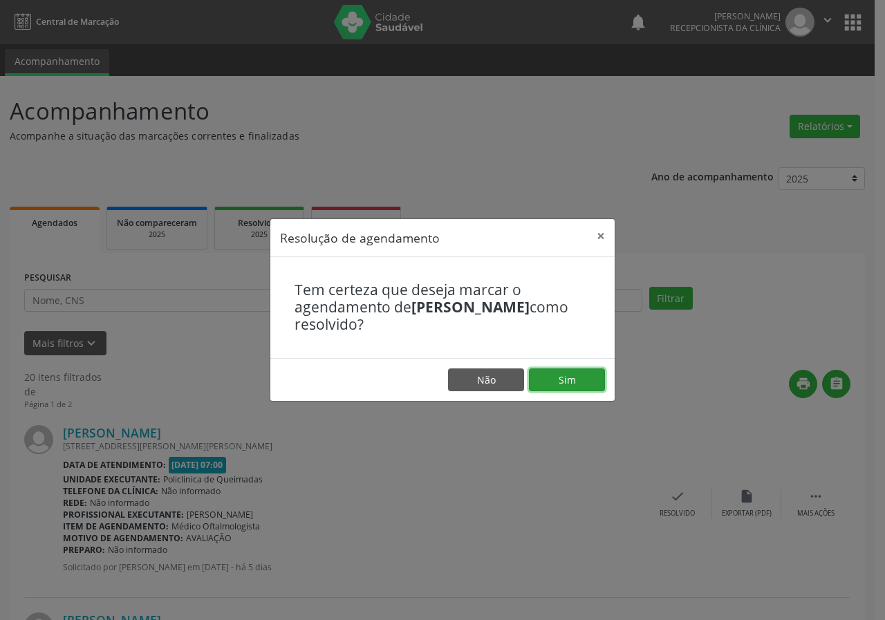
click at [572, 379] on button "Sim" at bounding box center [567, 379] width 76 height 23
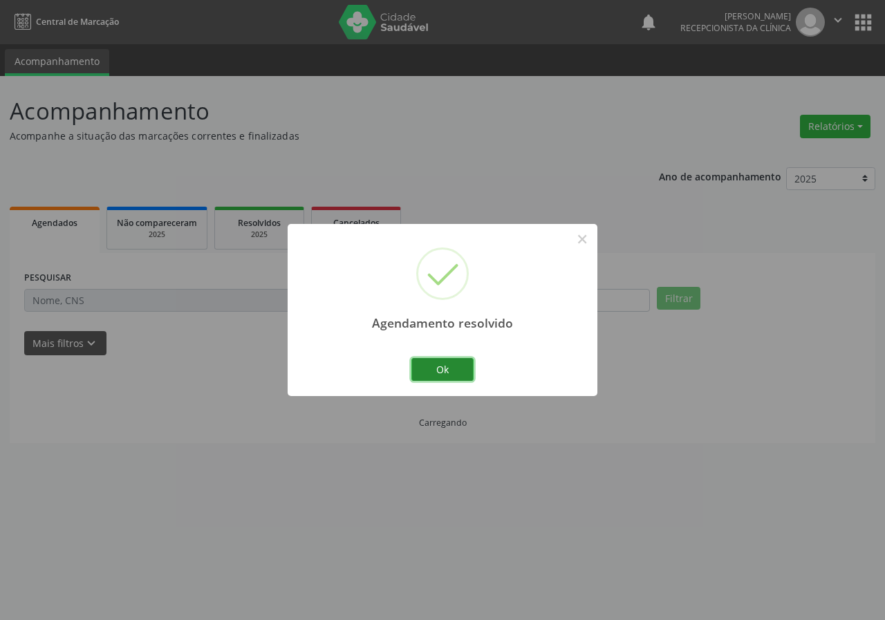
click at [451, 370] on button "Ok" at bounding box center [442, 369] width 62 height 23
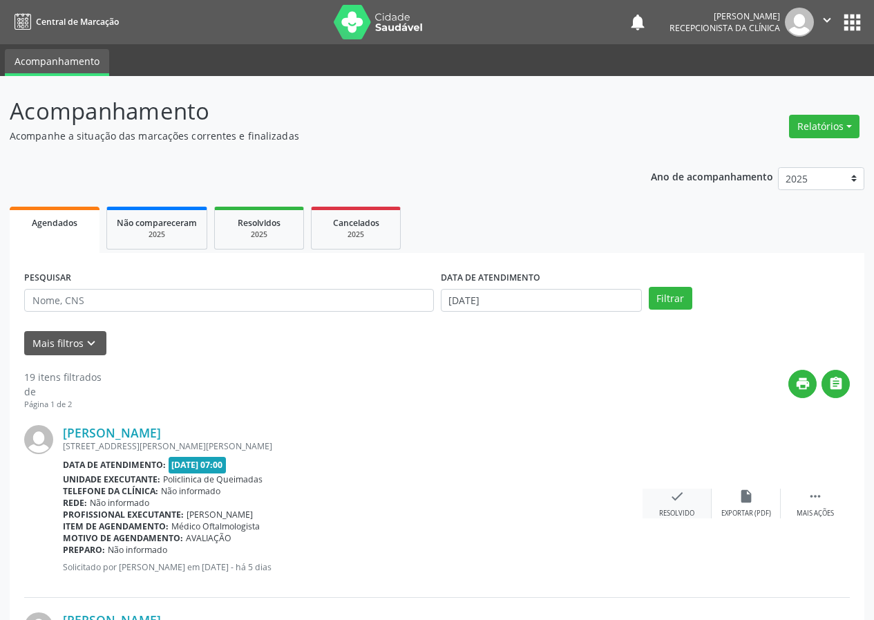
click at [672, 503] on icon "check" at bounding box center [677, 496] width 15 height 15
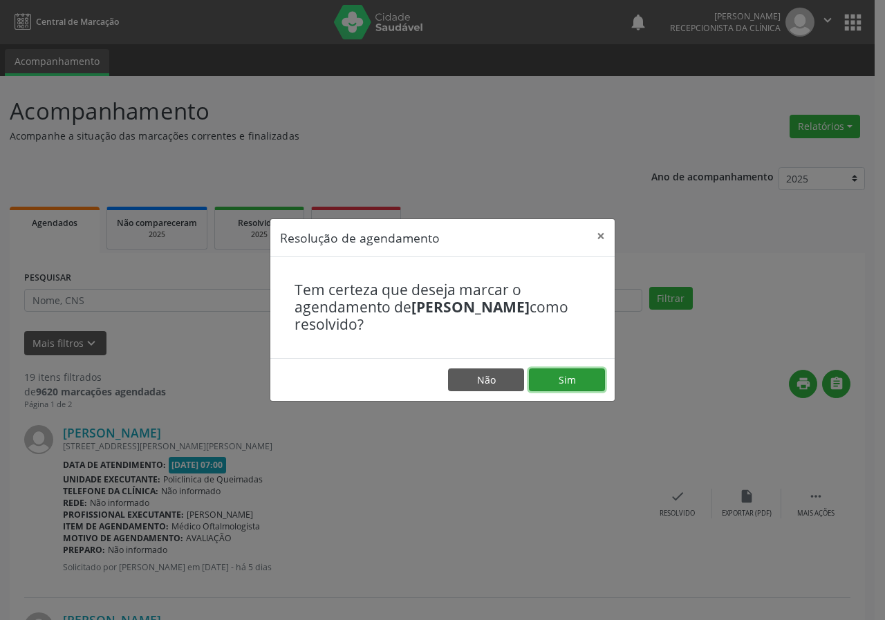
click at [572, 387] on button "Sim" at bounding box center [567, 379] width 76 height 23
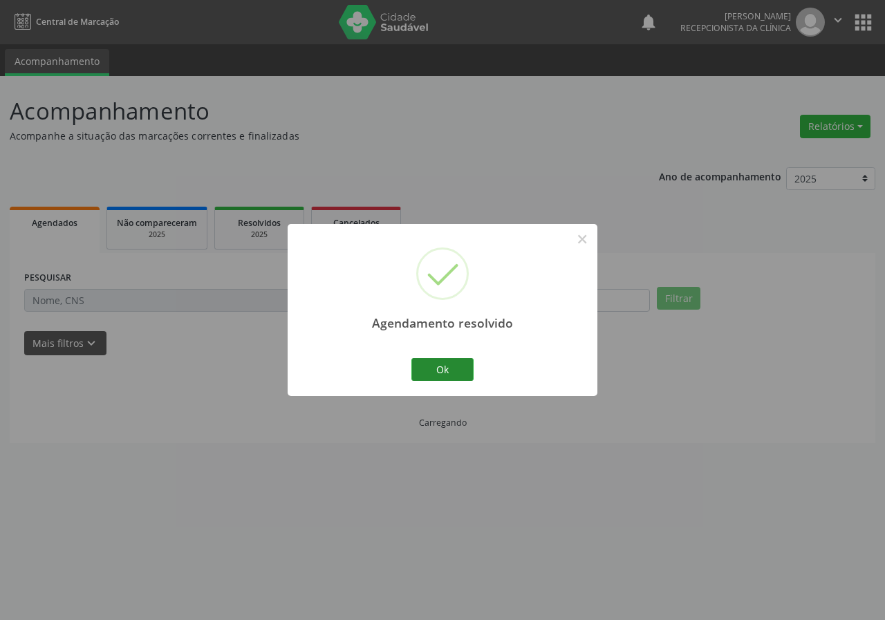
click at [438, 369] on button "Ok" at bounding box center [442, 369] width 62 height 23
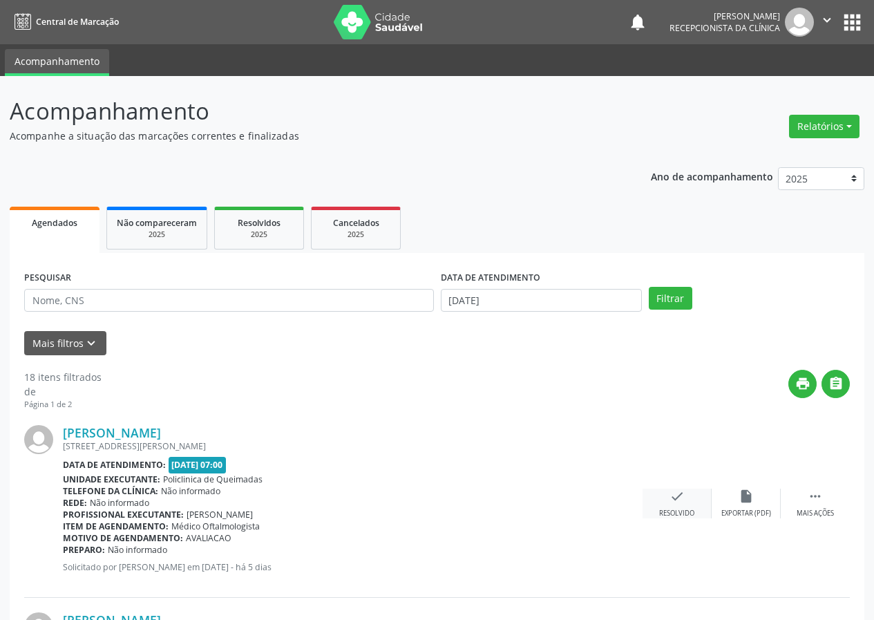
click at [692, 508] on div "check Resolvido" at bounding box center [677, 504] width 69 height 30
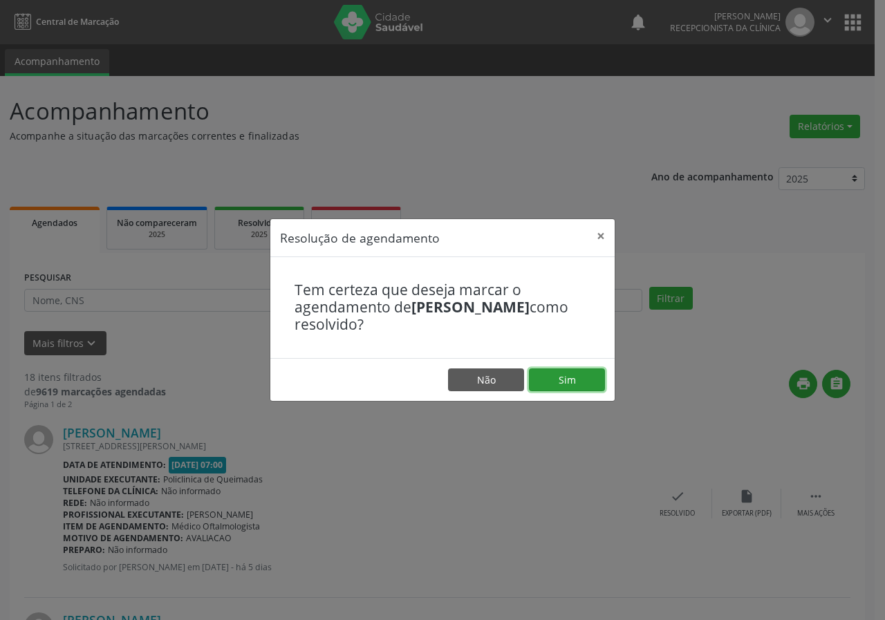
click at [563, 371] on button "Sim" at bounding box center [567, 379] width 76 height 23
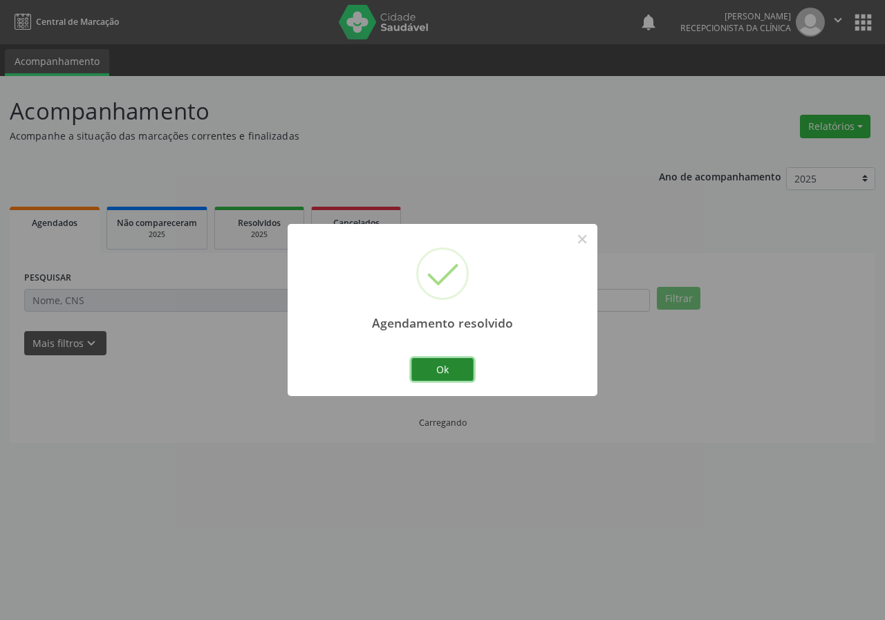
click at [459, 370] on button "Ok" at bounding box center [442, 369] width 62 height 23
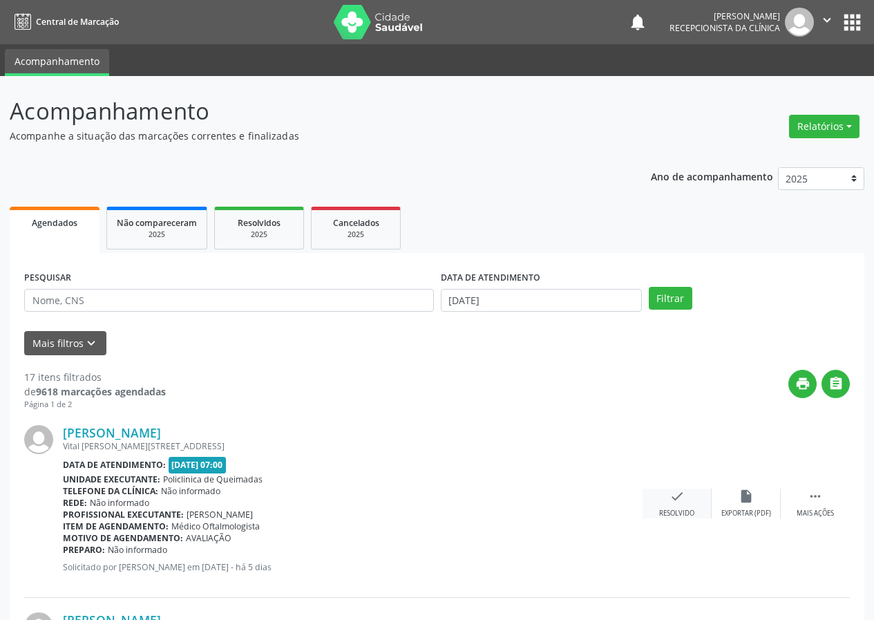
click at [678, 499] on icon "check" at bounding box center [677, 496] width 15 height 15
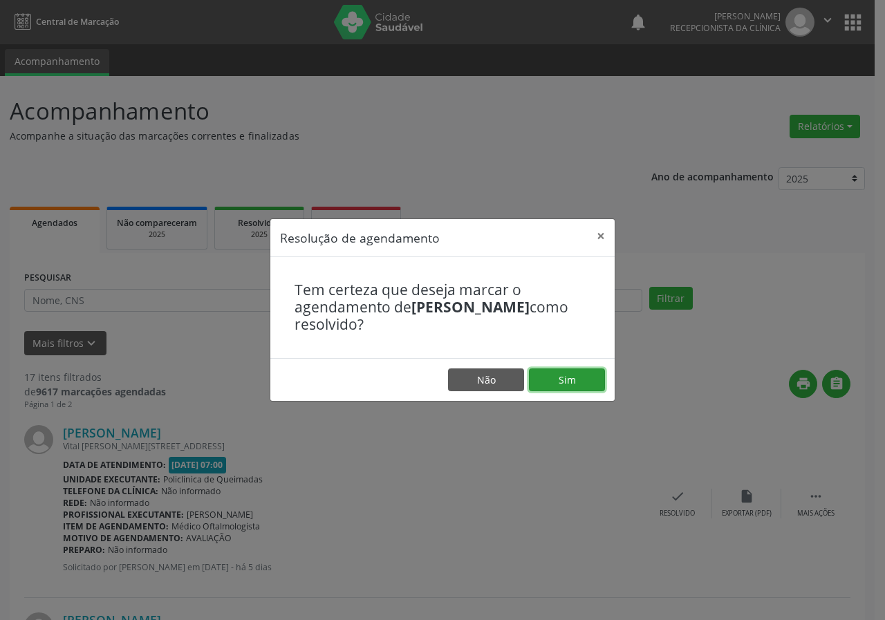
click at [592, 380] on button "Sim" at bounding box center [567, 379] width 76 height 23
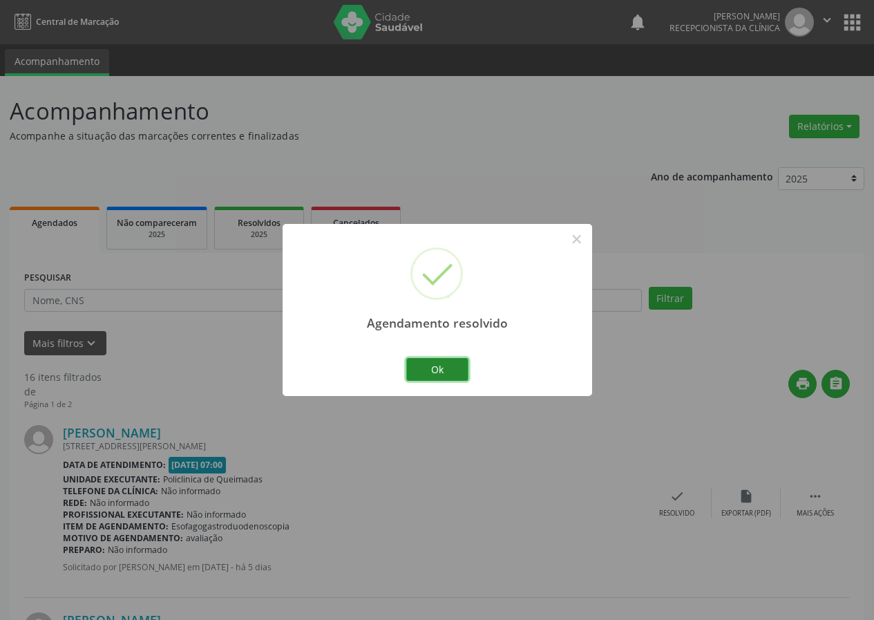
click at [435, 366] on button "Ok" at bounding box center [437, 369] width 62 height 23
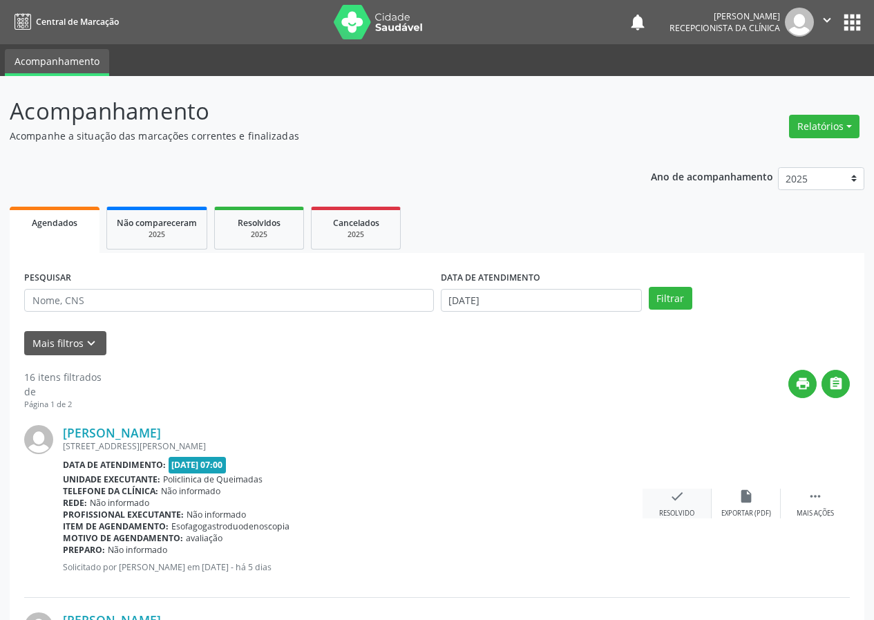
click at [674, 507] on div "check Resolvido" at bounding box center [677, 504] width 69 height 30
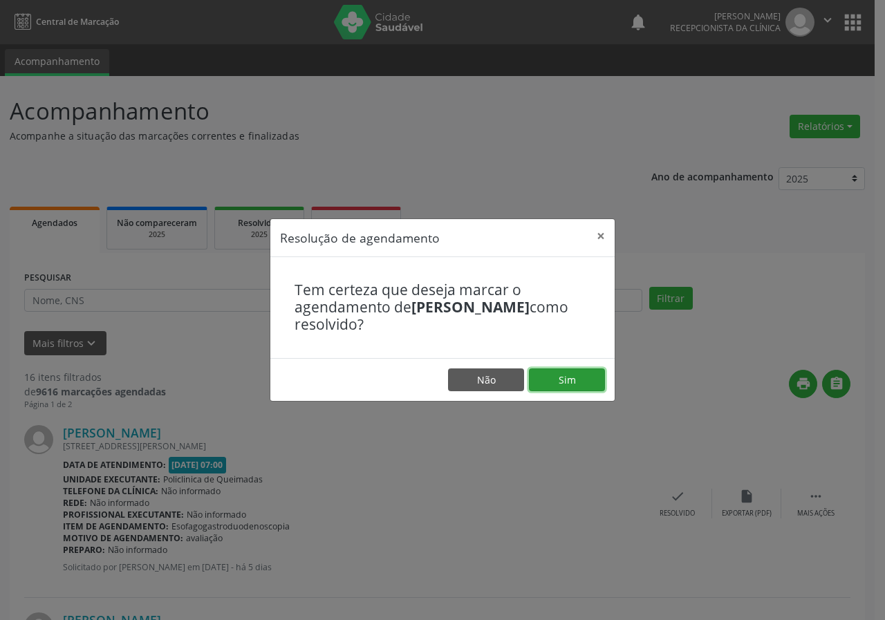
click at [574, 374] on button "Sim" at bounding box center [567, 379] width 76 height 23
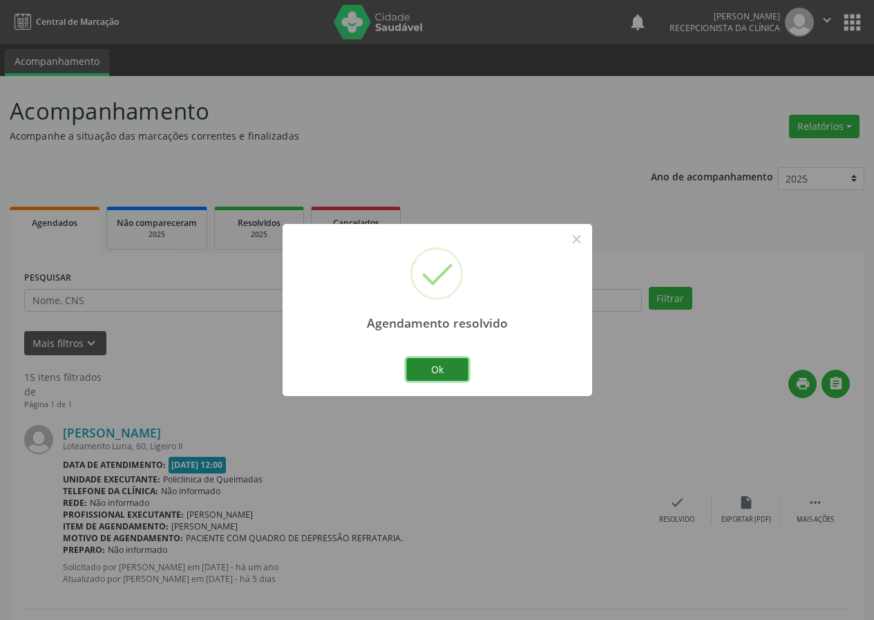
click at [433, 363] on button "Ok" at bounding box center [437, 369] width 62 height 23
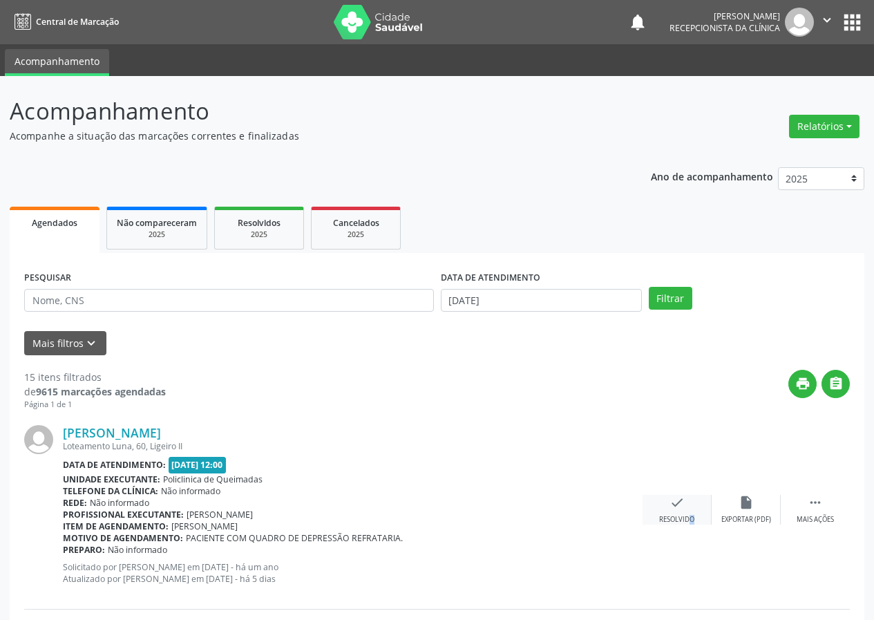
click at [681, 515] on div "check Resolvido" at bounding box center [677, 510] width 69 height 30
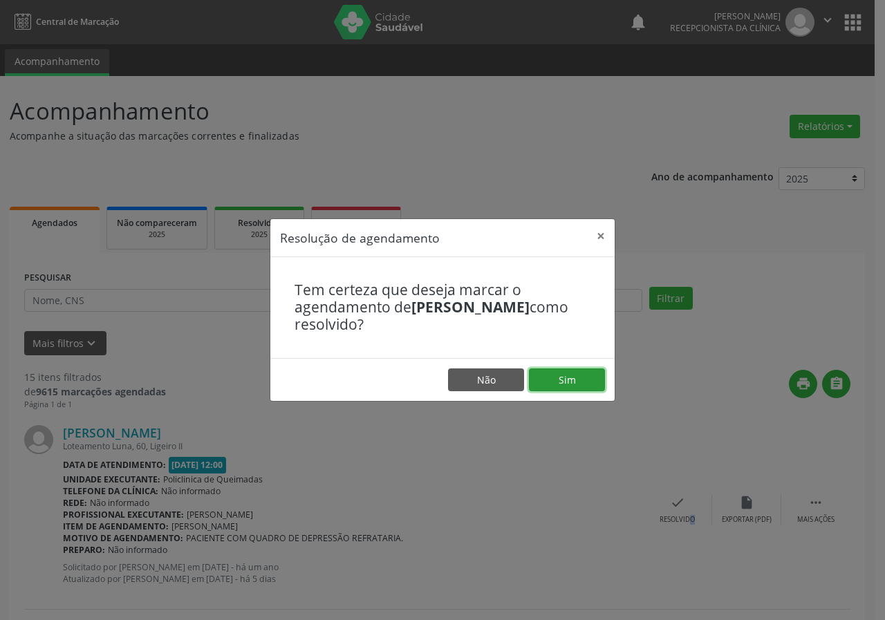
click at [583, 376] on button "Sim" at bounding box center [567, 379] width 76 height 23
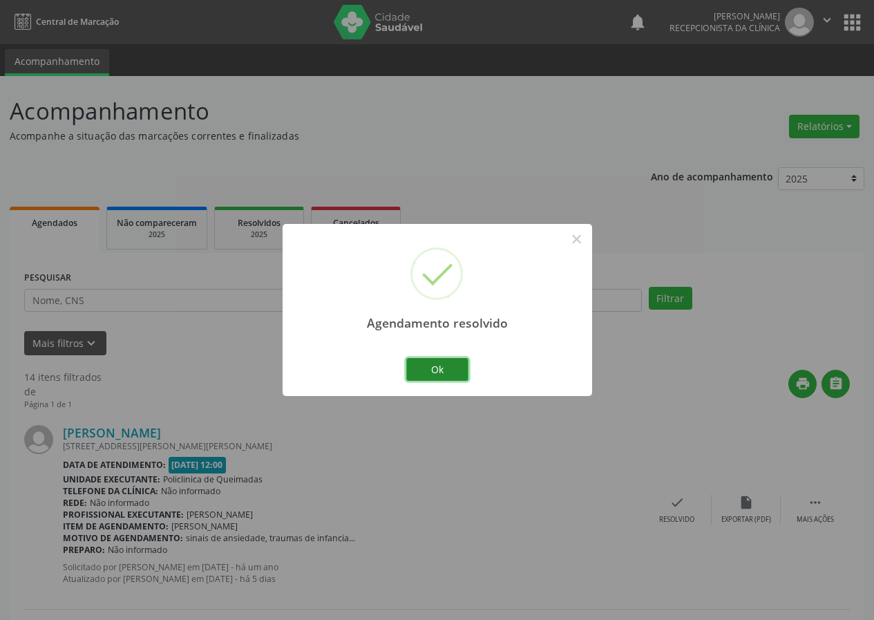
click at [446, 370] on button "Ok" at bounding box center [437, 369] width 62 height 23
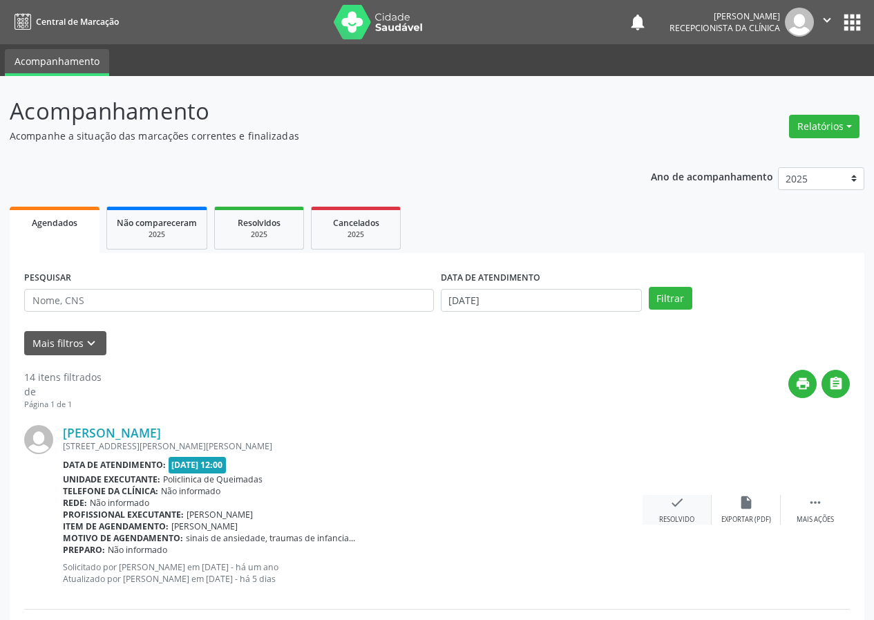
click at [666, 500] on div "check Resolvido" at bounding box center [677, 510] width 69 height 30
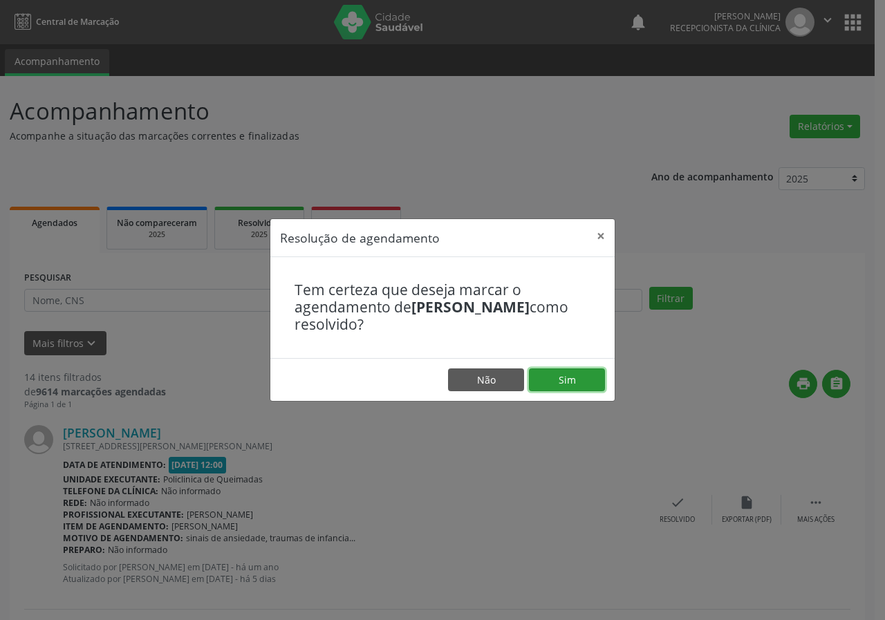
click at [575, 386] on button "Sim" at bounding box center [567, 379] width 76 height 23
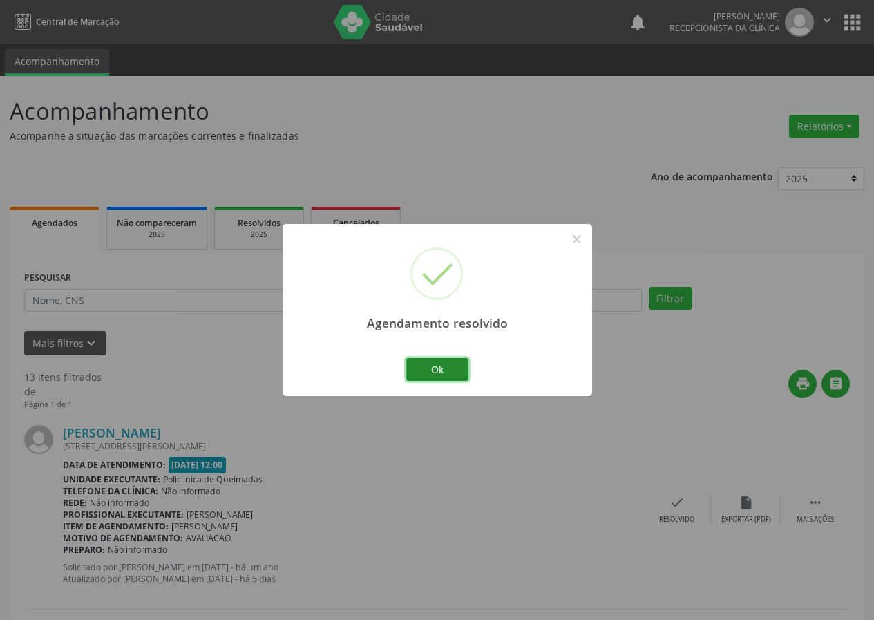
click at [459, 377] on button "Ok" at bounding box center [437, 369] width 62 height 23
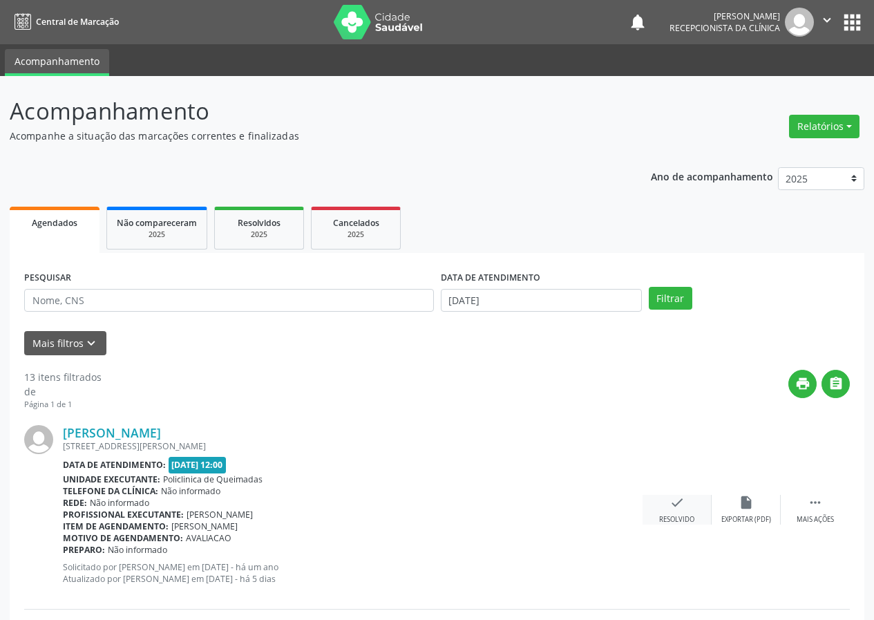
click at [684, 499] on icon "check" at bounding box center [677, 502] width 15 height 15
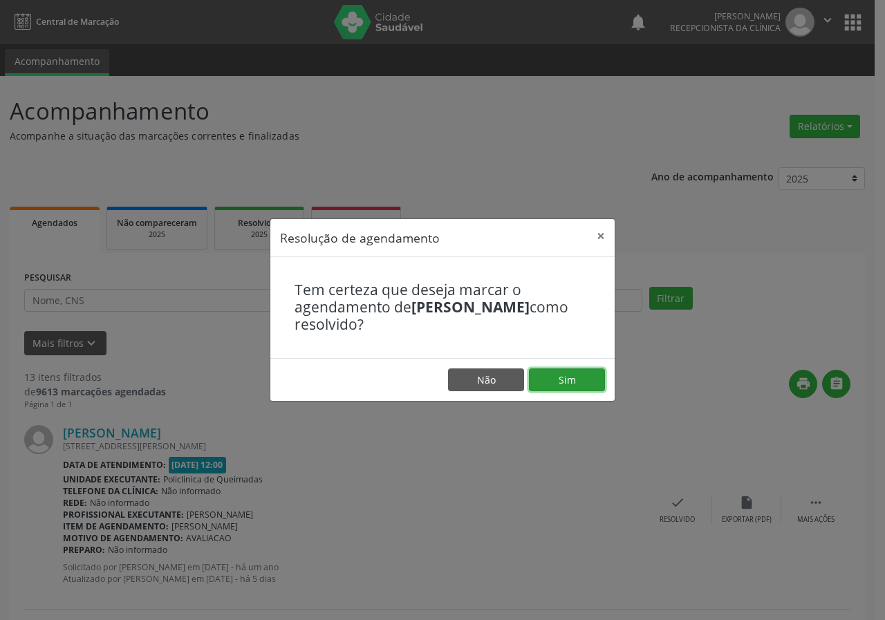
click at [578, 369] on button "Sim" at bounding box center [567, 379] width 76 height 23
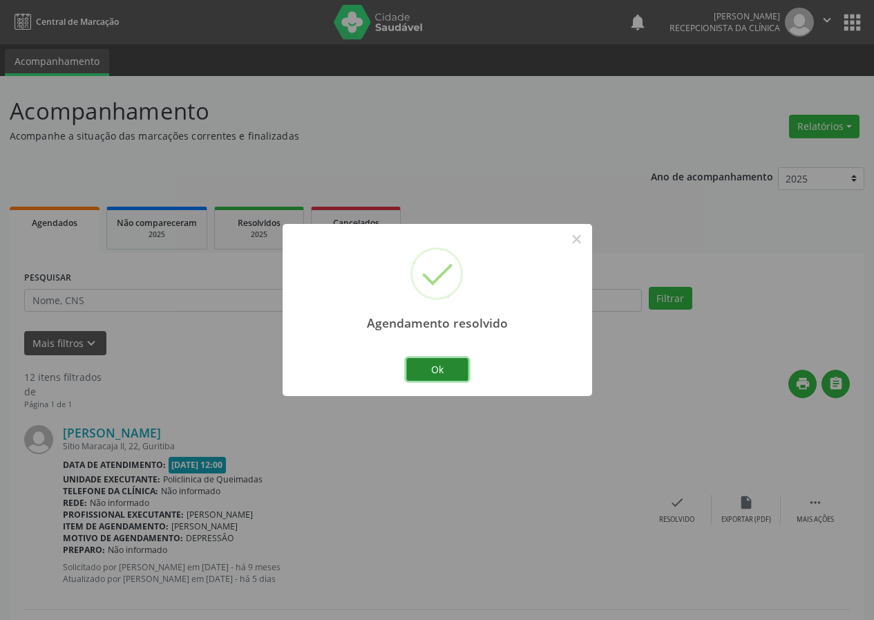
click at [439, 361] on button "Ok" at bounding box center [437, 369] width 62 height 23
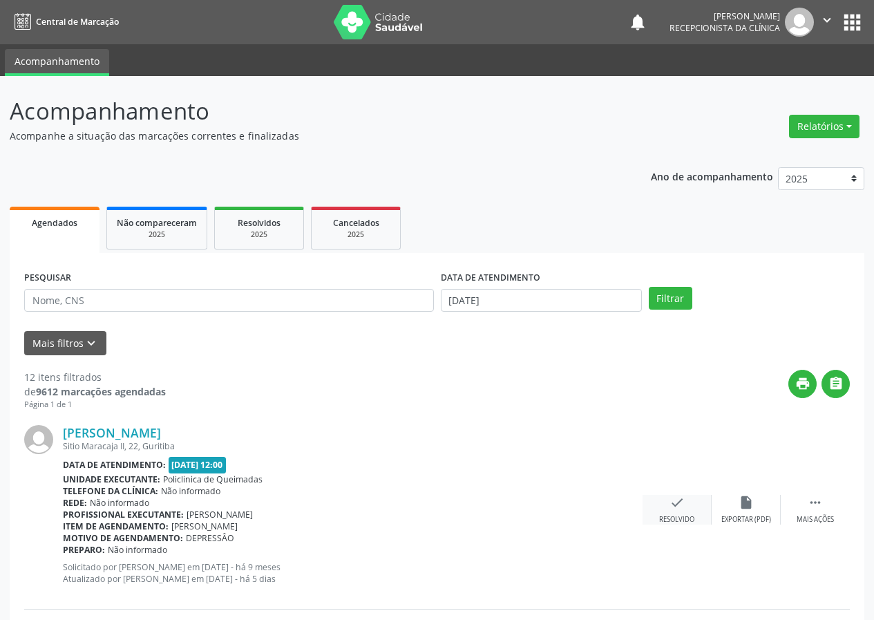
click at [676, 507] on icon "check" at bounding box center [677, 502] width 15 height 15
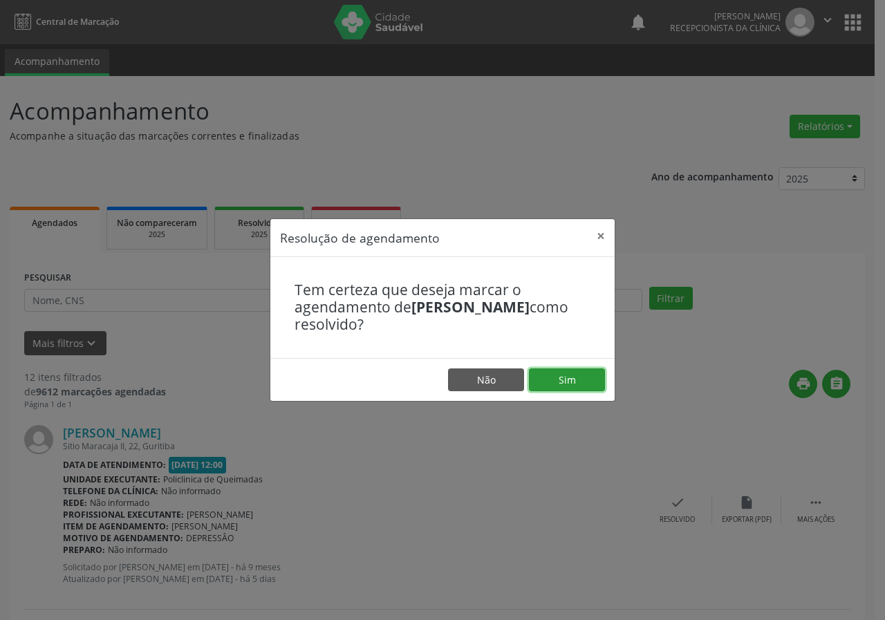
click at [578, 374] on button "Sim" at bounding box center [567, 379] width 76 height 23
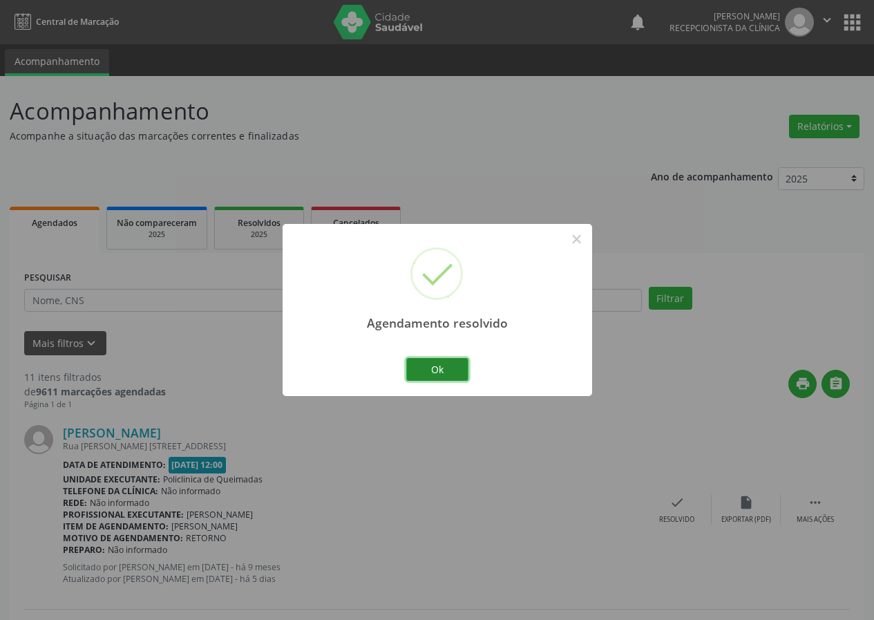
click at [417, 365] on button "Ok" at bounding box center [437, 369] width 62 height 23
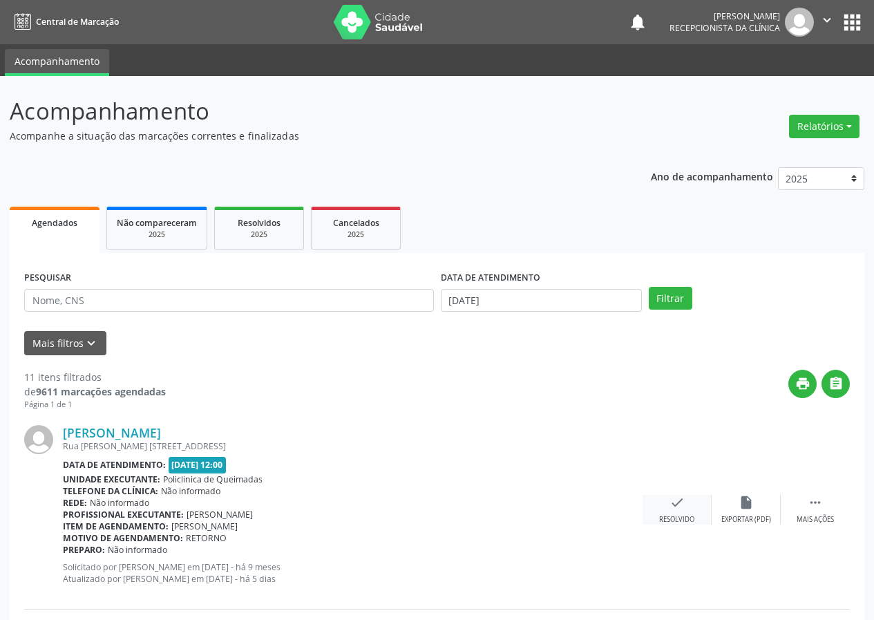
click at [677, 500] on icon "check" at bounding box center [677, 502] width 15 height 15
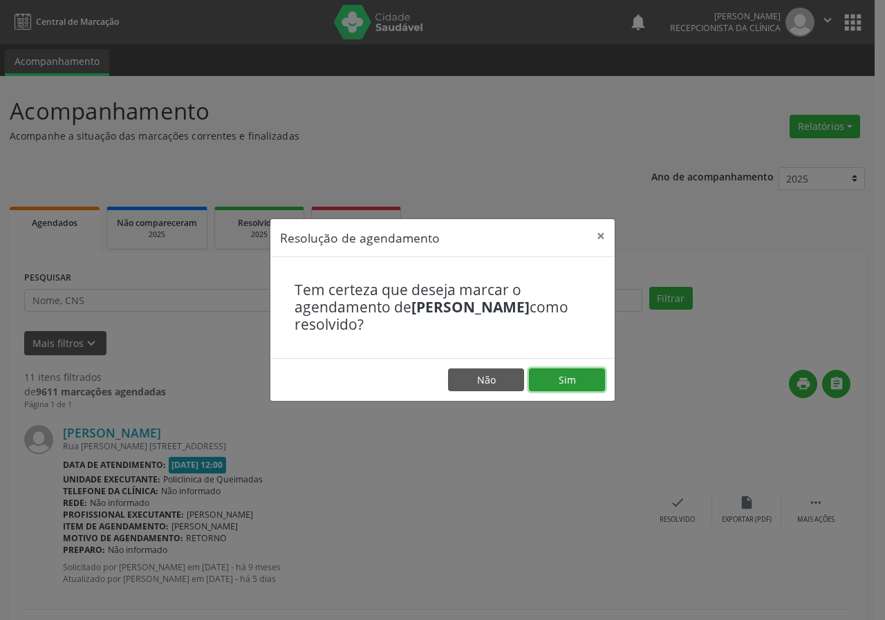
click at [558, 375] on button "Sim" at bounding box center [567, 379] width 76 height 23
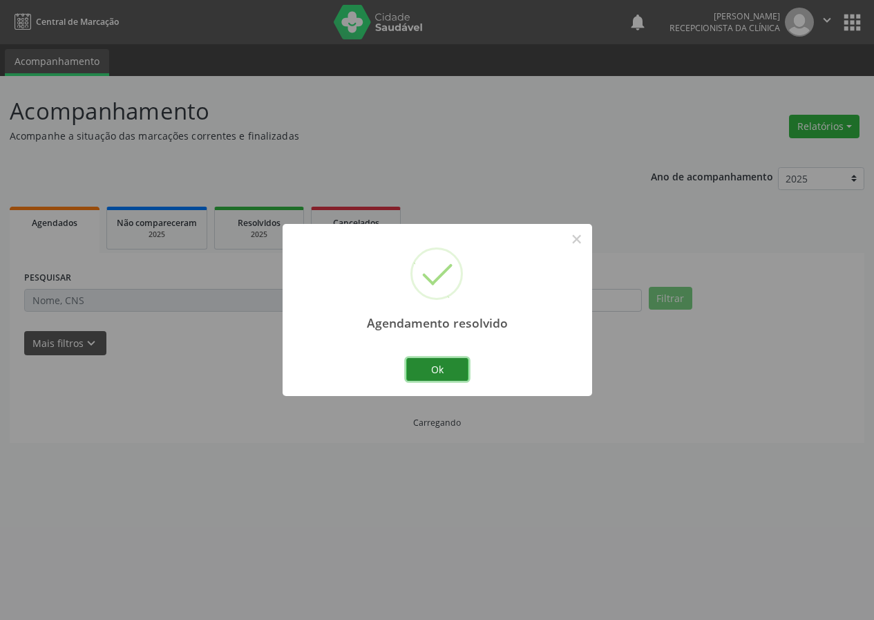
click at [441, 361] on button "Ok" at bounding box center [437, 369] width 62 height 23
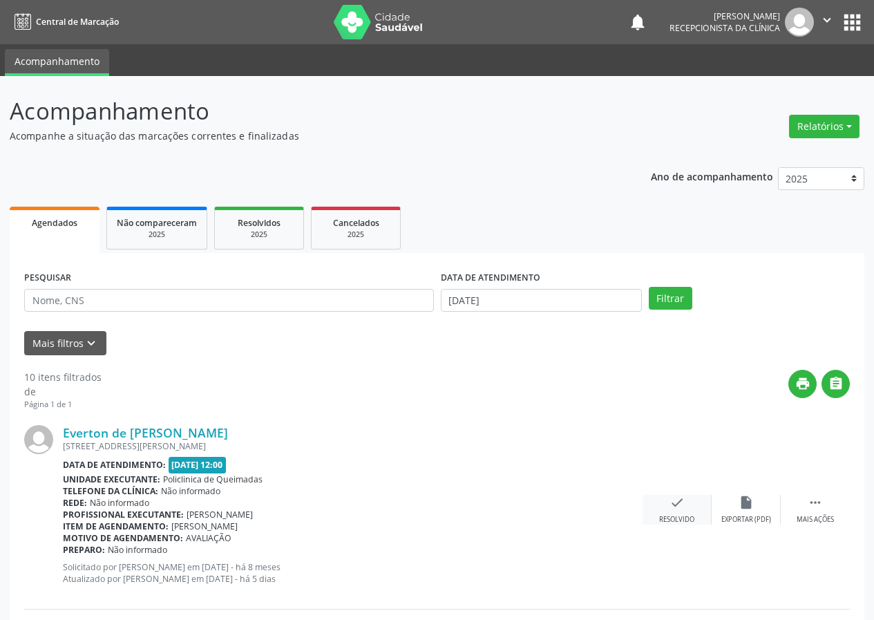
click at [671, 509] on icon "check" at bounding box center [677, 502] width 15 height 15
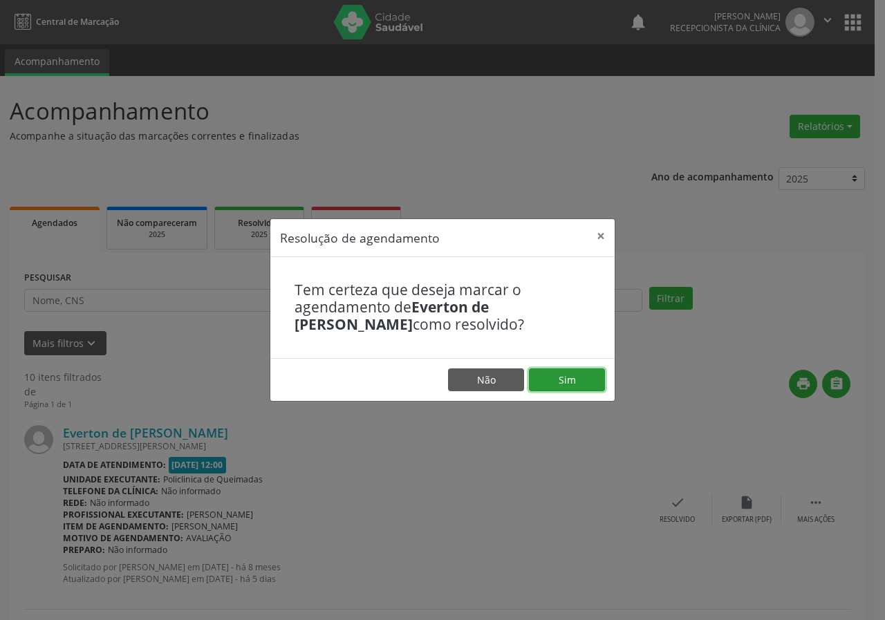
click at [574, 378] on button "Sim" at bounding box center [567, 379] width 76 height 23
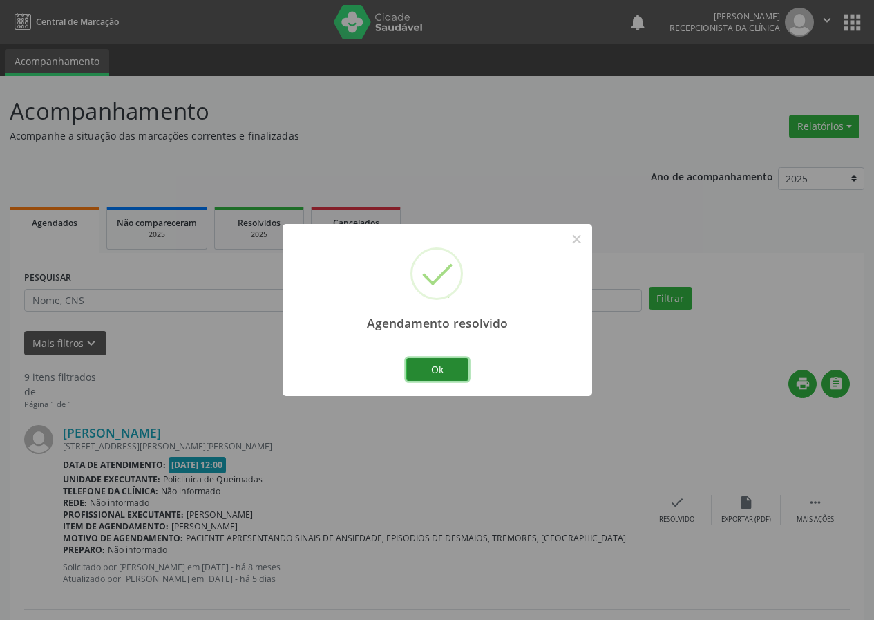
click at [452, 372] on button "Ok" at bounding box center [437, 369] width 62 height 23
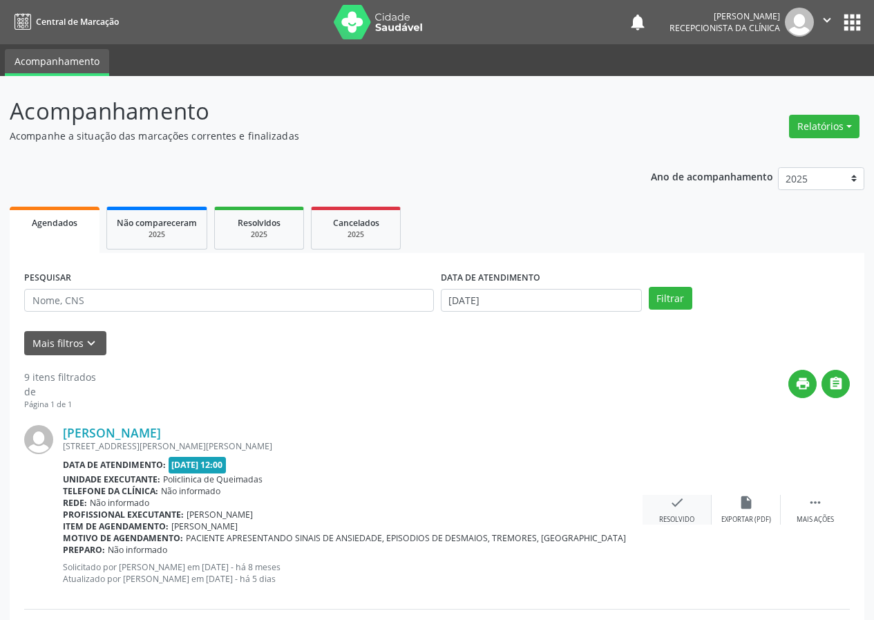
click at [679, 504] on icon "check" at bounding box center [677, 502] width 15 height 15
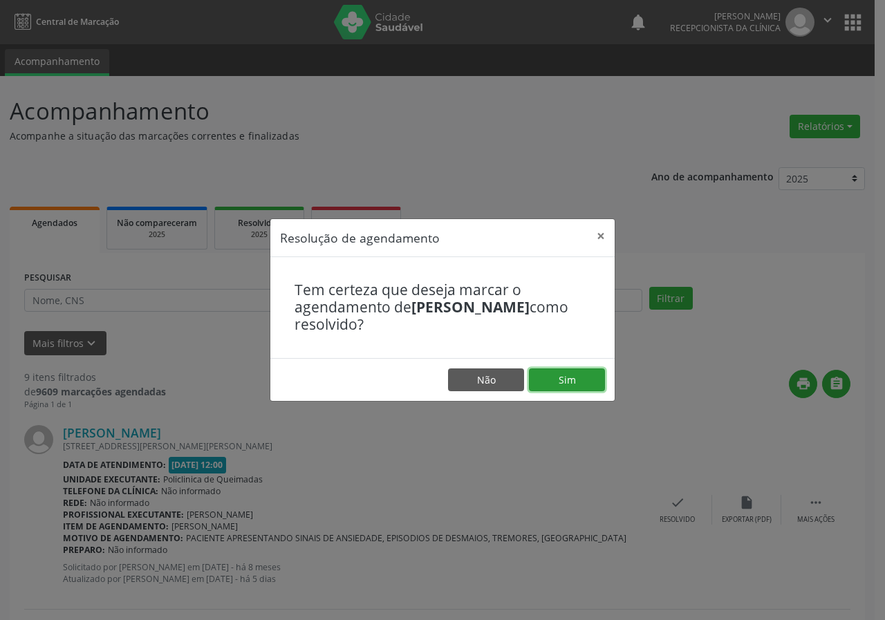
click at [569, 384] on button "Sim" at bounding box center [567, 379] width 76 height 23
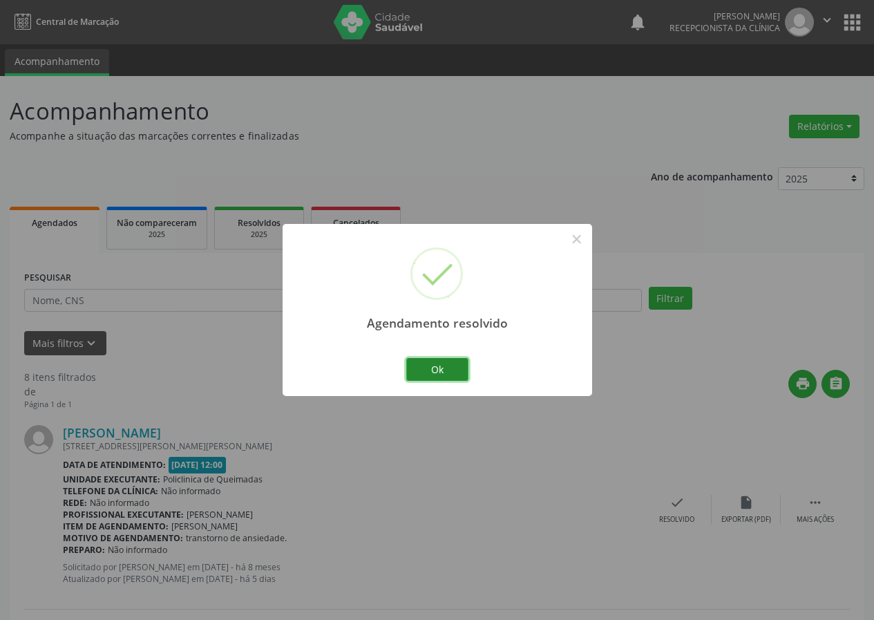
click at [430, 358] on button "Ok" at bounding box center [437, 369] width 62 height 23
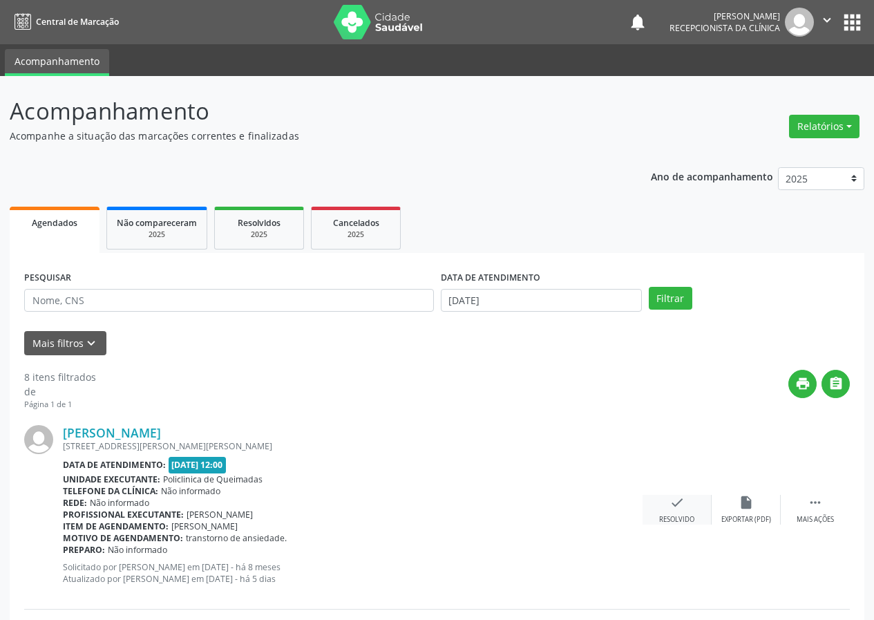
click at [673, 509] on icon "check" at bounding box center [677, 502] width 15 height 15
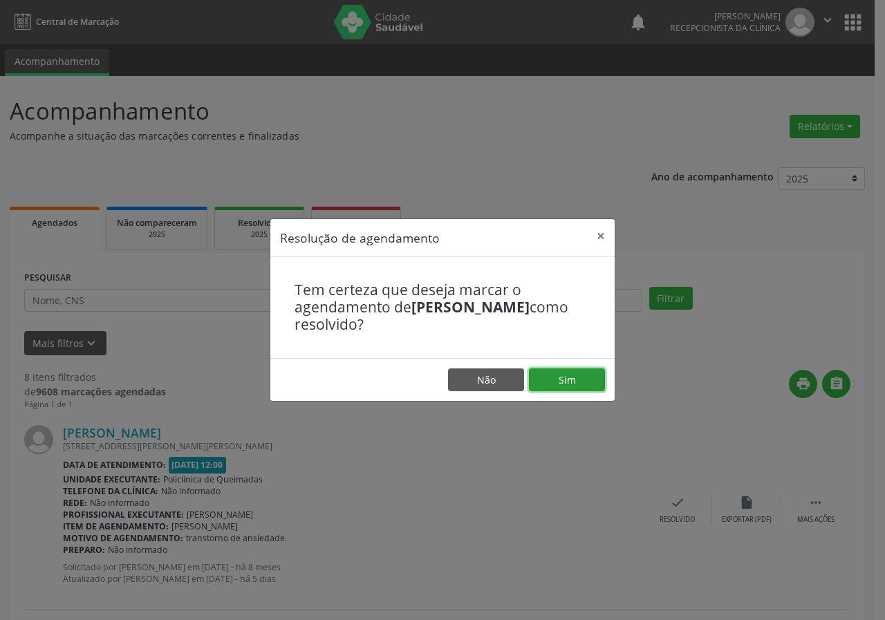
click at [560, 383] on button "Sim" at bounding box center [567, 379] width 76 height 23
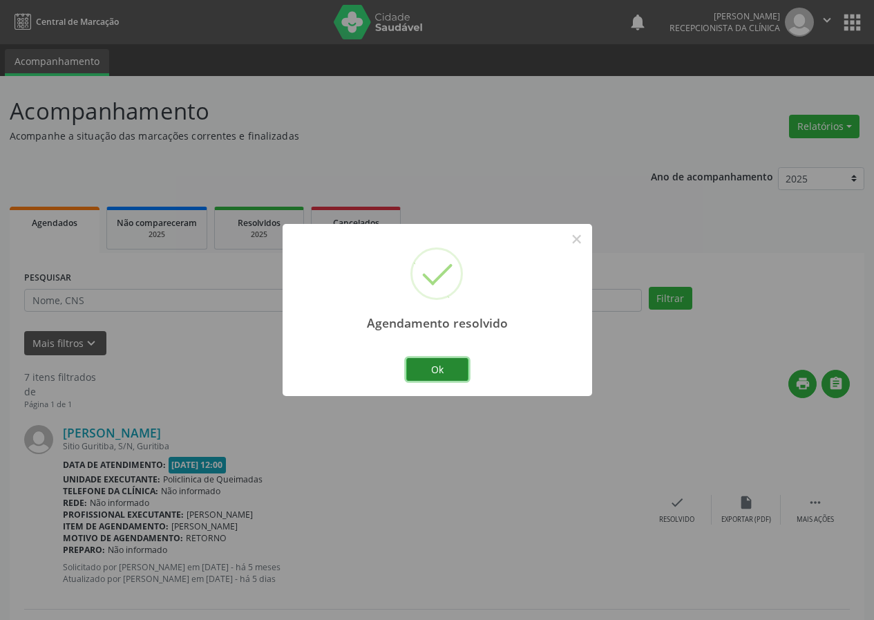
click at [420, 371] on button "Ok" at bounding box center [437, 369] width 62 height 23
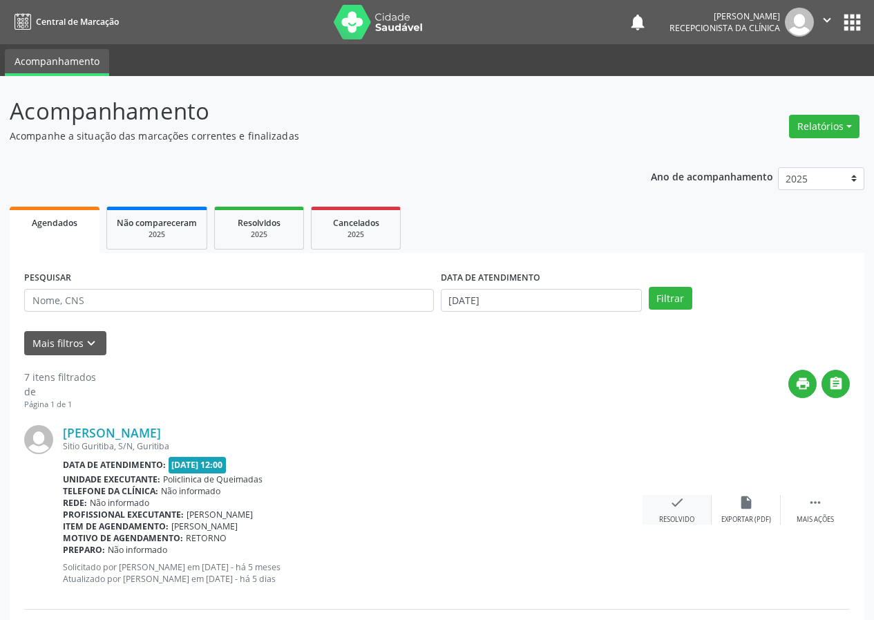
click at [674, 515] on div "Resolvido" at bounding box center [676, 520] width 35 height 10
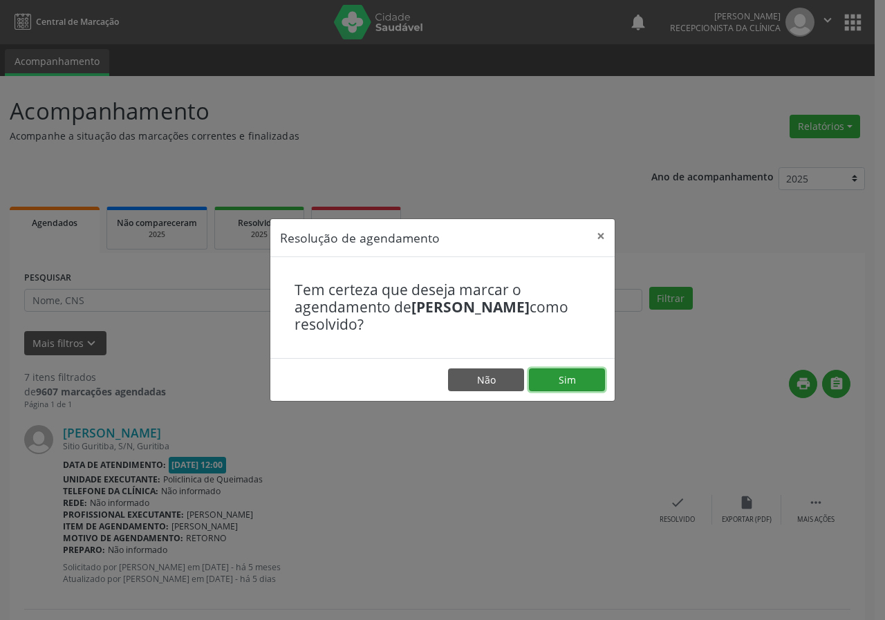
click at [571, 375] on button "Sim" at bounding box center [567, 379] width 76 height 23
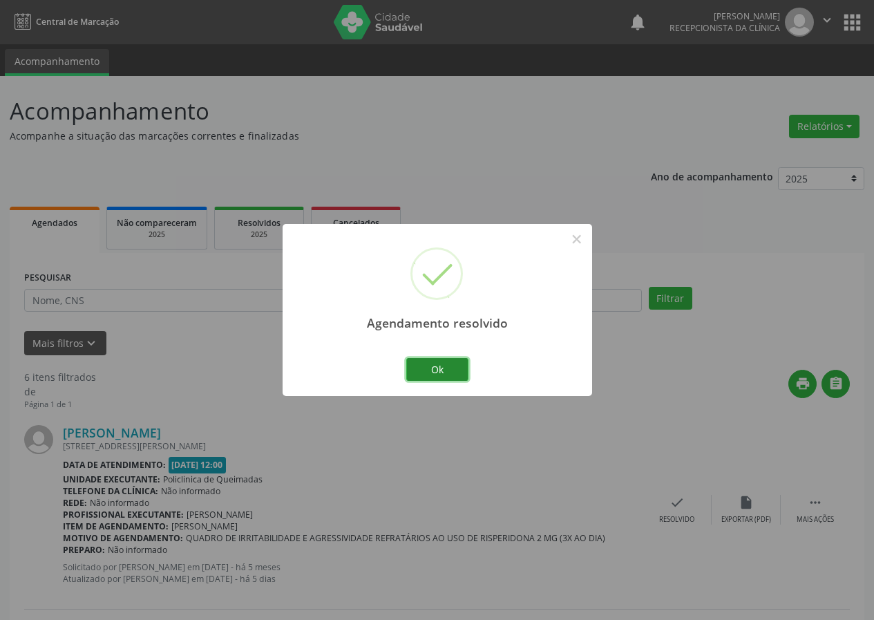
click at [431, 367] on button "Ok" at bounding box center [437, 369] width 62 height 23
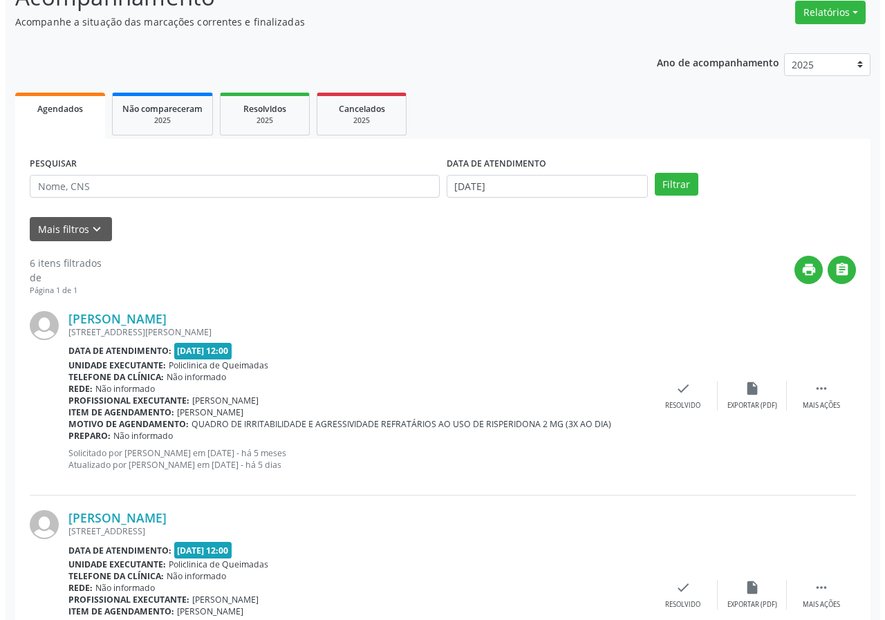
scroll to position [138, 0]
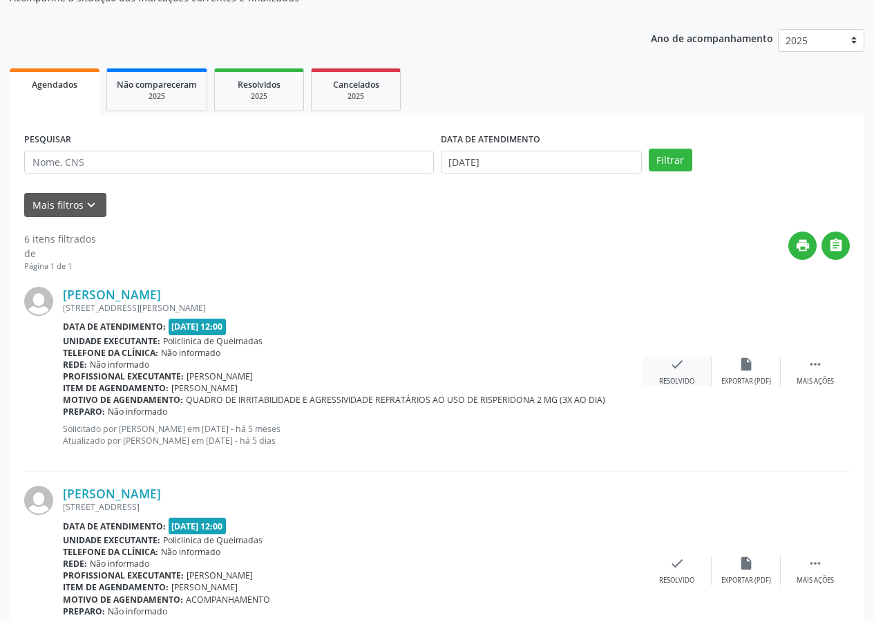
click at [681, 371] on icon "check" at bounding box center [677, 364] width 15 height 15
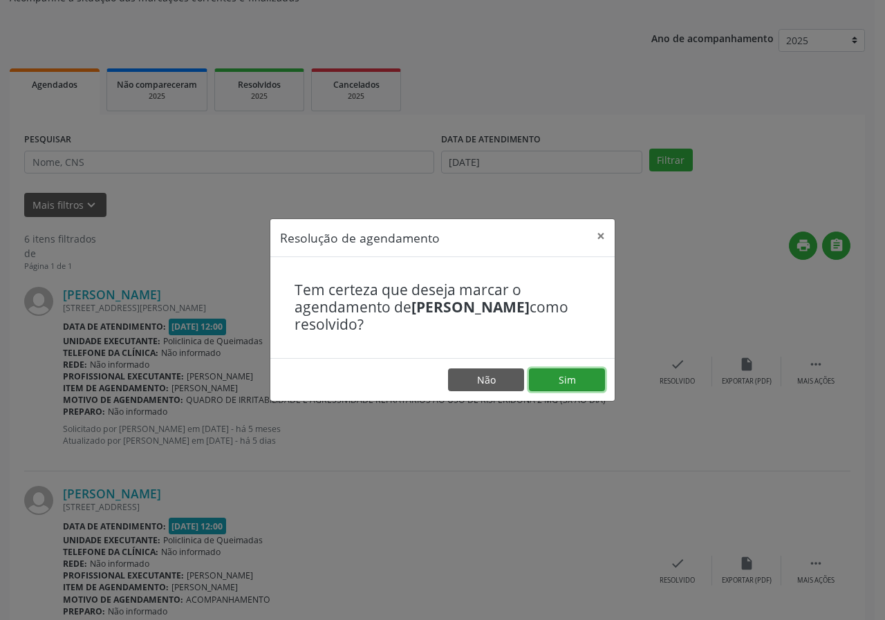
click at [561, 382] on button "Sim" at bounding box center [567, 379] width 76 height 23
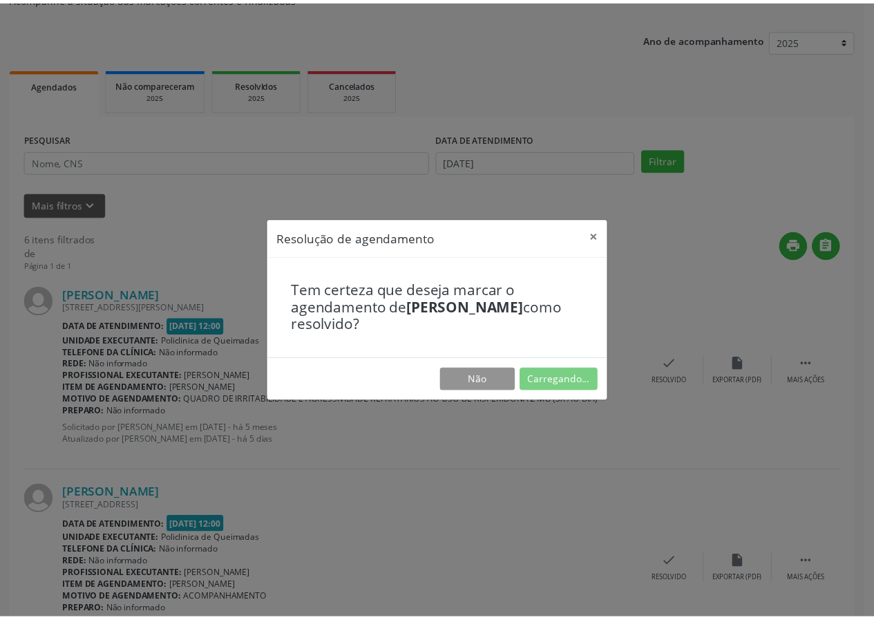
scroll to position [0, 0]
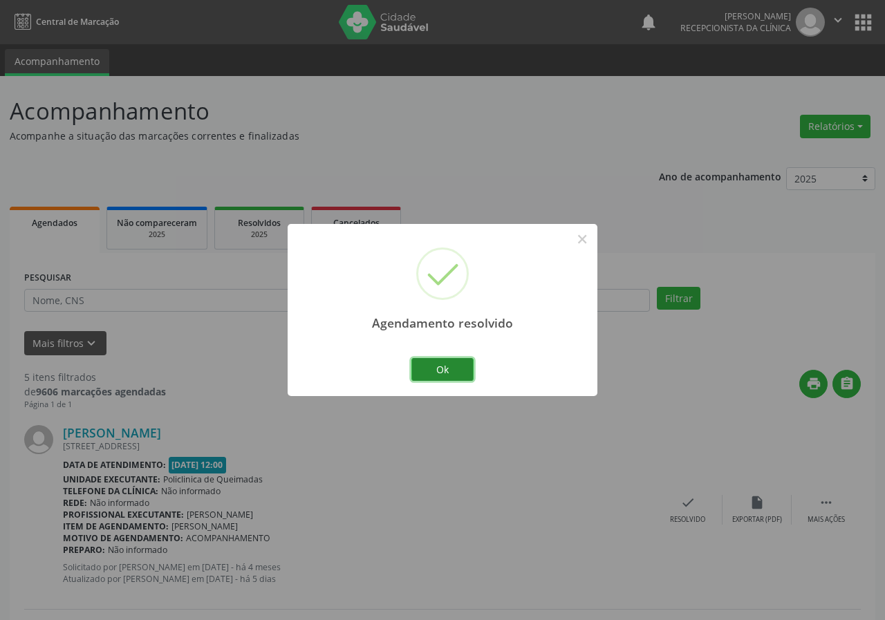
click at [465, 361] on button "Ok" at bounding box center [442, 369] width 62 height 23
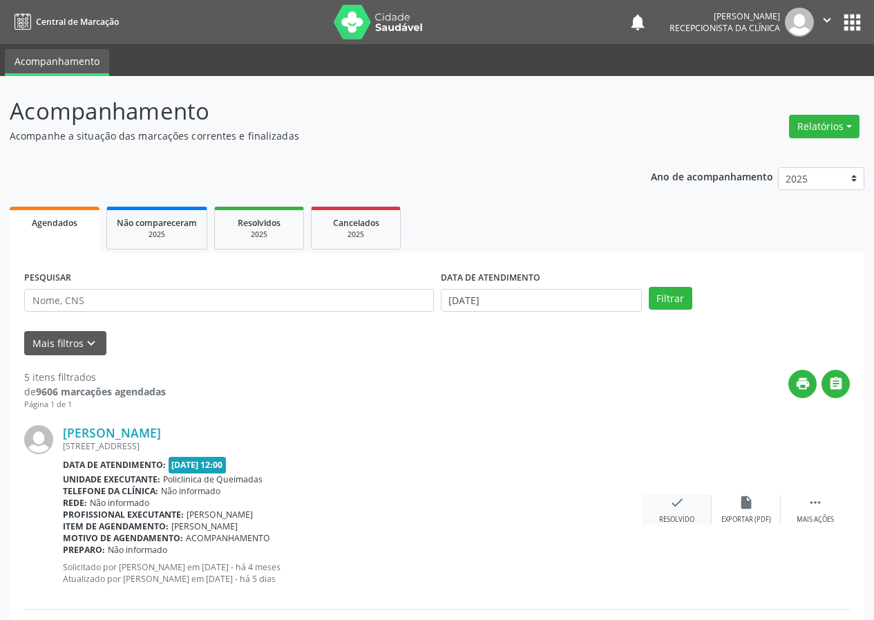
click at [679, 504] on icon "check" at bounding box center [677, 502] width 15 height 15
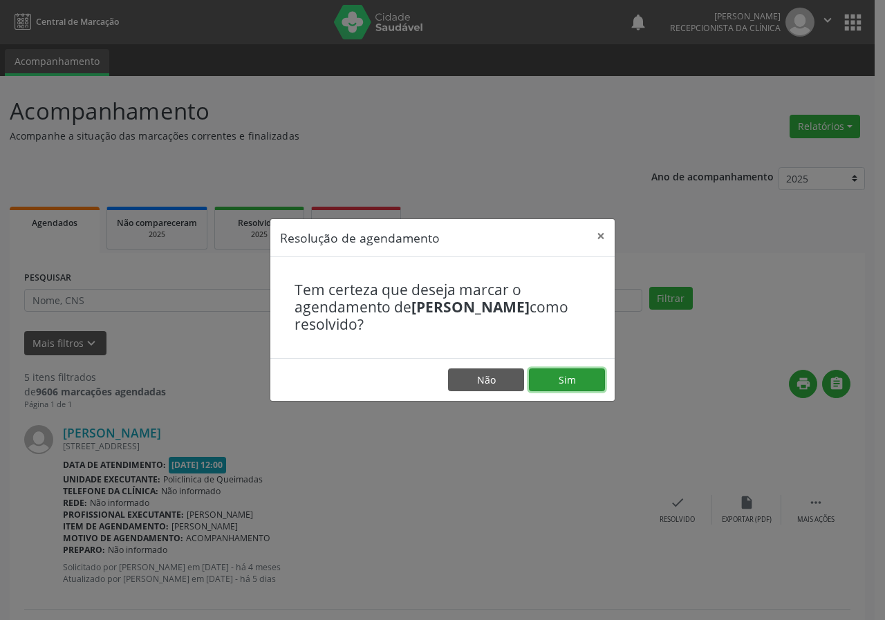
click at [580, 380] on button "Sim" at bounding box center [567, 379] width 76 height 23
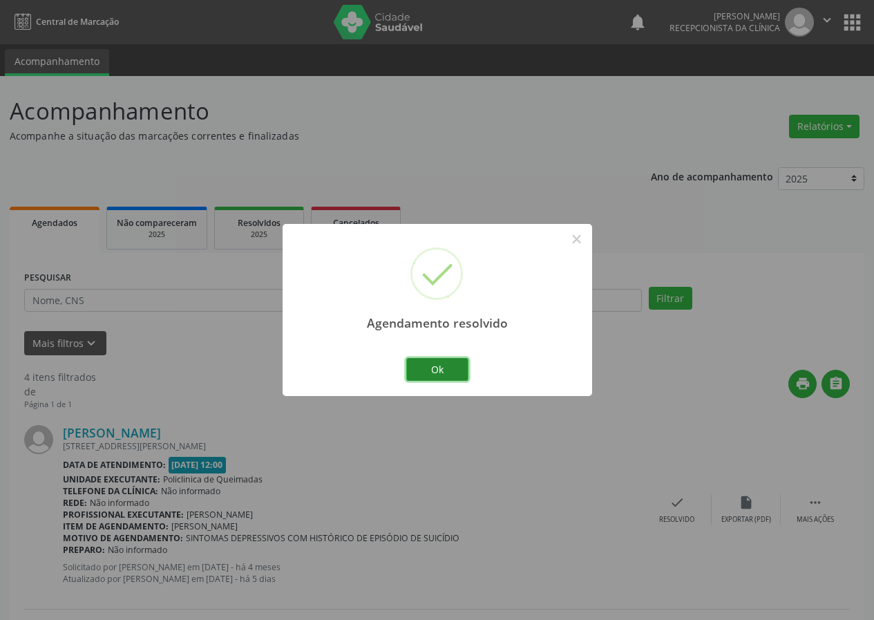
click at [427, 362] on button "Ok" at bounding box center [437, 369] width 62 height 23
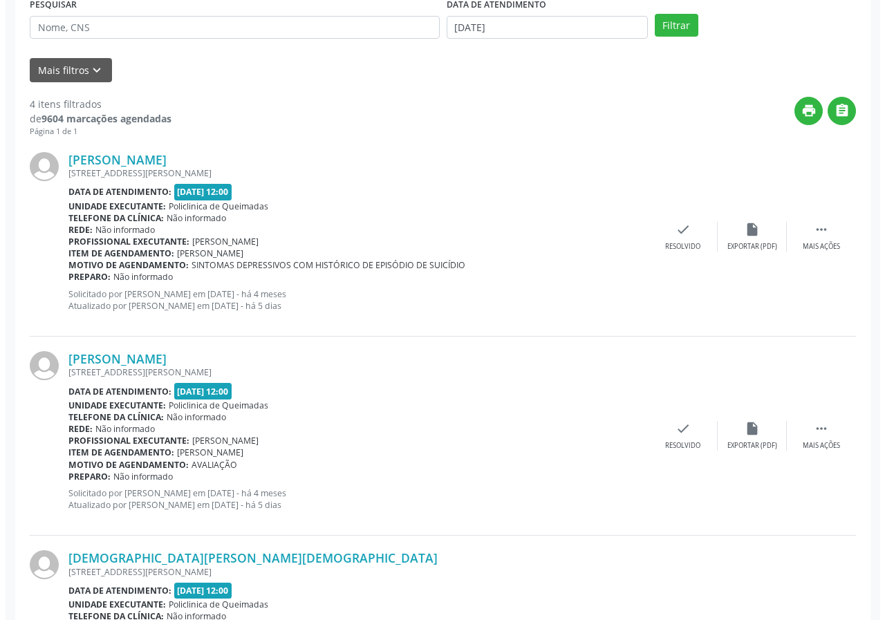
scroll to position [276, 0]
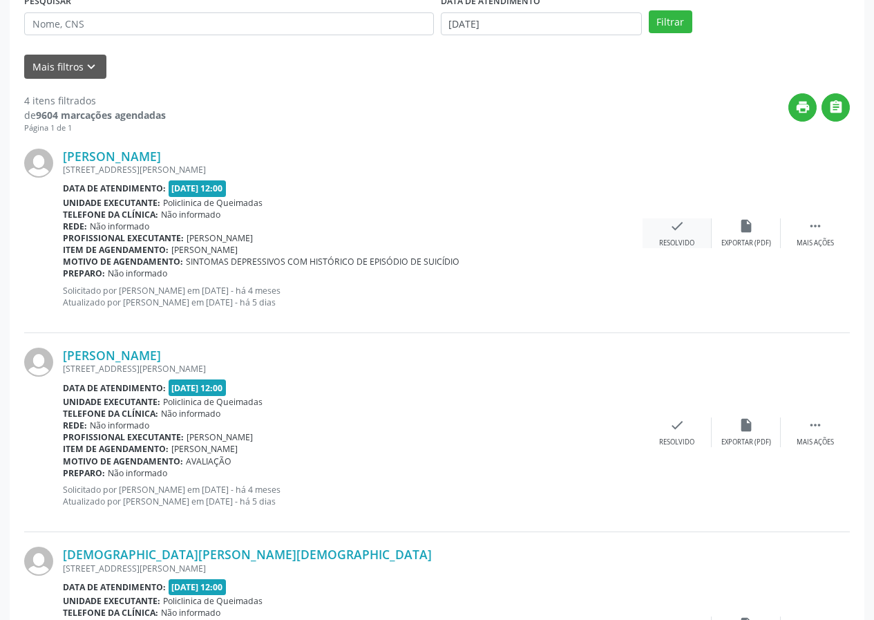
click at [672, 223] on icon "check" at bounding box center [677, 225] width 15 height 15
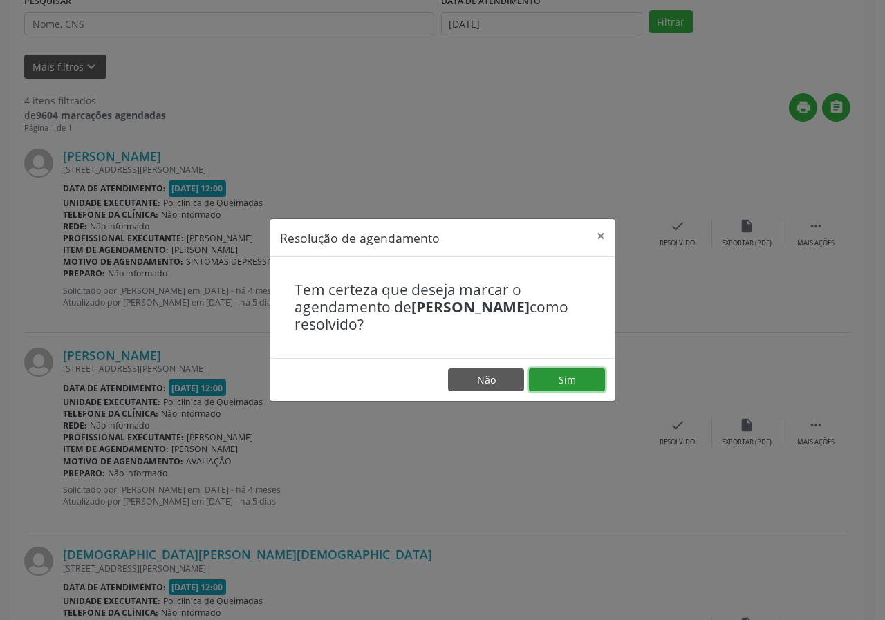
click at [594, 371] on button "Sim" at bounding box center [567, 379] width 76 height 23
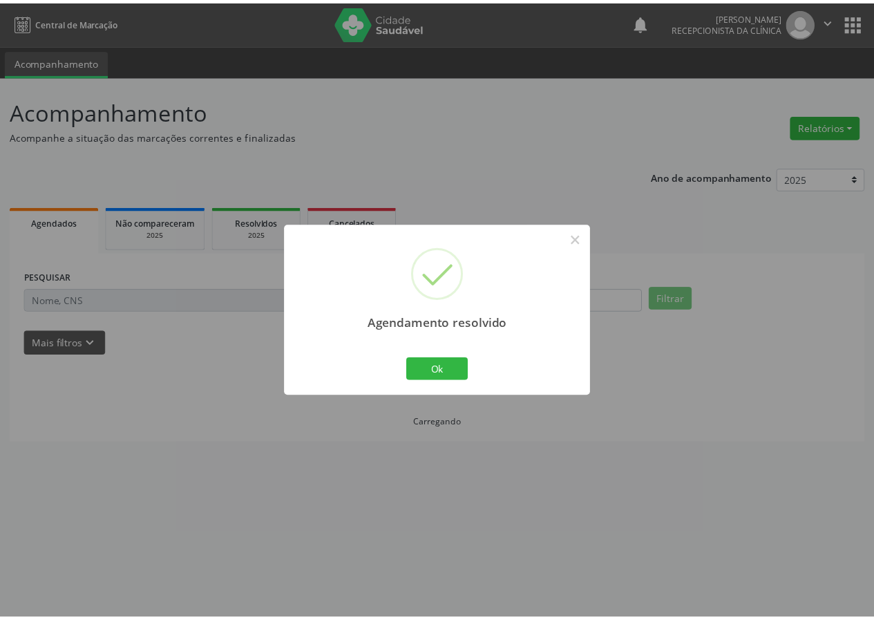
scroll to position [0, 0]
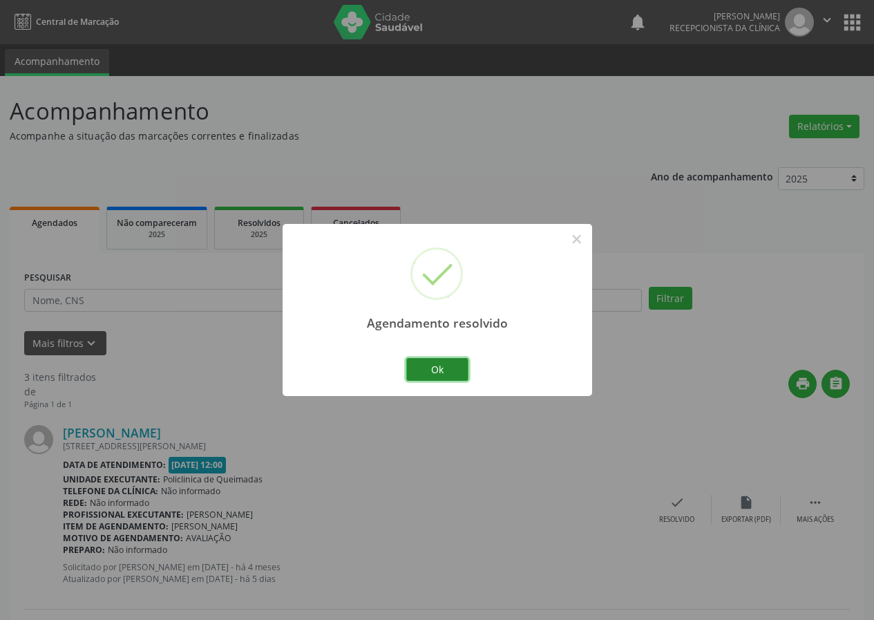
click at [444, 372] on button "Ok" at bounding box center [437, 369] width 62 height 23
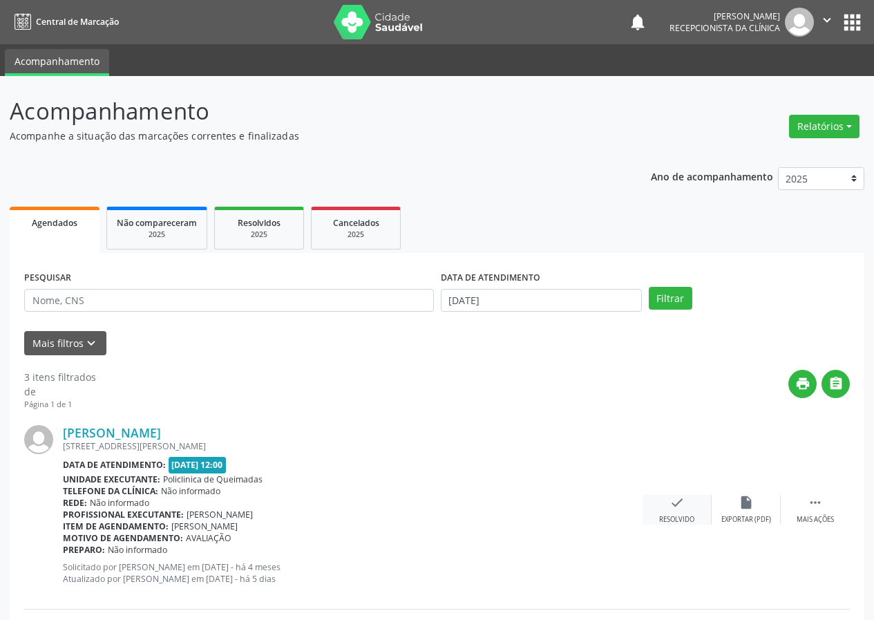
click at [677, 504] on icon "check" at bounding box center [677, 502] width 15 height 15
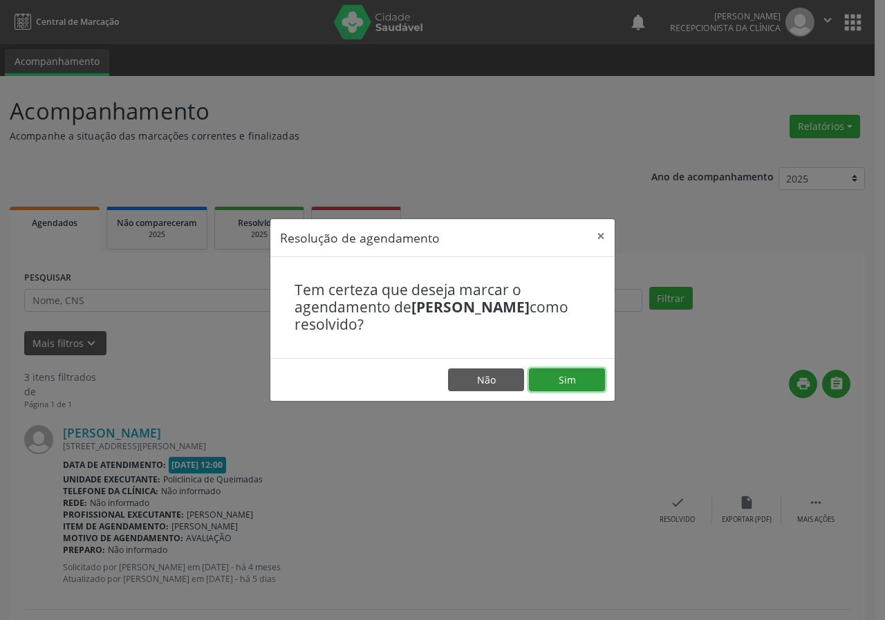
click at [562, 380] on button "Sim" at bounding box center [567, 379] width 76 height 23
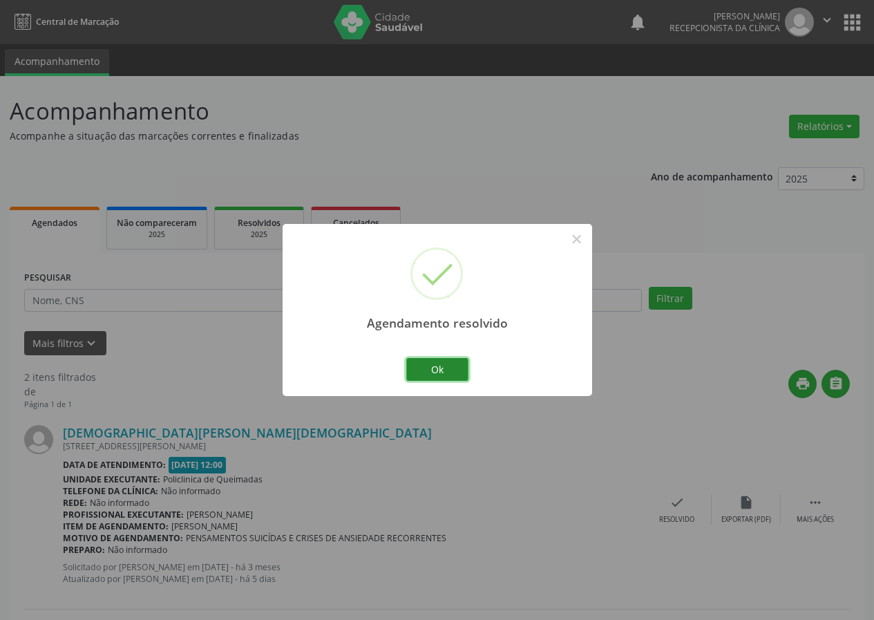
click at [449, 374] on button "Ok" at bounding box center [437, 369] width 62 height 23
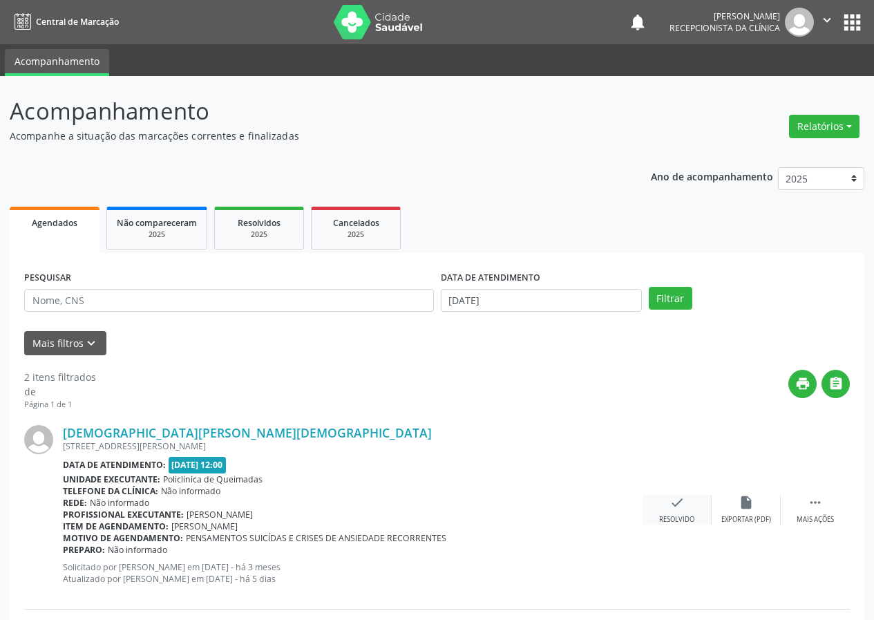
click at [677, 509] on icon "check" at bounding box center [677, 502] width 15 height 15
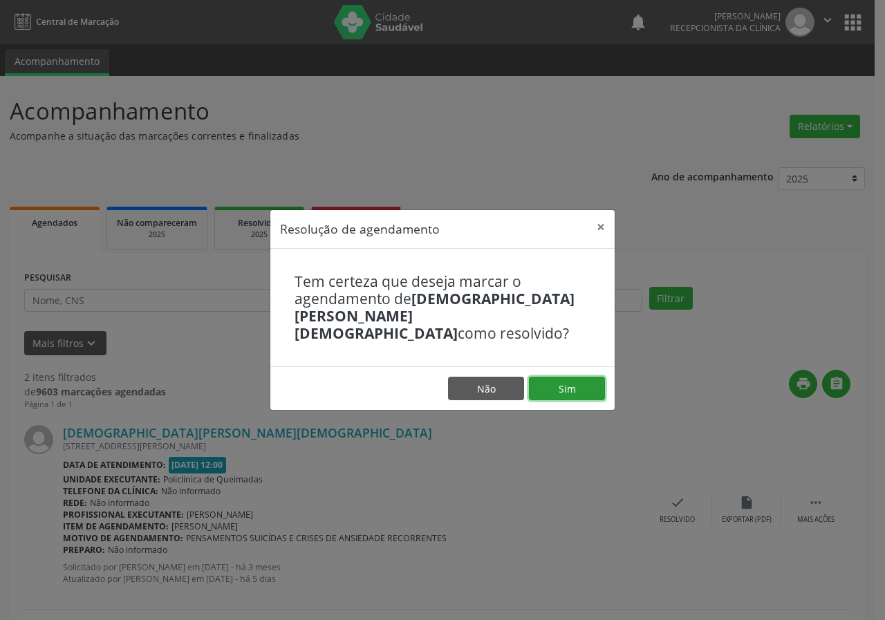
click at [575, 382] on button "Sim" at bounding box center [567, 388] width 76 height 23
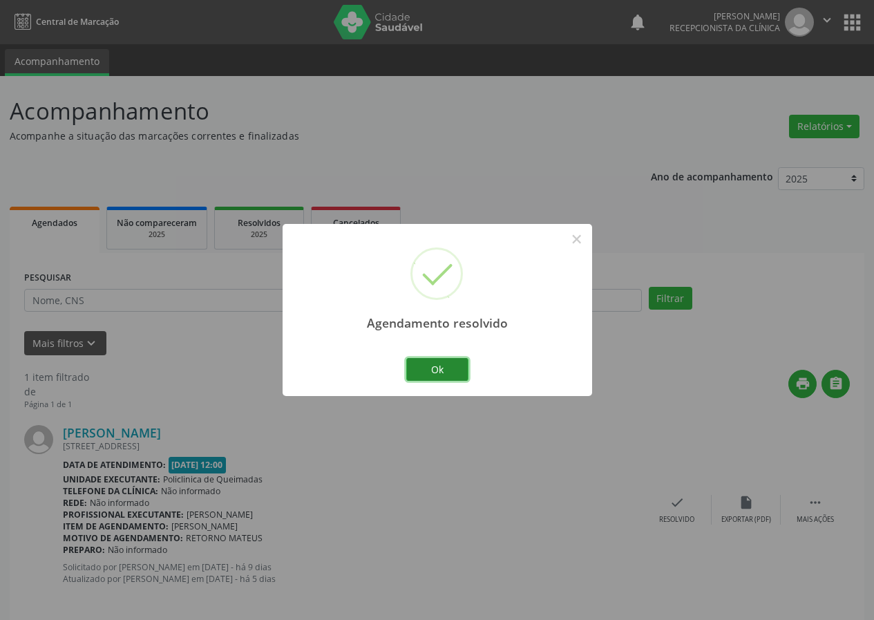
click at [442, 366] on button "Ok" at bounding box center [437, 369] width 62 height 23
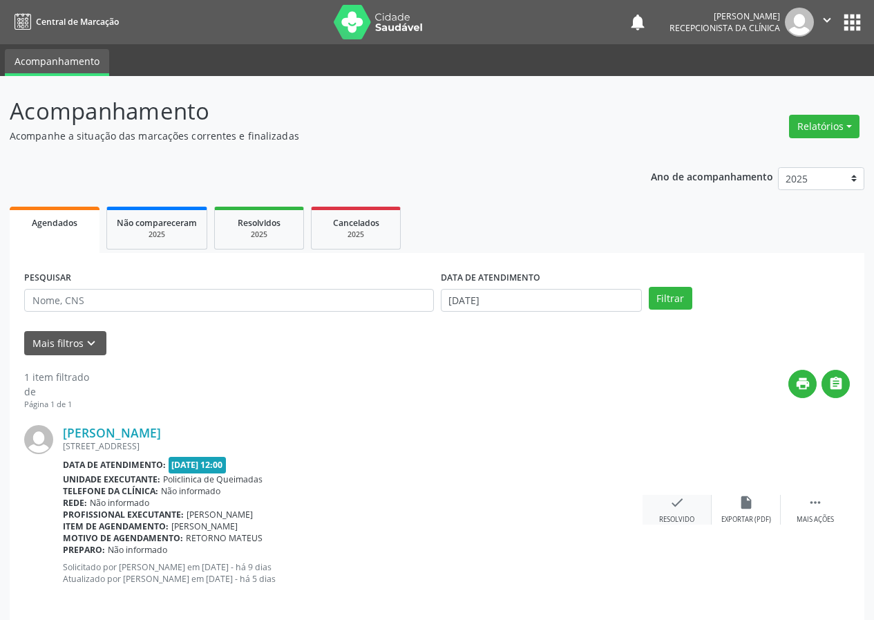
click at [688, 512] on div "check Resolvido" at bounding box center [677, 510] width 69 height 30
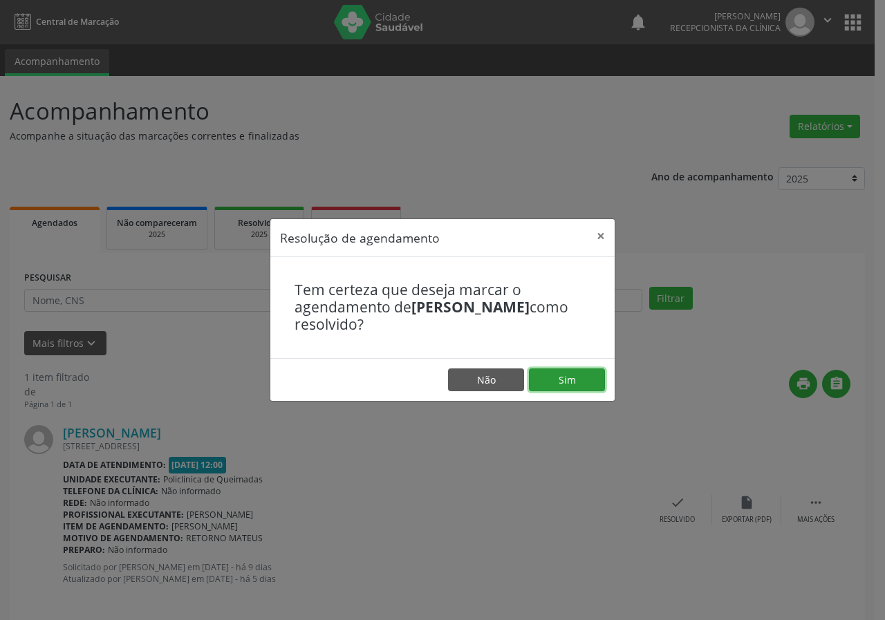
click at [558, 372] on button "Sim" at bounding box center [567, 379] width 76 height 23
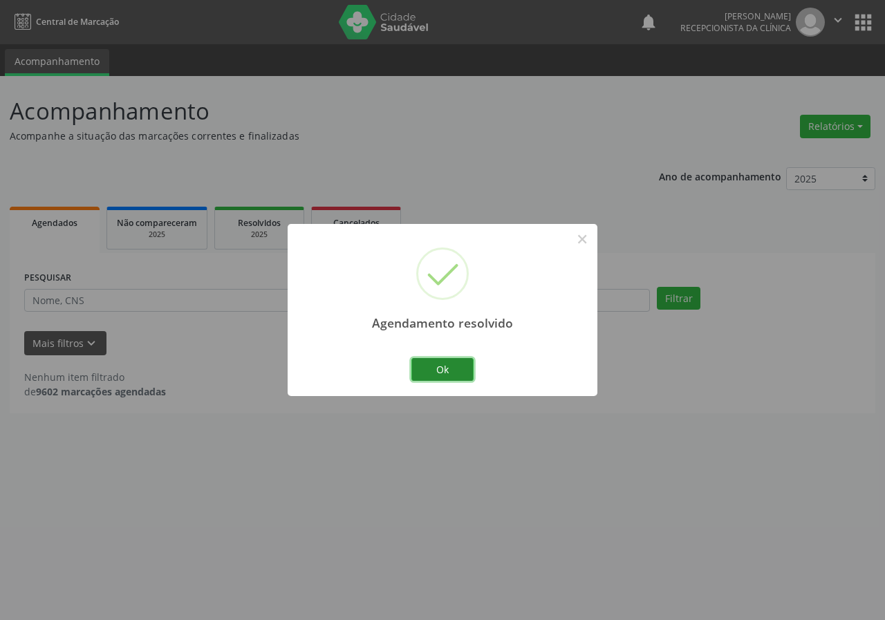
click at [456, 372] on button "Ok" at bounding box center [442, 369] width 62 height 23
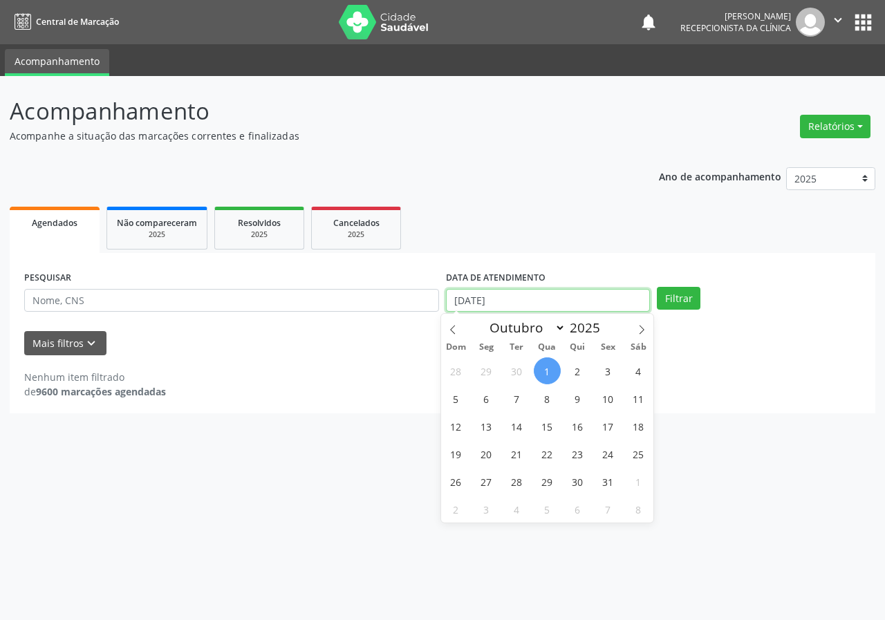
click at [581, 301] on input "[DATE]" at bounding box center [548, 300] width 204 height 23
click at [520, 365] on span "30" at bounding box center [516, 370] width 27 height 27
type input "[DATE]"
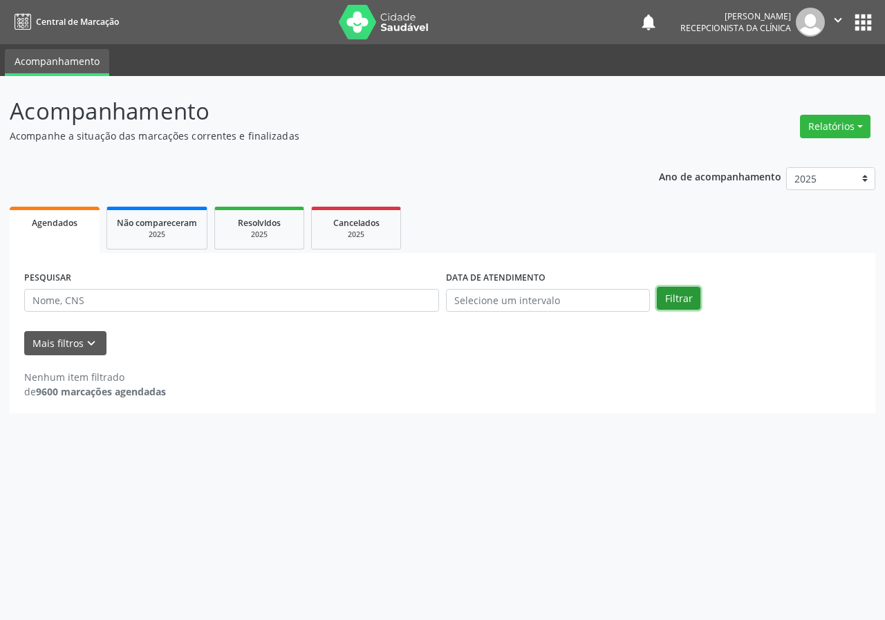
click at [675, 302] on button "Filtrar" at bounding box center [678, 298] width 44 height 23
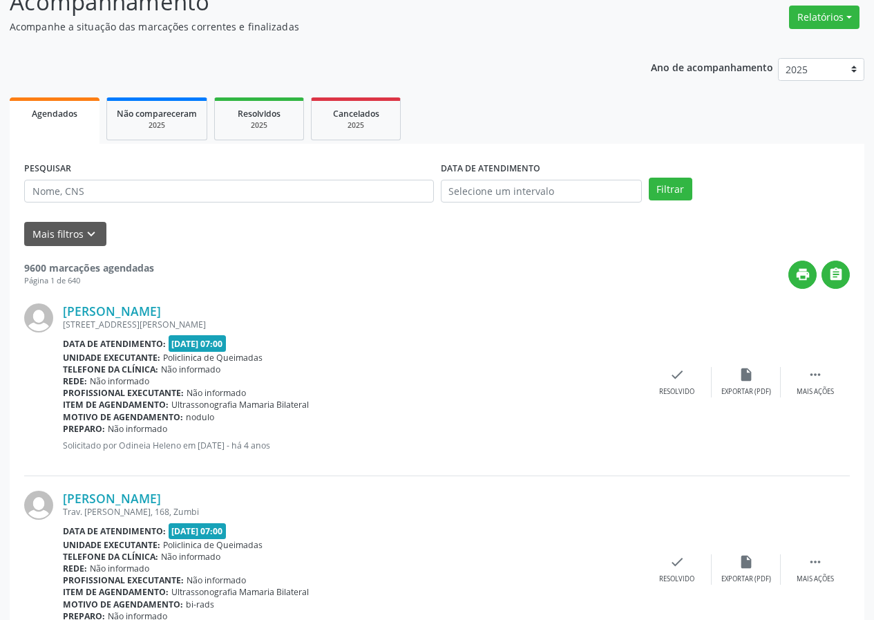
scroll to position [69, 0]
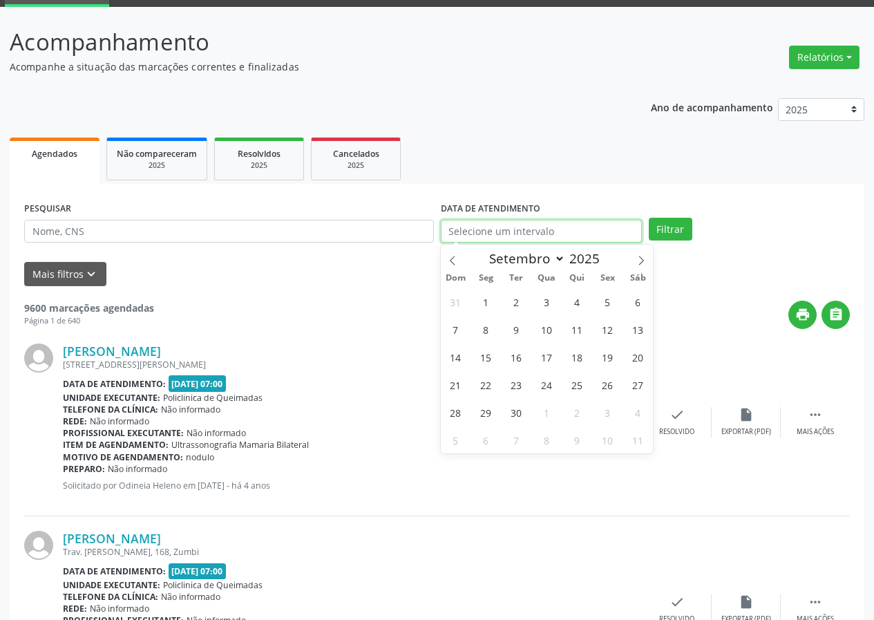
click at [474, 231] on input "text" at bounding box center [541, 231] width 201 height 23
click at [477, 231] on input "text" at bounding box center [541, 231] width 201 height 23
click at [522, 233] on input "text" at bounding box center [541, 231] width 201 height 23
click at [451, 257] on icon at bounding box center [453, 261] width 10 height 10
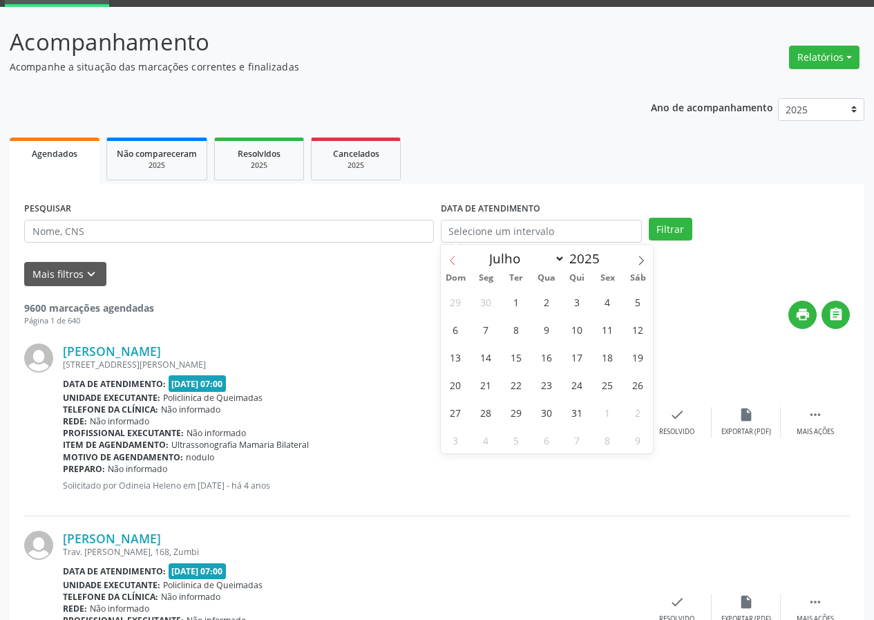
click at [451, 257] on icon at bounding box center [453, 261] width 10 height 10
click at [635, 258] on span at bounding box center [641, 256] width 23 height 23
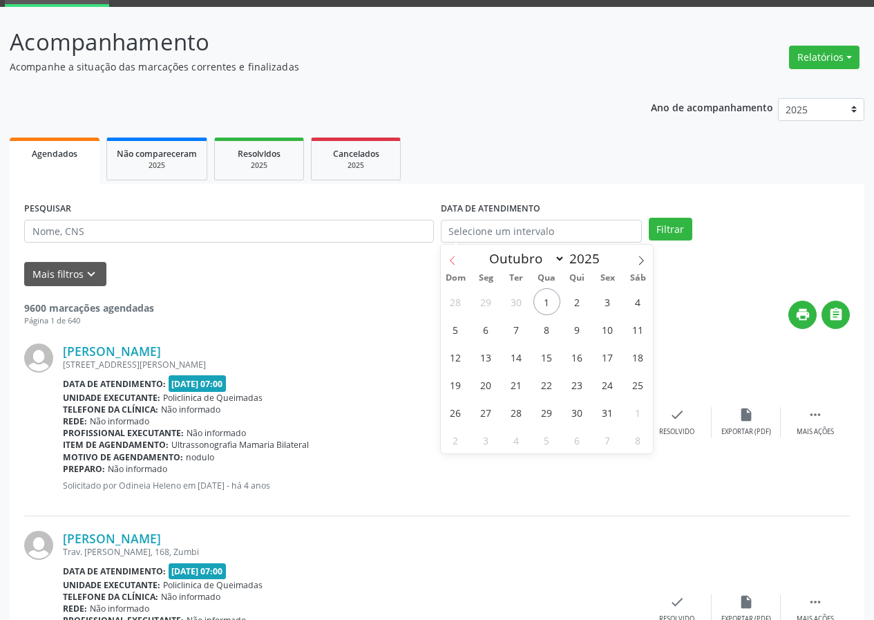
click at [460, 256] on span at bounding box center [452, 256] width 23 height 23
click at [589, 230] on input "text" at bounding box center [541, 231] width 201 height 23
click at [605, 223] on input "text" at bounding box center [541, 231] width 201 height 23
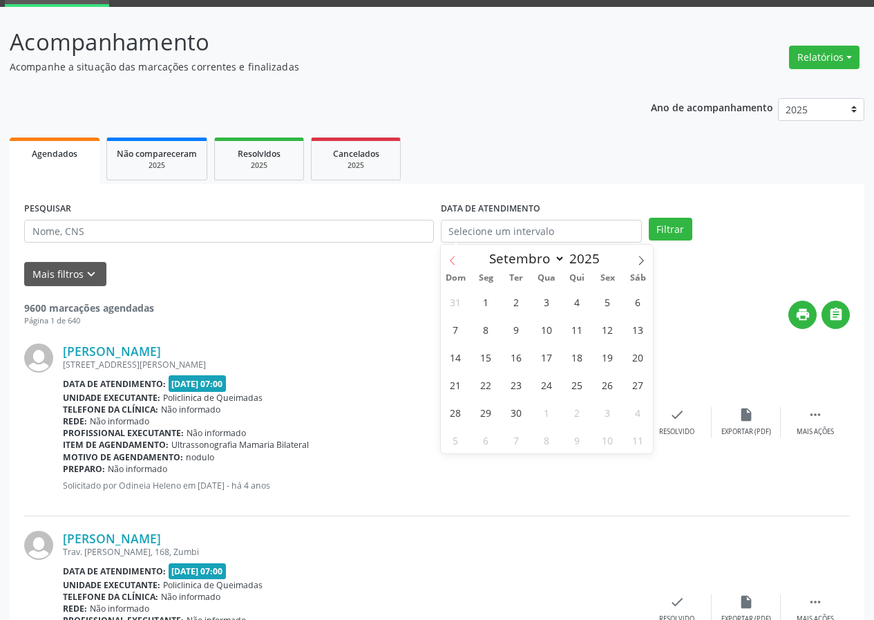
click at [451, 265] on icon at bounding box center [453, 261] width 10 height 10
select select "7"
click at [303, 265] on div "Mais filtros keyboard_arrow_down" at bounding box center [437, 274] width 833 height 24
select select "9"
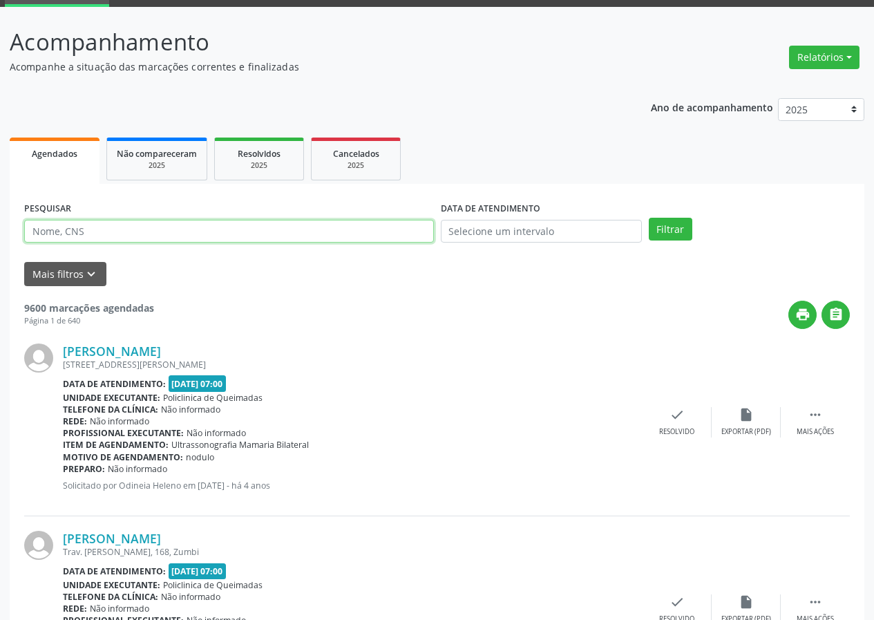
click at [319, 228] on input "text" at bounding box center [229, 231] width 410 height 23
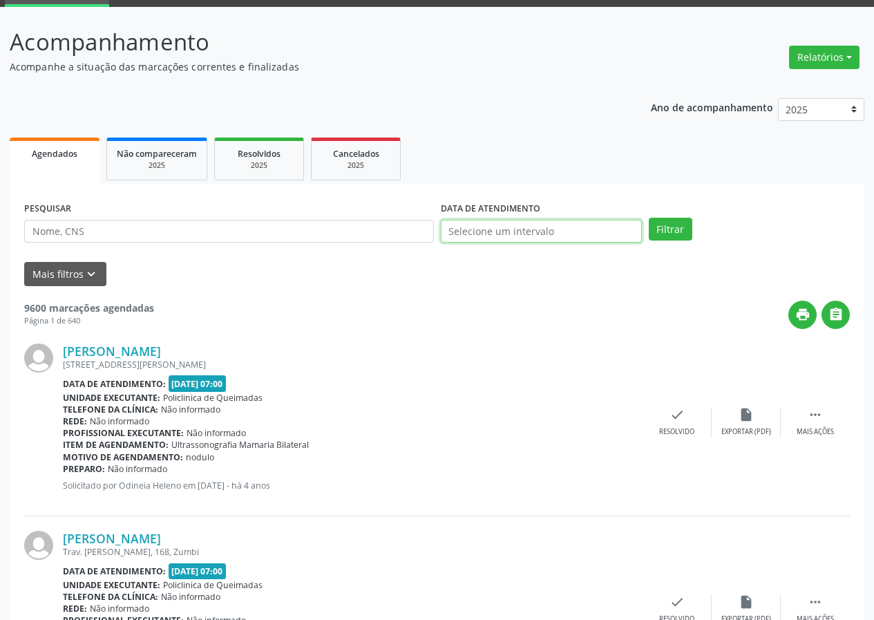
click at [491, 232] on input "text" at bounding box center [541, 231] width 201 height 23
click at [492, 233] on input "text" at bounding box center [541, 231] width 201 height 23
click at [503, 227] on input "text" at bounding box center [541, 231] width 201 height 23
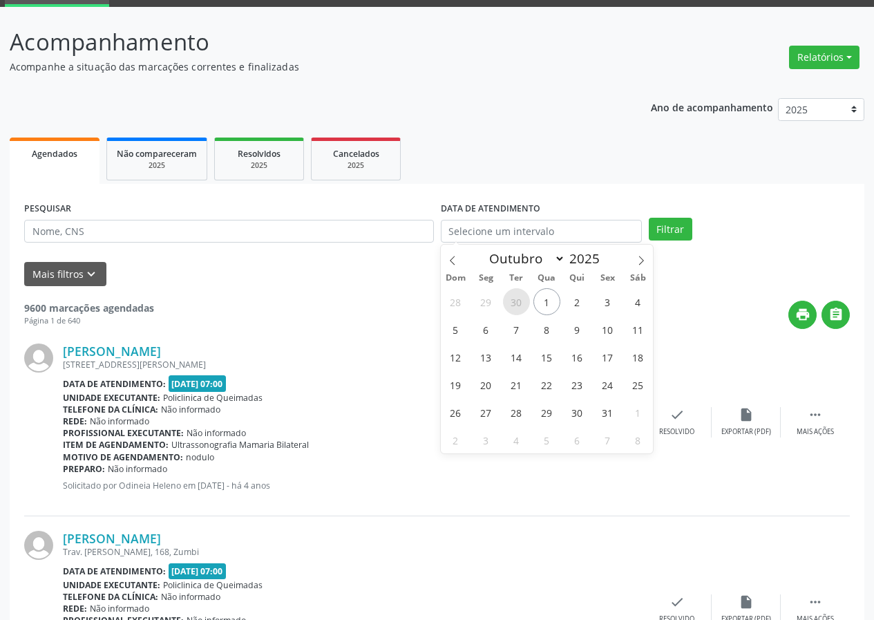
click at [516, 301] on span "30" at bounding box center [516, 301] width 27 height 27
type input "[DATE]"
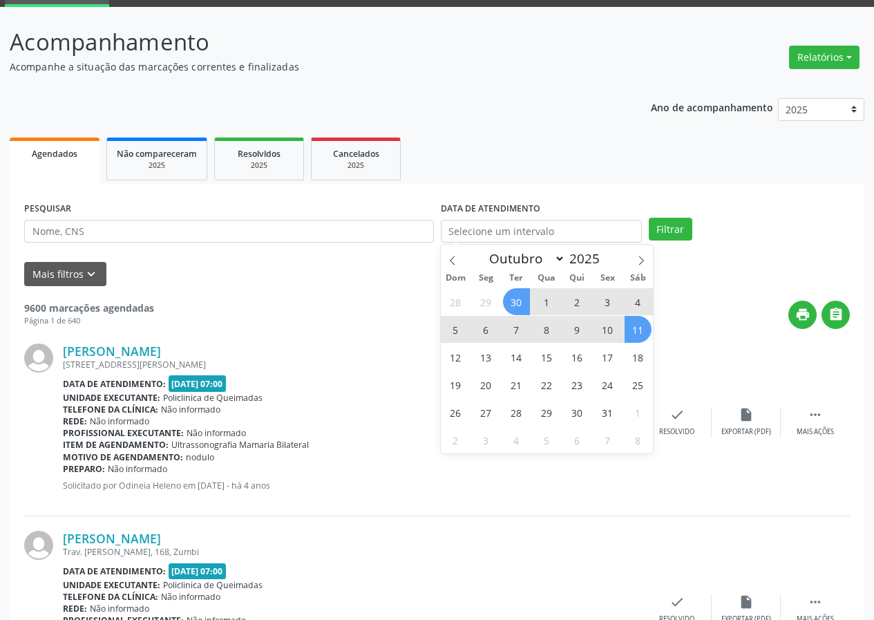
click at [805, 202] on div "PESQUISAR DATA DE ATENDIMENTO Filtrar" at bounding box center [437, 225] width 833 height 54
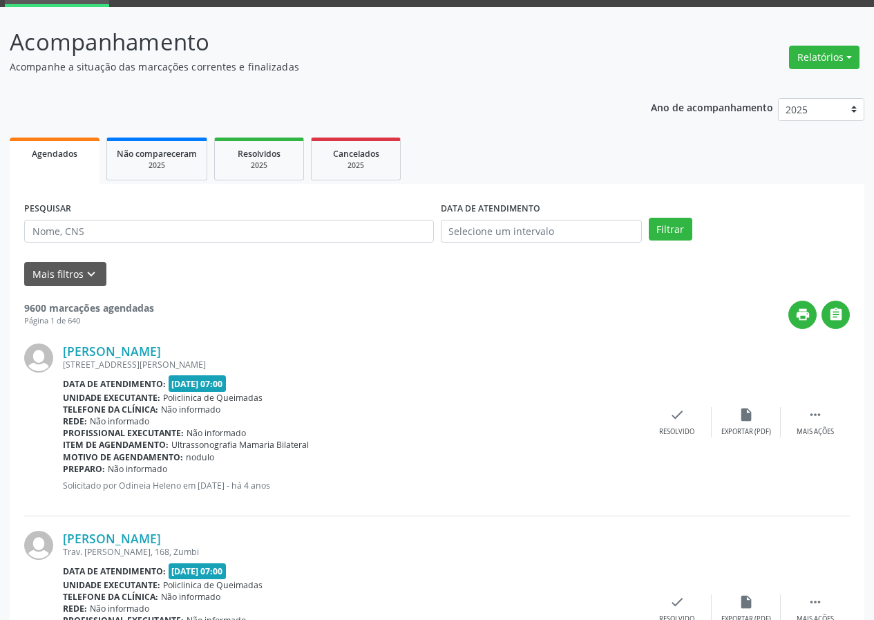
click at [805, 202] on div "PESQUISAR DATA DE ATENDIMENTO Filtrar" at bounding box center [437, 225] width 833 height 54
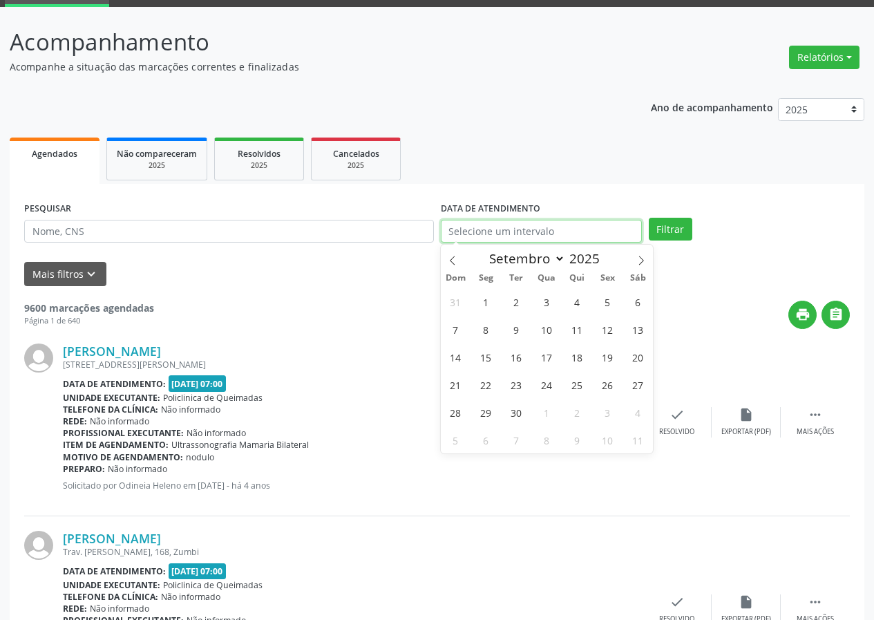
click at [507, 221] on input "text" at bounding box center [541, 231] width 201 height 23
click at [461, 256] on span at bounding box center [452, 256] width 23 height 23
click at [634, 253] on span at bounding box center [641, 256] width 23 height 23
click at [641, 249] on span at bounding box center [641, 256] width 23 height 23
select select "9"
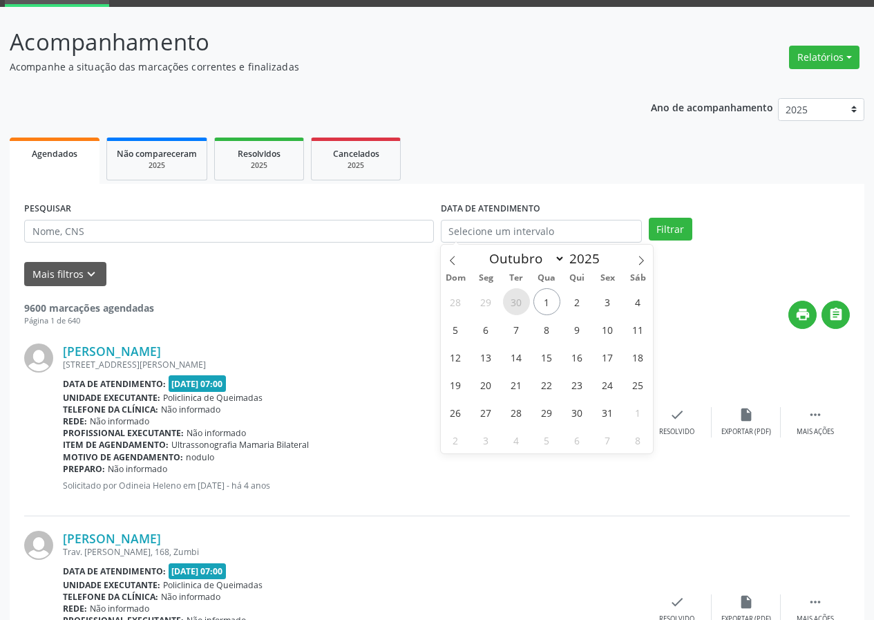
click at [506, 299] on span "30" at bounding box center [516, 301] width 27 height 27
type input "[DATE]"
click at [506, 299] on span "30" at bounding box center [516, 301] width 27 height 27
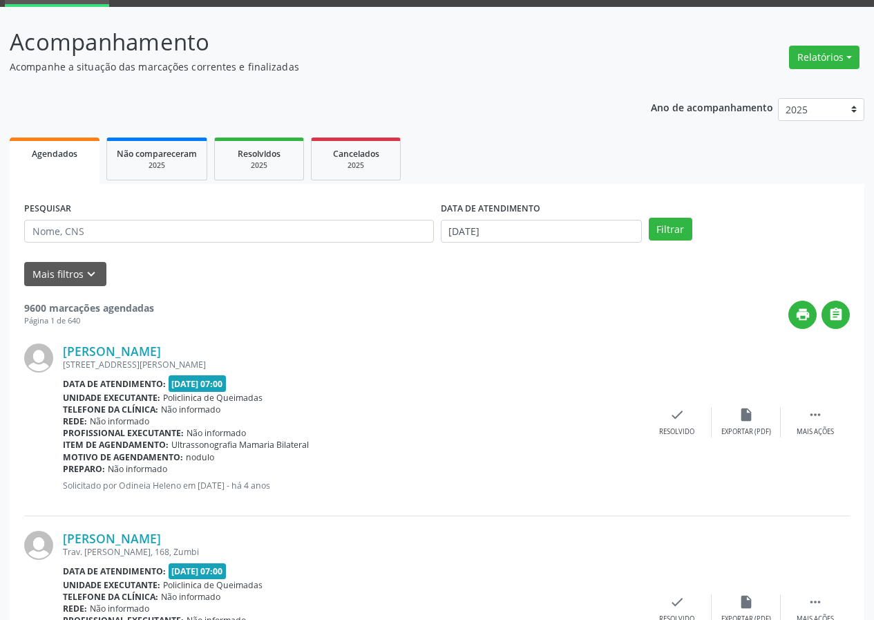
click at [567, 231] on input "[DATE]" at bounding box center [541, 231] width 201 height 23
click at [666, 228] on button "Filtrar" at bounding box center [671, 229] width 44 height 23
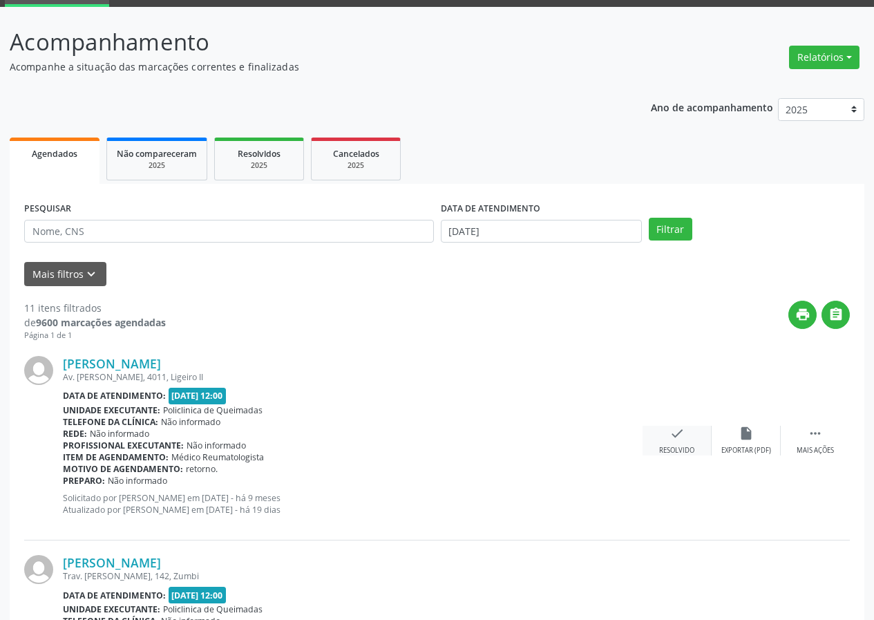
click at [674, 433] on icon "check" at bounding box center [677, 433] width 15 height 15
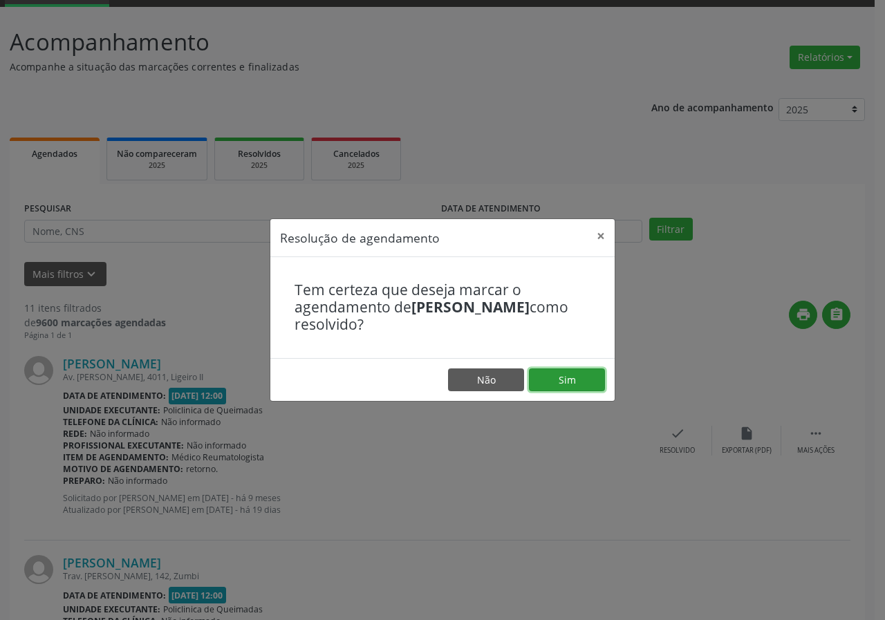
click at [569, 376] on button "Sim" at bounding box center [567, 379] width 76 height 23
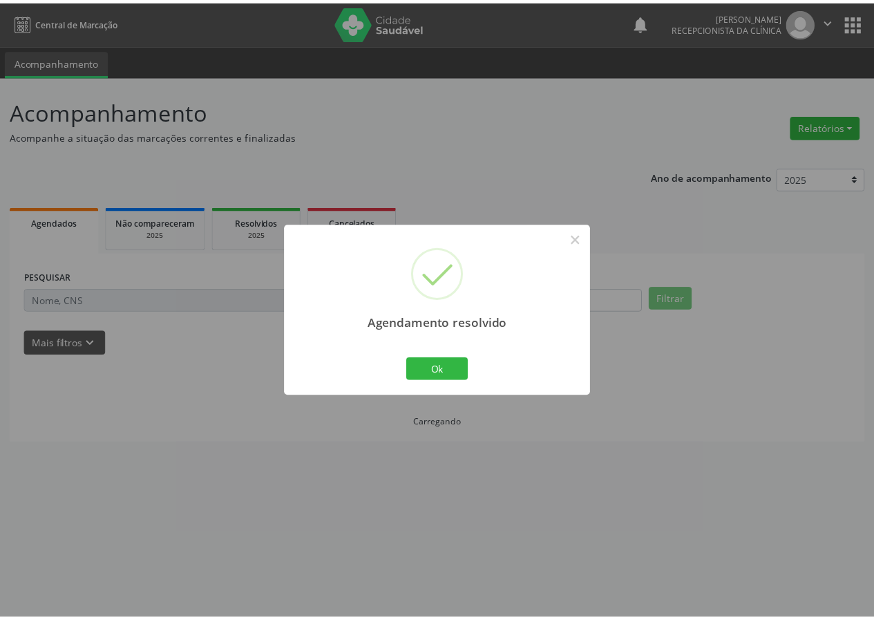
scroll to position [0, 0]
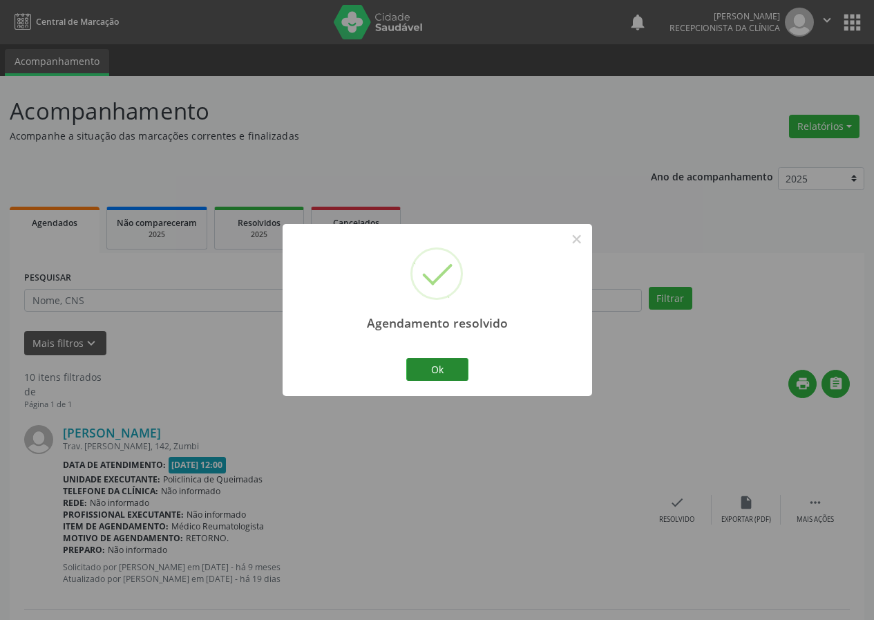
click at [473, 368] on div "Agendamento resolvido × Ok Cancel" at bounding box center [438, 310] width 310 height 172
click at [434, 370] on button "Ok" at bounding box center [437, 369] width 62 height 23
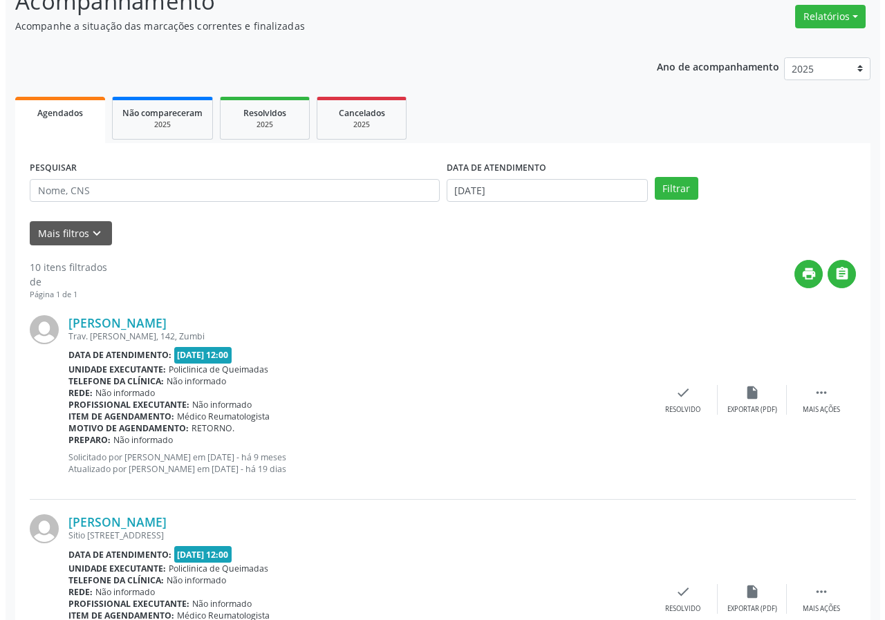
scroll to position [207, 0]
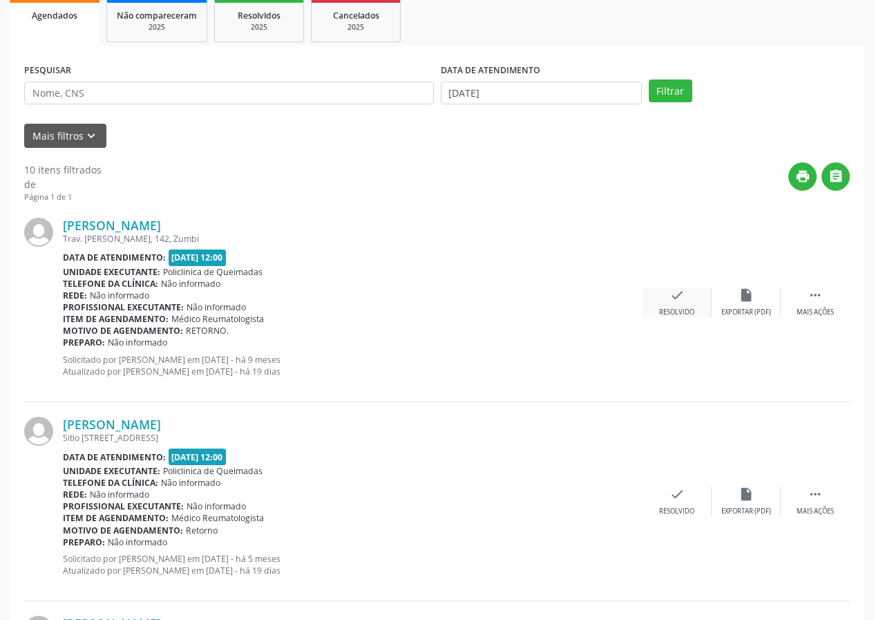
click at [684, 302] on icon "check" at bounding box center [677, 294] width 15 height 15
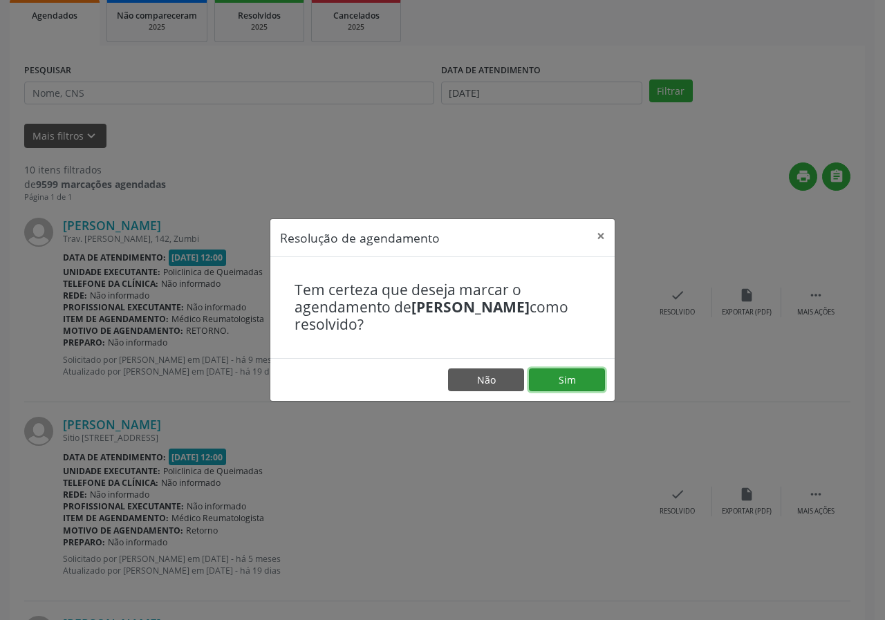
click at [558, 377] on button "Sim" at bounding box center [567, 379] width 76 height 23
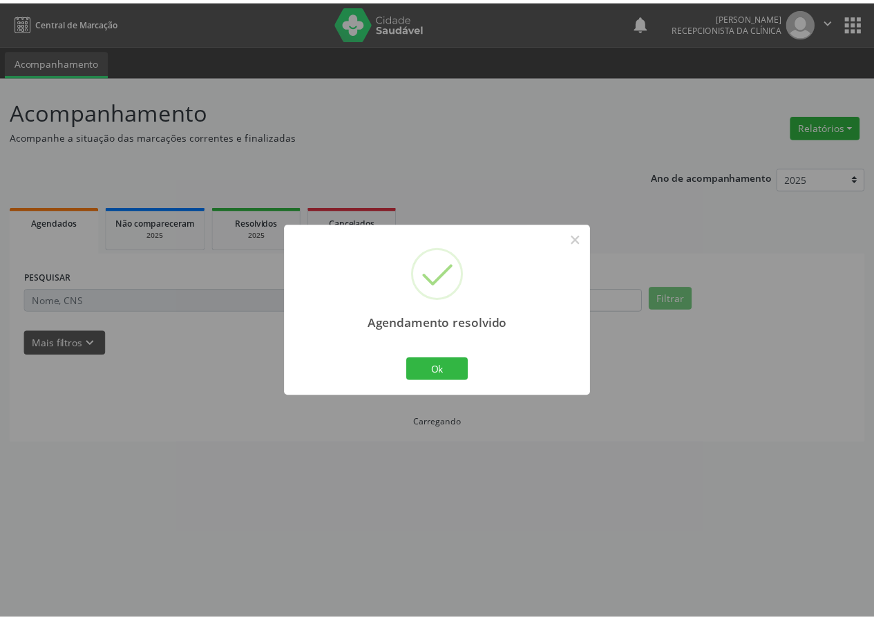
scroll to position [0, 0]
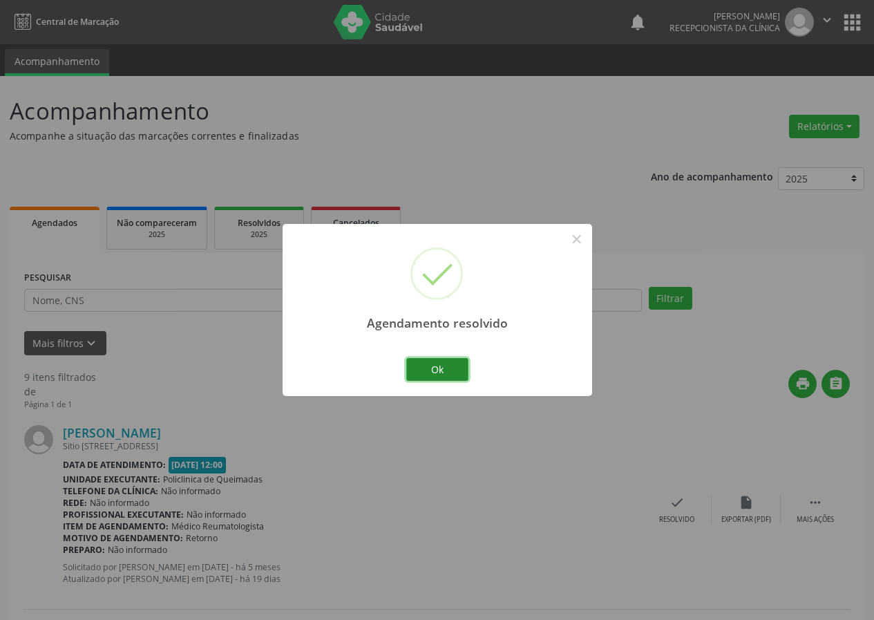
click at [441, 364] on button "Ok" at bounding box center [437, 369] width 62 height 23
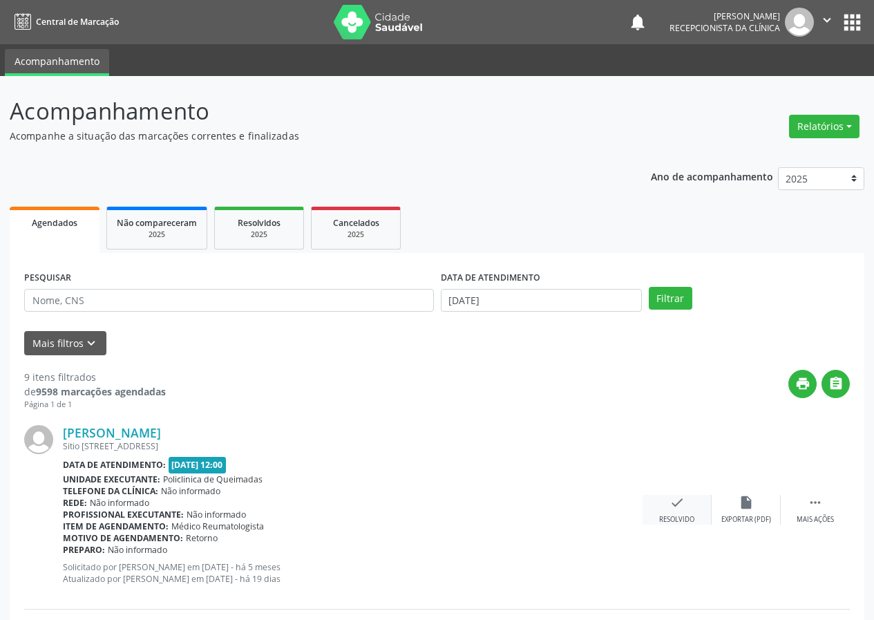
click at [677, 507] on icon "check" at bounding box center [677, 502] width 15 height 15
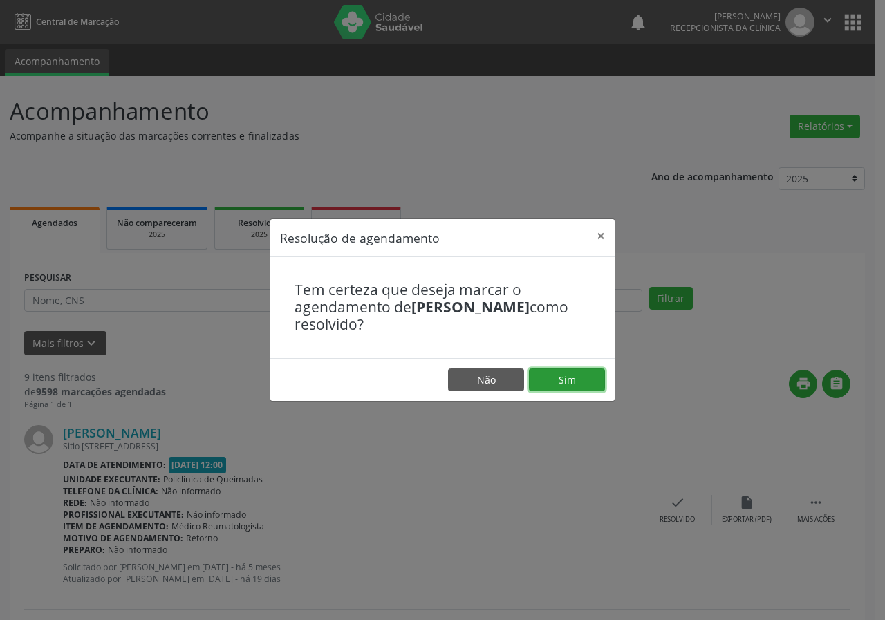
click at [552, 376] on button "Sim" at bounding box center [567, 379] width 76 height 23
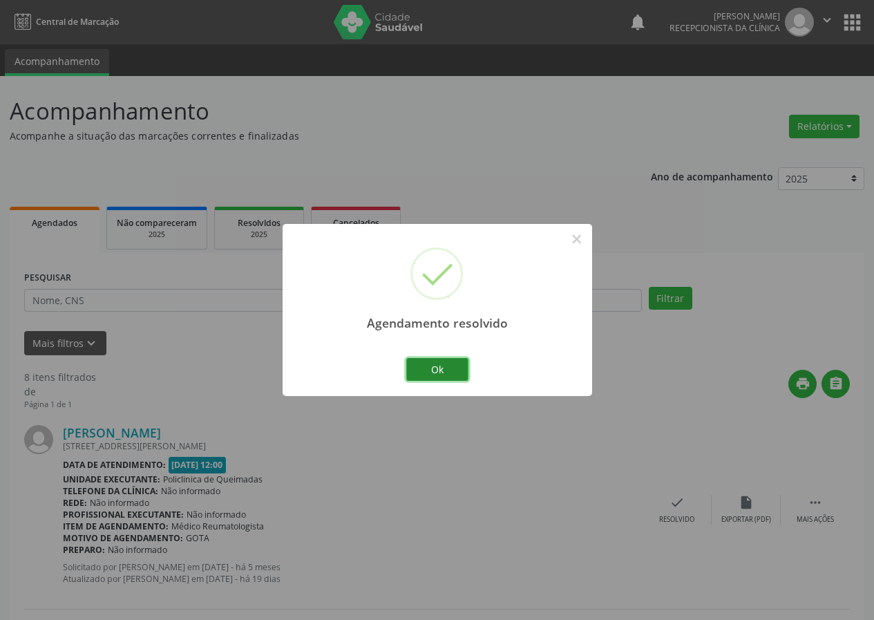
click at [437, 368] on button "Ok" at bounding box center [437, 369] width 62 height 23
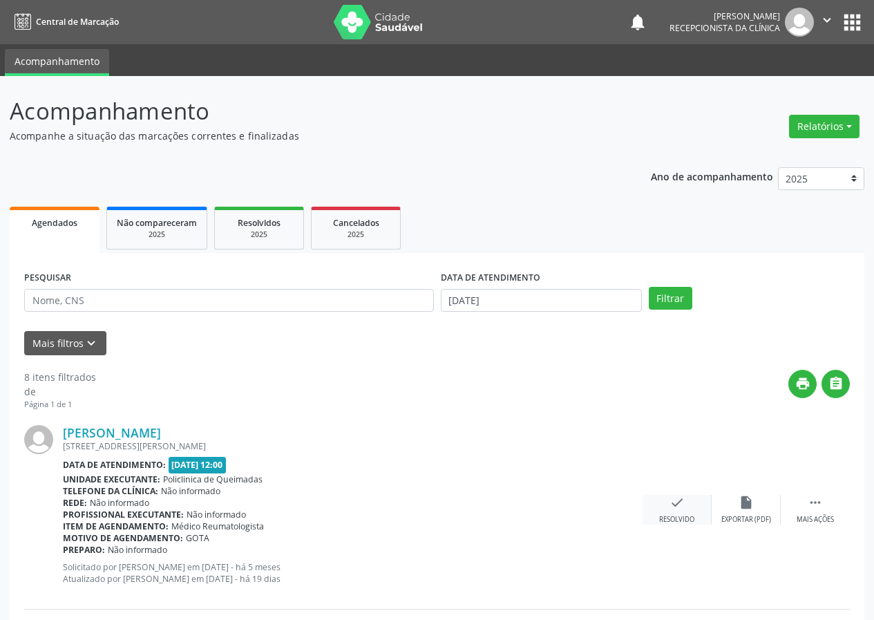
click at [673, 507] on icon "check" at bounding box center [677, 502] width 15 height 15
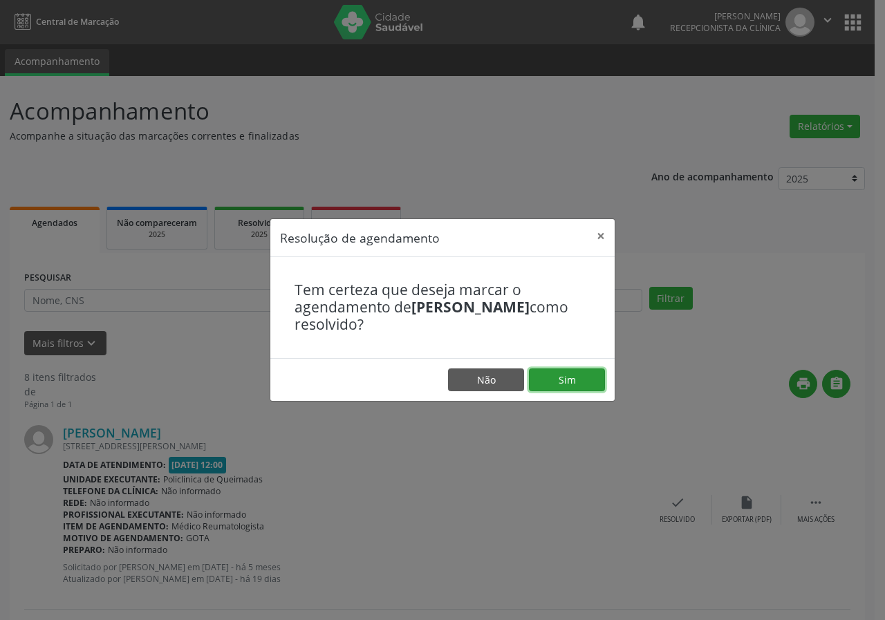
click at [568, 386] on button "Sim" at bounding box center [567, 379] width 76 height 23
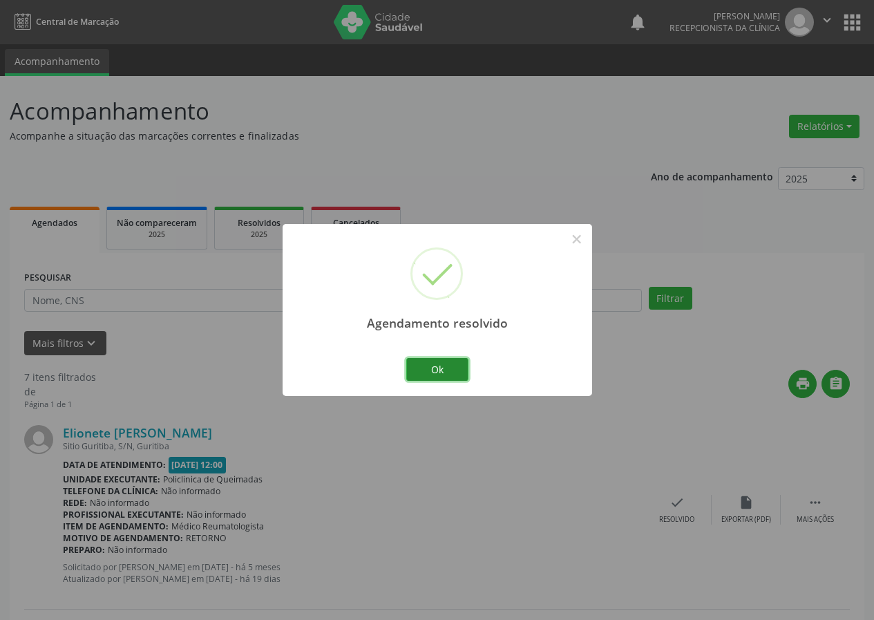
click at [452, 365] on button "Ok" at bounding box center [437, 369] width 62 height 23
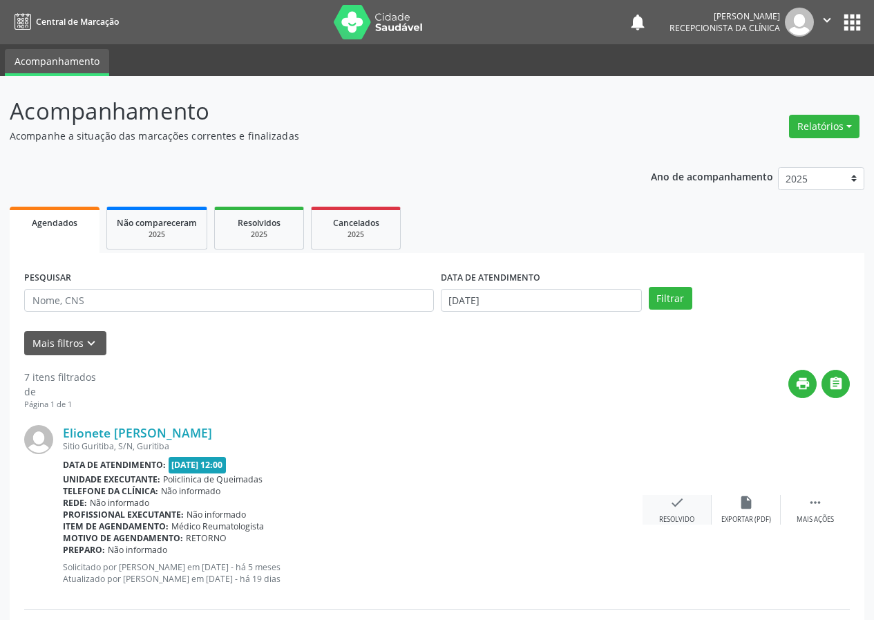
click at [683, 508] on icon "check" at bounding box center [677, 502] width 15 height 15
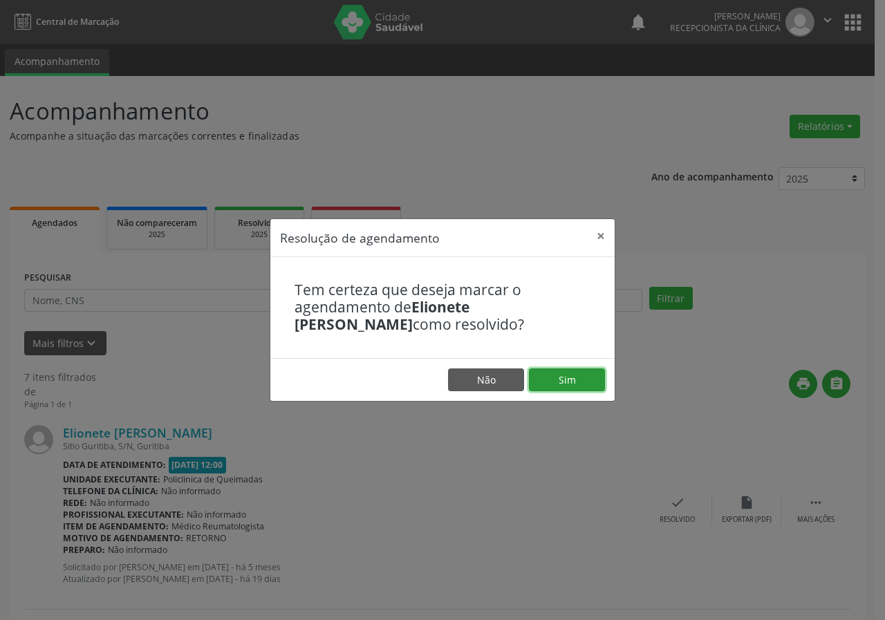
click at [587, 384] on button "Sim" at bounding box center [567, 379] width 76 height 23
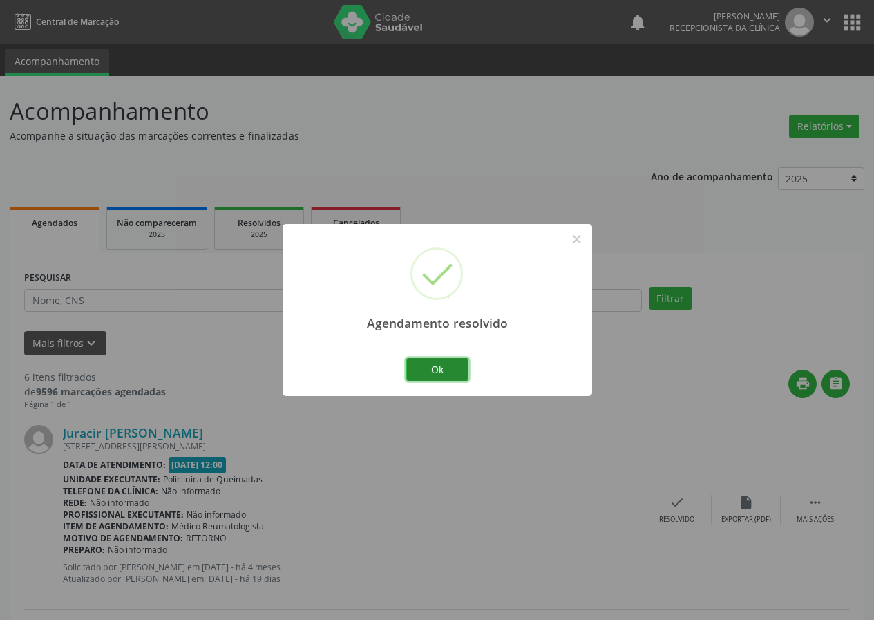
click at [455, 366] on button "Ok" at bounding box center [437, 369] width 62 height 23
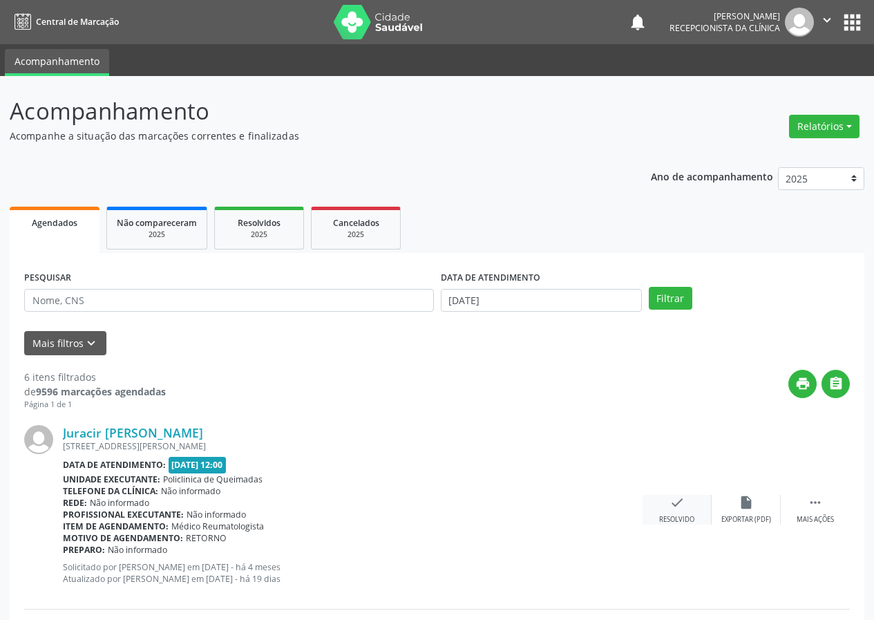
click at [677, 512] on div "check Resolvido" at bounding box center [677, 510] width 69 height 30
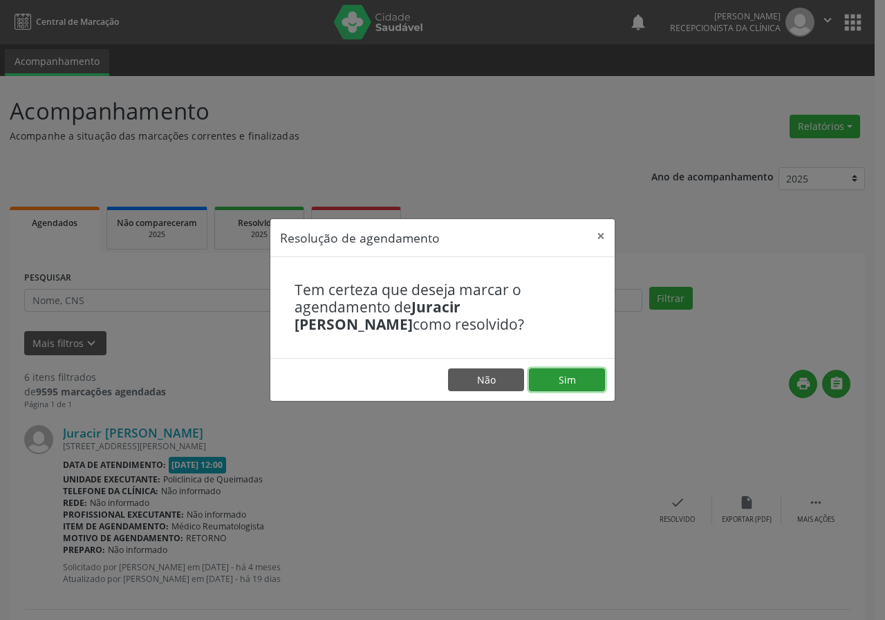
click at [569, 375] on button "Sim" at bounding box center [567, 379] width 76 height 23
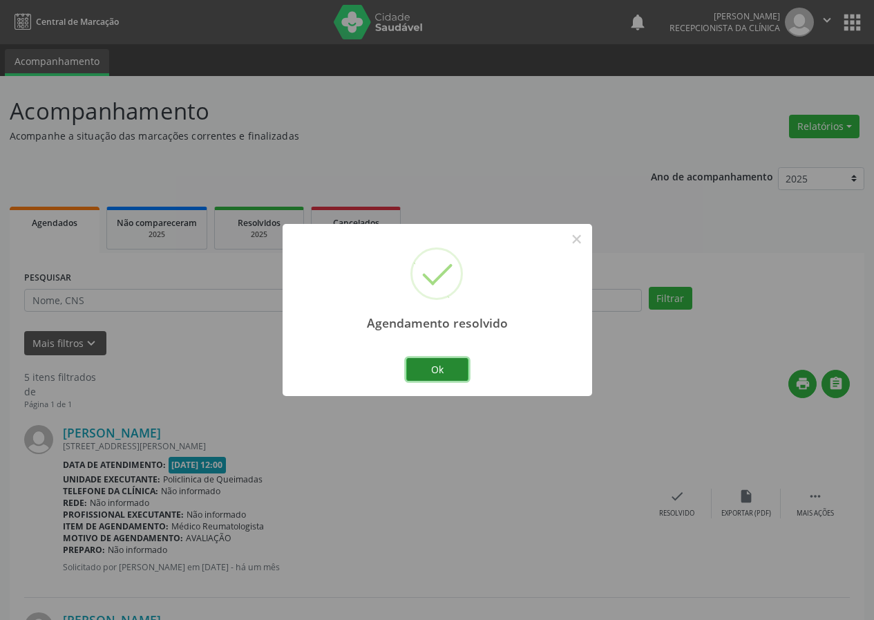
click at [449, 369] on button "Ok" at bounding box center [437, 369] width 62 height 23
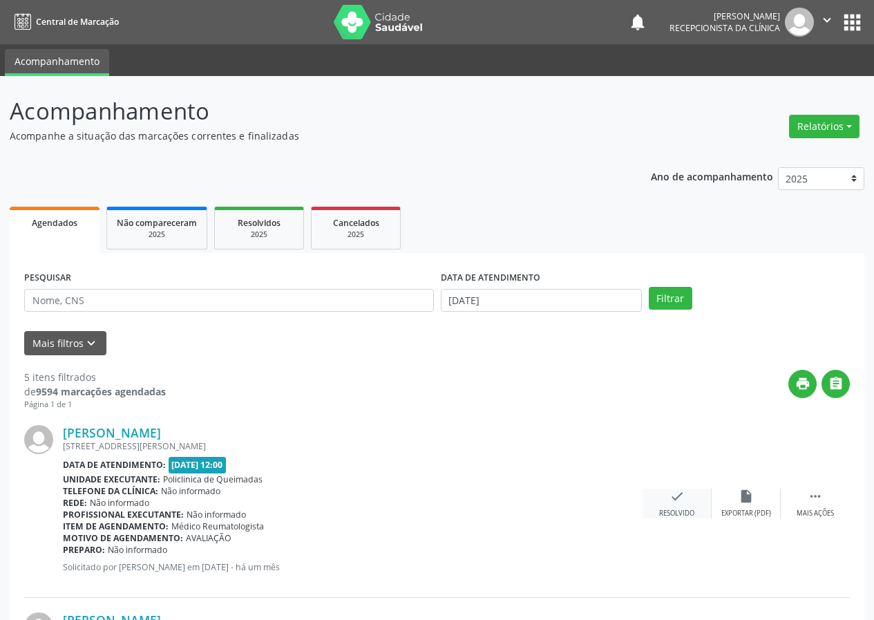
click at [670, 498] on icon "check" at bounding box center [677, 496] width 15 height 15
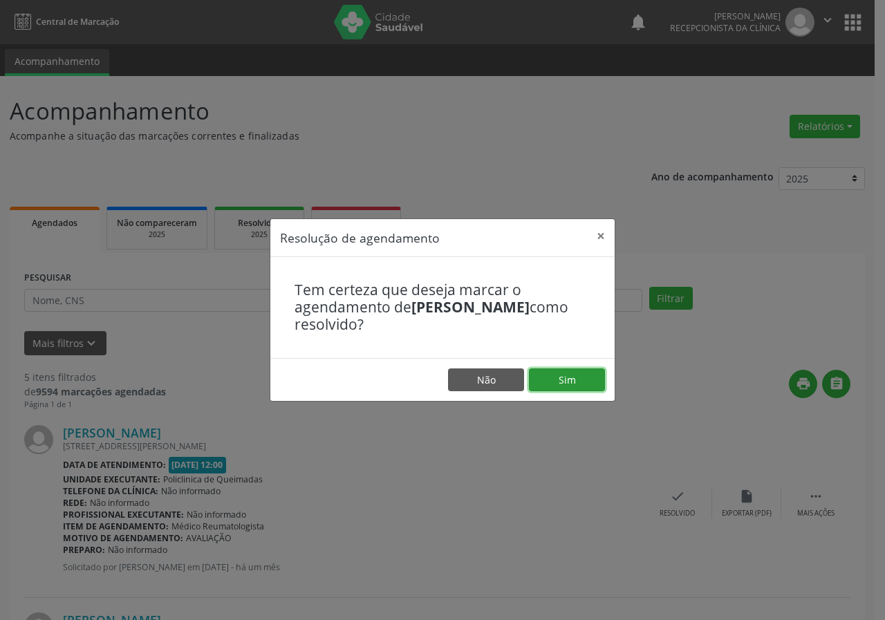
click at [550, 381] on button "Sim" at bounding box center [567, 379] width 76 height 23
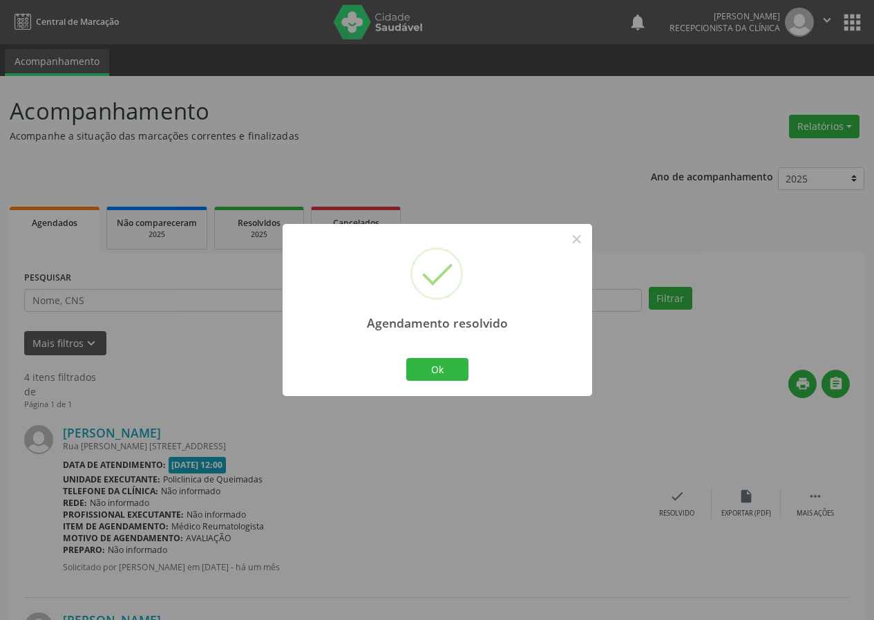
click at [444, 355] on div "Ok Cancel" at bounding box center [437, 368] width 68 height 29
click at [448, 369] on button "Ok" at bounding box center [437, 369] width 62 height 23
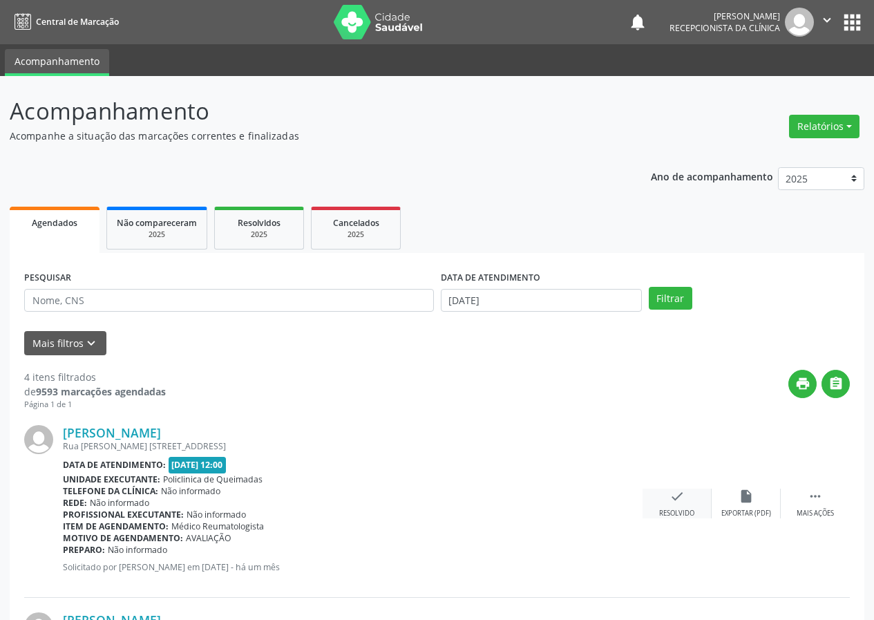
click at [687, 511] on div "Resolvido" at bounding box center [676, 514] width 35 height 10
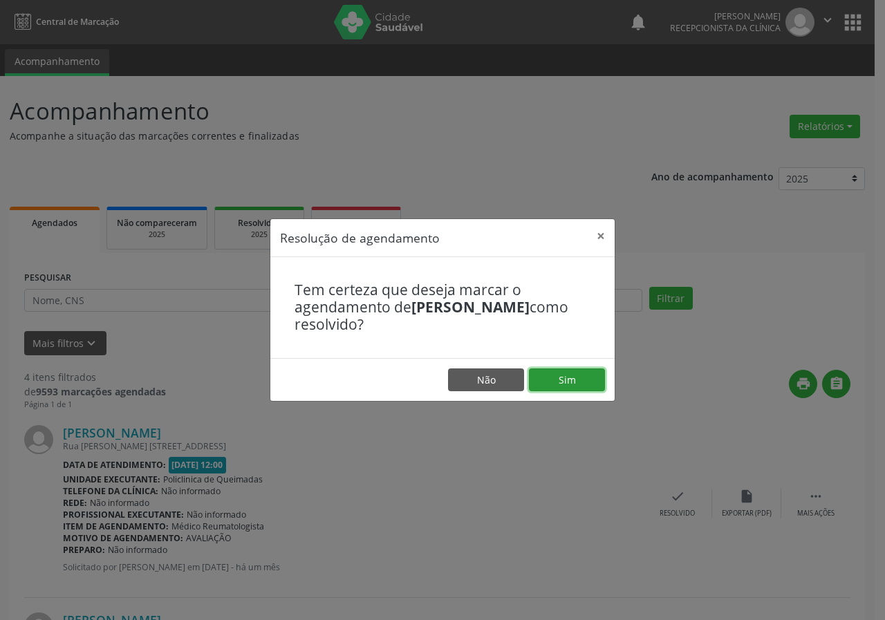
click at [543, 379] on button "Sim" at bounding box center [567, 379] width 76 height 23
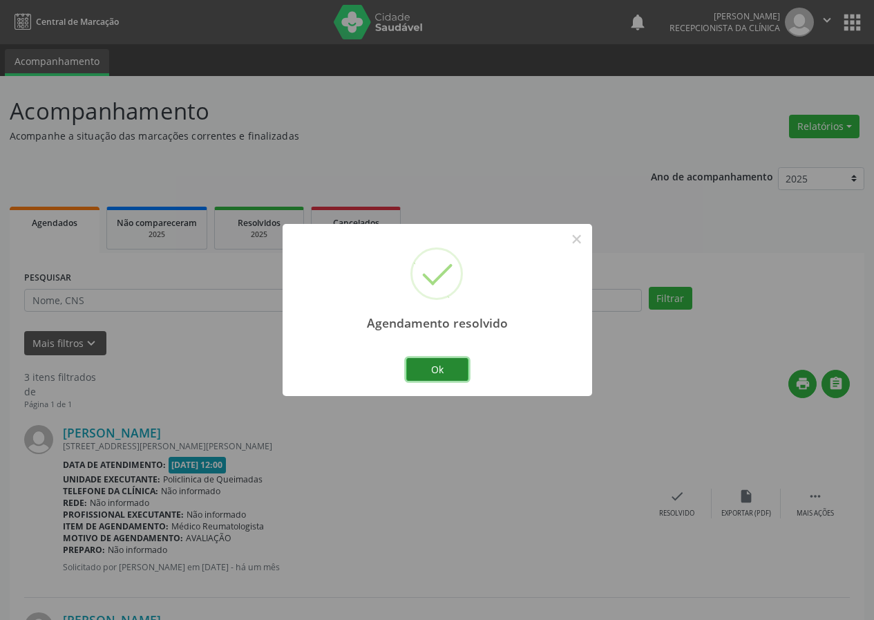
click at [464, 373] on button "Ok" at bounding box center [437, 369] width 62 height 23
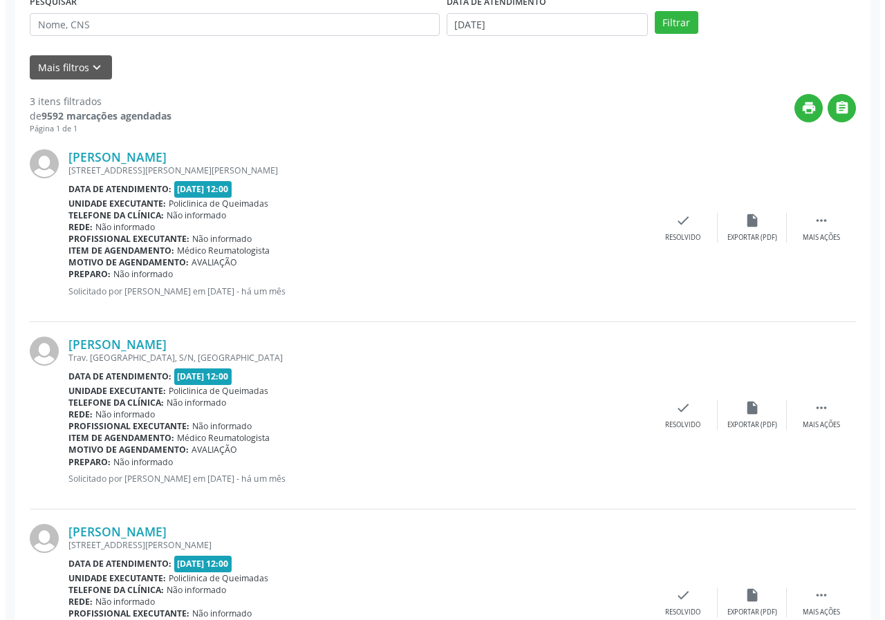
scroll to position [276, 0]
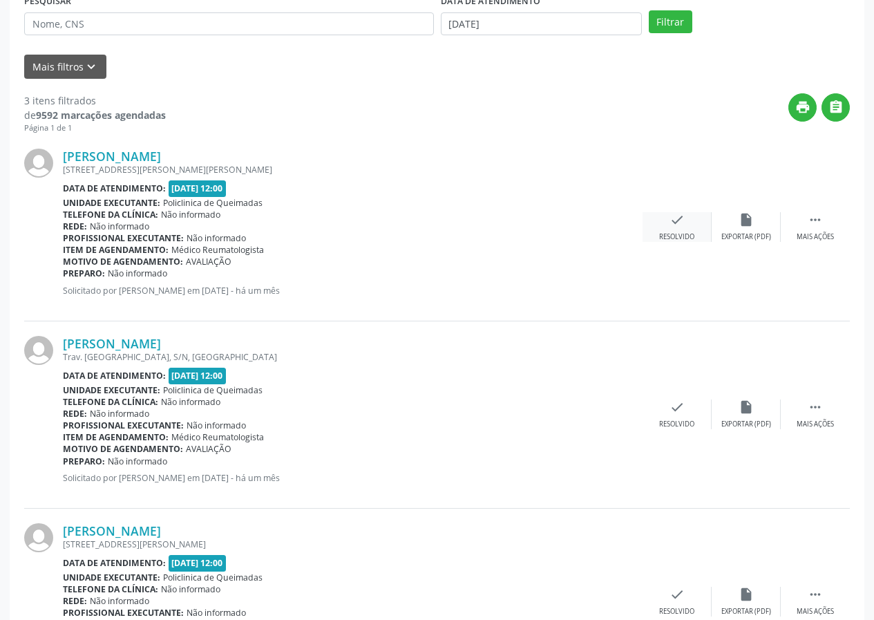
click at [674, 217] on icon "check" at bounding box center [677, 219] width 15 height 15
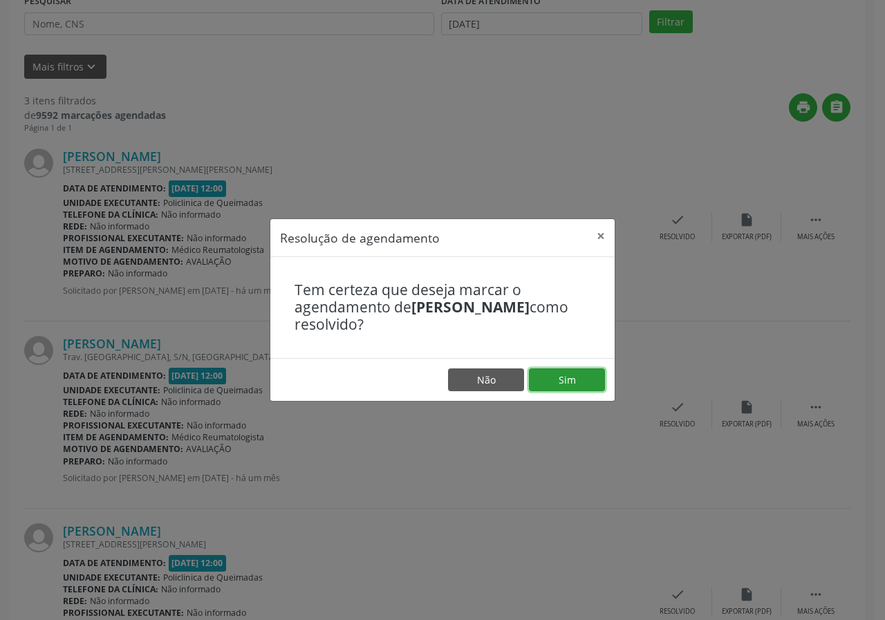
click at [578, 384] on button "Sim" at bounding box center [567, 379] width 76 height 23
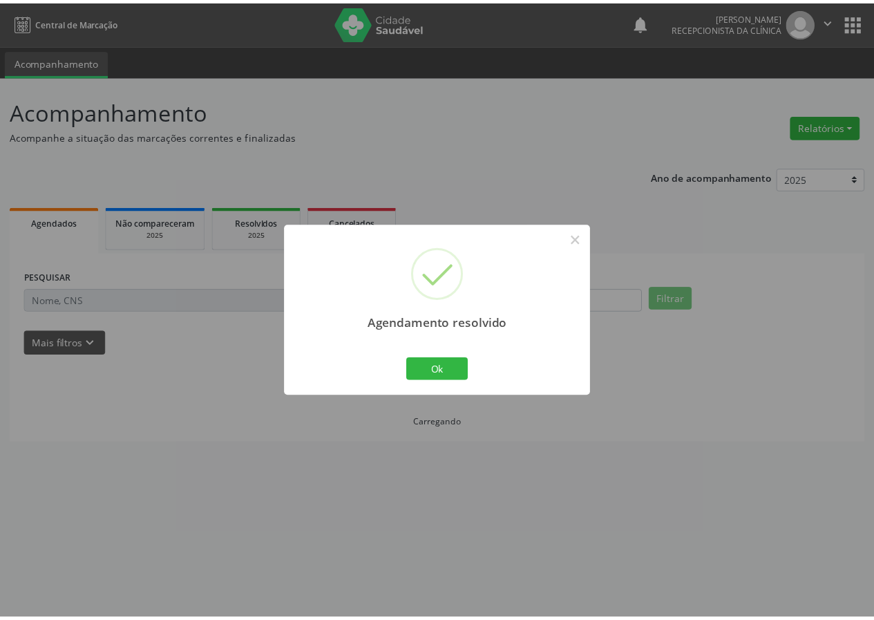
scroll to position [0, 0]
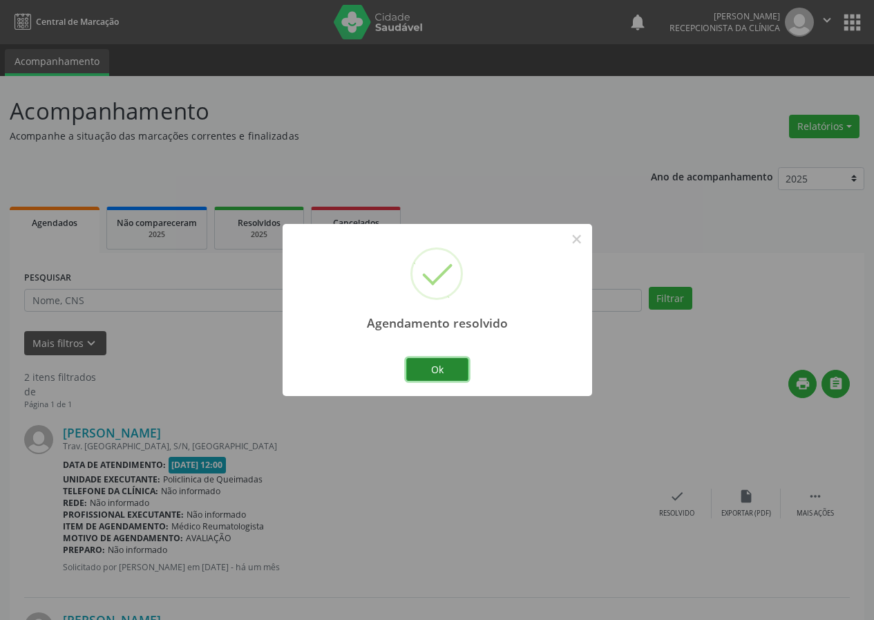
click at [434, 361] on button "Ok" at bounding box center [437, 369] width 62 height 23
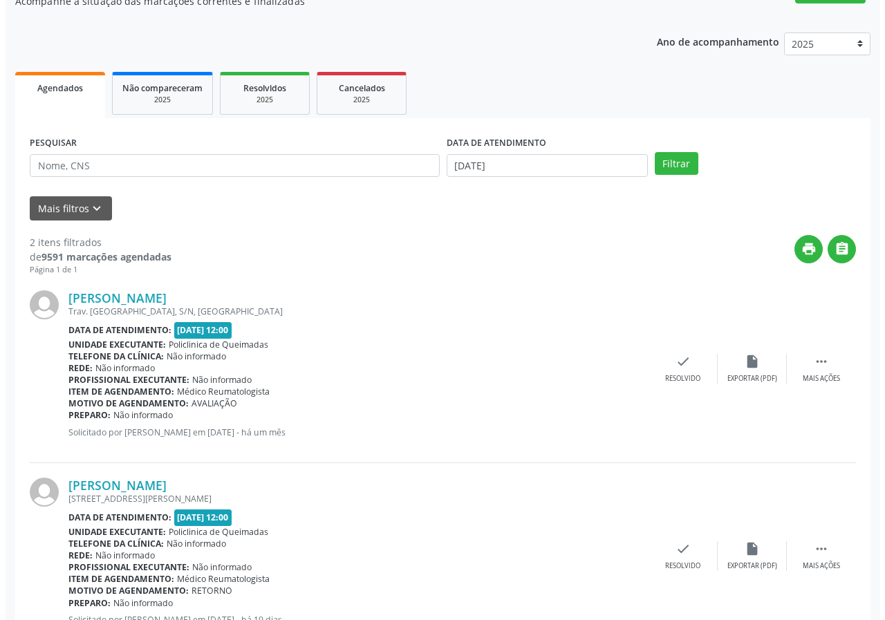
scroll to position [189, 0]
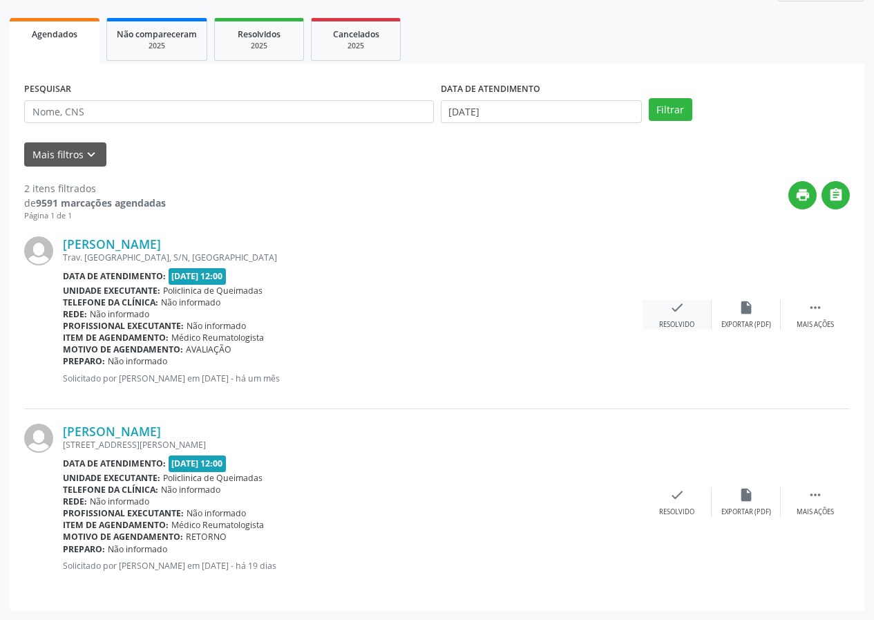
click at [674, 310] on icon "check" at bounding box center [677, 307] width 15 height 15
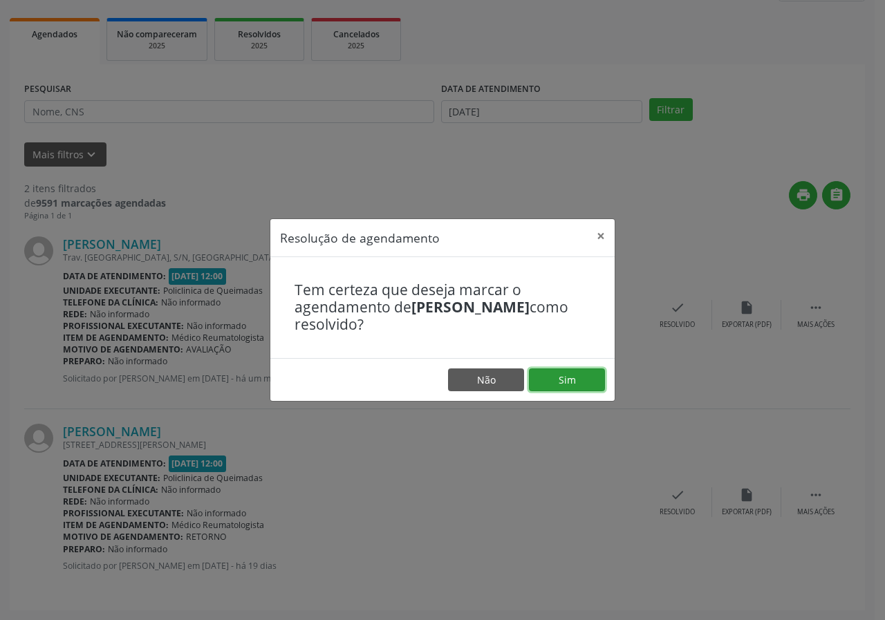
click at [583, 385] on button "Sim" at bounding box center [567, 379] width 76 height 23
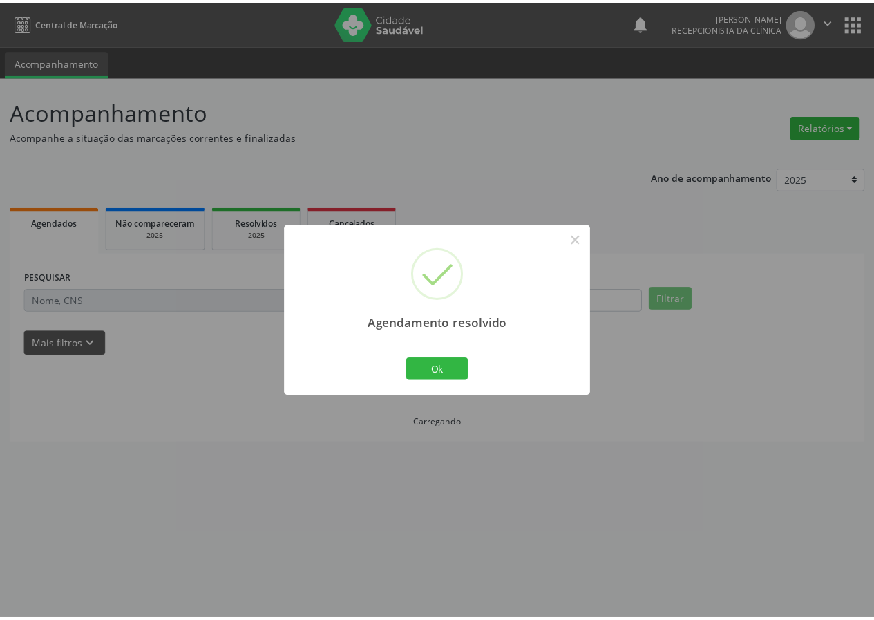
scroll to position [0, 0]
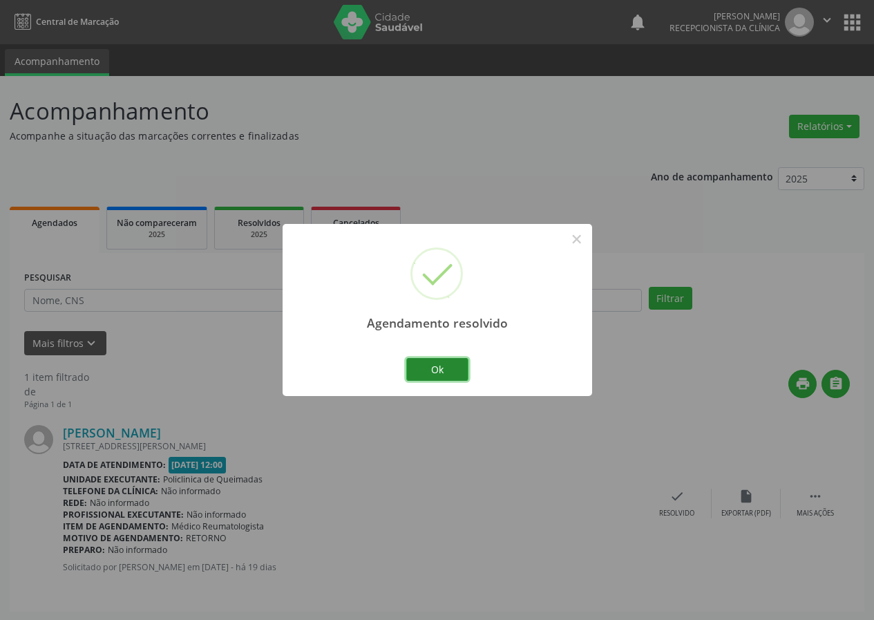
click at [448, 366] on button "Ok" at bounding box center [437, 369] width 62 height 23
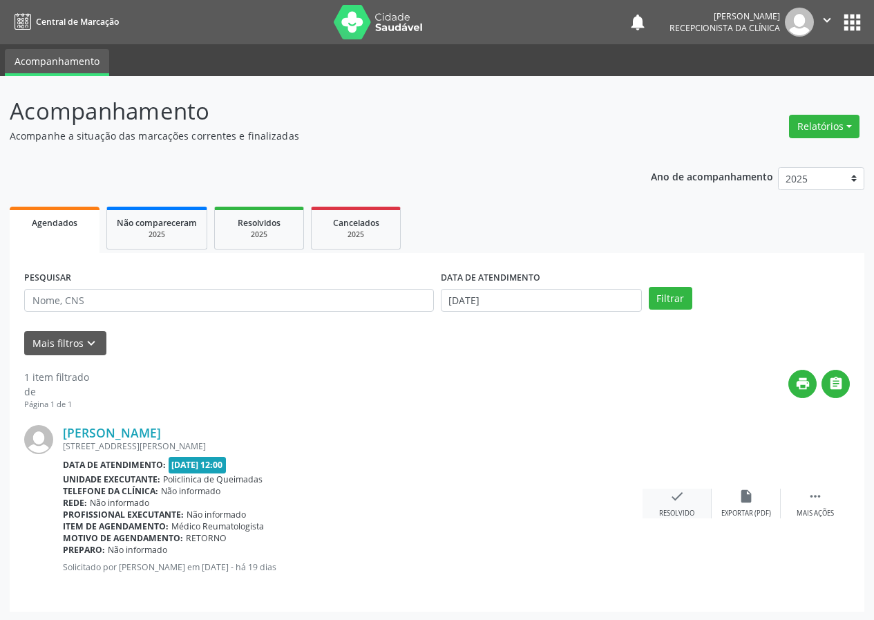
click at [679, 490] on icon "check" at bounding box center [677, 496] width 15 height 15
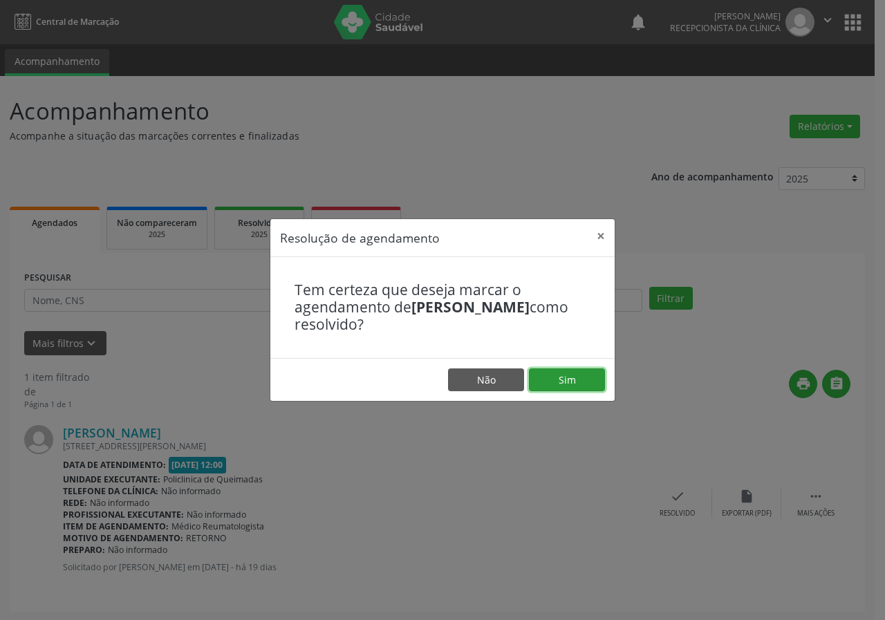
click at [599, 376] on button "Sim" at bounding box center [567, 379] width 76 height 23
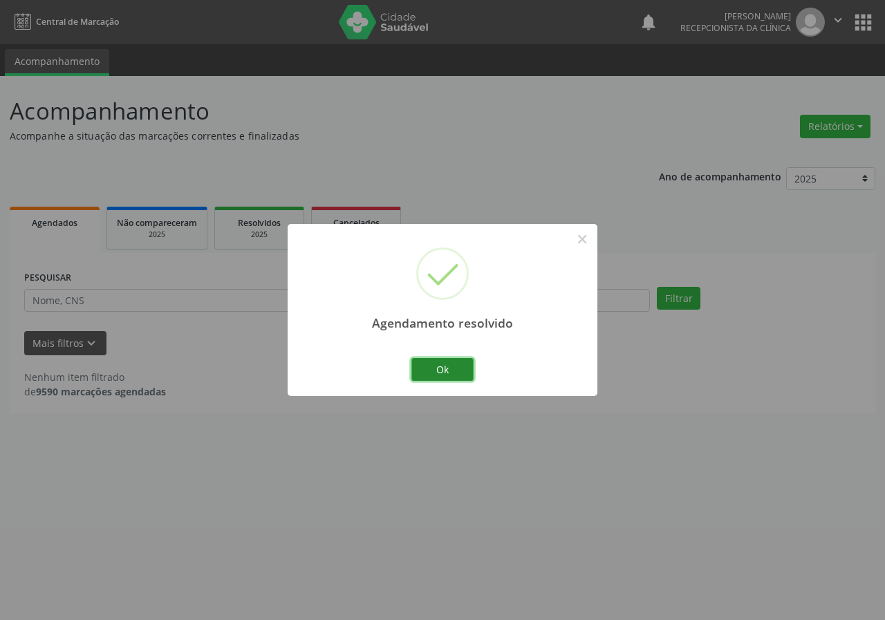
click at [459, 363] on button "Ok" at bounding box center [442, 369] width 62 height 23
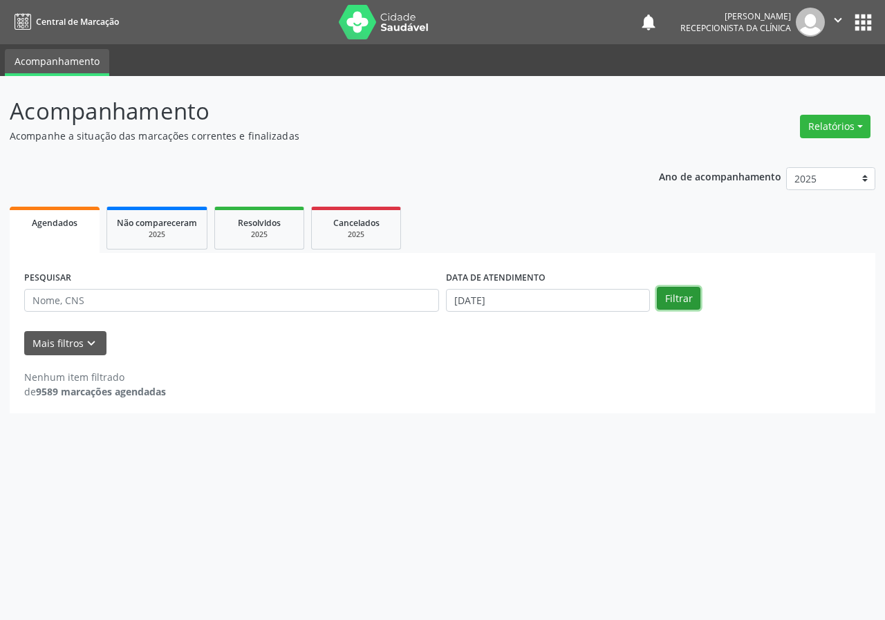
click at [680, 304] on button "Filtrar" at bounding box center [678, 298] width 44 height 23
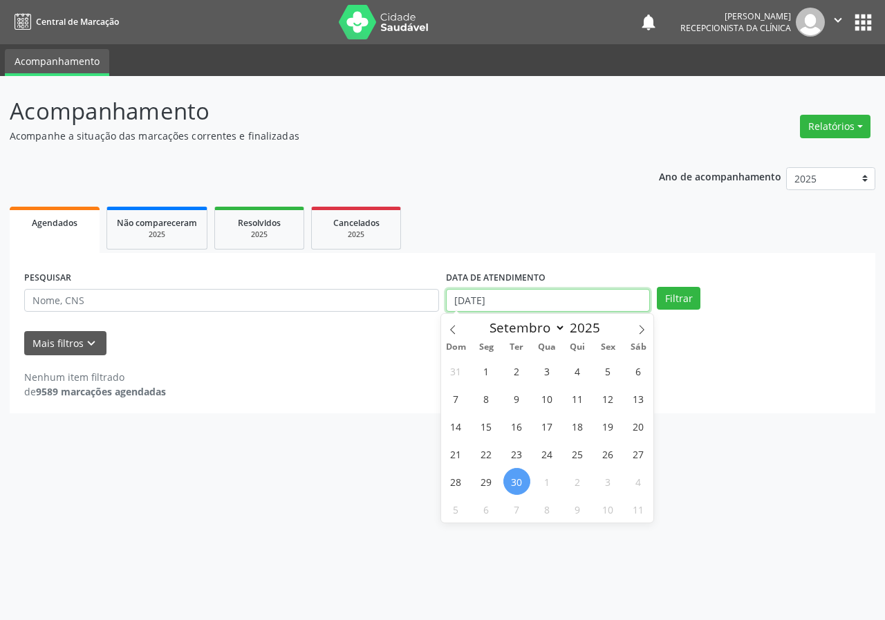
click at [560, 299] on input "[DATE]" at bounding box center [548, 300] width 204 height 23
click at [538, 301] on input "[DATE]" at bounding box center [548, 300] width 204 height 23
click at [486, 486] on span "29" at bounding box center [486, 481] width 27 height 27
type input "[DATE]"
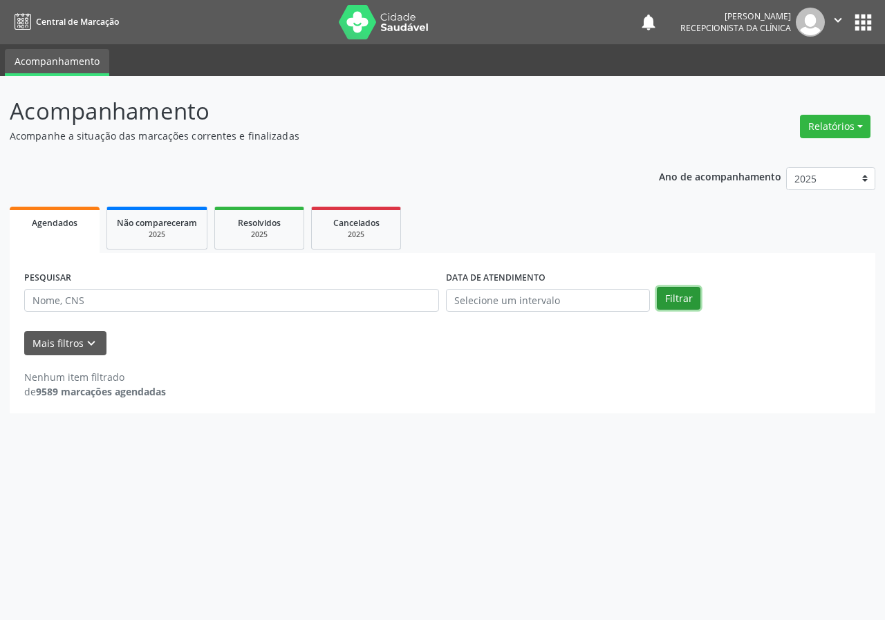
click at [677, 296] on button "Filtrar" at bounding box center [678, 298] width 44 height 23
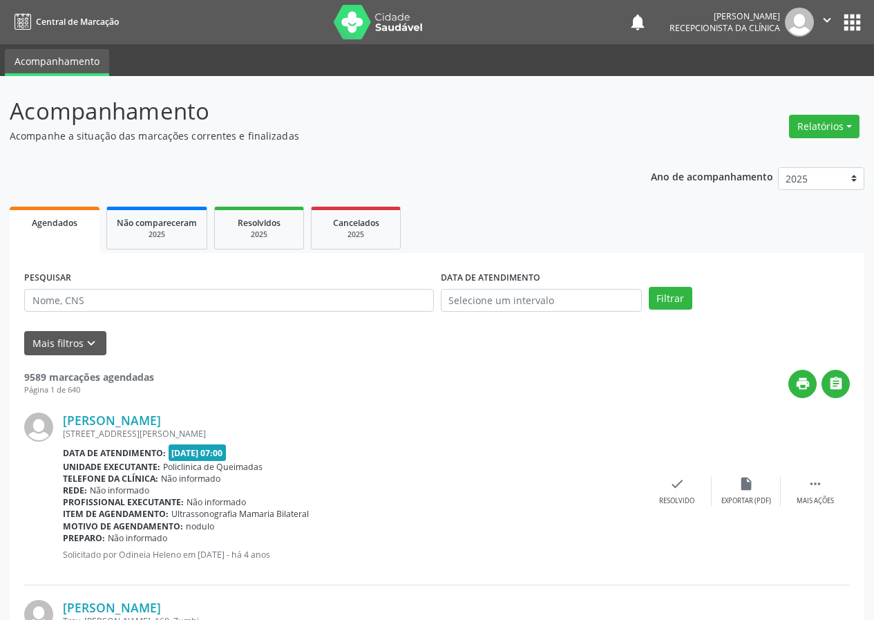
click at [824, 17] on icon "" at bounding box center [827, 19] width 15 height 15
click at [761, 90] on link "Sair" at bounding box center [791, 84] width 95 height 19
